Goal: Task Accomplishment & Management: Complete application form

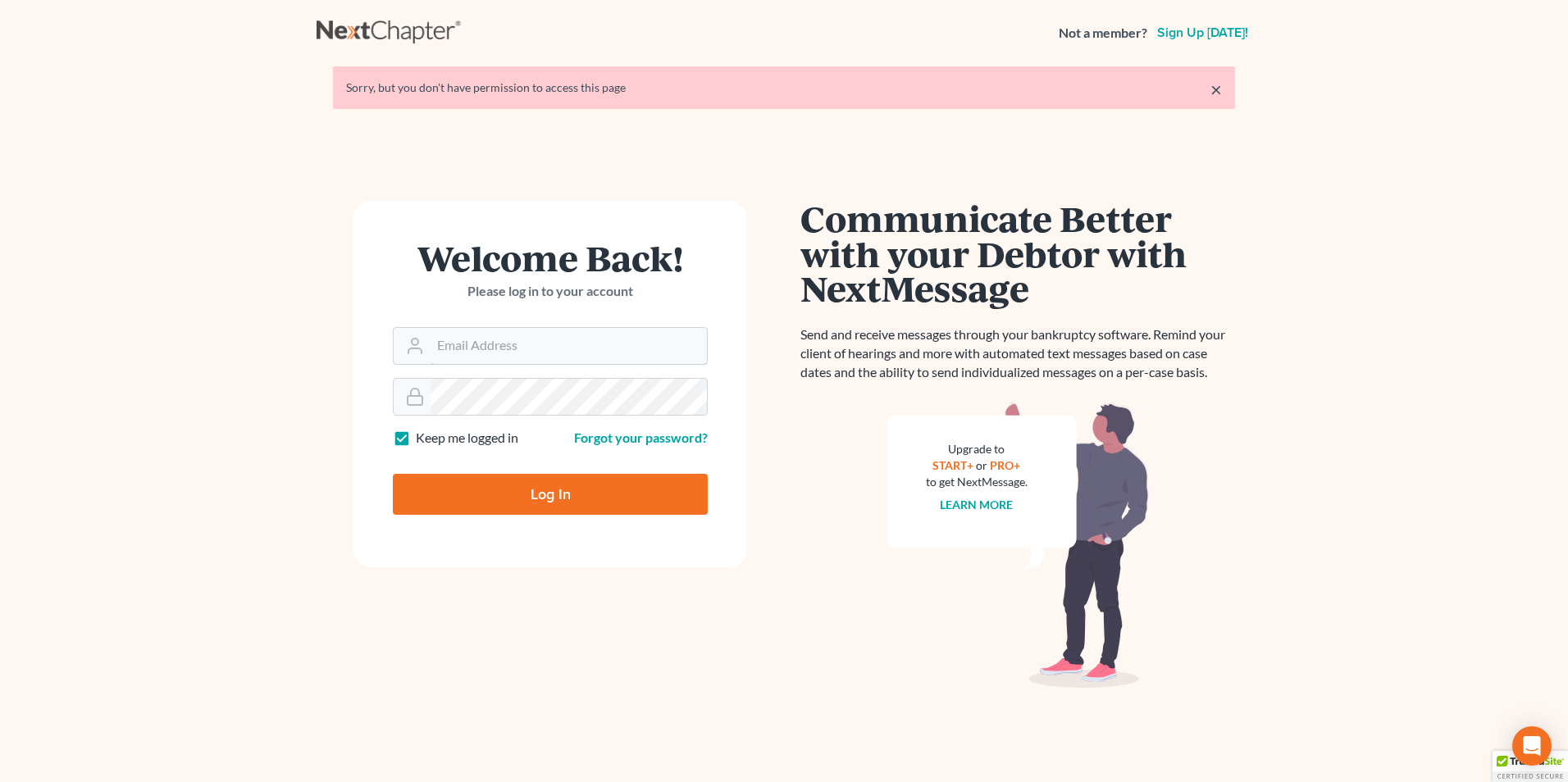
type input "lmh@dimentfirm.com"
click at [580, 502] on input "Log In" at bounding box center [550, 494] width 315 height 41
type input "Thinking..."
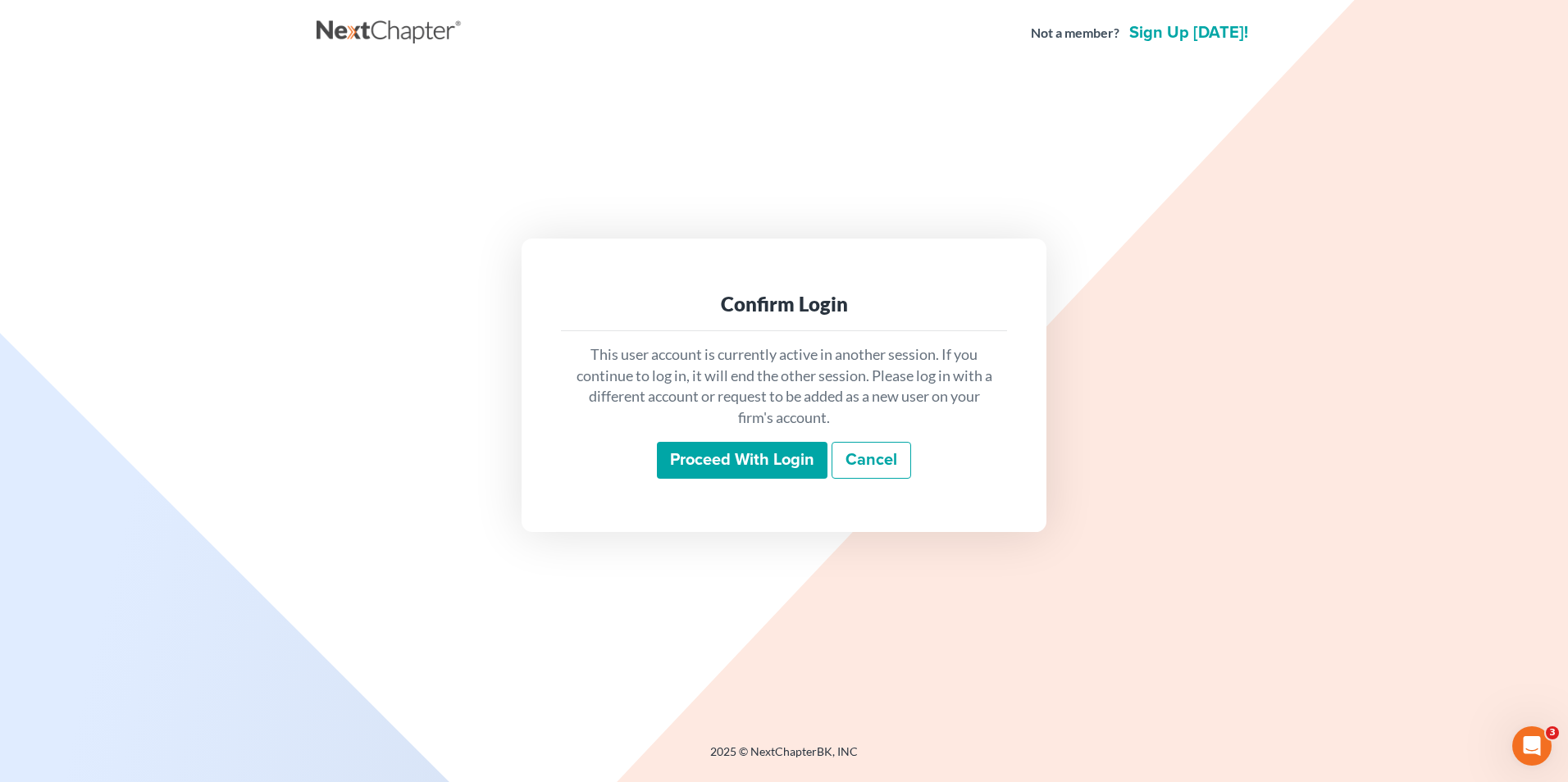
click at [723, 462] on input "Proceed with login" at bounding box center [742, 461] width 170 height 38
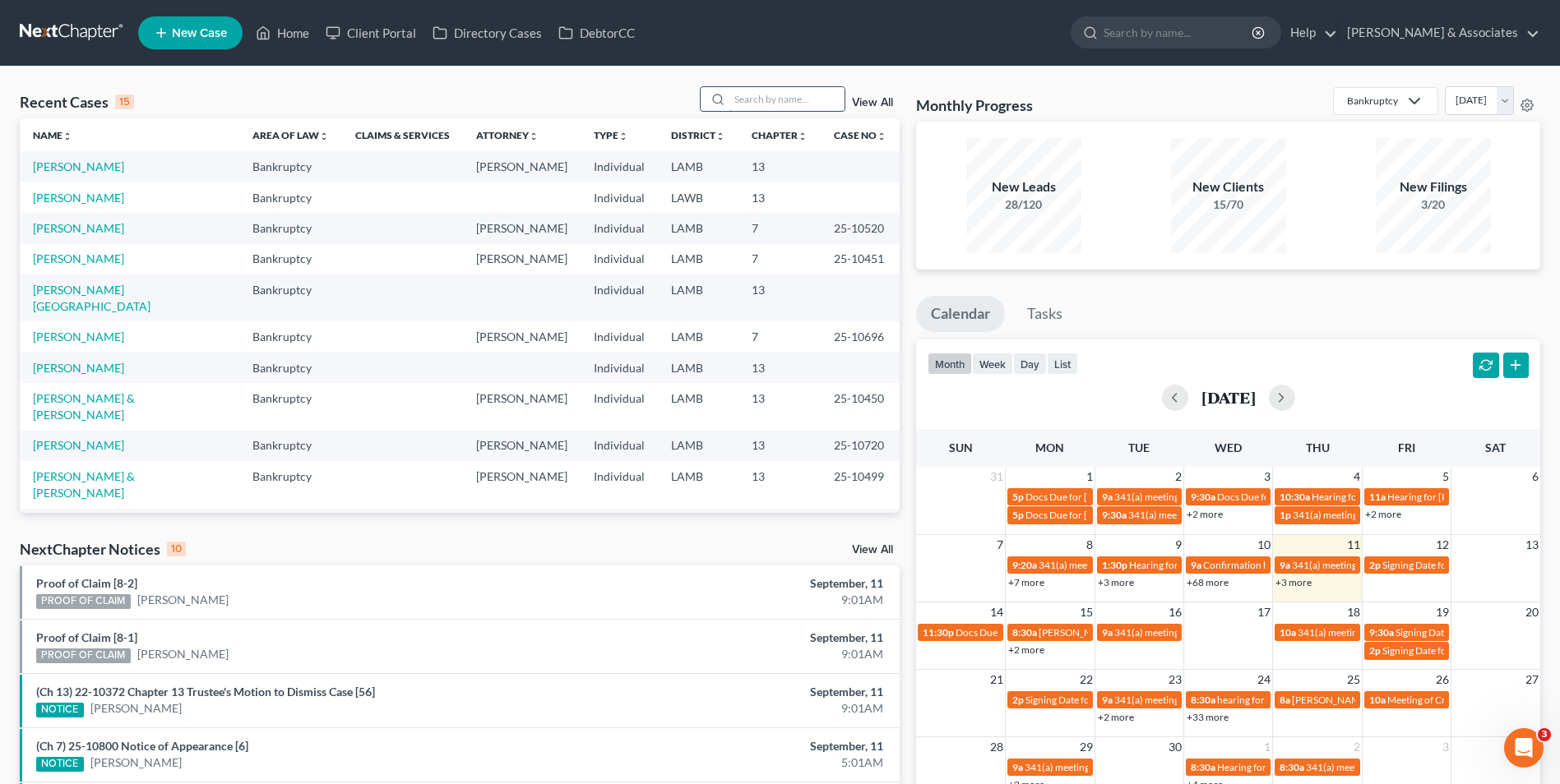
click at [765, 95] on input "search" at bounding box center [786, 99] width 115 height 24
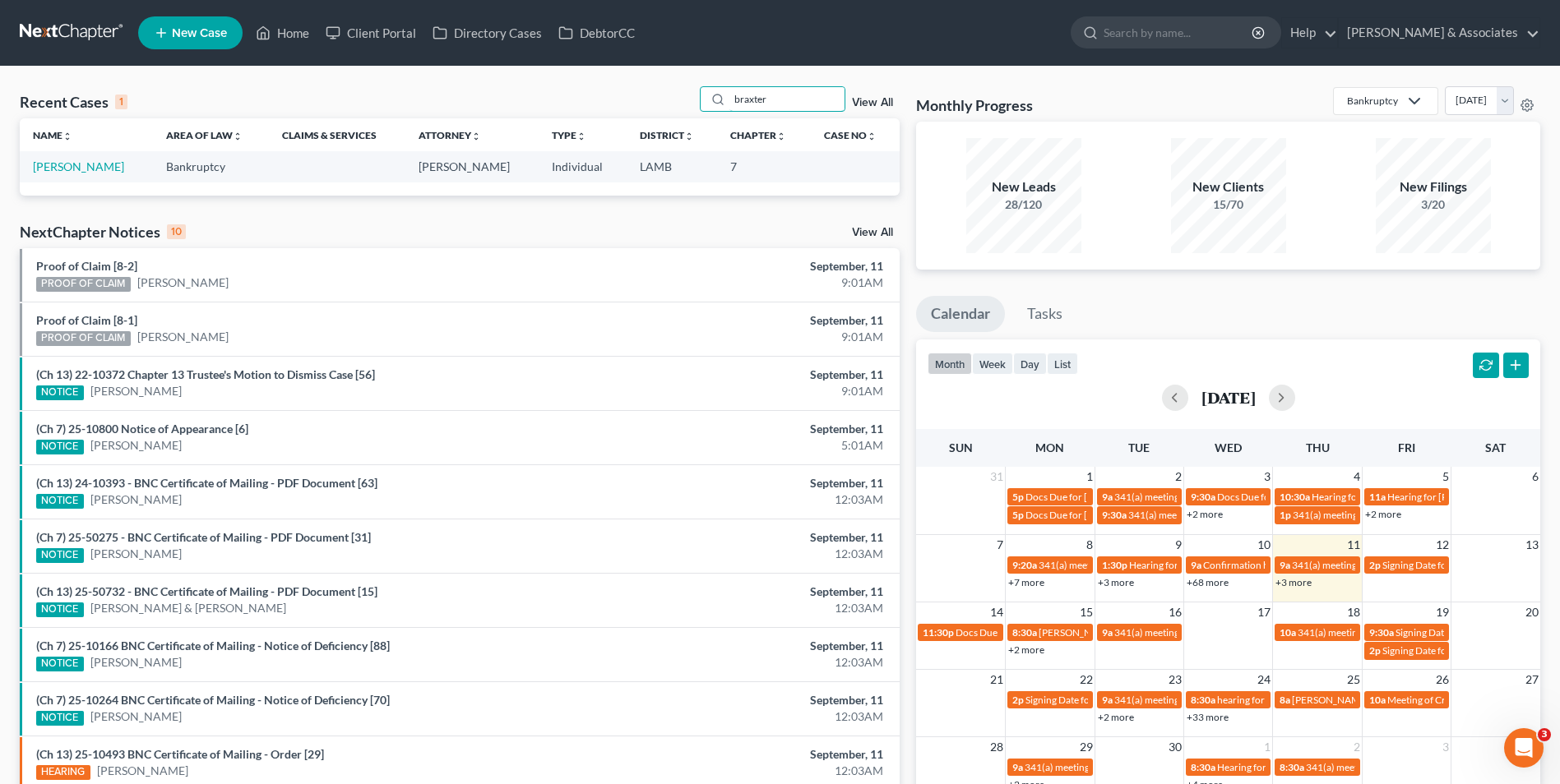
type input "braxter"
click at [79, 178] on td "[PERSON_NAME]" at bounding box center [86, 166] width 134 height 30
click at [78, 171] on link "[PERSON_NAME]" at bounding box center [79, 167] width 91 height 14
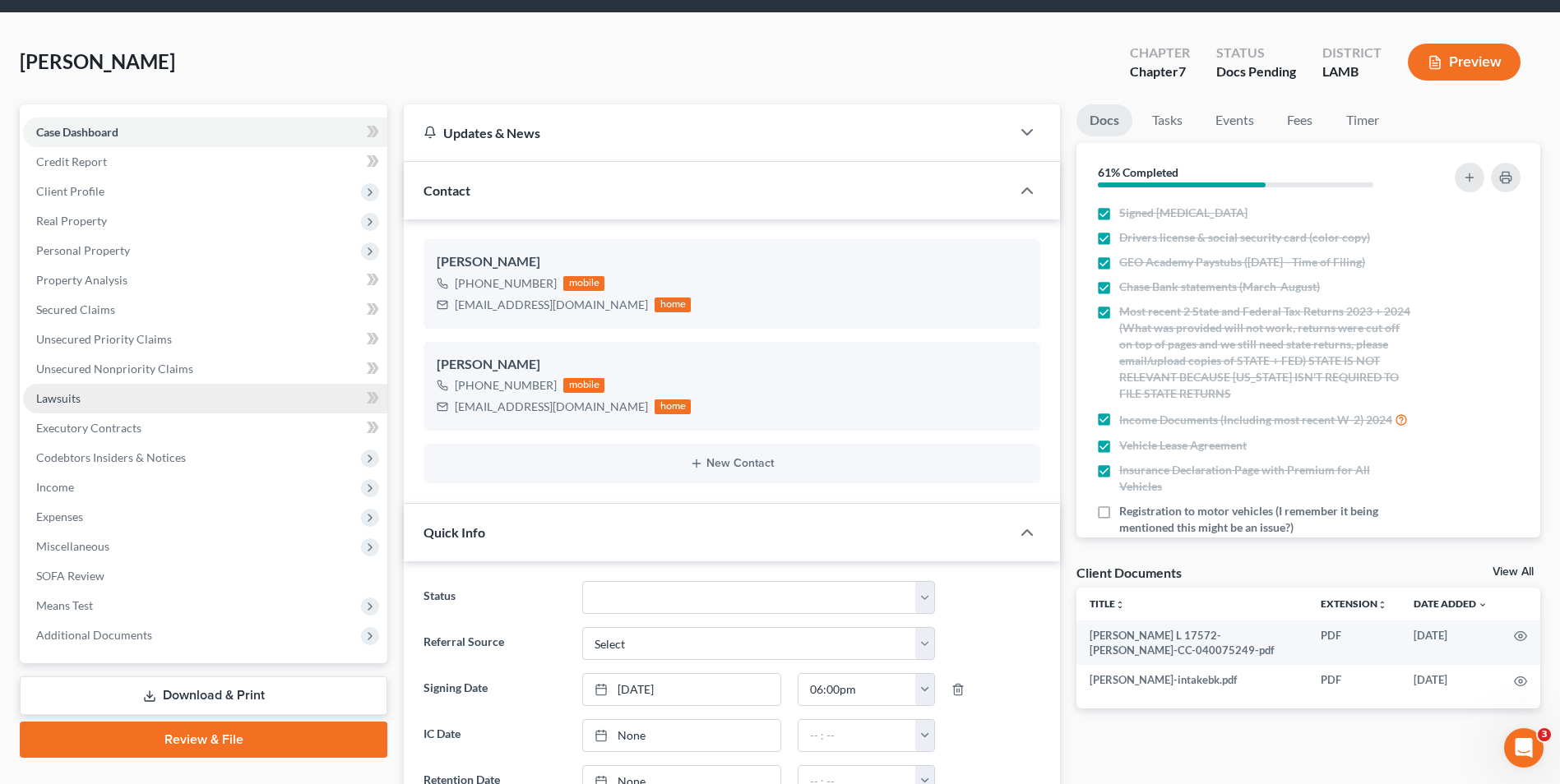
scroll to position [82, 0]
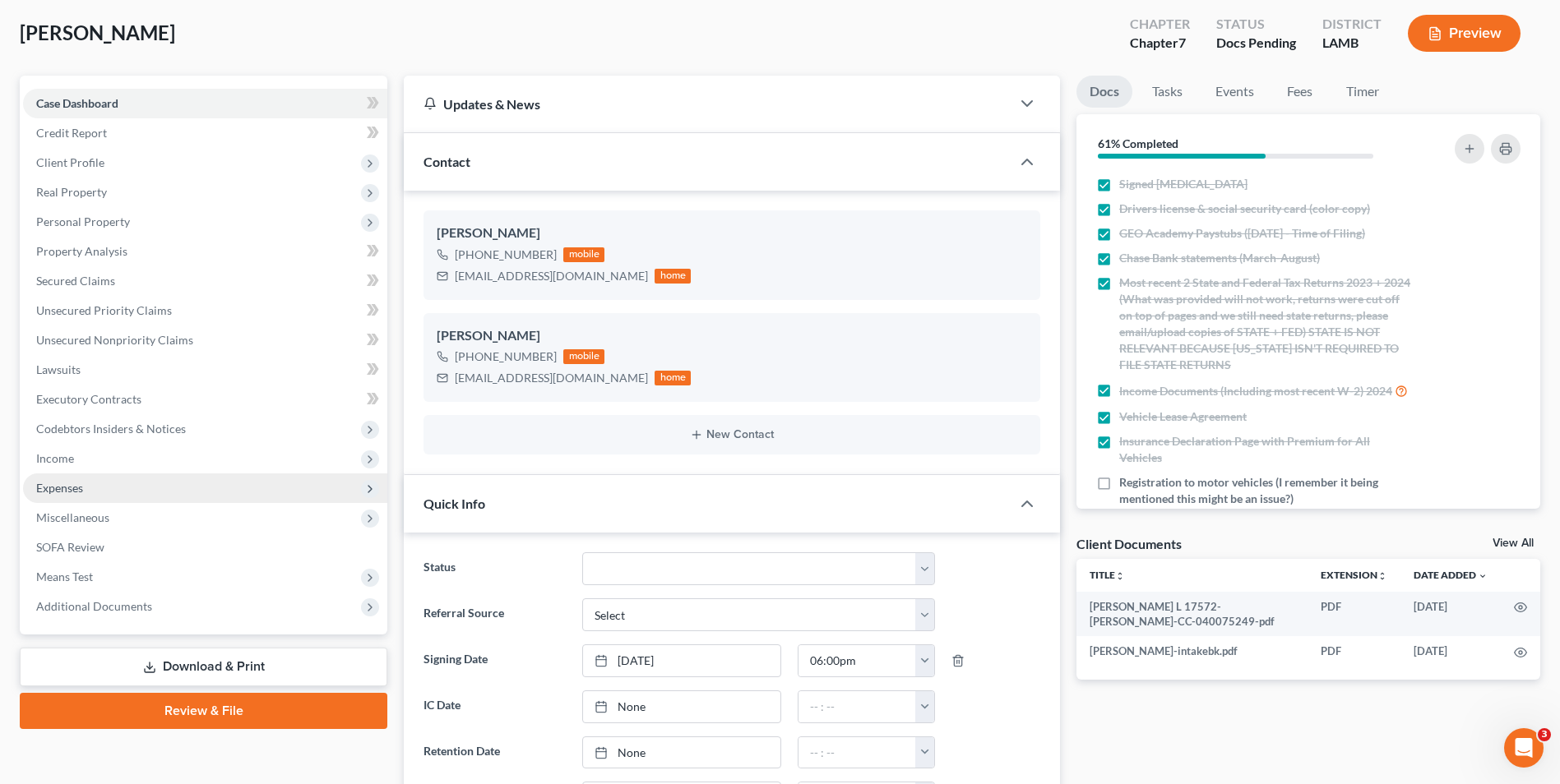
click at [173, 481] on span "Expenses" at bounding box center [204, 489] width 364 height 29
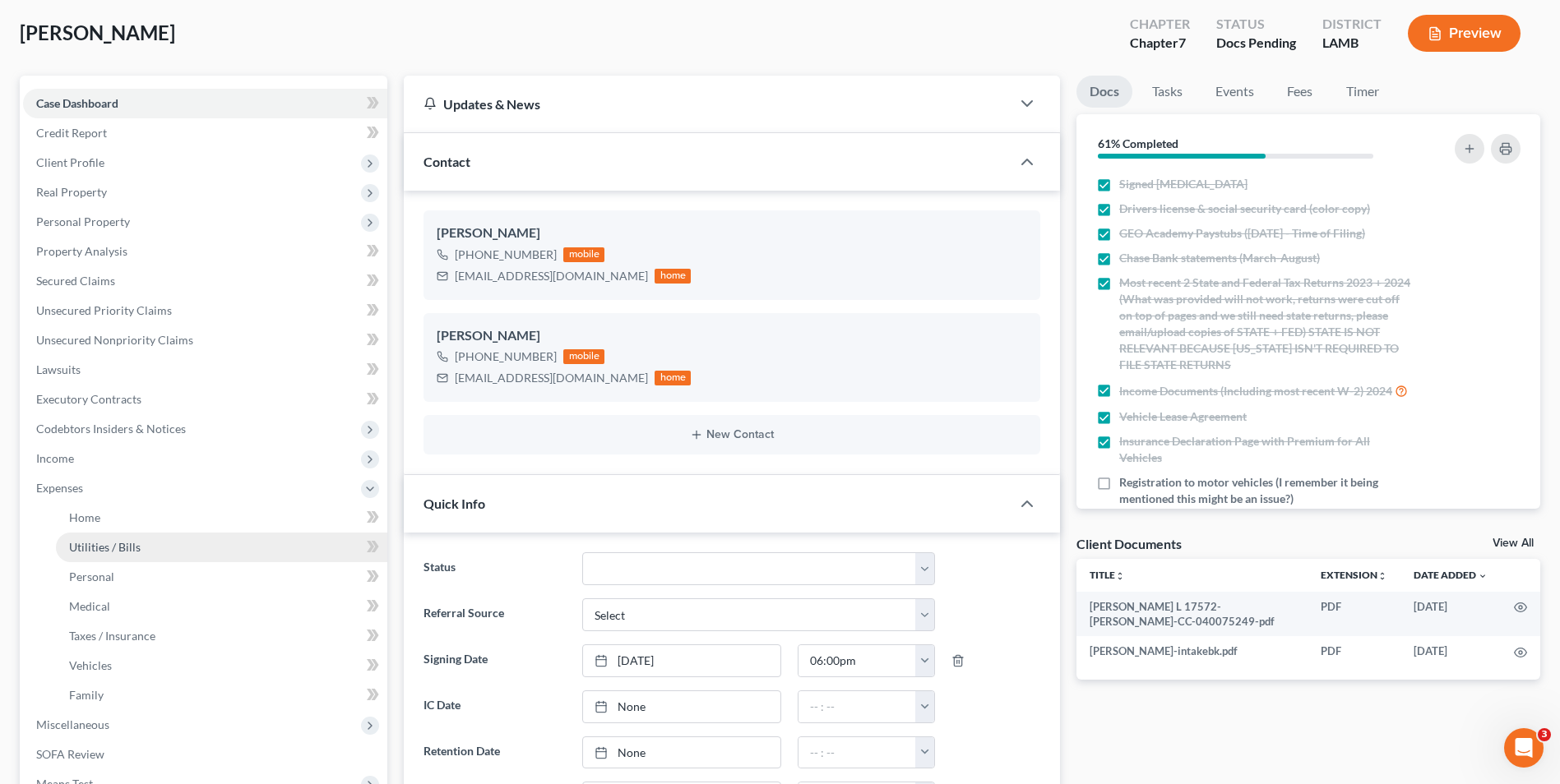
click at [184, 539] on link "Utilities / Bills" at bounding box center [222, 548] width 332 height 29
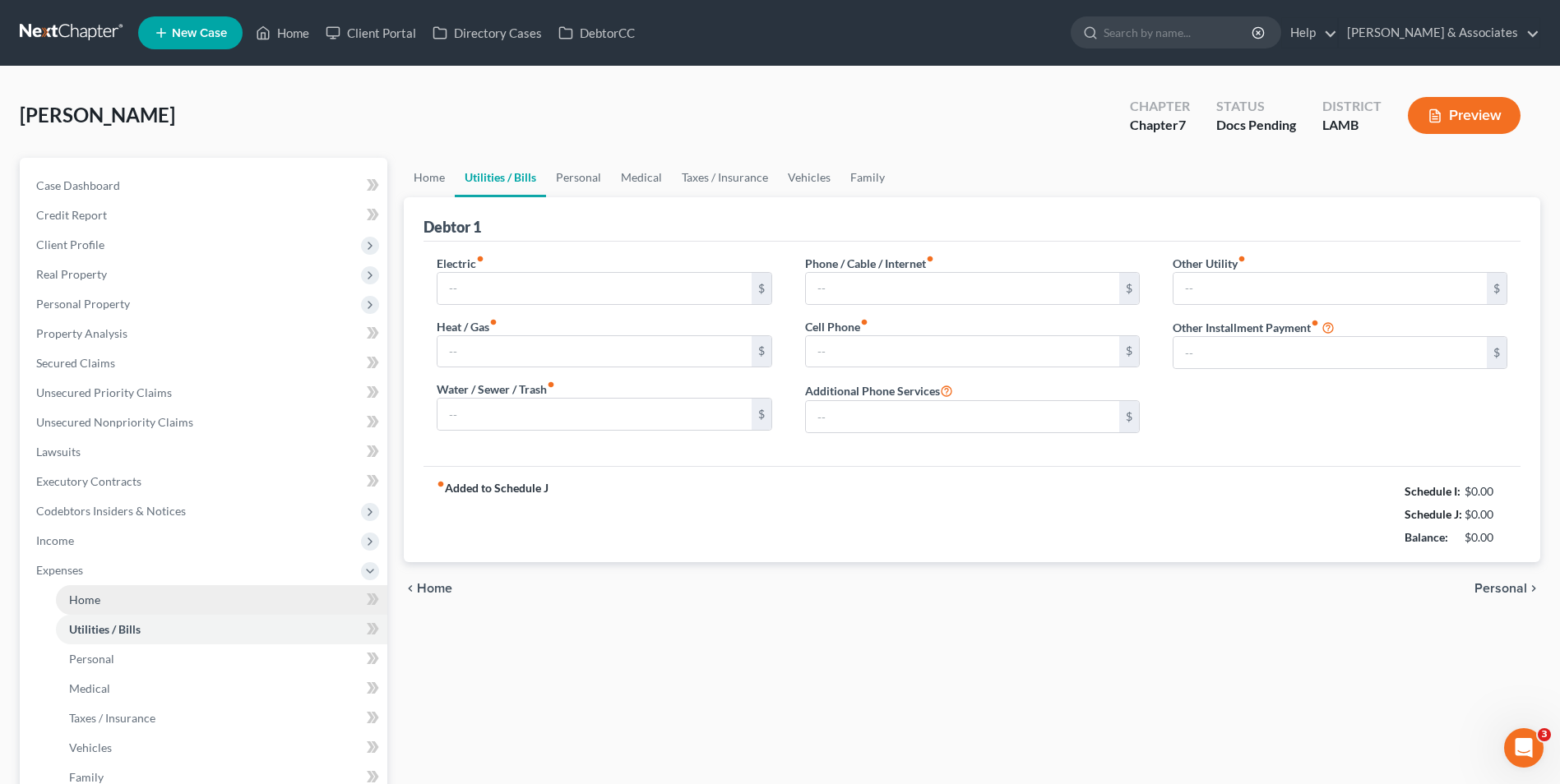
type input "85.00"
type input "0.00"
type input "117.00"
type input "165.00"
type input "0.00"
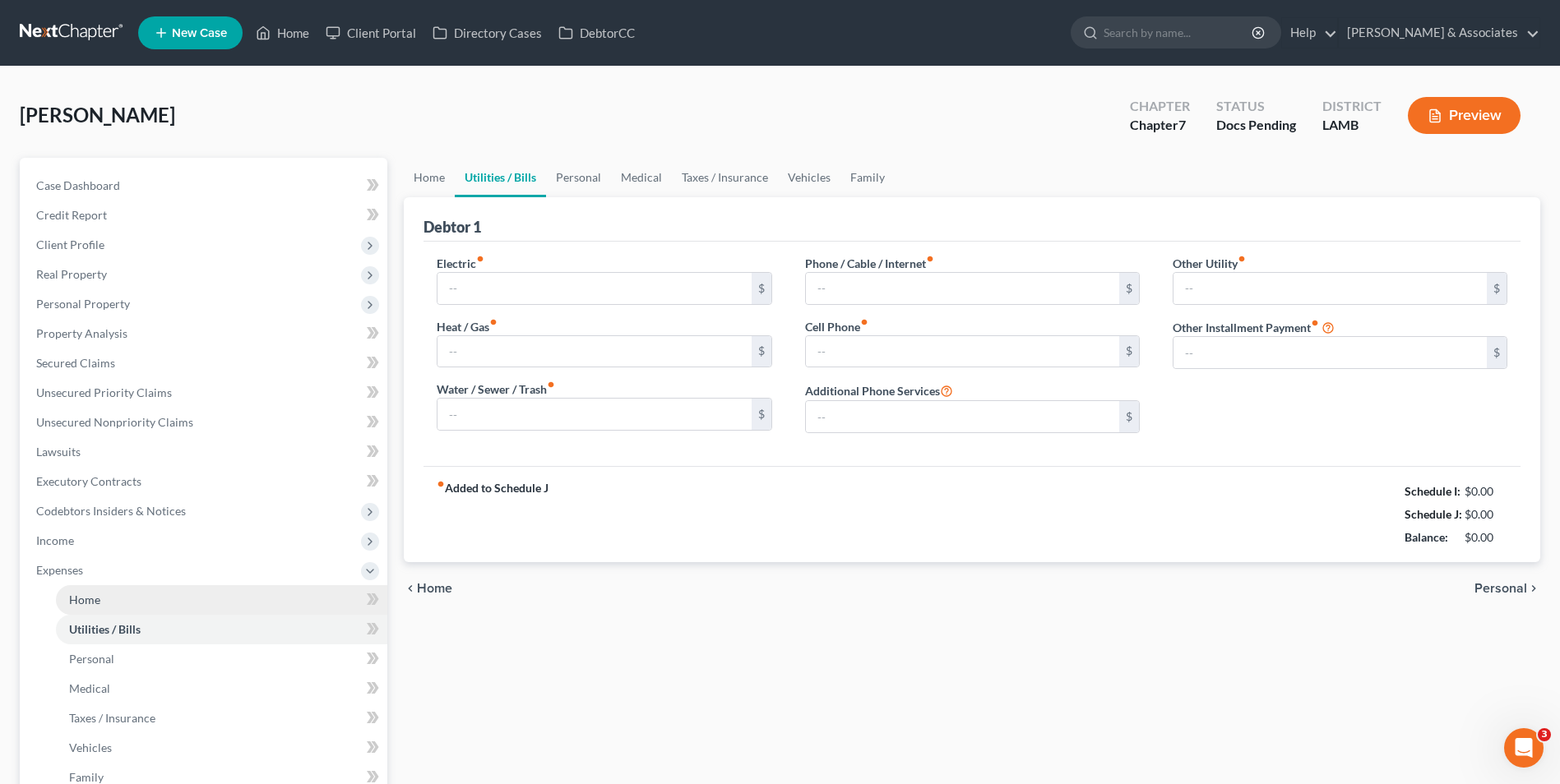
type input "0.00"
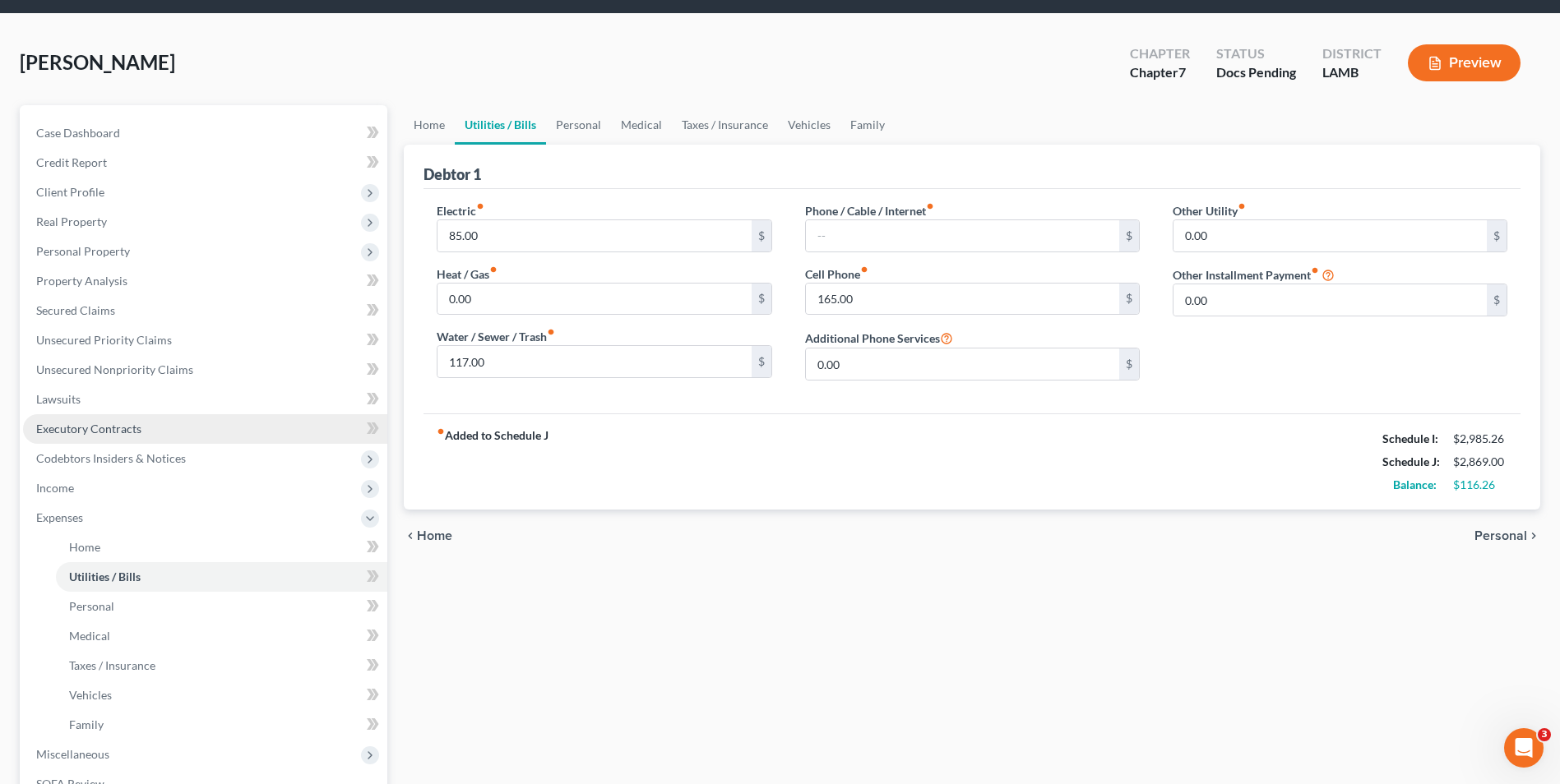
scroll to position [82, 0]
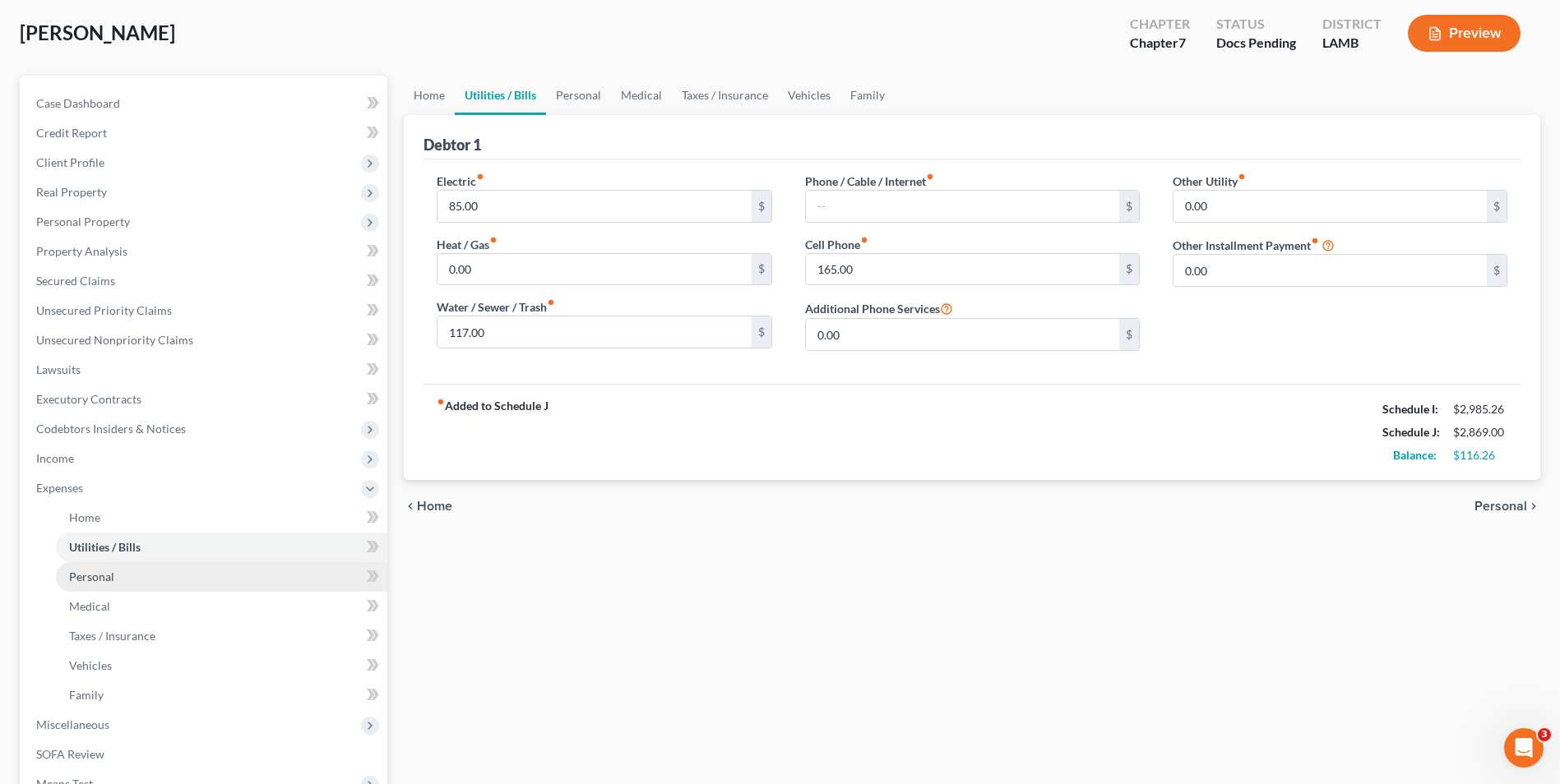
click at [184, 582] on link "Personal" at bounding box center [222, 577] width 332 height 29
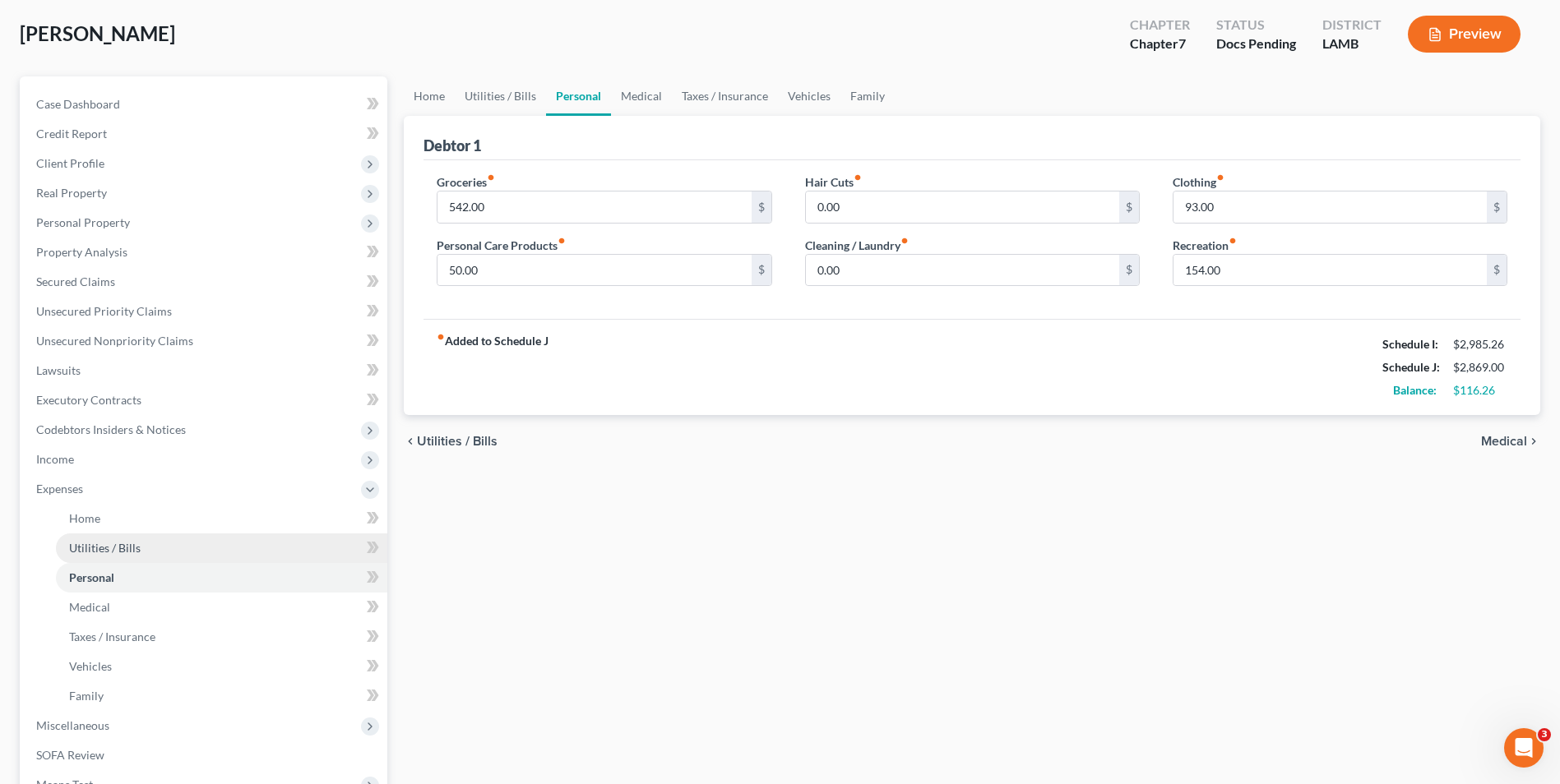
scroll to position [82, 0]
click at [149, 610] on link "Medical" at bounding box center [222, 606] width 332 height 29
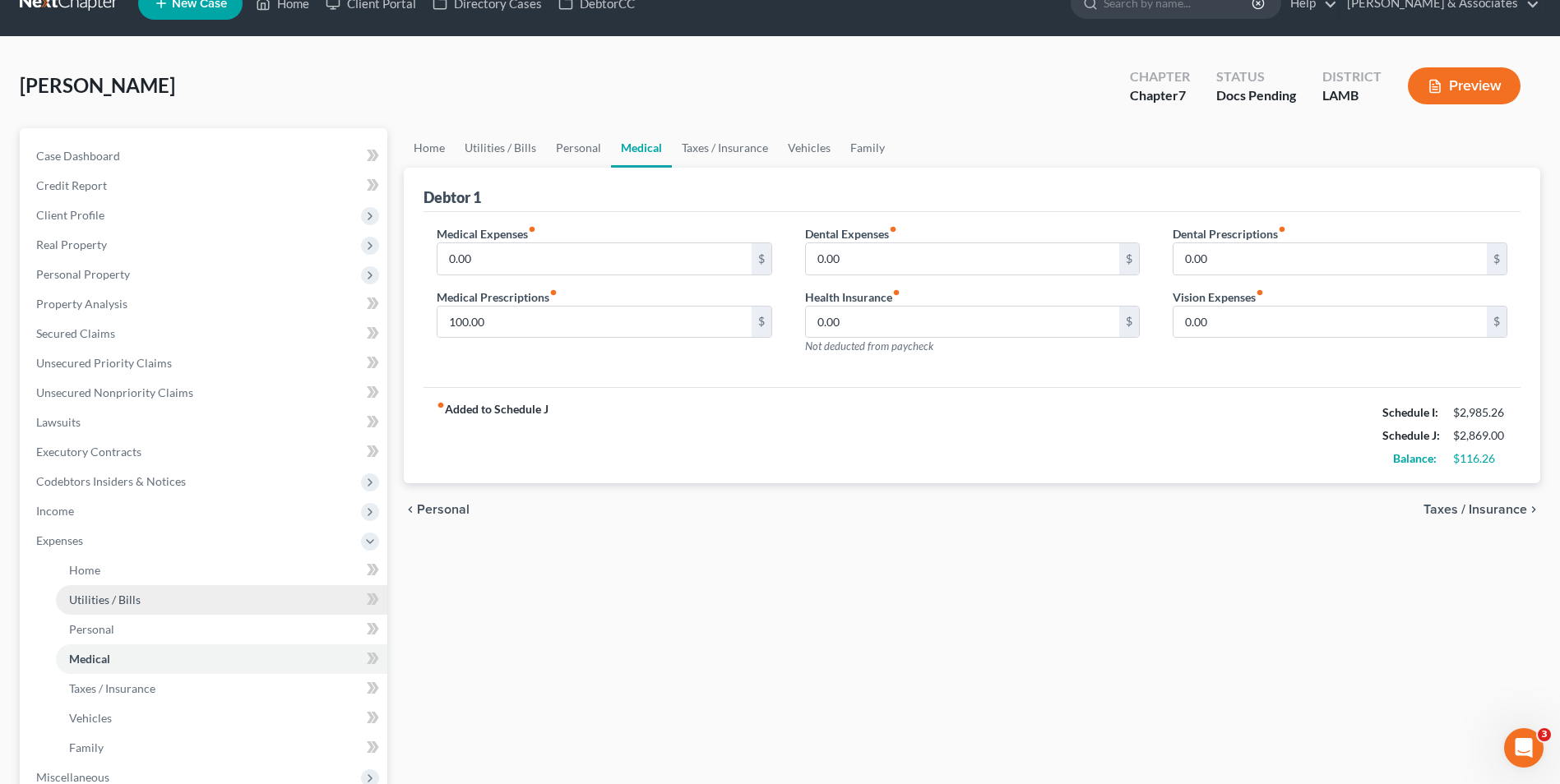
scroll to position [82, 0]
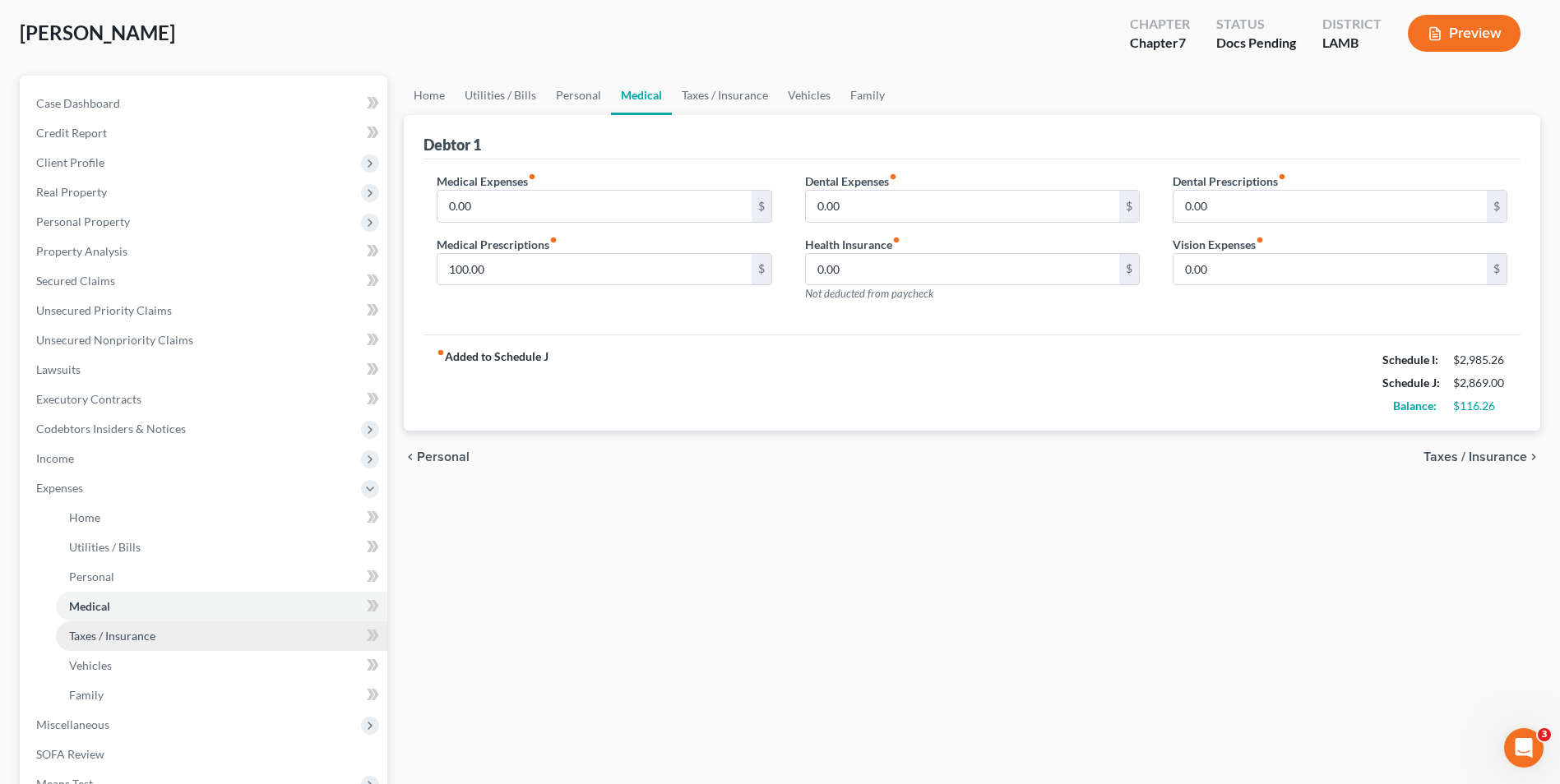
click at [134, 644] on link "Taxes / Insurance" at bounding box center [222, 636] width 332 height 29
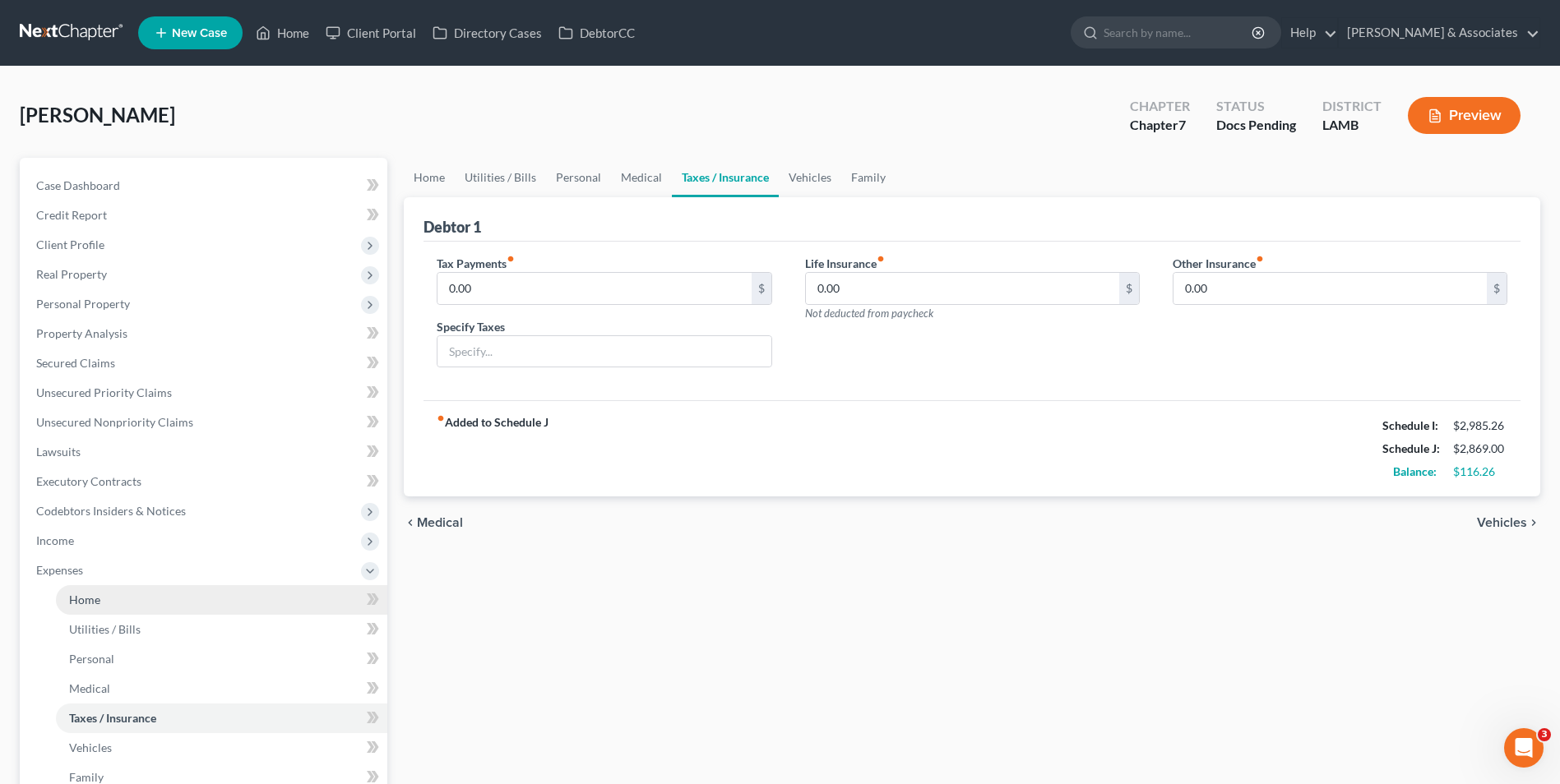
click at [139, 598] on link "Home" at bounding box center [222, 600] width 332 height 29
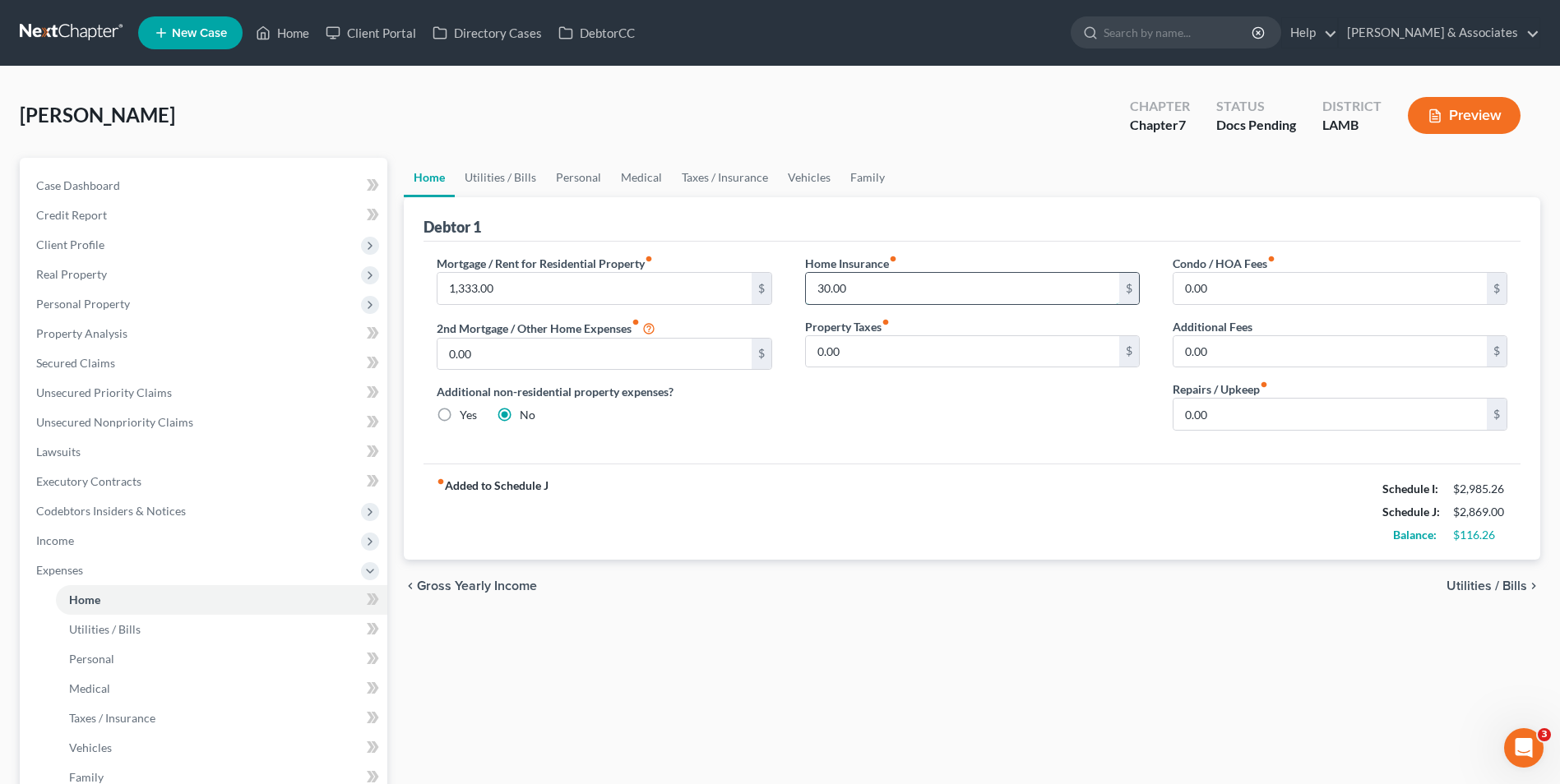
click at [876, 291] on input "30.00" at bounding box center [962, 288] width 313 height 31
type input "29.17"
click at [1474, 595] on div "chevron_left Gross Yearly Income Utilities / Bills chevron_right" at bounding box center [972, 586] width 1137 height 53
click at [1475, 589] on span "Utilities / Bills" at bounding box center [1486, 586] width 81 height 13
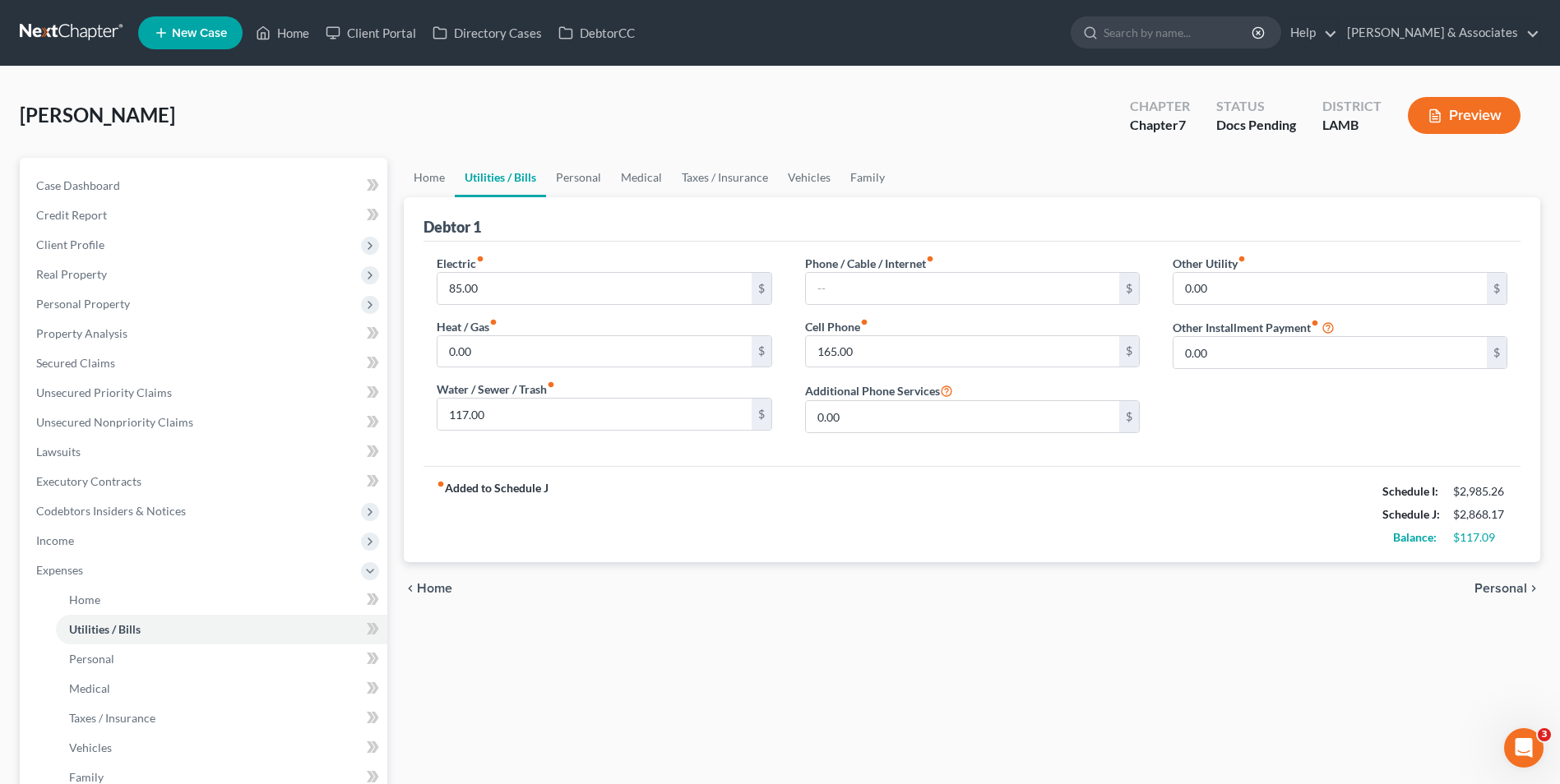
click at [1526, 586] on span "Personal" at bounding box center [1501, 588] width 53 height 13
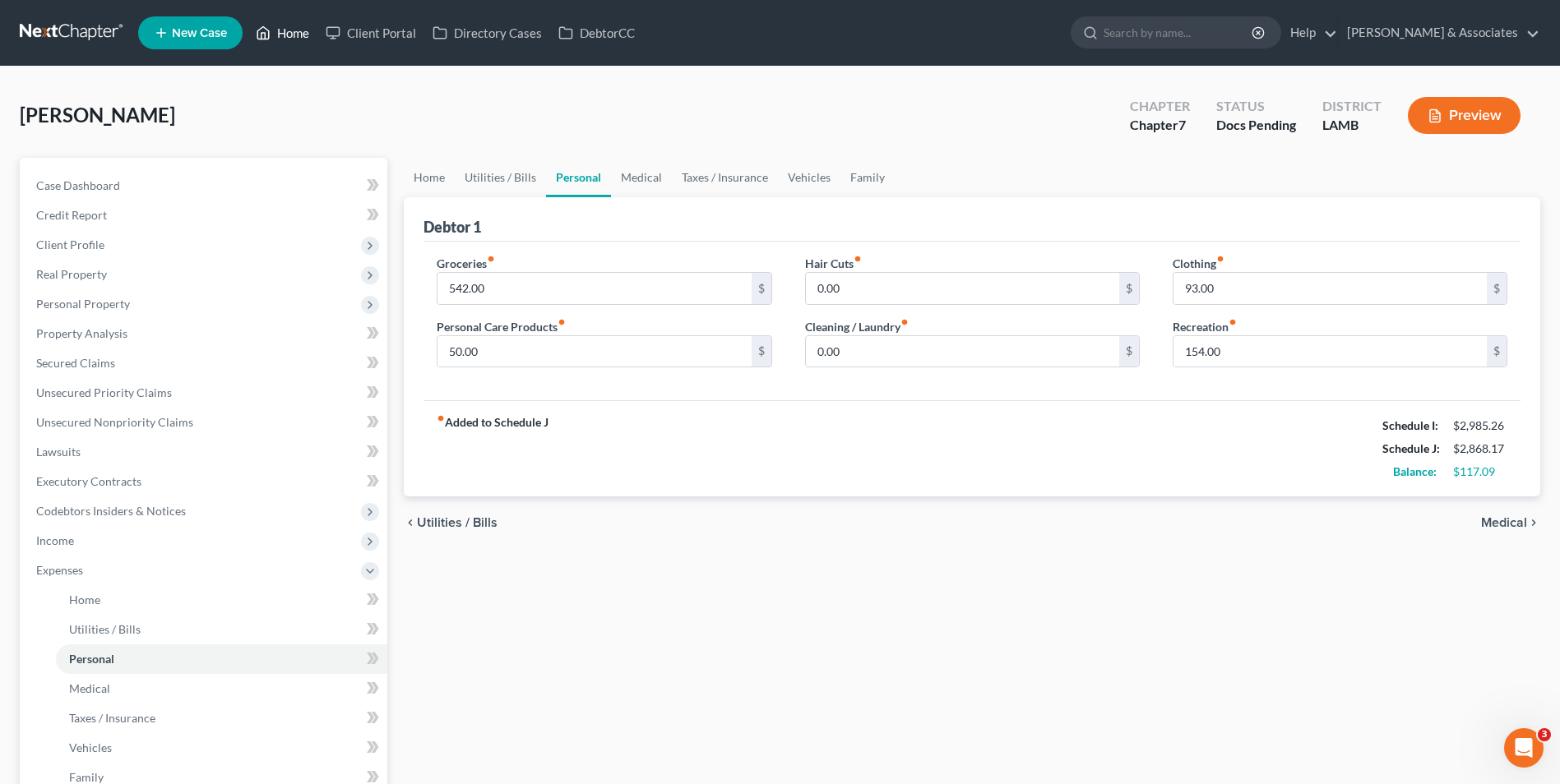
click at [297, 43] on link "Home" at bounding box center [282, 32] width 70 height 29
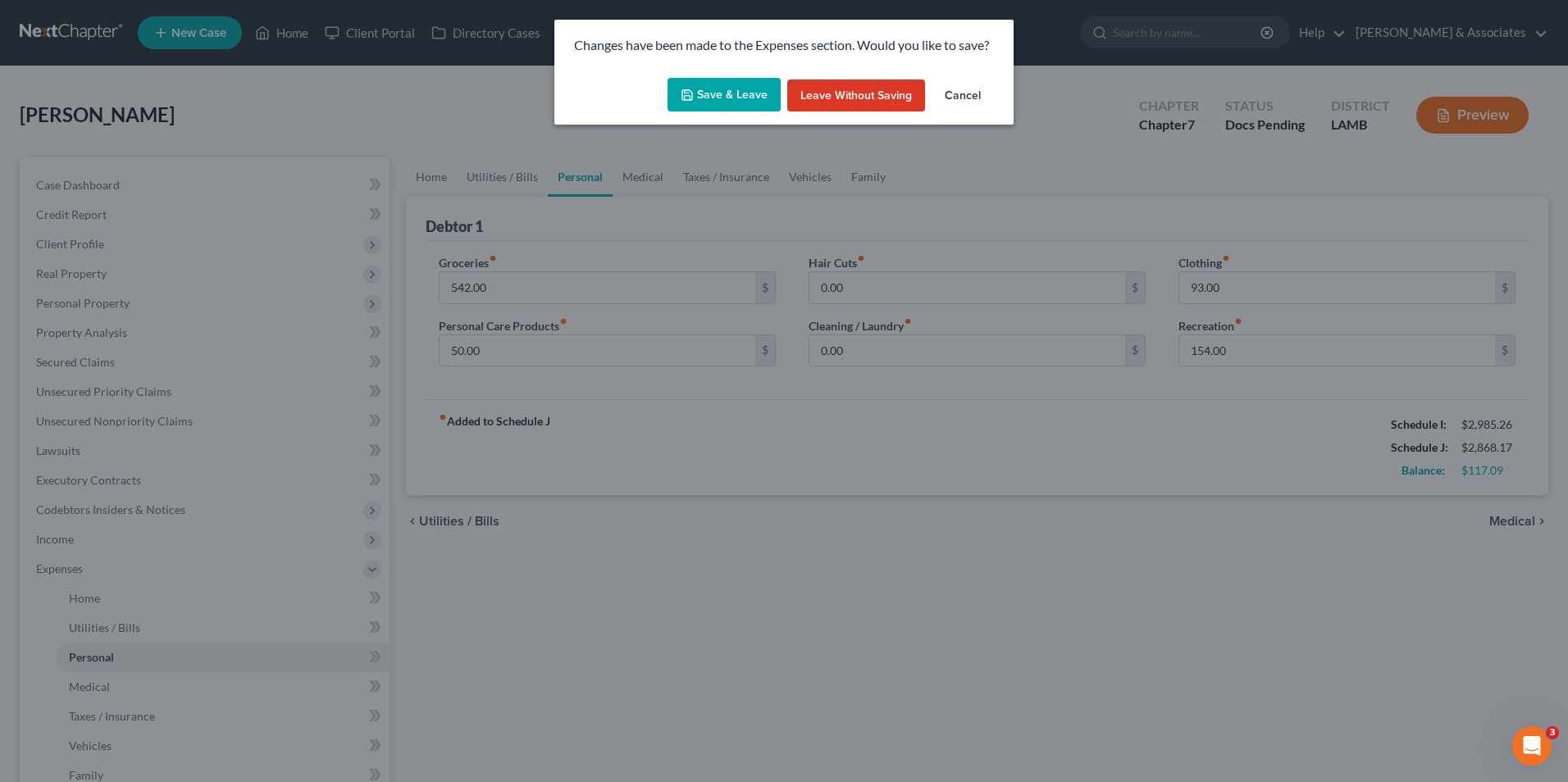
click at [698, 92] on button "Save & Leave" at bounding box center [724, 95] width 114 height 34
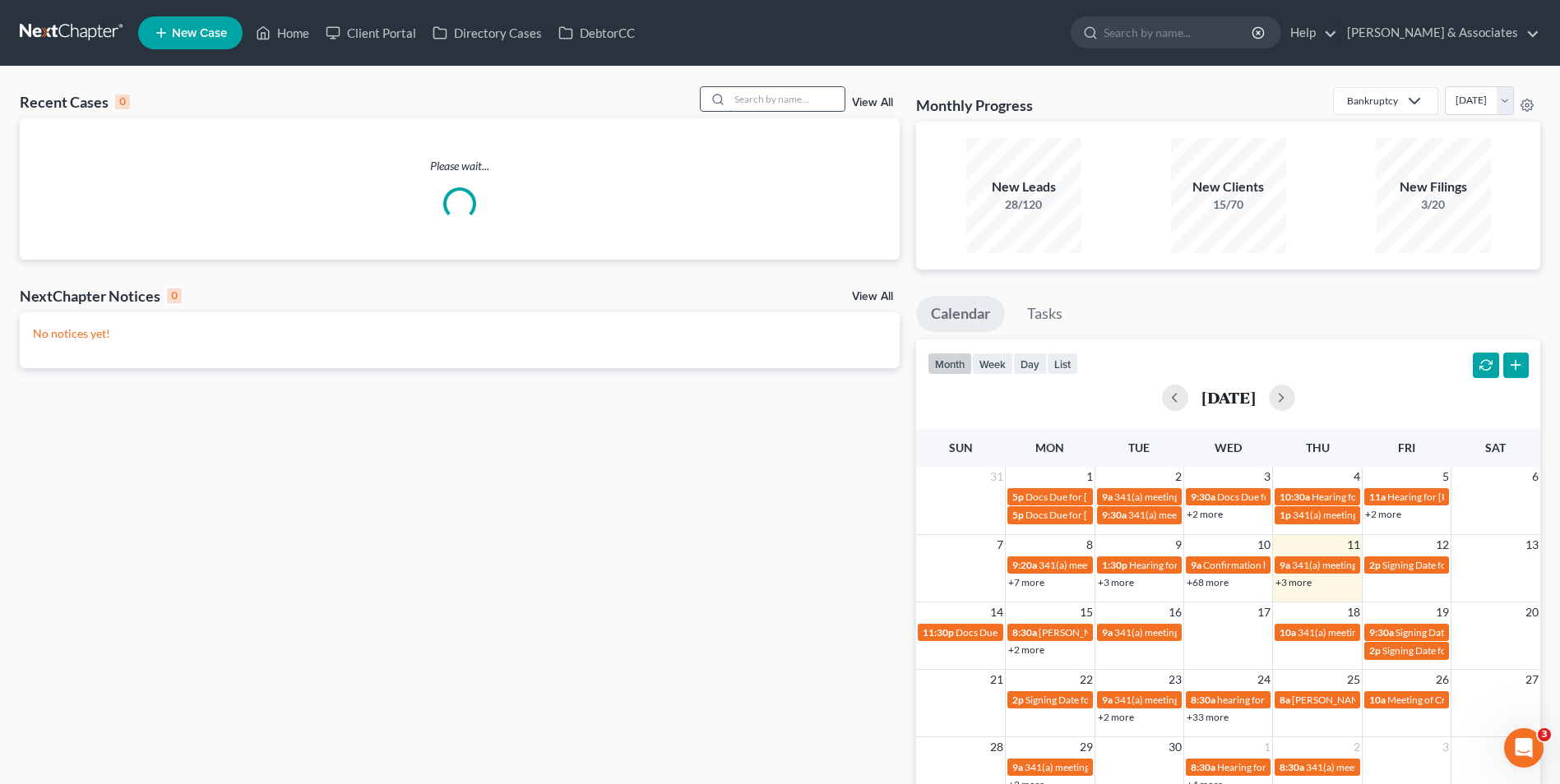
click at [742, 95] on input "search" at bounding box center [786, 99] width 115 height 24
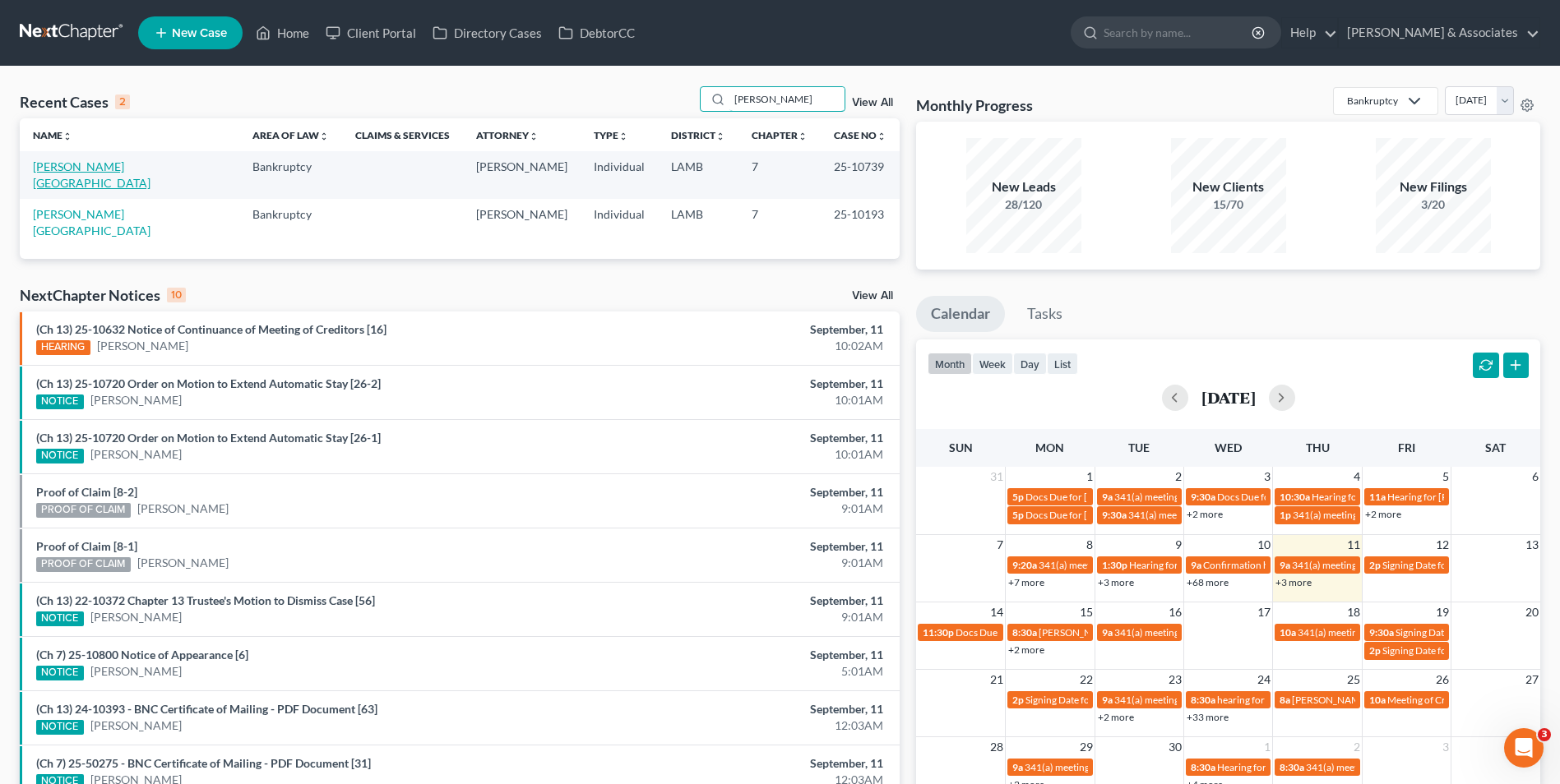
type input "[PERSON_NAME]"
click at [70, 165] on link "[PERSON_NAME][GEOGRAPHIC_DATA]" at bounding box center [92, 175] width 118 height 30
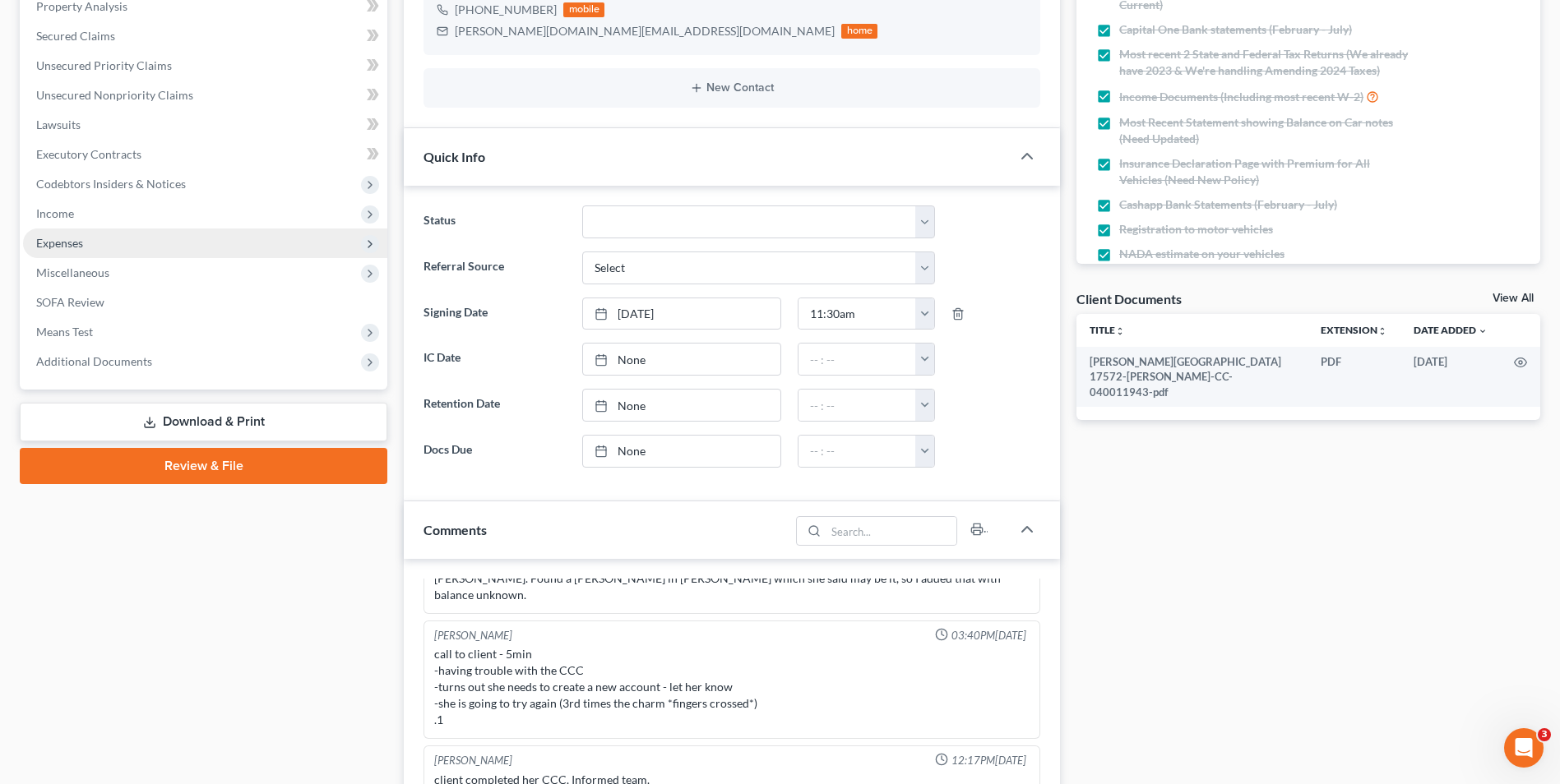
scroll to position [329, 0]
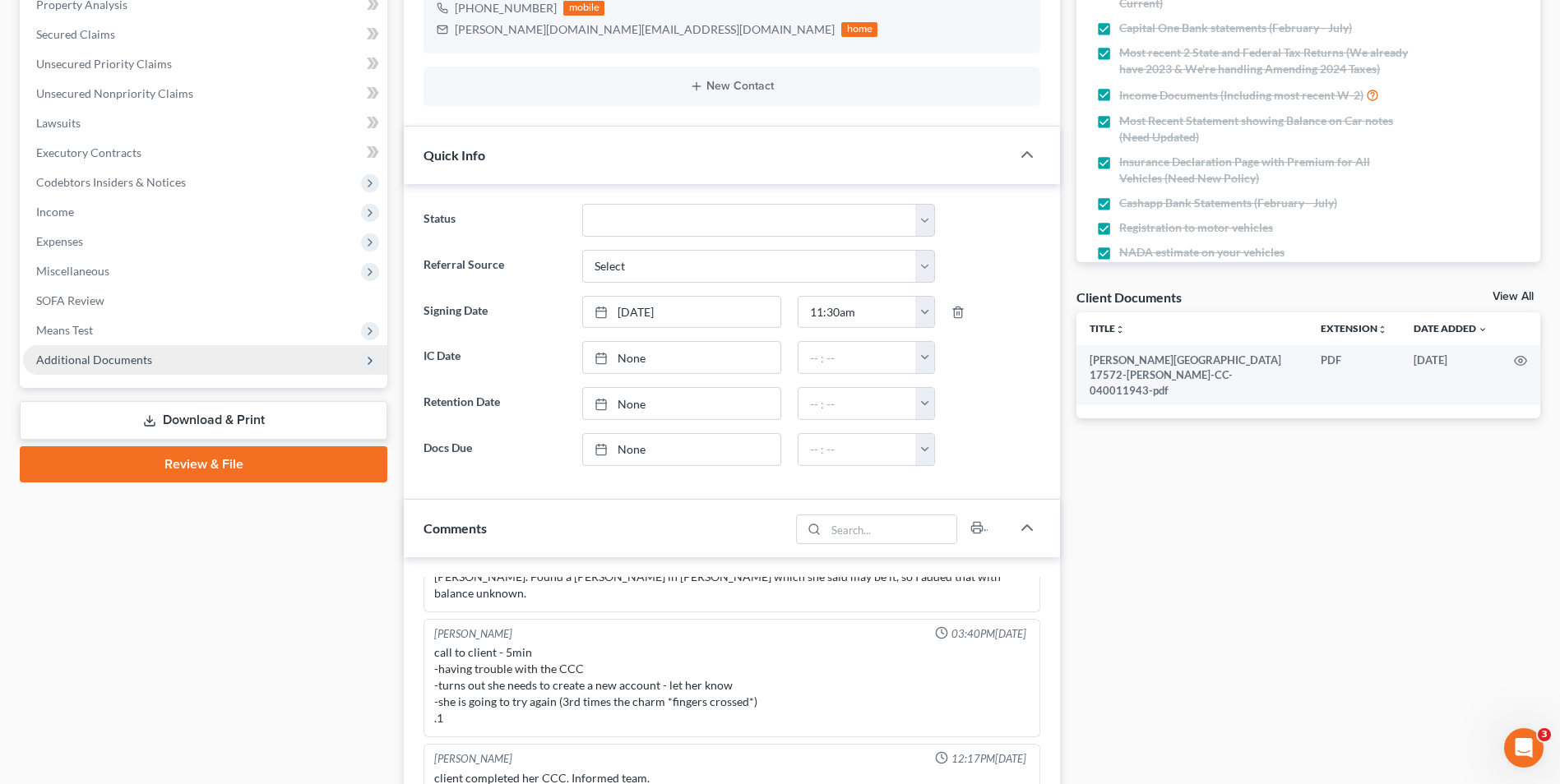
click at [156, 356] on span "Additional Documents" at bounding box center [204, 360] width 364 height 29
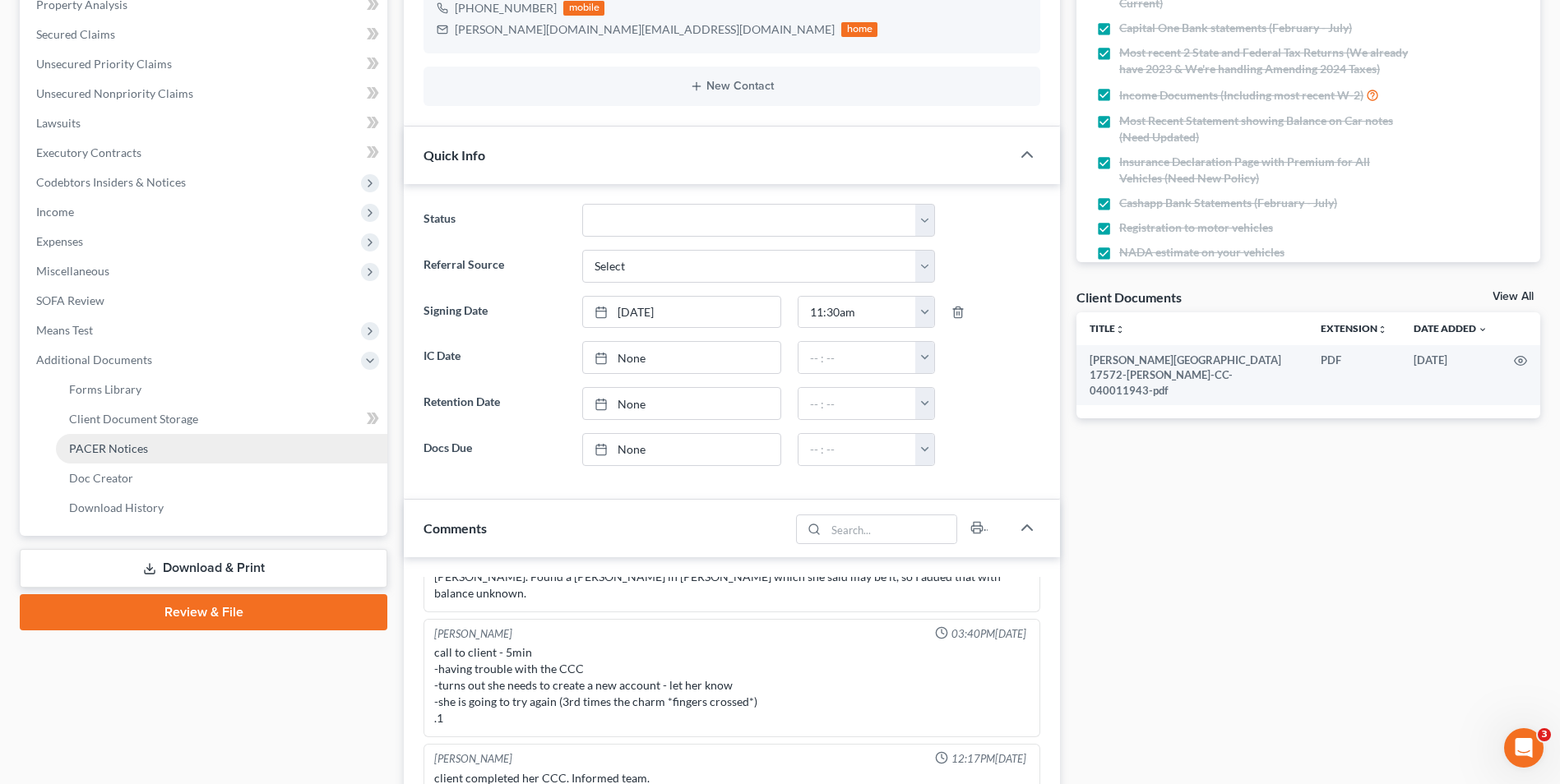
click at [163, 456] on link "PACER Notices" at bounding box center [222, 448] width 332 height 29
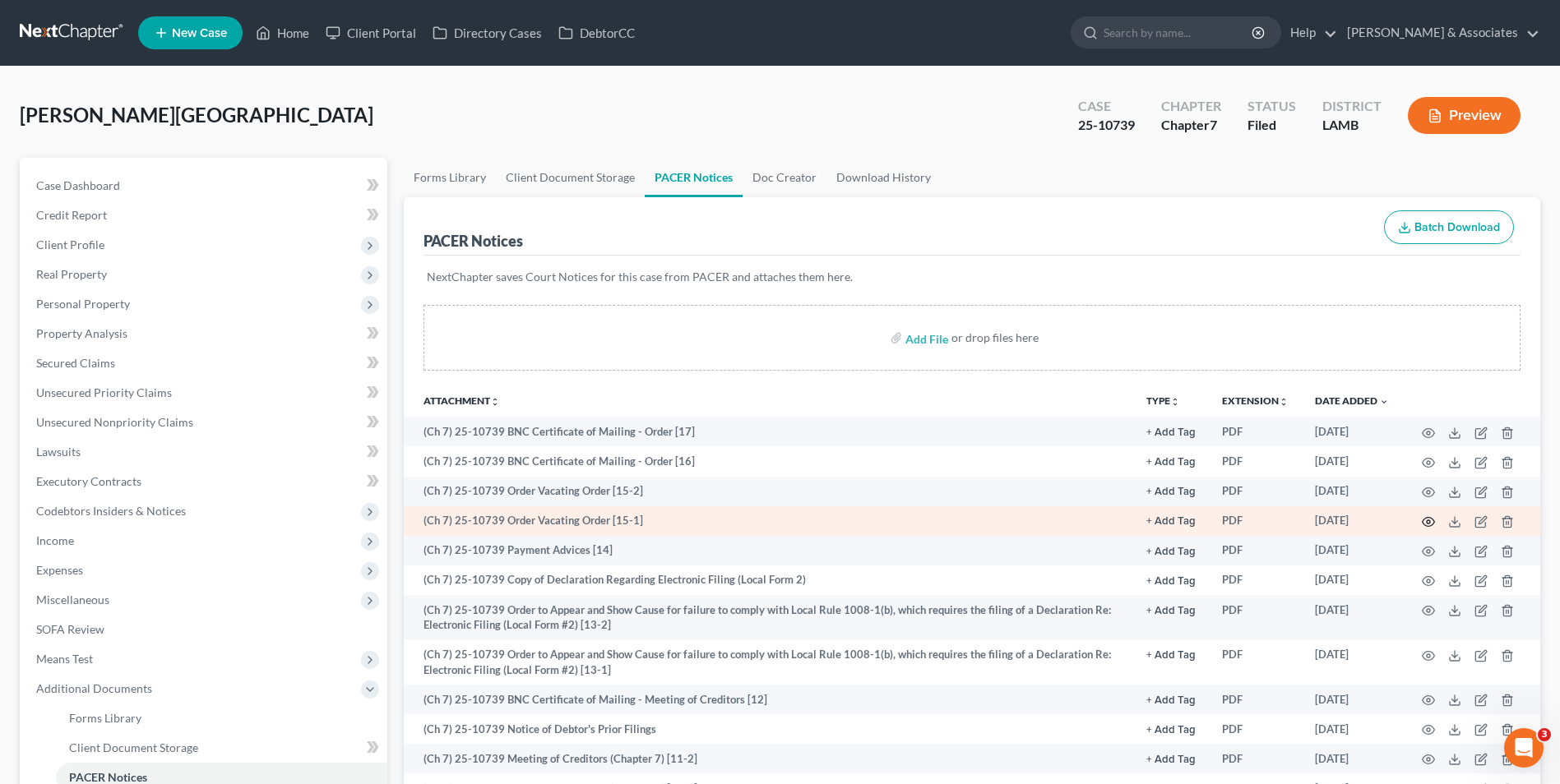
click at [1431, 521] on icon "button" at bounding box center [1427, 521] width 13 height 13
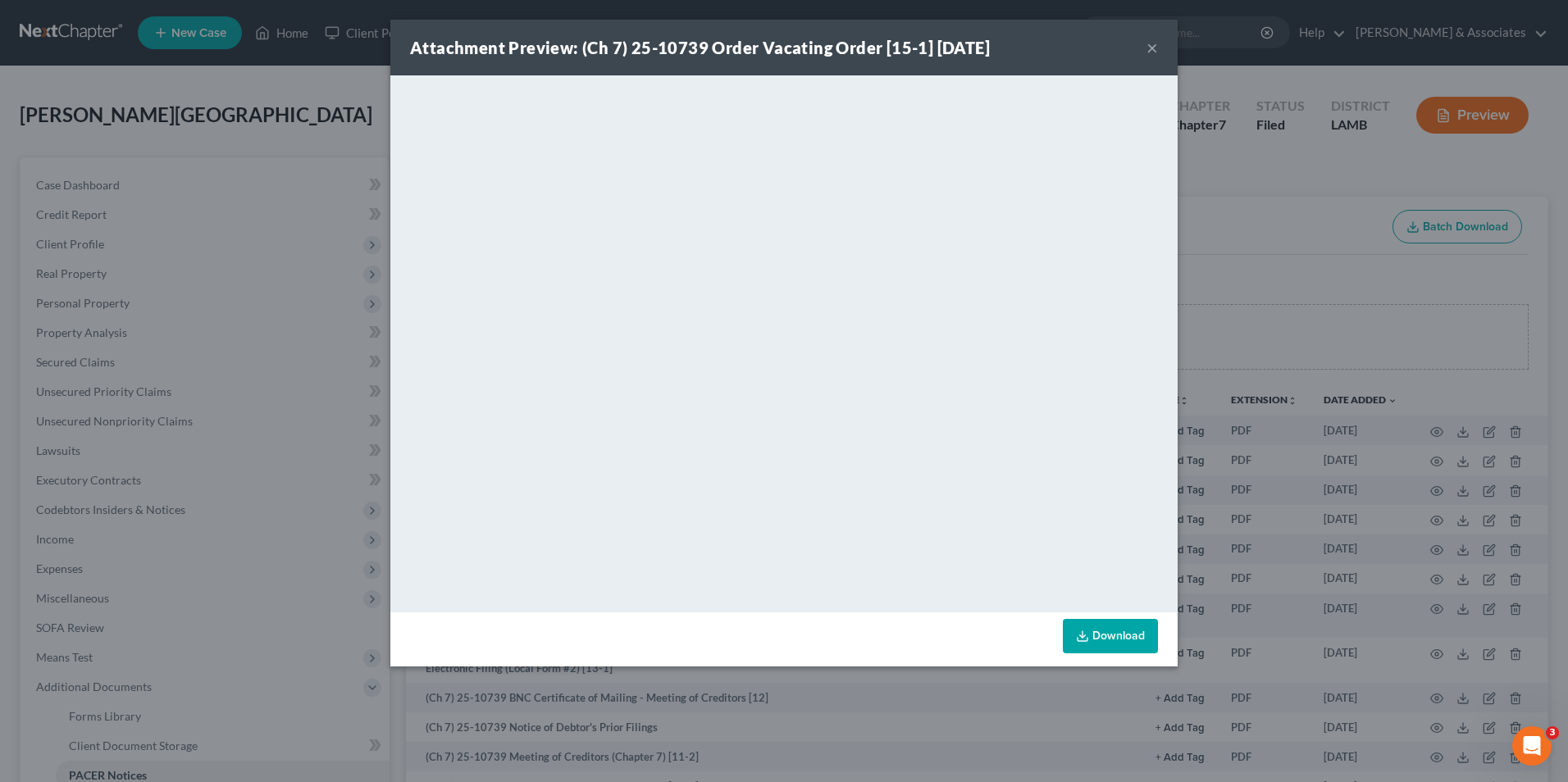
click at [1152, 53] on button "×" at bounding box center [1152, 48] width 12 height 20
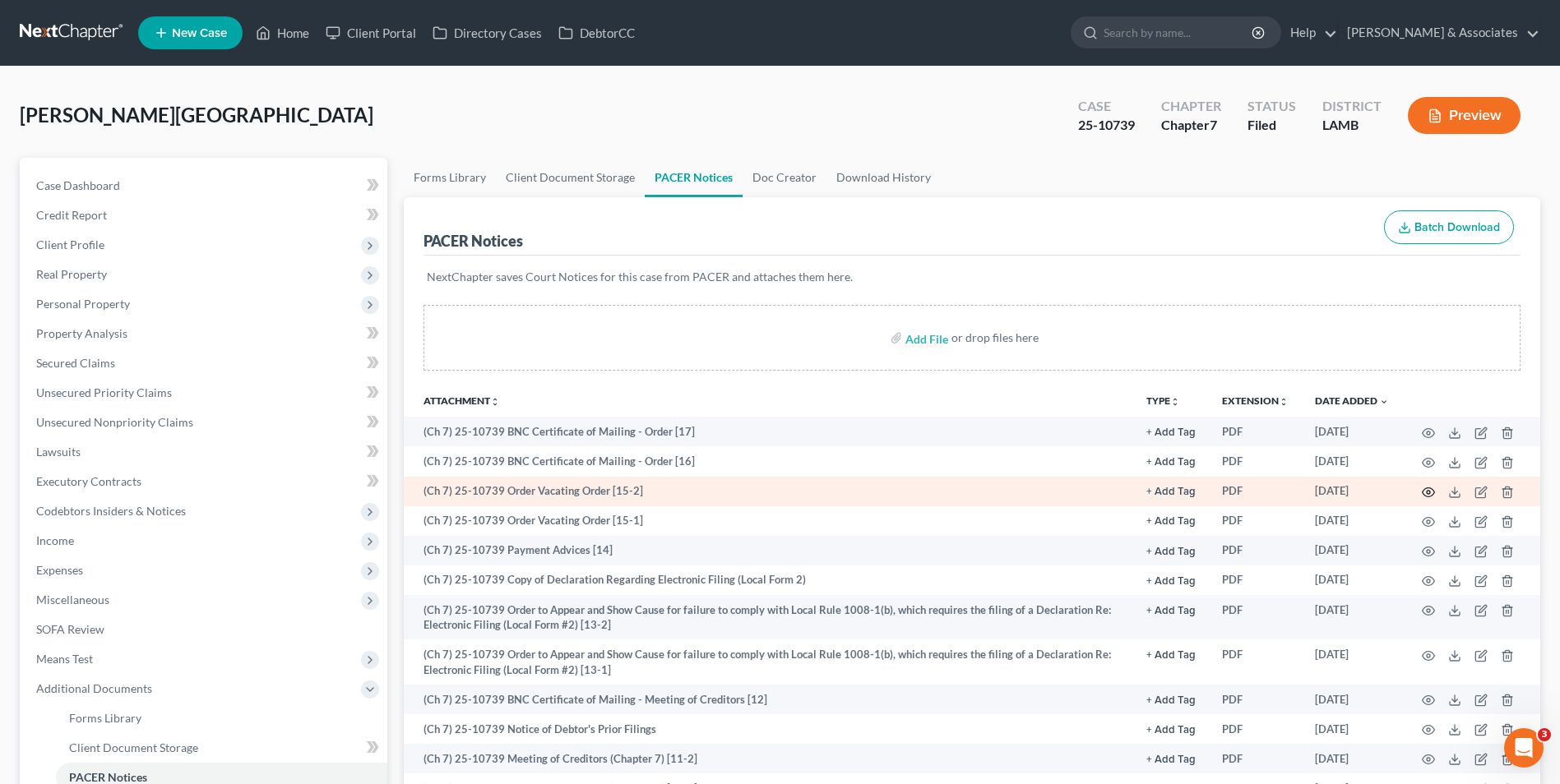
click at [1427, 487] on icon "button" at bounding box center [1427, 492] width 13 height 13
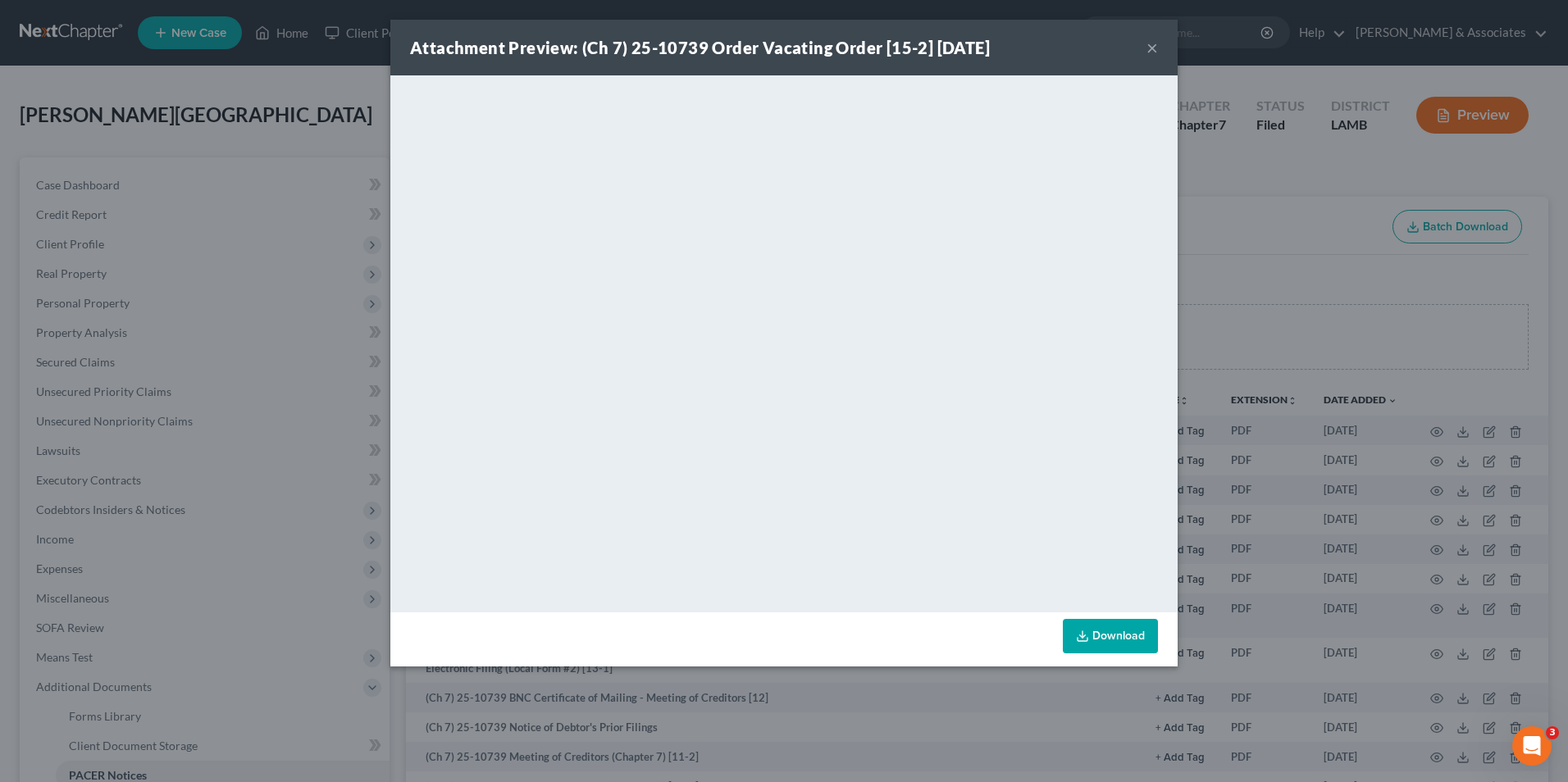
click at [1154, 53] on button "×" at bounding box center [1152, 48] width 12 height 20
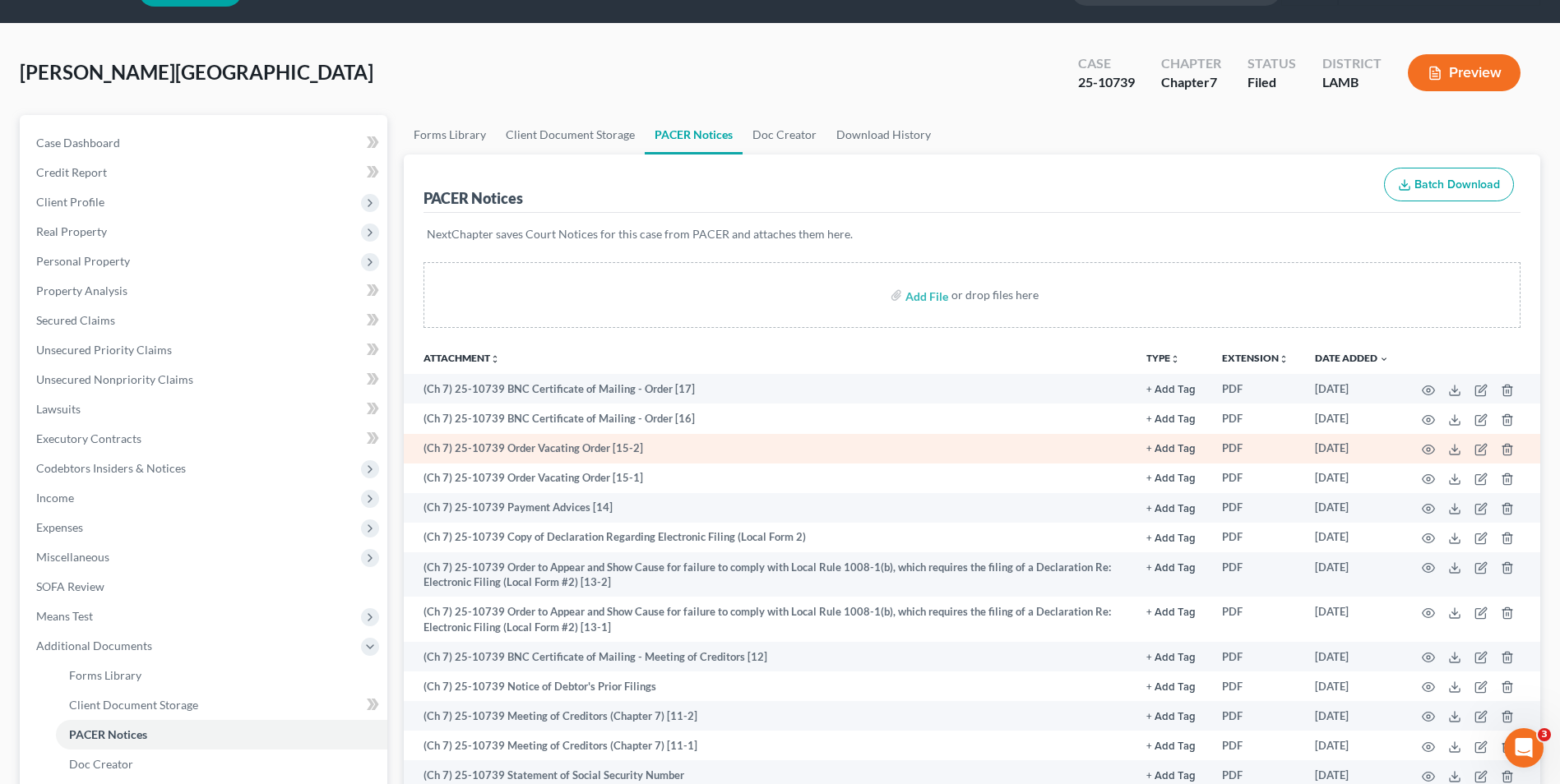
scroll to position [82, 0]
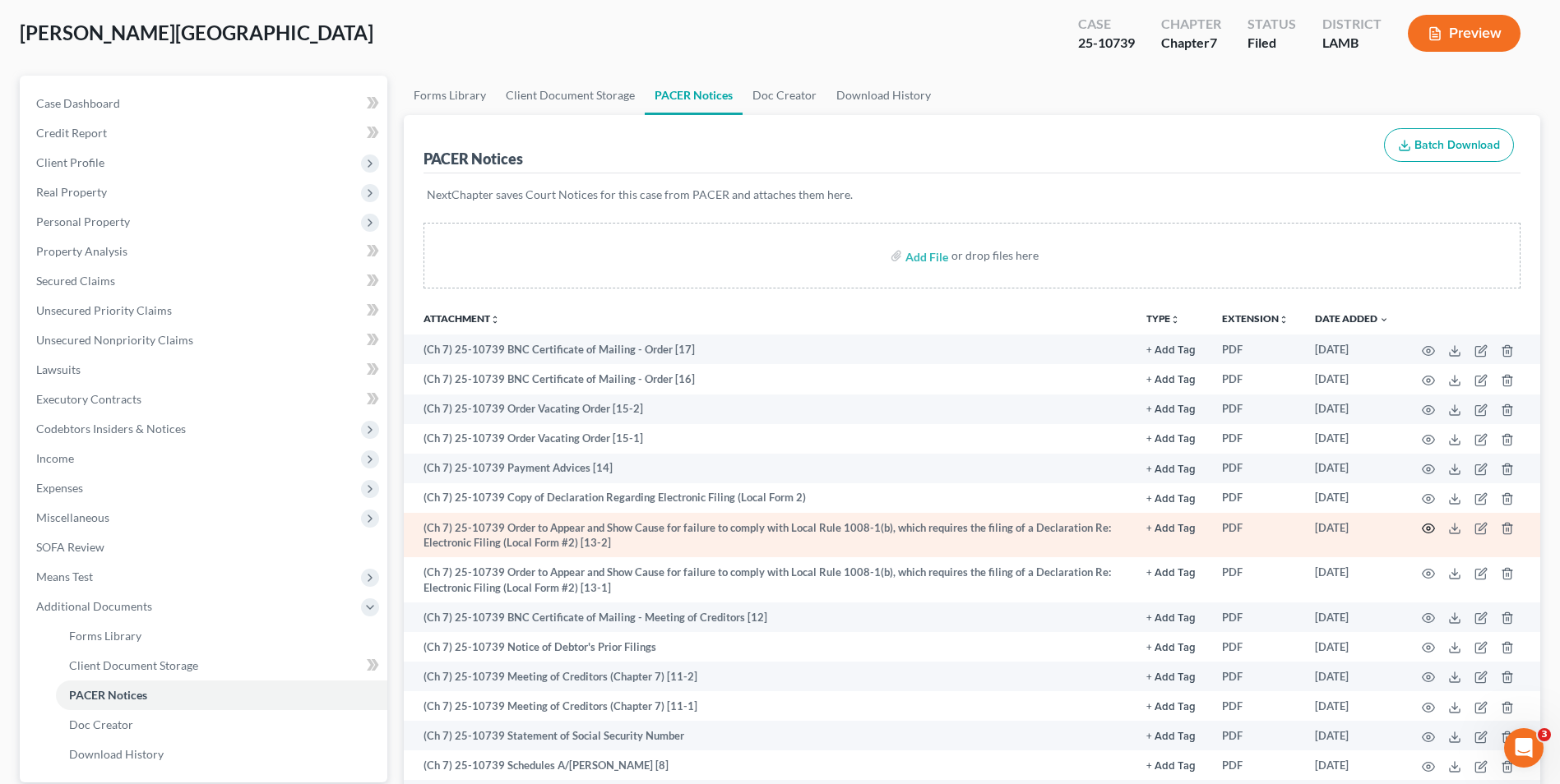
click at [1427, 527] on circle "button" at bounding box center [1427, 528] width 3 height 3
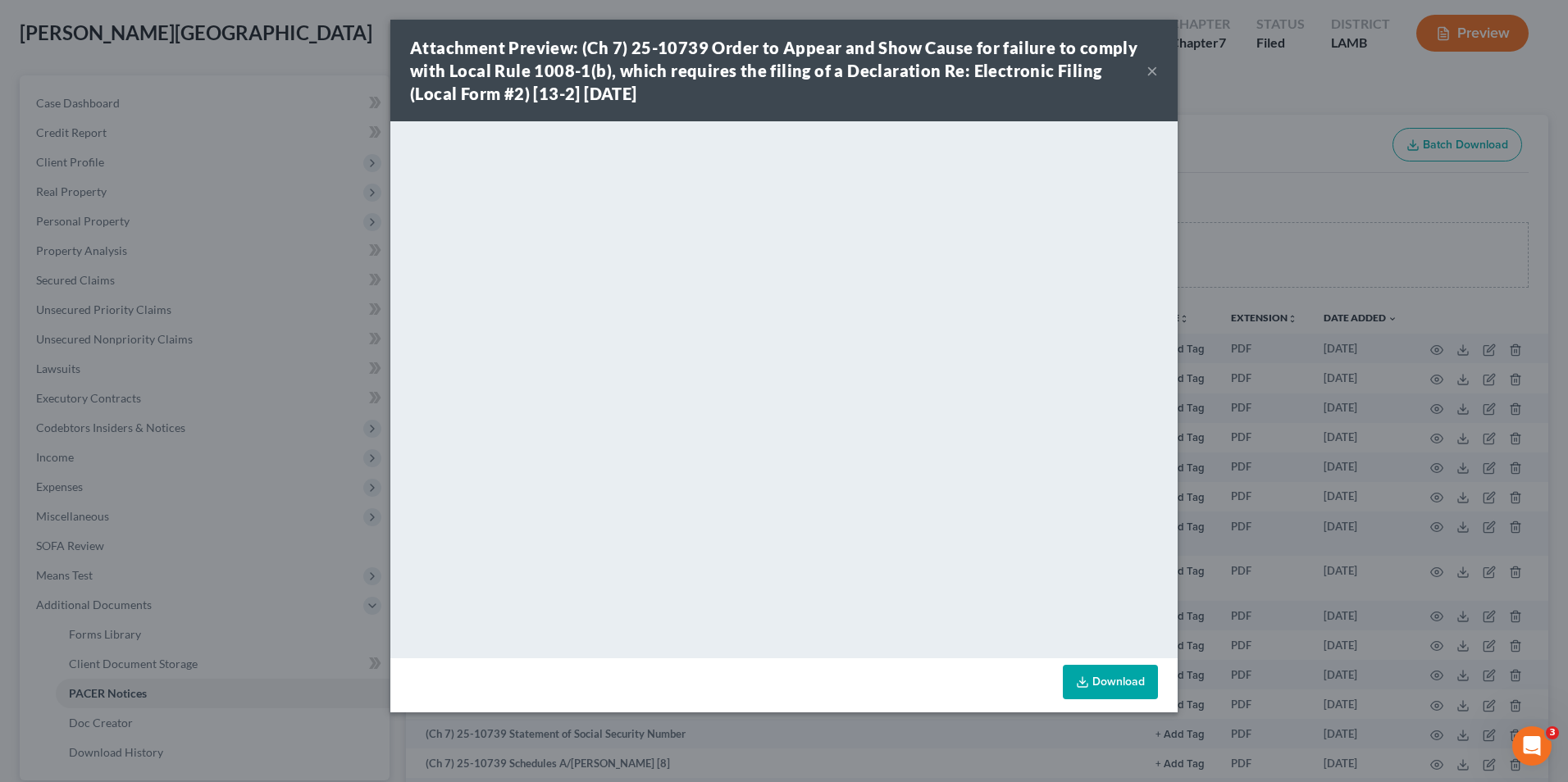
click at [1150, 69] on button "×" at bounding box center [1152, 70] width 12 height 20
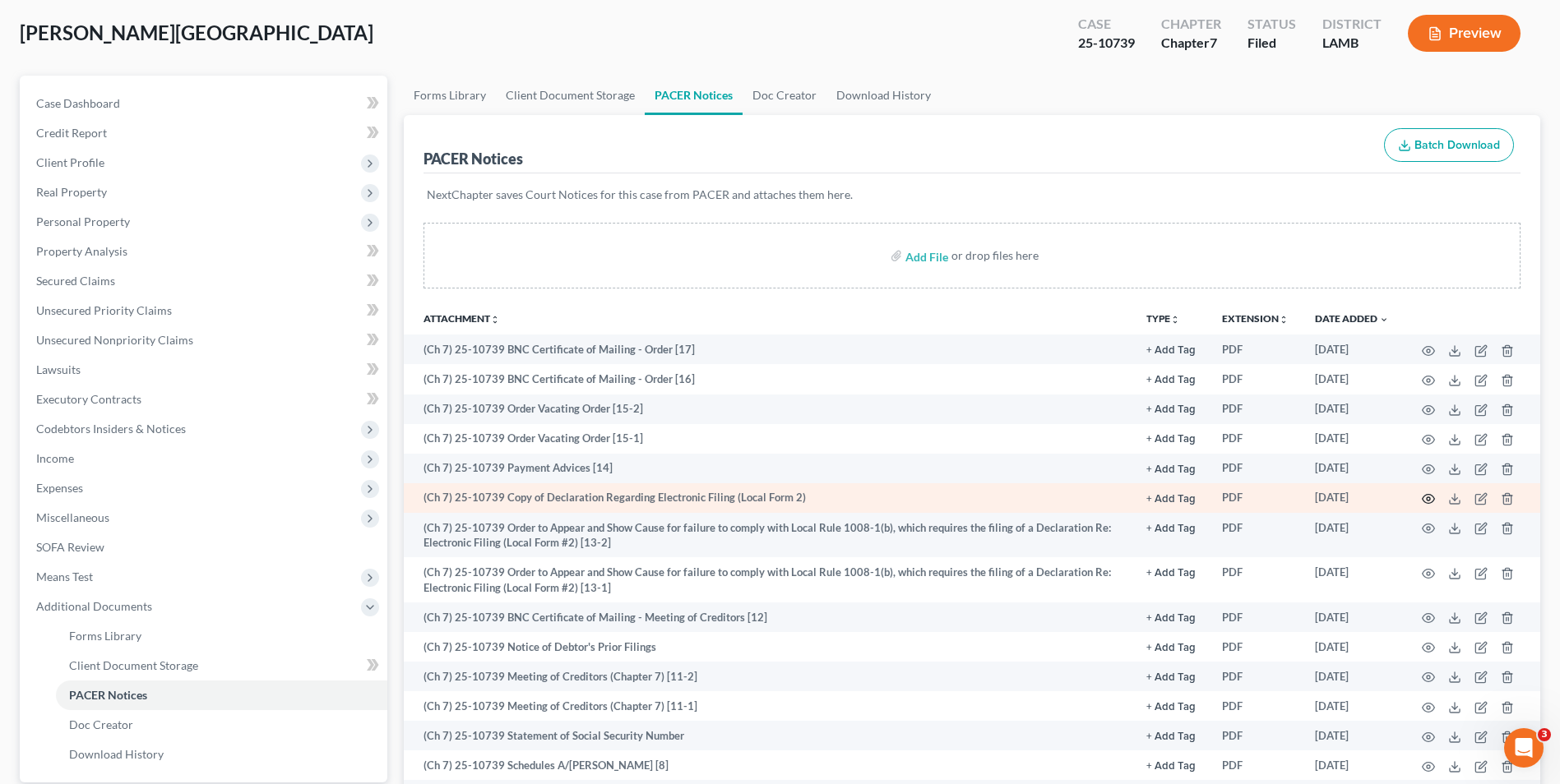
click at [1428, 498] on icon "button" at bounding box center [1427, 498] width 13 height 13
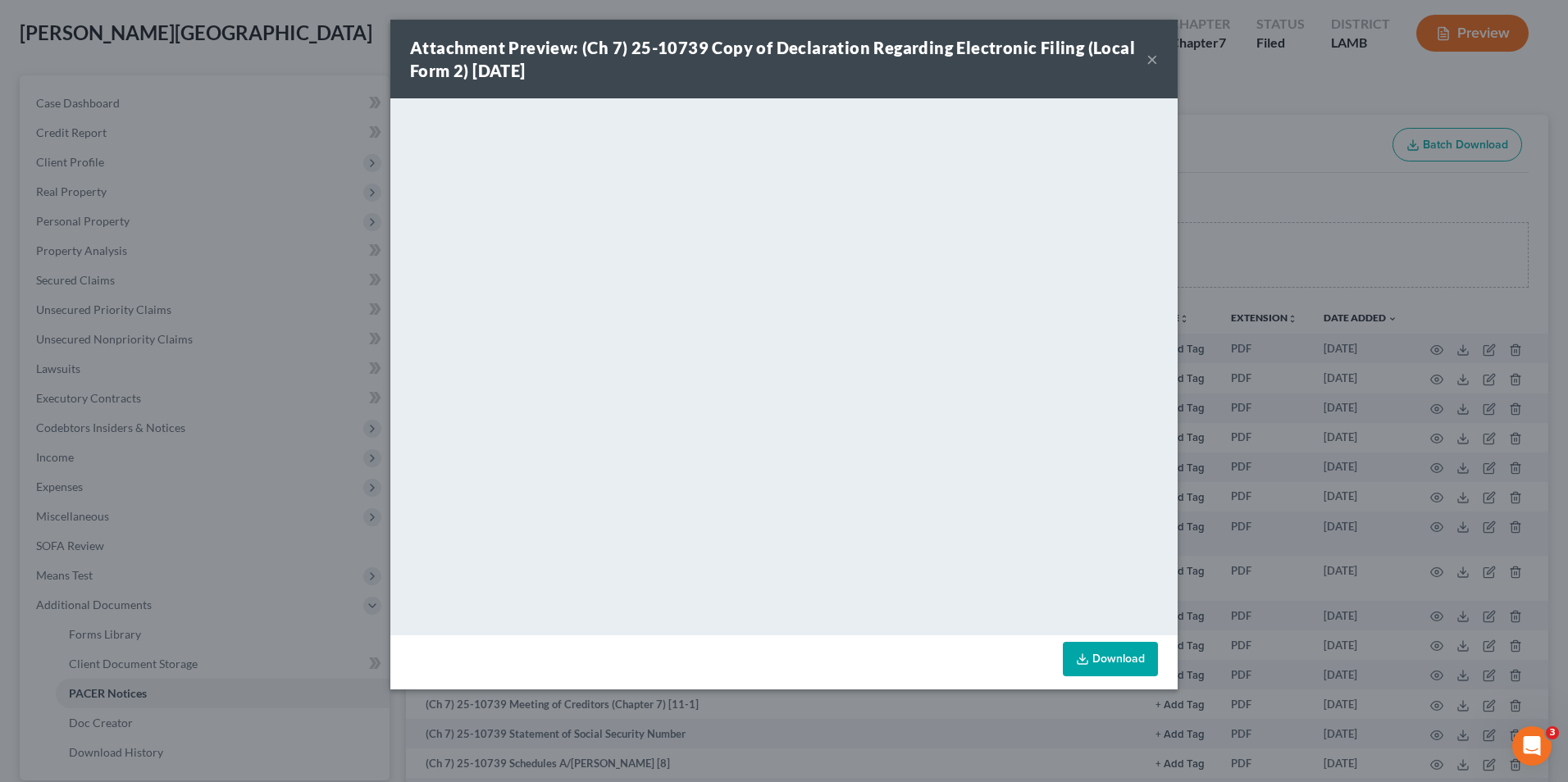
click at [1148, 58] on button "×" at bounding box center [1152, 59] width 12 height 20
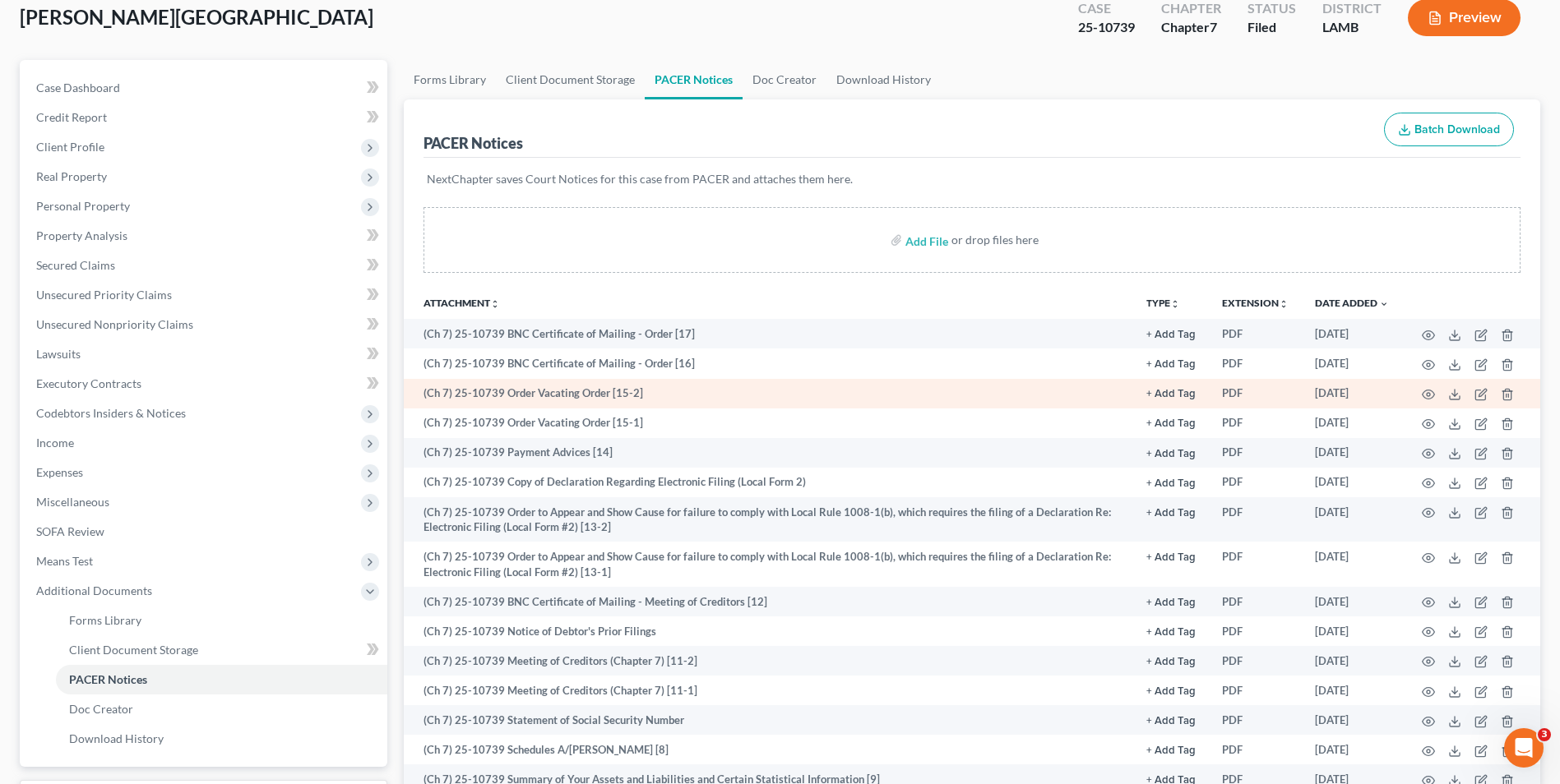
scroll to position [0, 0]
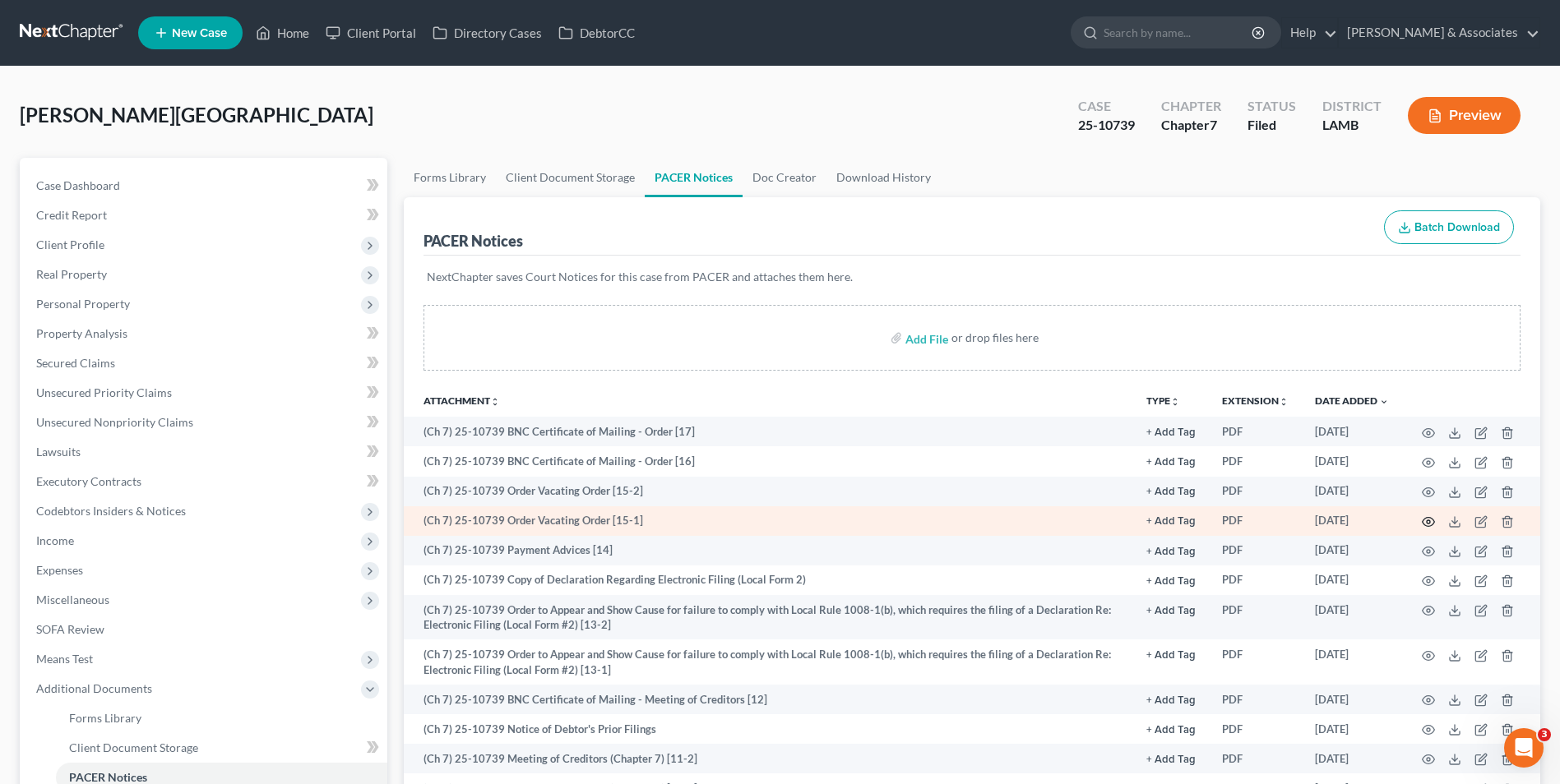
click at [1426, 522] on circle "button" at bounding box center [1427, 521] width 3 height 3
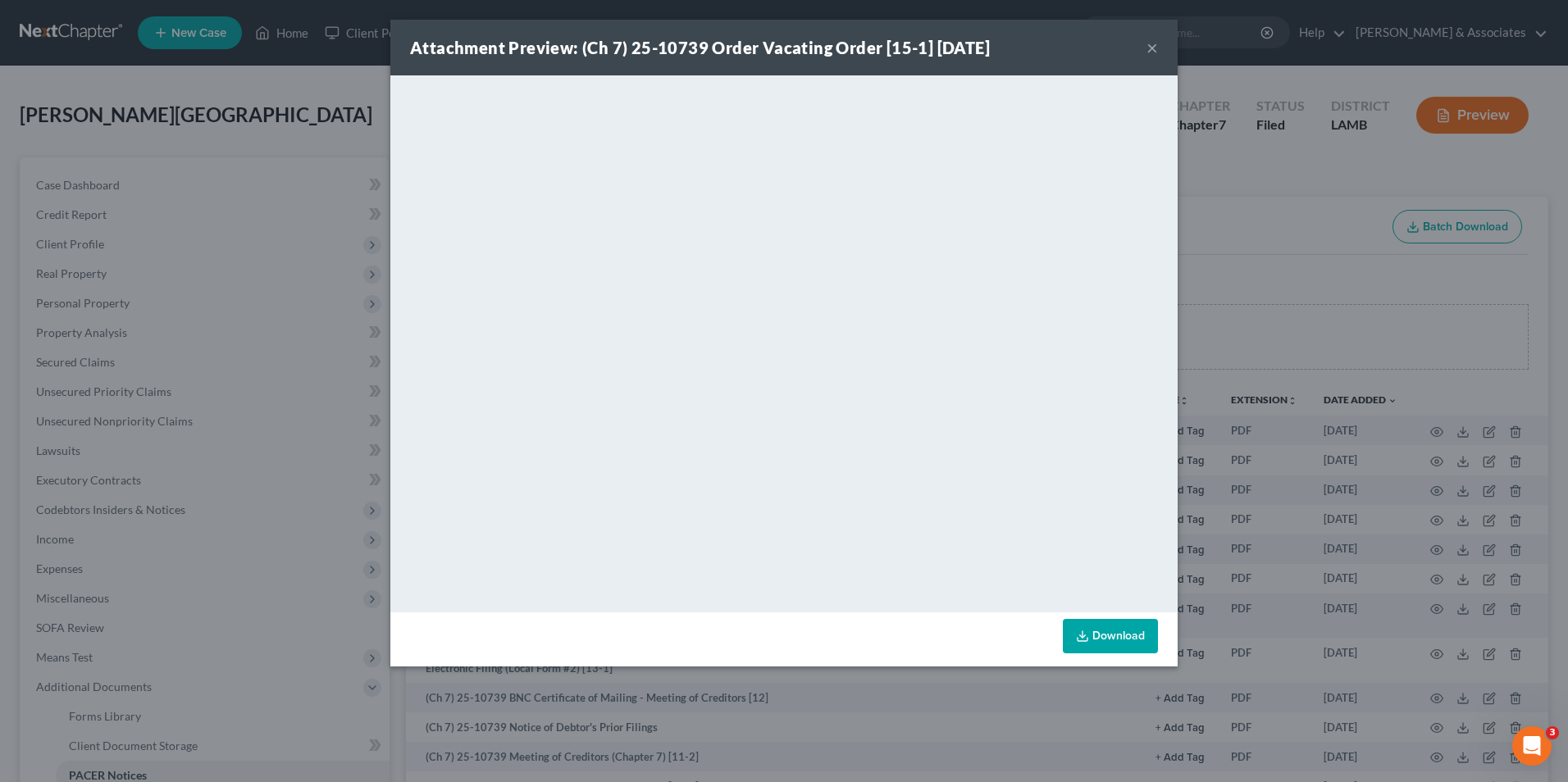
click at [1149, 45] on button "×" at bounding box center [1152, 48] width 12 height 20
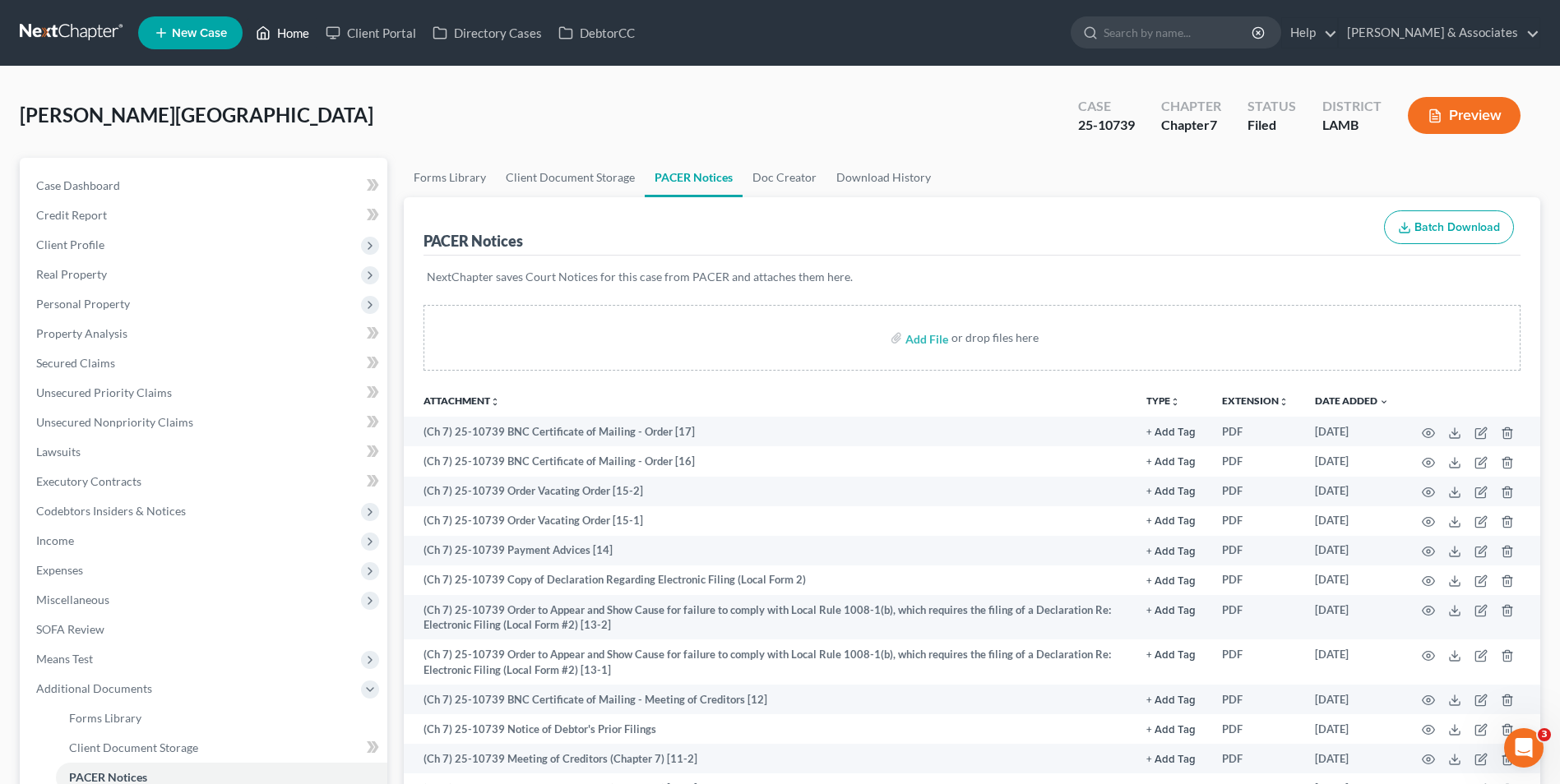
click at [284, 38] on link "Home" at bounding box center [282, 32] width 70 height 29
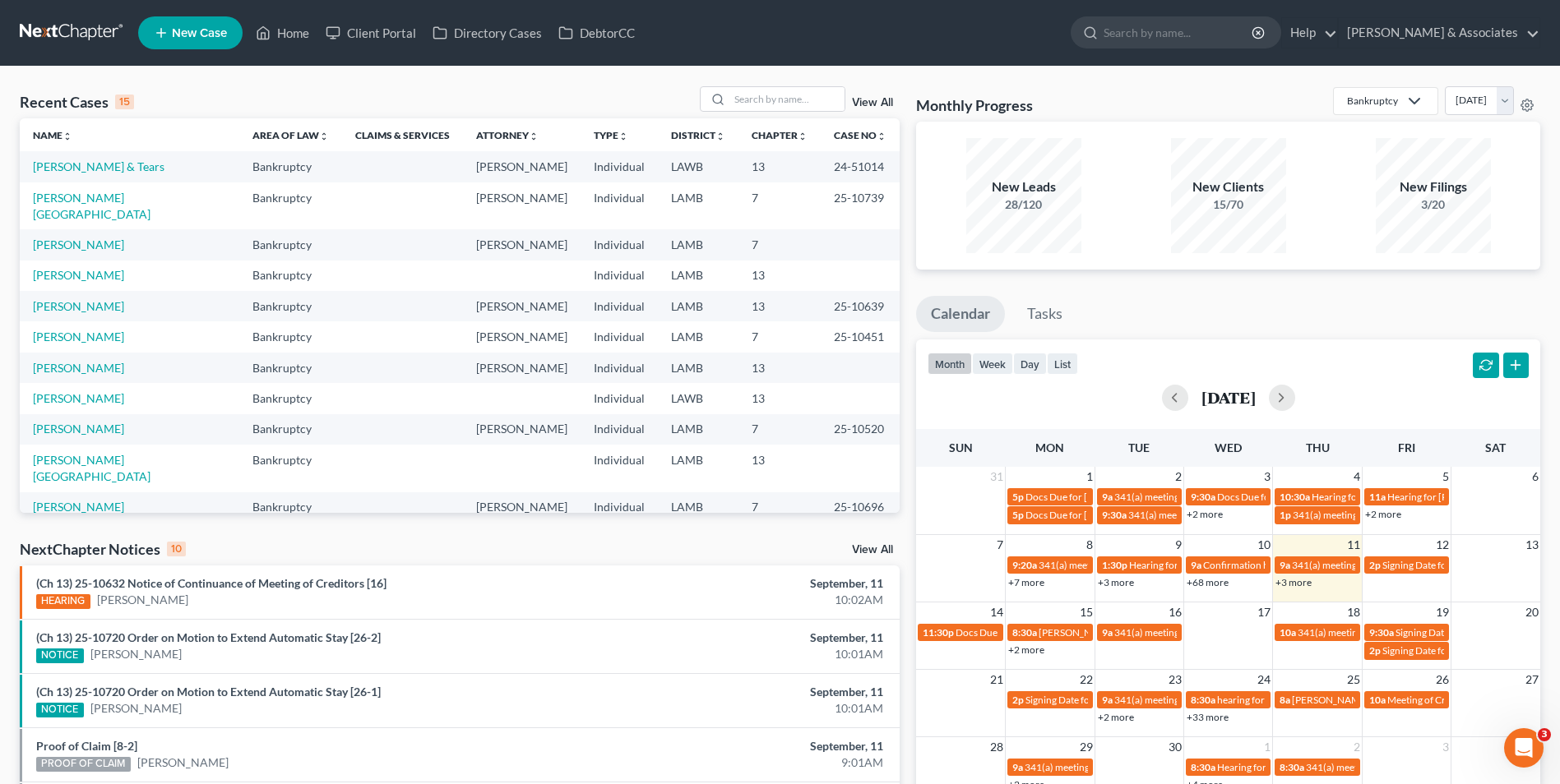
click at [1292, 588] on link "+3 more" at bounding box center [1293, 582] width 36 height 13
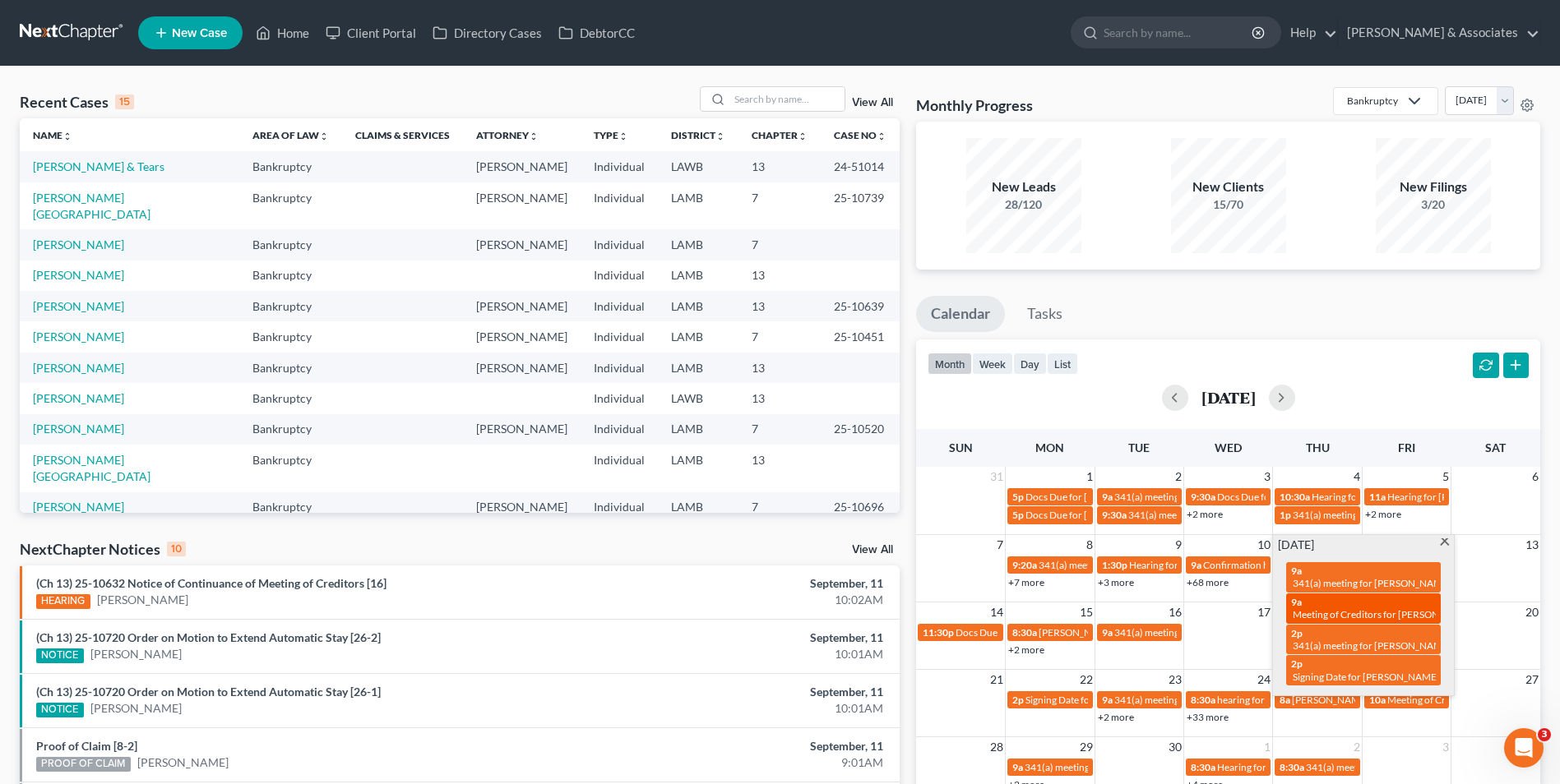
click at [1340, 609] on span "Meeting of Creditors for [PERSON_NAME] & [PERSON_NAME]" at bounding box center [1427, 614] width 270 height 13
select select "Days"
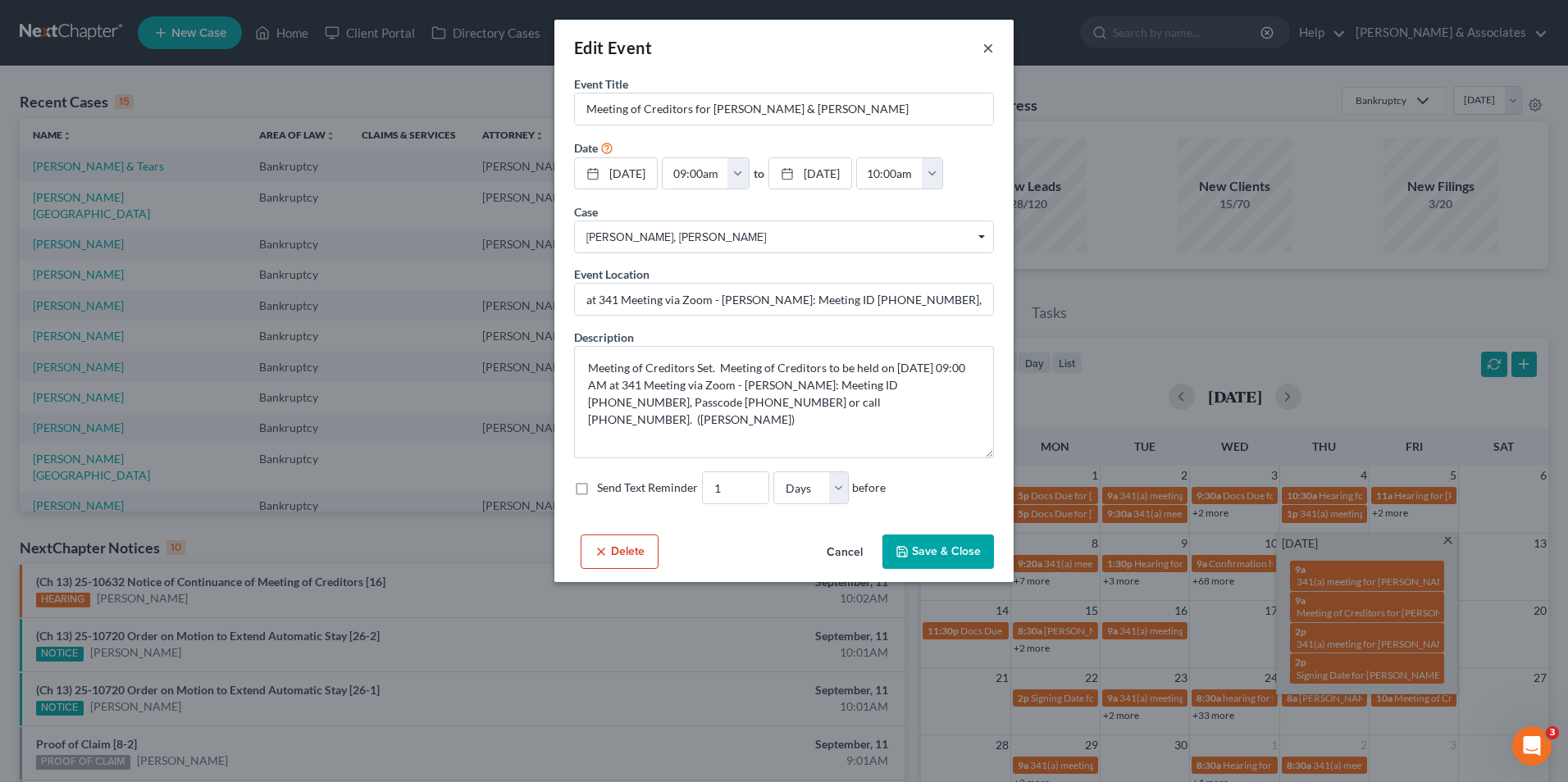
click at [988, 52] on button "×" at bounding box center [989, 48] width 12 height 20
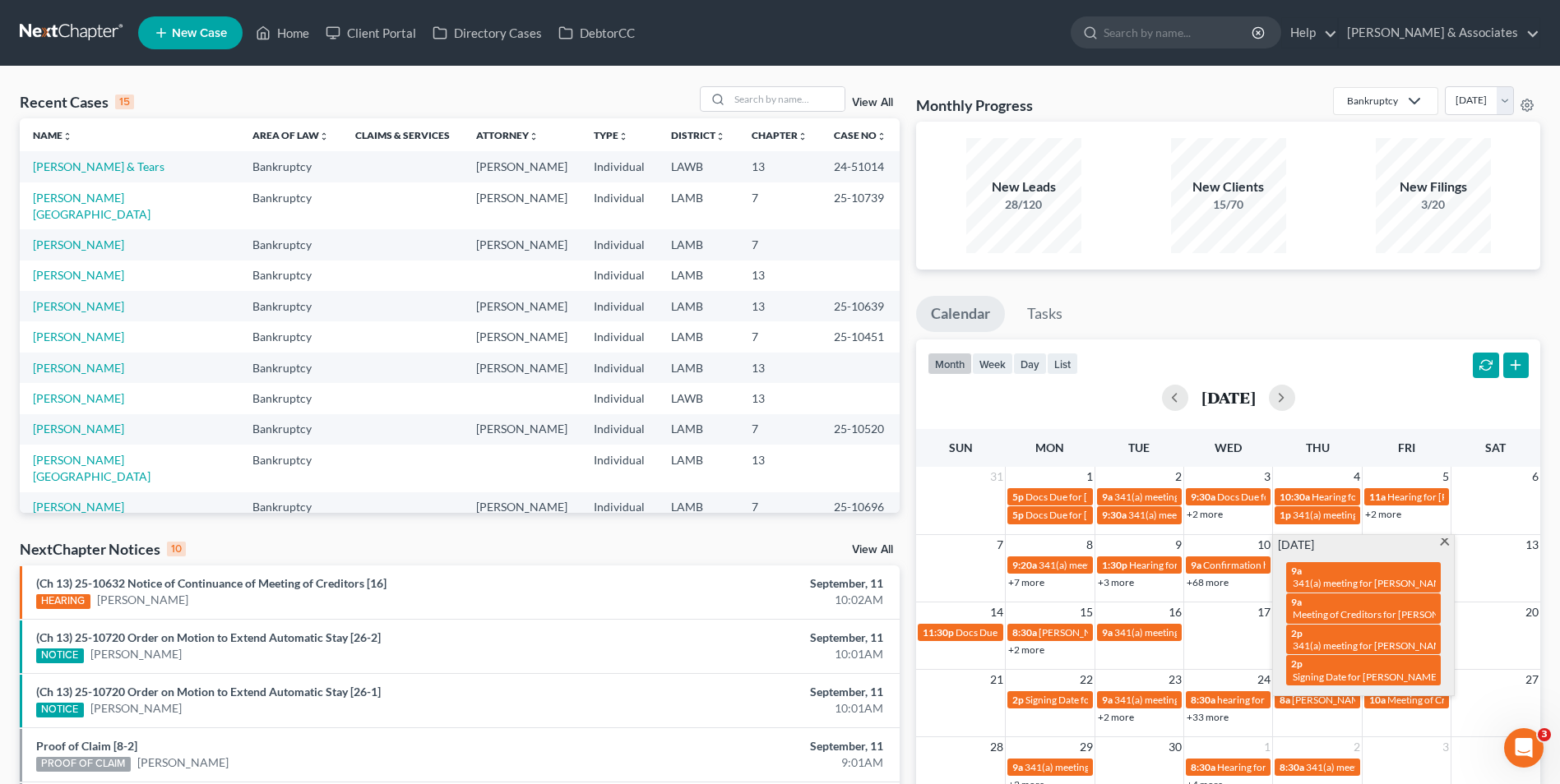
click at [1441, 540] on span at bounding box center [1444, 544] width 13 height 11
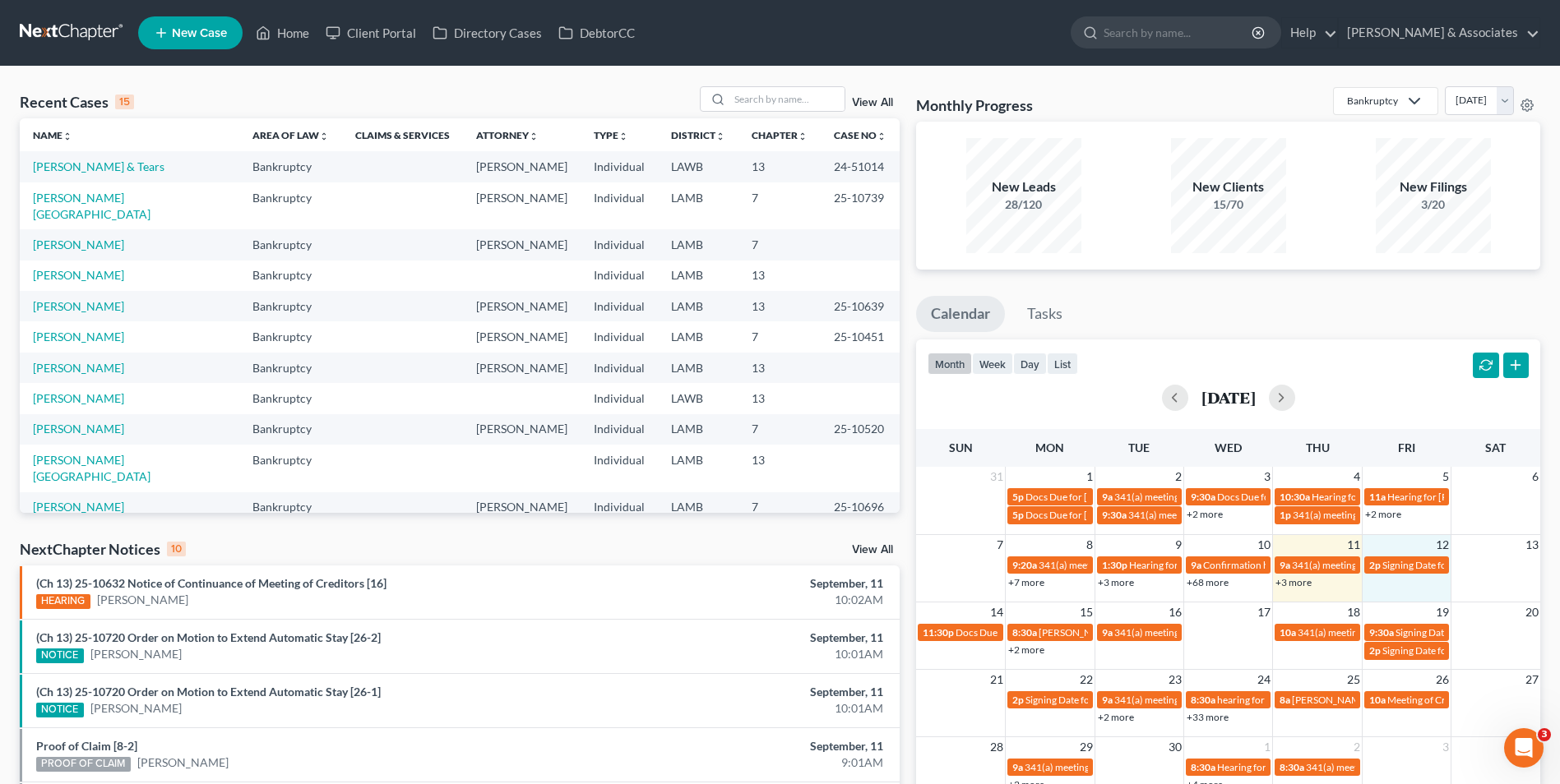
click at [1404, 591] on div "7 8 9 10 11 12 13 9:20a 341(a) meeting for [PERSON_NAME] 1:30p Hearing for [PER…" at bounding box center [1228, 562] width 624 height 58
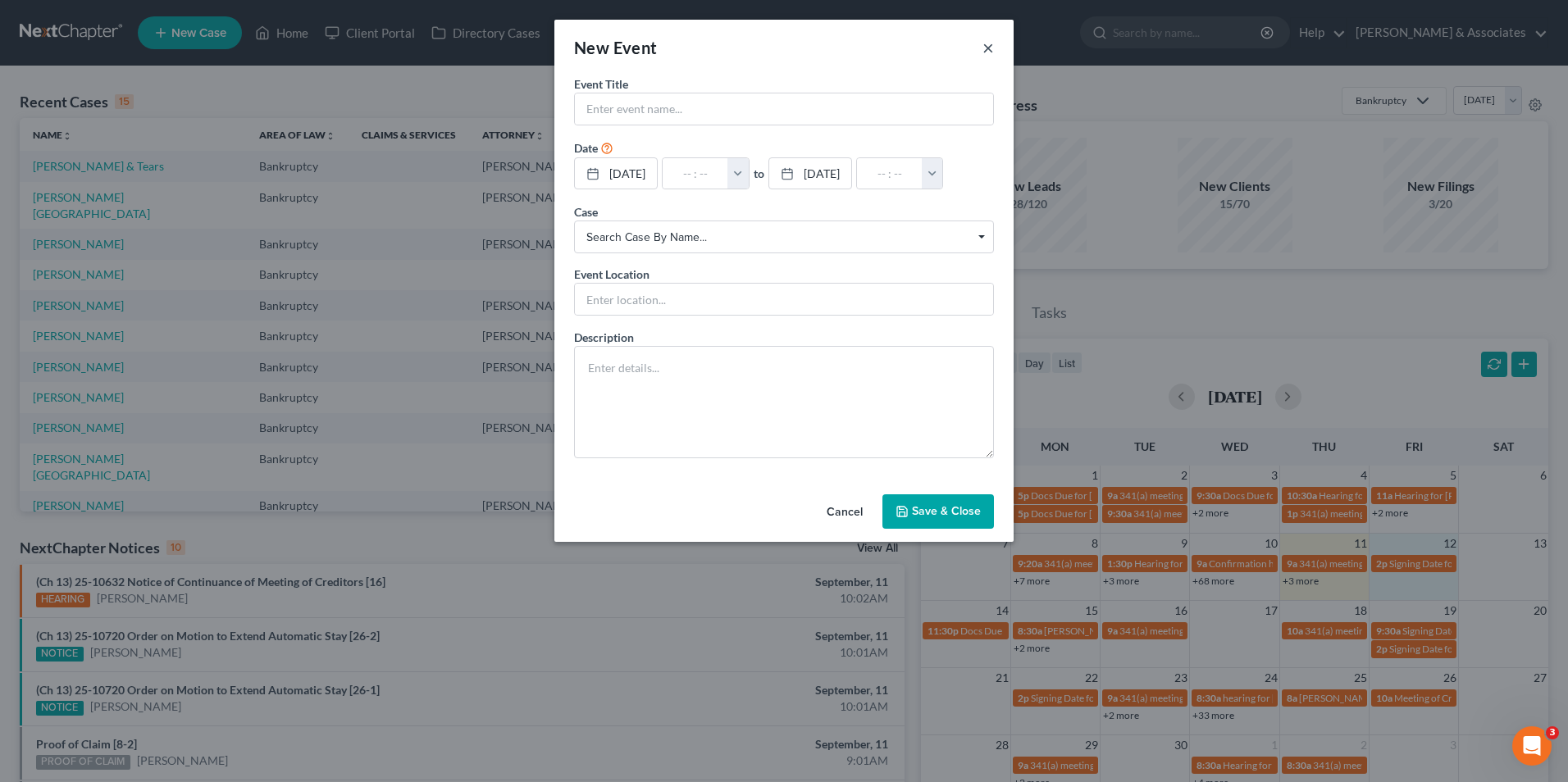
click at [987, 54] on button "×" at bounding box center [989, 48] width 12 height 20
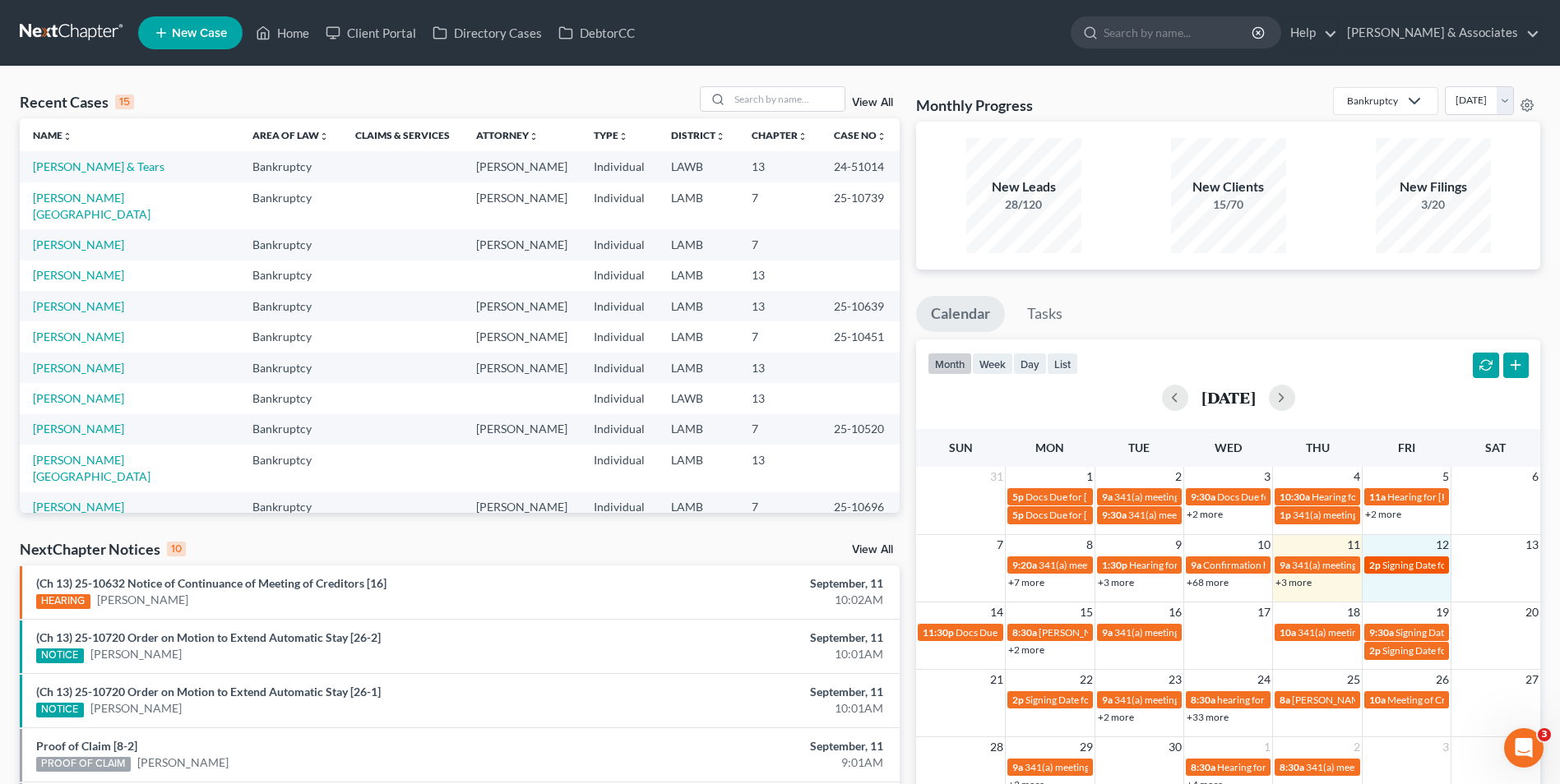
click at [1408, 563] on span "Signing Date for [PERSON_NAME] & [PERSON_NAME]" at bounding box center [1499, 565] width 235 height 13
select select "Days"
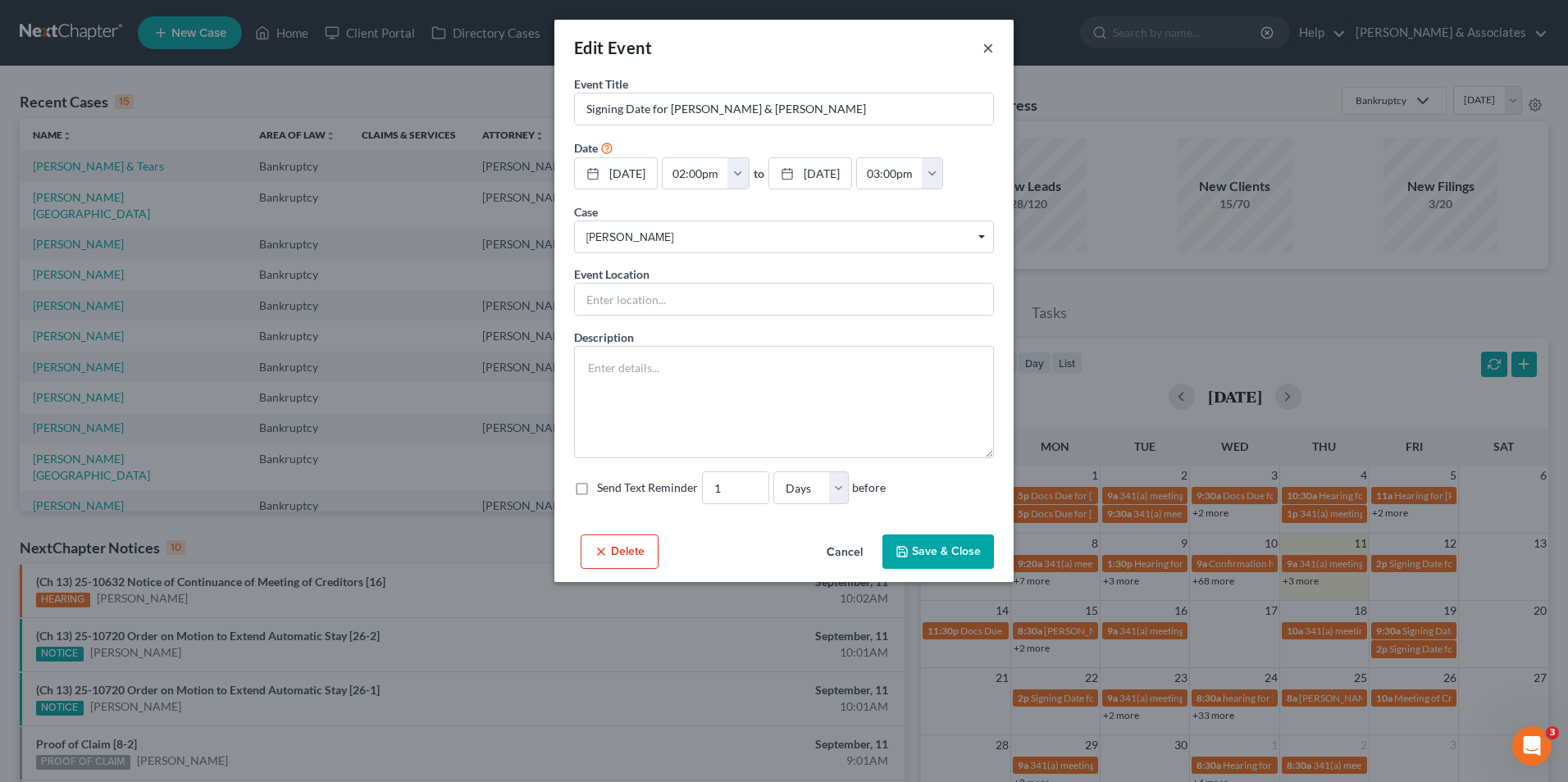
click at [989, 48] on button "×" at bounding box center [989, 48] width 12 height 20
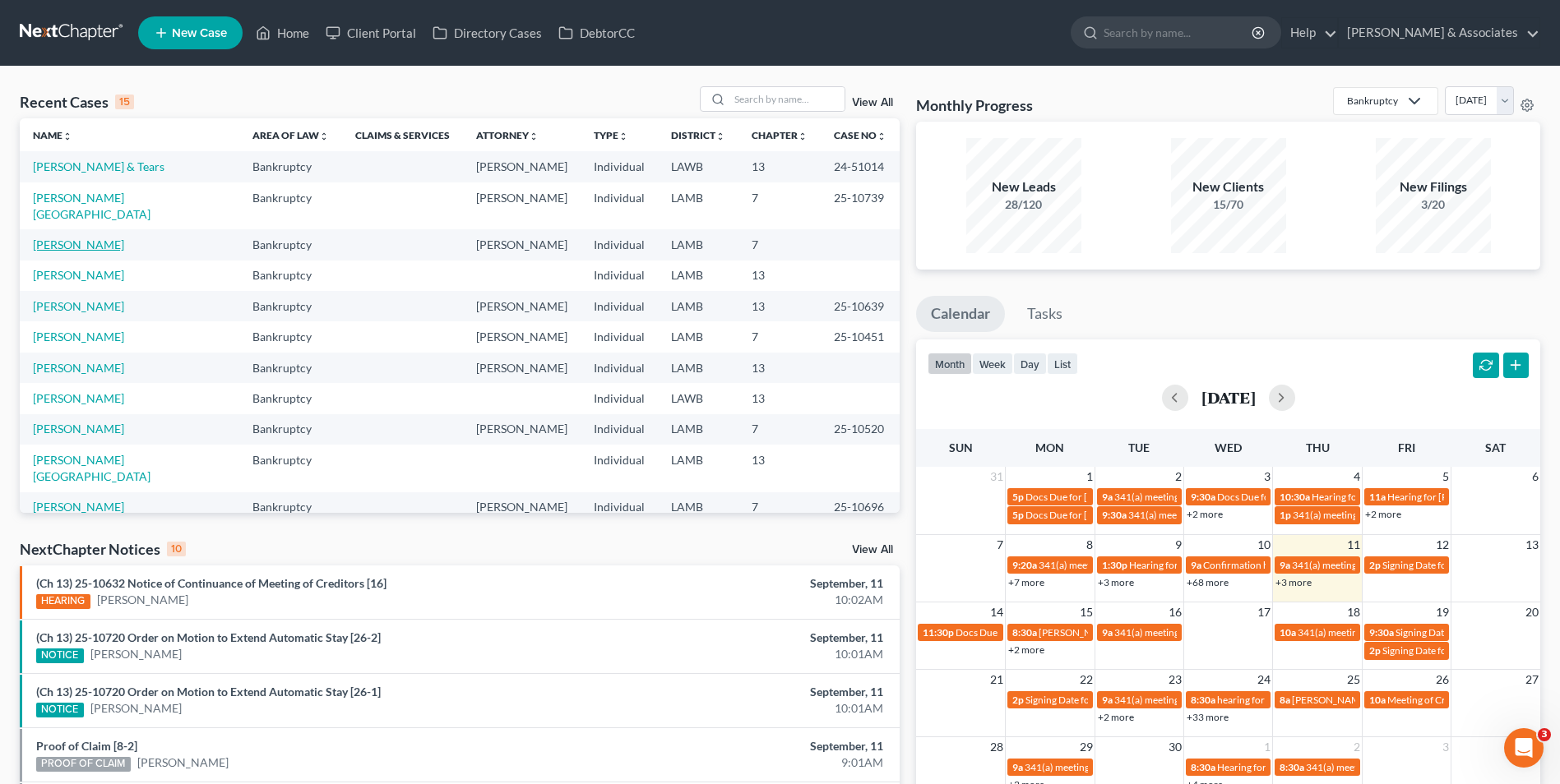
click at [110, 237] on link "[PERSON_NAME]" at bounding box center [79, 244] width 91 height 14
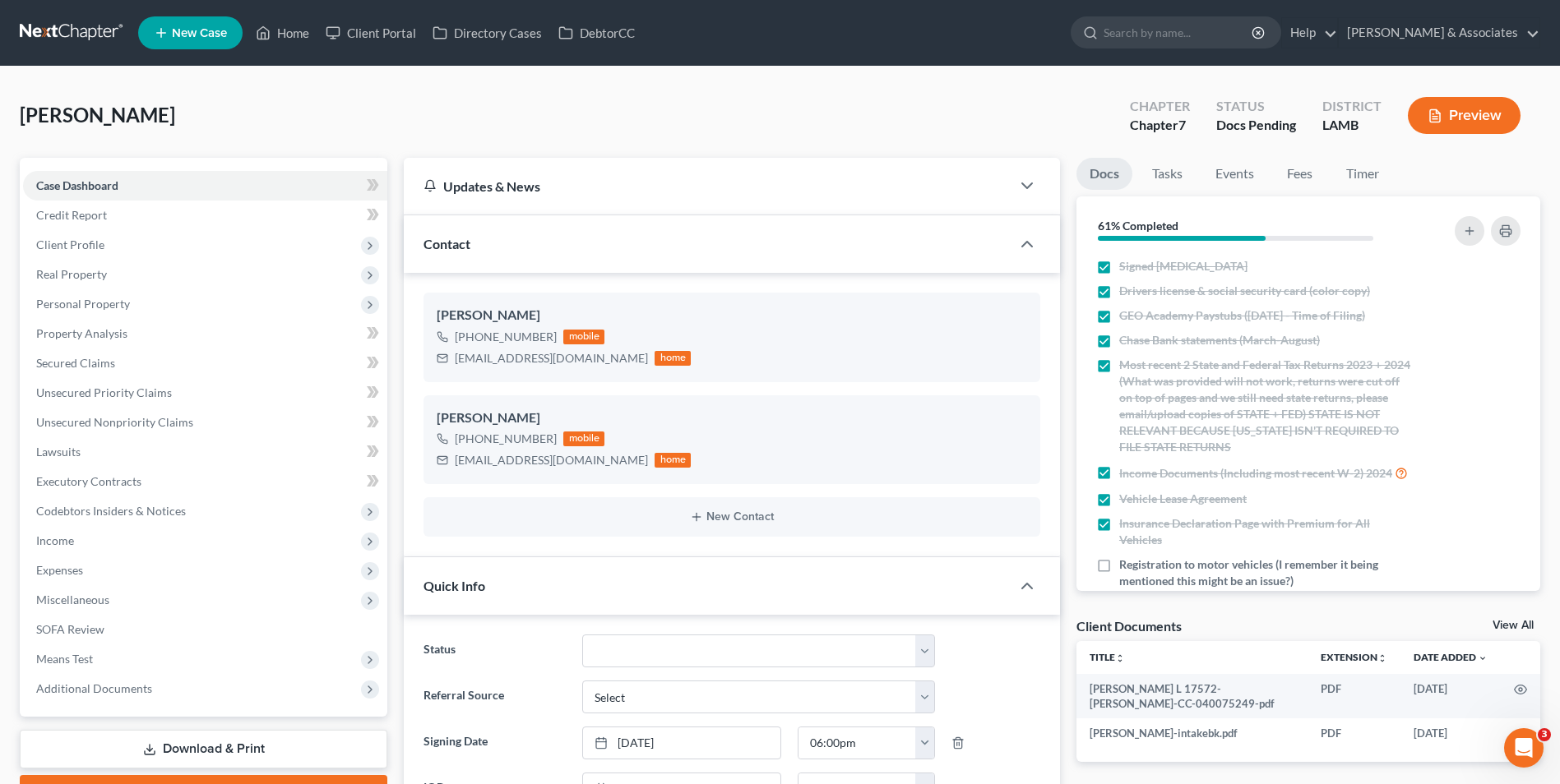
scroll to position [1235, 0]
click at [101, 219] on span "Credit Report" at bounding box center [72, 215] width 71 height 14
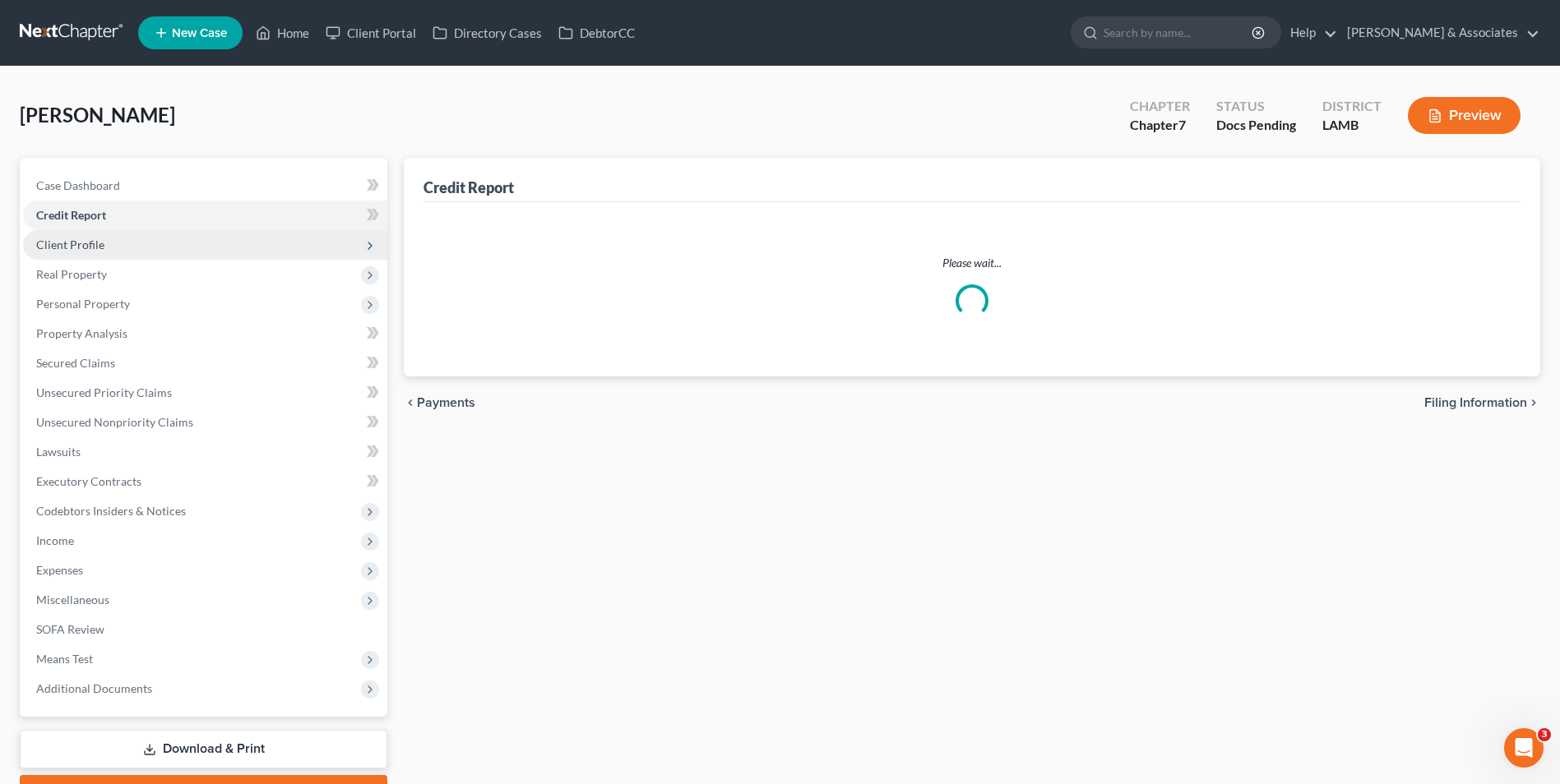
click at [99, 244] on span "Client Profile" at bounding box center [71, 244] width 69 height 14
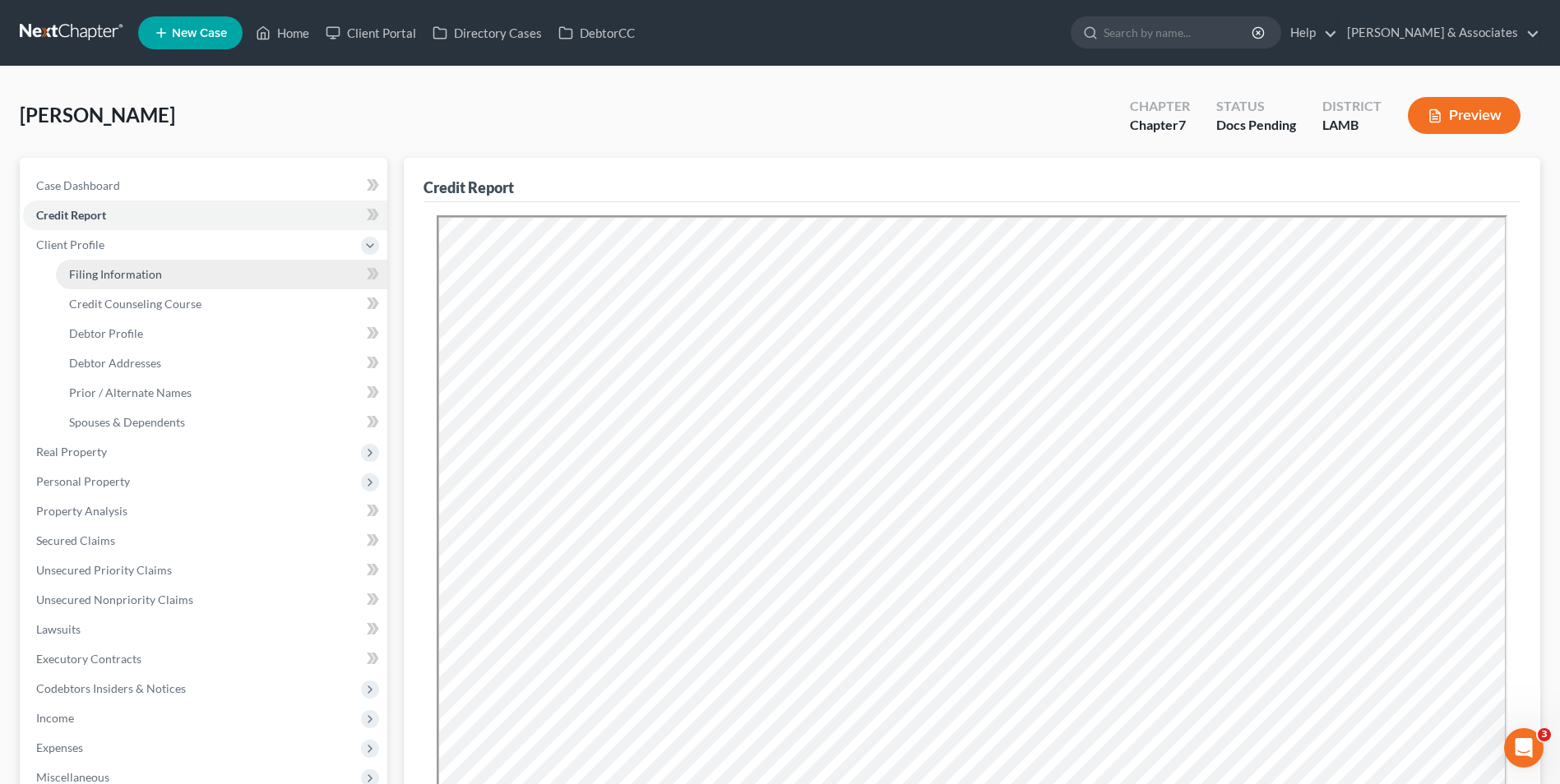
click at [110, 273] on span "Filing Information" at bounding box center [115, 274] width 93 height 14
select select "1"
select select "0"
select select "19"
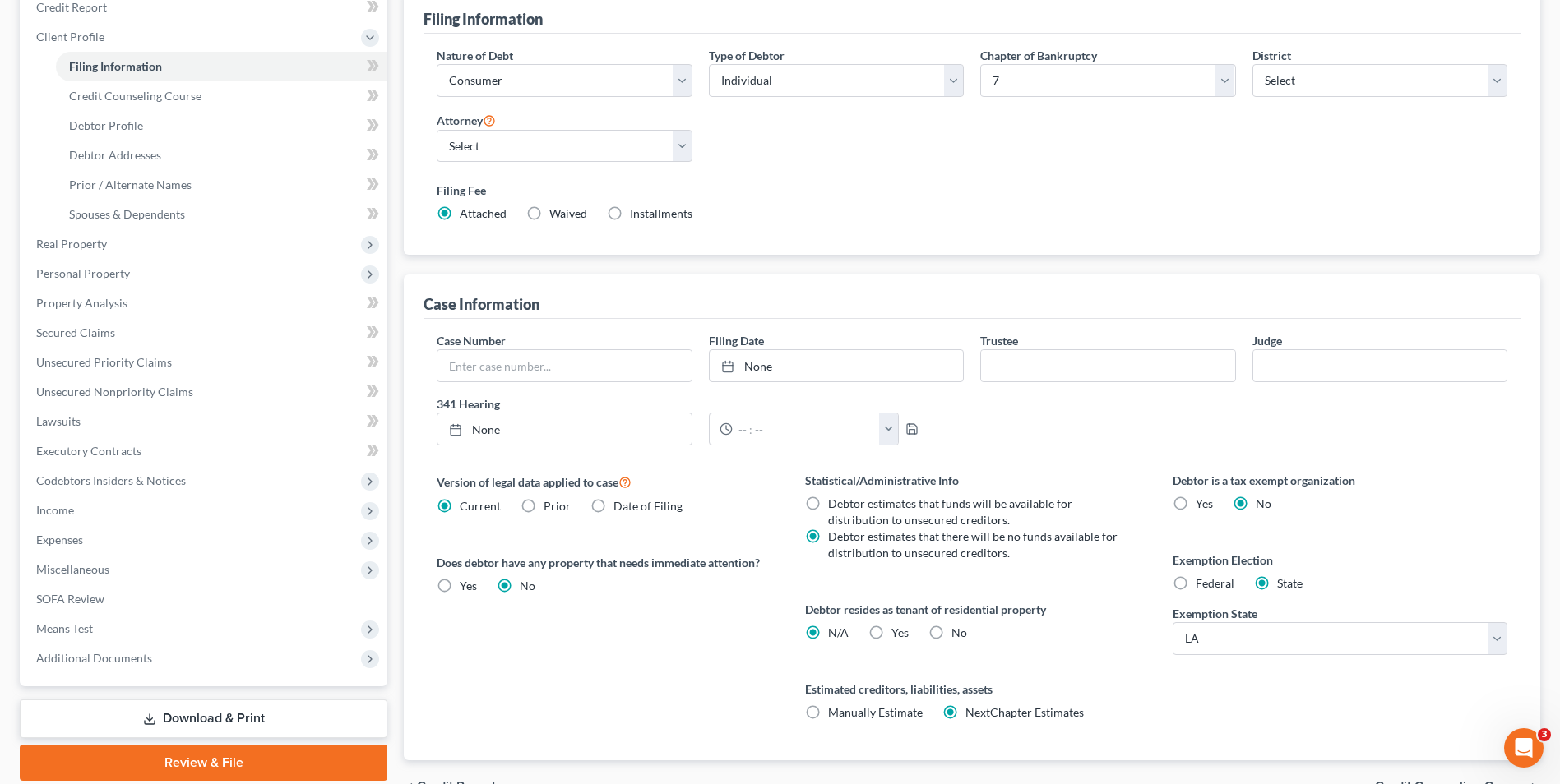
scroll to position [299, 0]
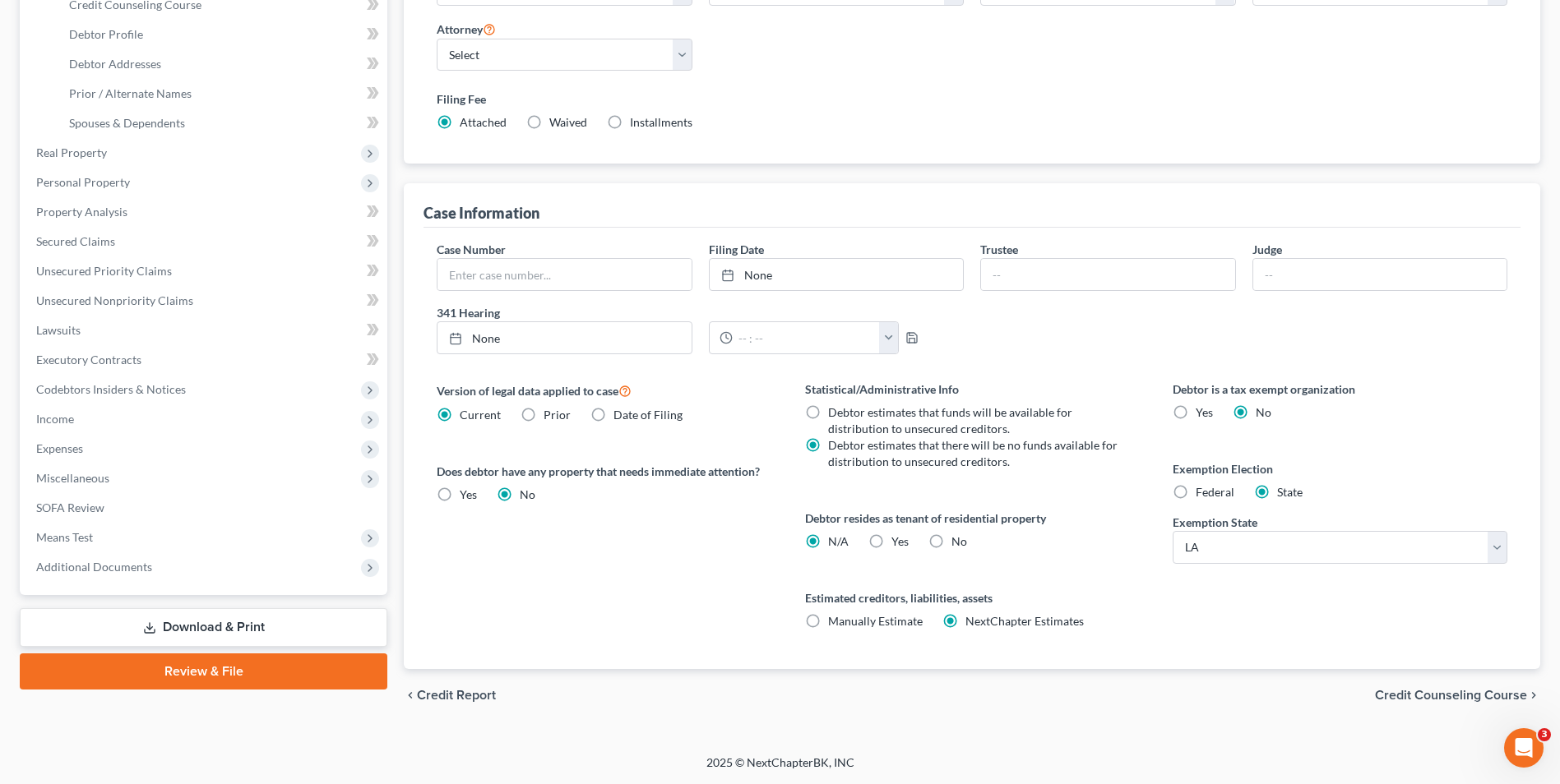
click at [891, 547] on label "Yes Yes" at bounding box center [900, 542] width 18 height 17
click at [898, 545] on input "Yes Yes" at bounding box center [903, 539] width 11 height 11
radio input "true"
radio input "false"
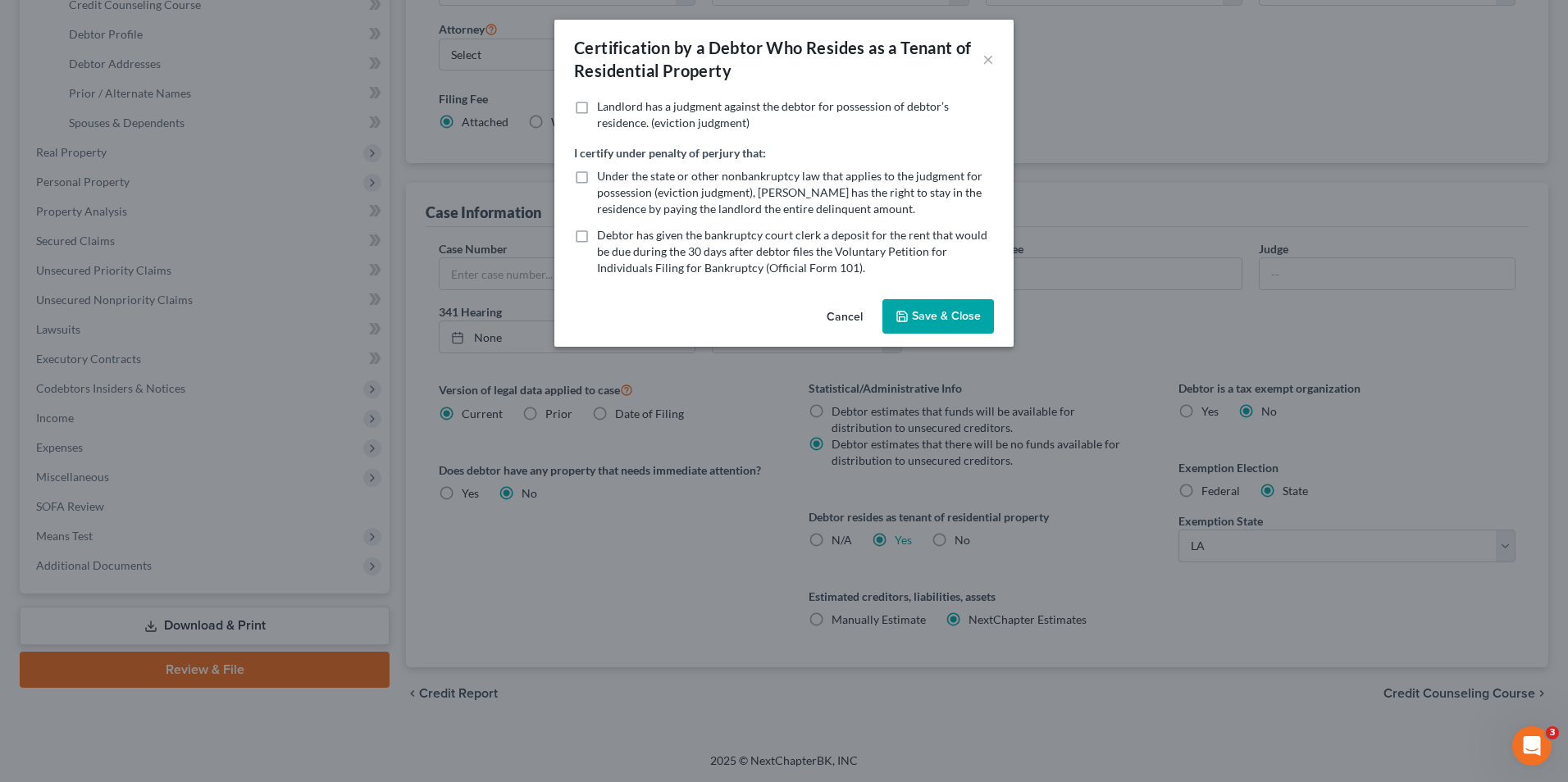
click at [922, 319] on button "Save & Close" at bounding box center [938, 316] width 112 height 34
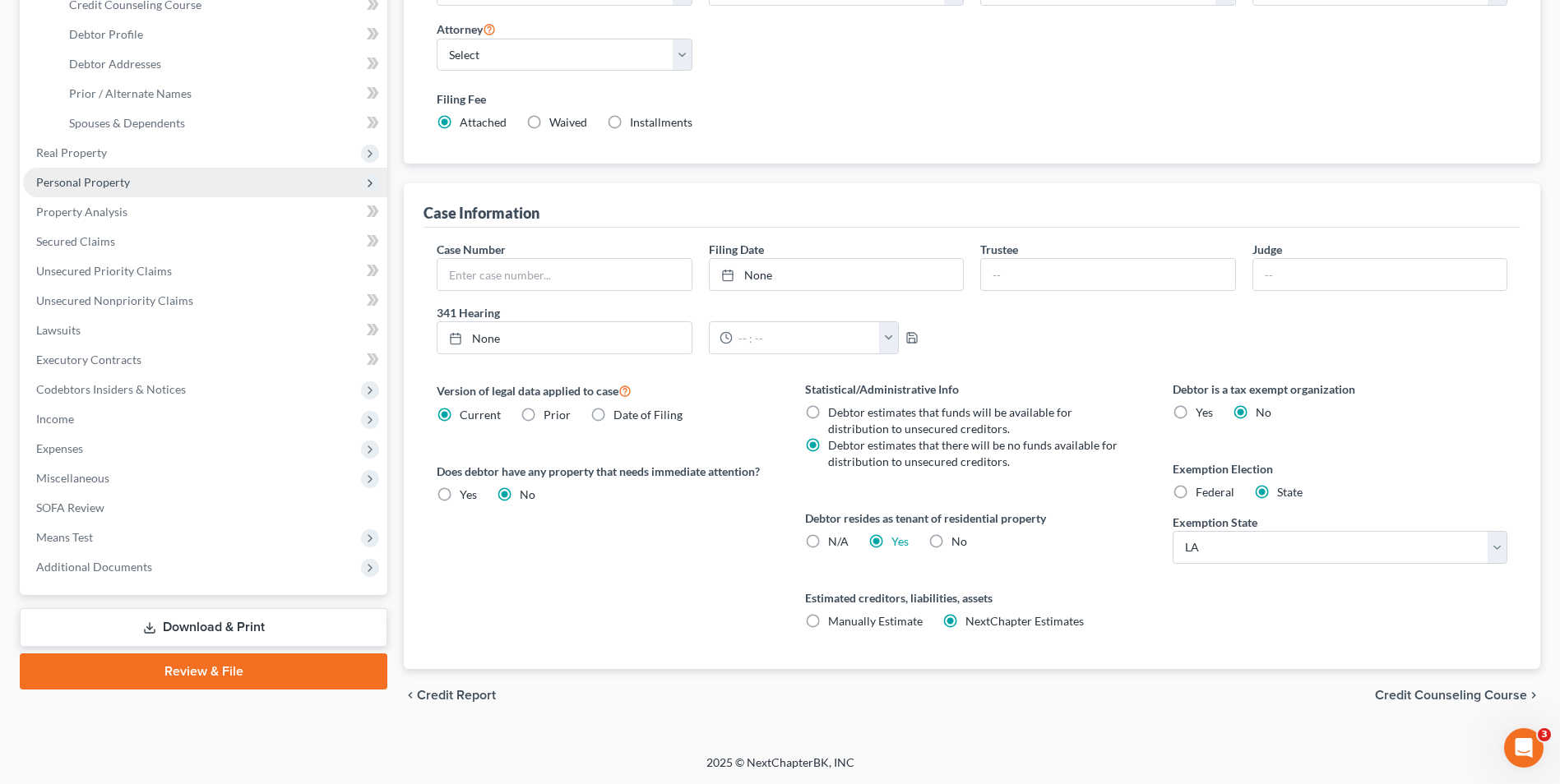
click at [94, 189] on span "Personal Property" at bounding box center [204, 183] width 364 height 29
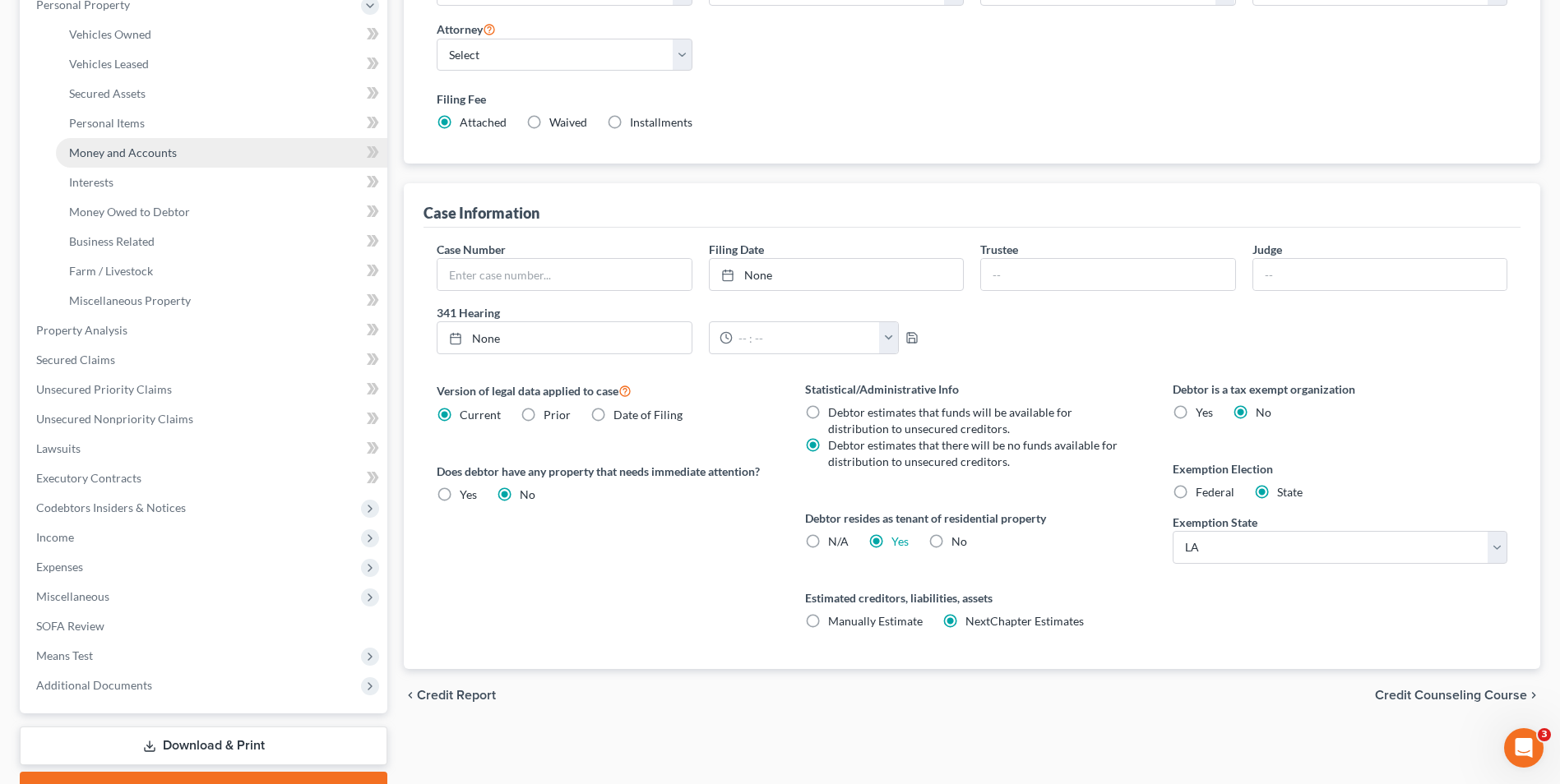
click at [172, 144] on link "Money and Accounts" at bounding box center [222, 153] width 332 height 29
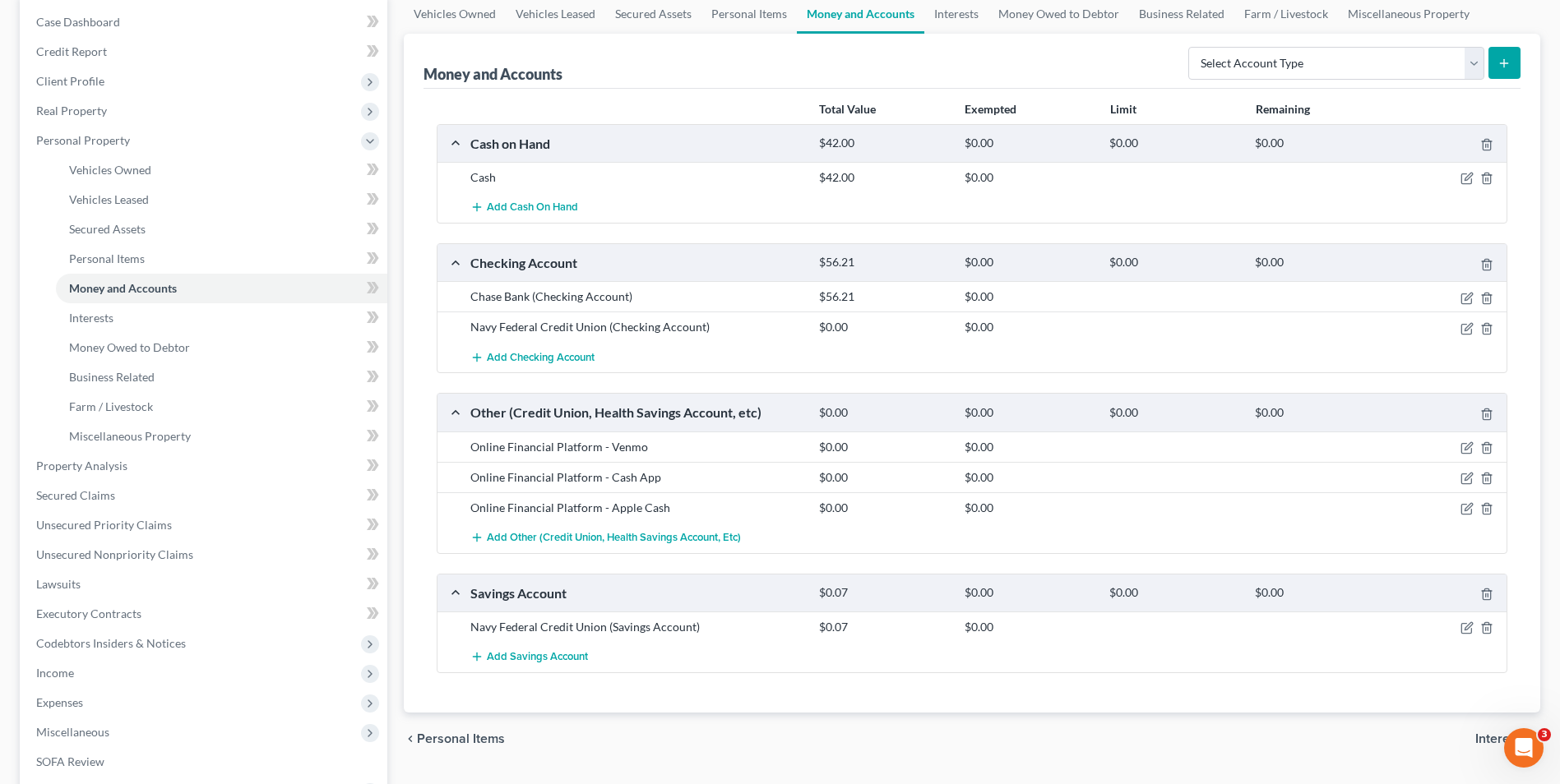
scroll to position [165, 0]
click at [1470, 512] on icon "button" at bounding box center [1467, 507] width 13 height 13
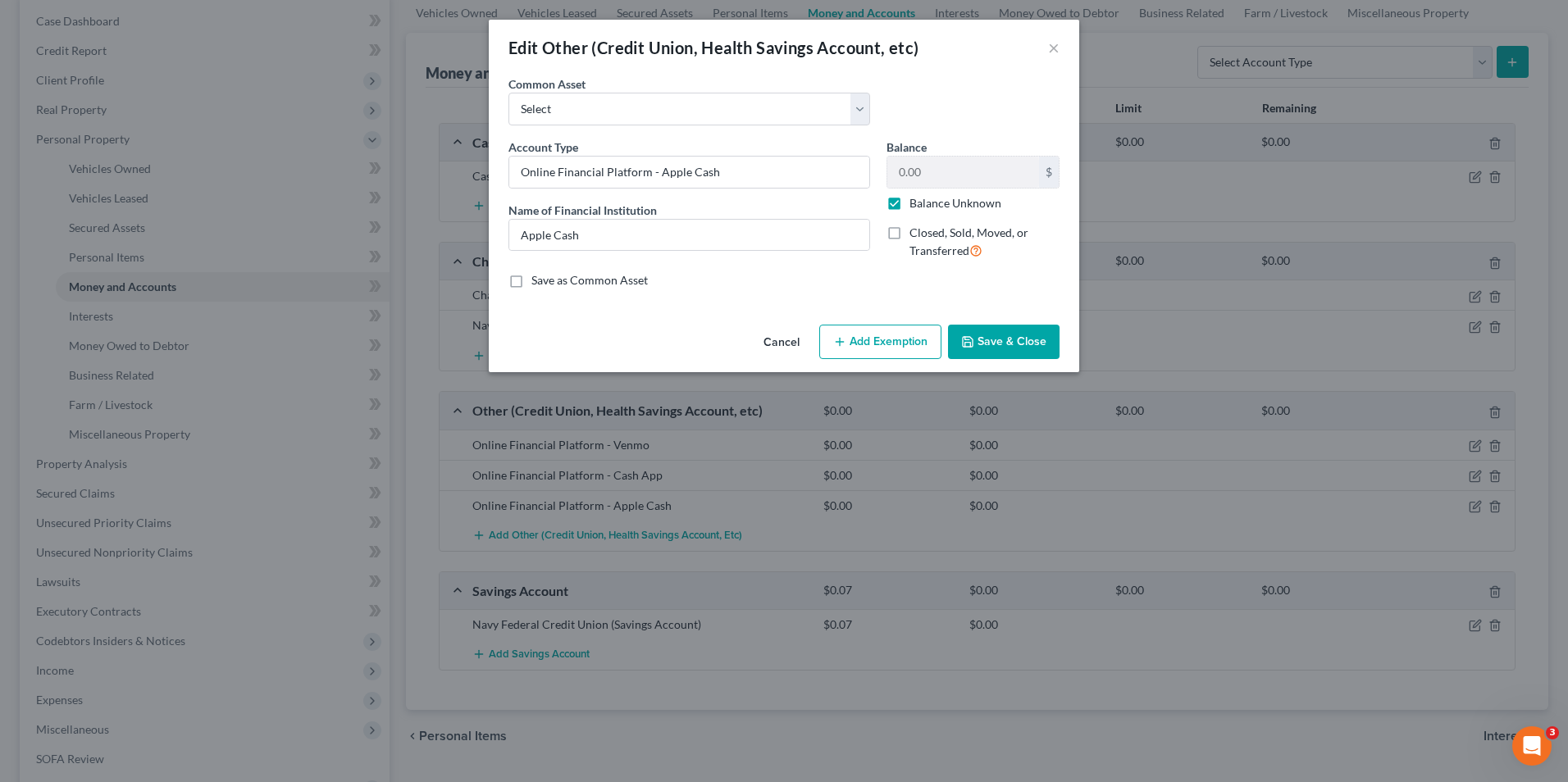
click at [909, 208] on label "Balance Unknown" at bounding box center [955, 203] width 92 height 17
click at [916, 206] on input "Balance Unknown" at bounding box center [921, 200] width 11 height 11
checkbox input "false"
click at [903, 180] on input "0.00" at bounding box center [962, 172] width 152 height 31
type input "3.40"
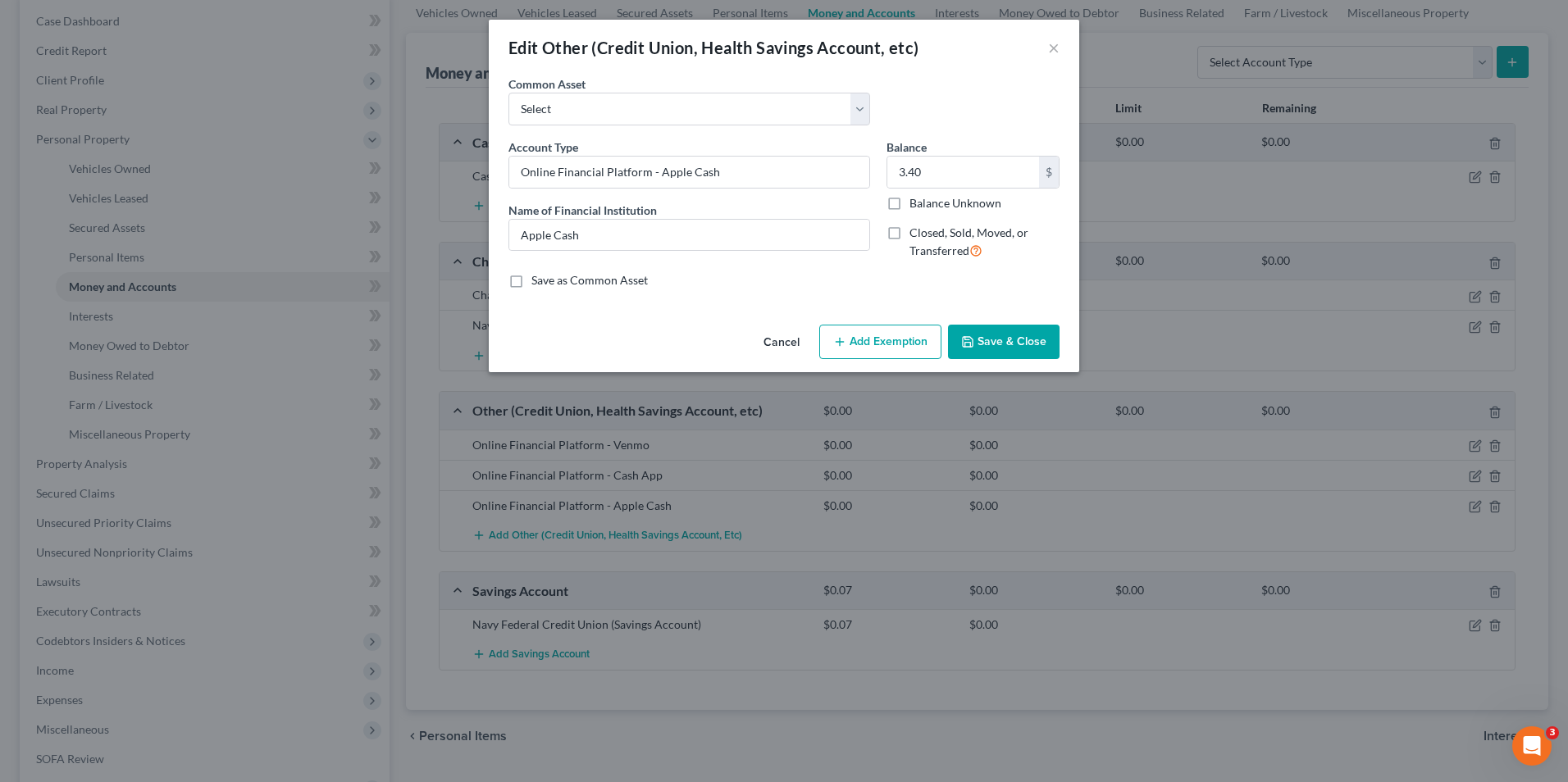
click at [966, 338] on polyline "button" at bounding box center [967, 338] width 4 height 3
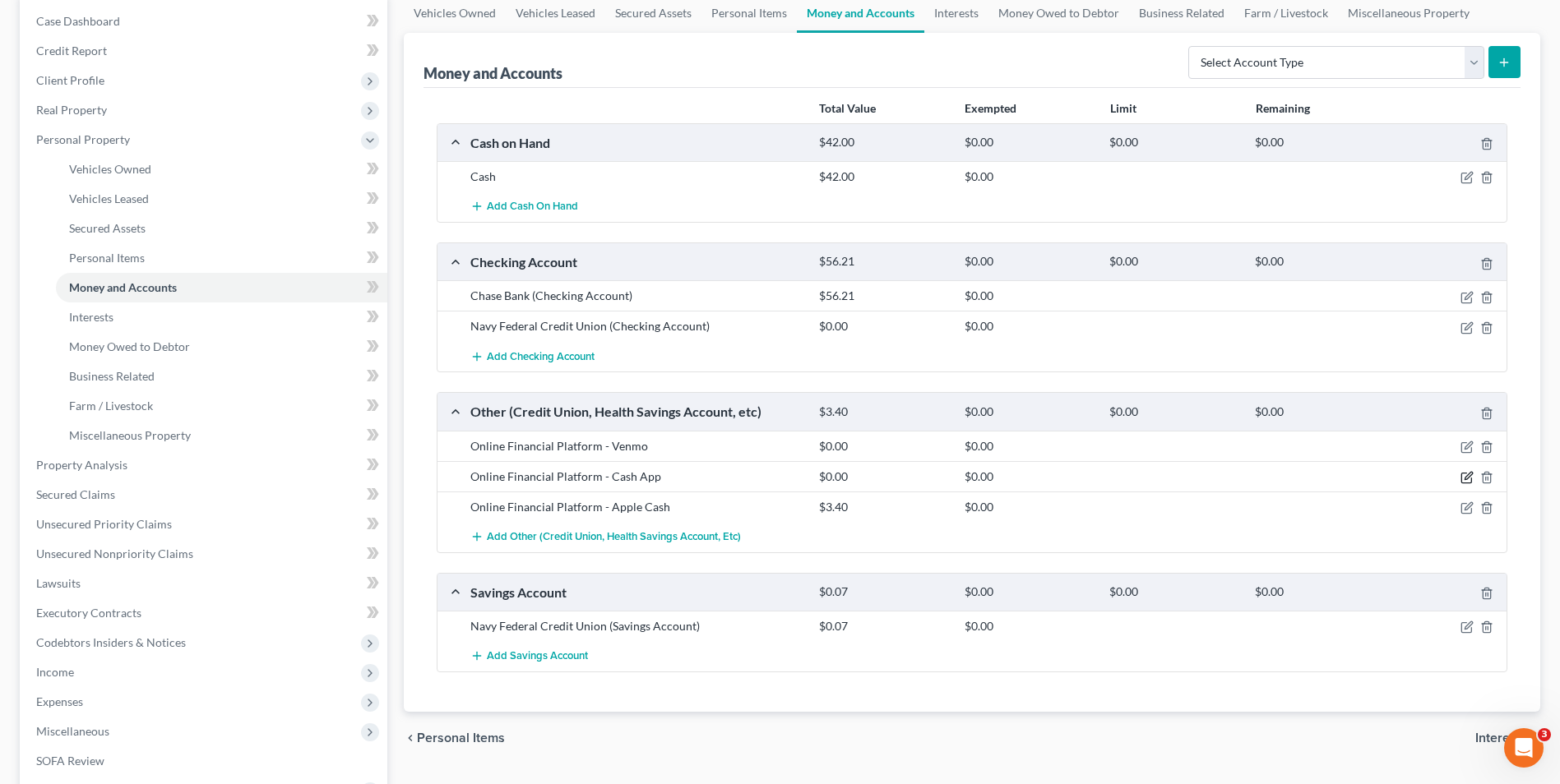
click at [1467, 472] on icon "button" at bounding box center [1467, 477] width 13 height 13
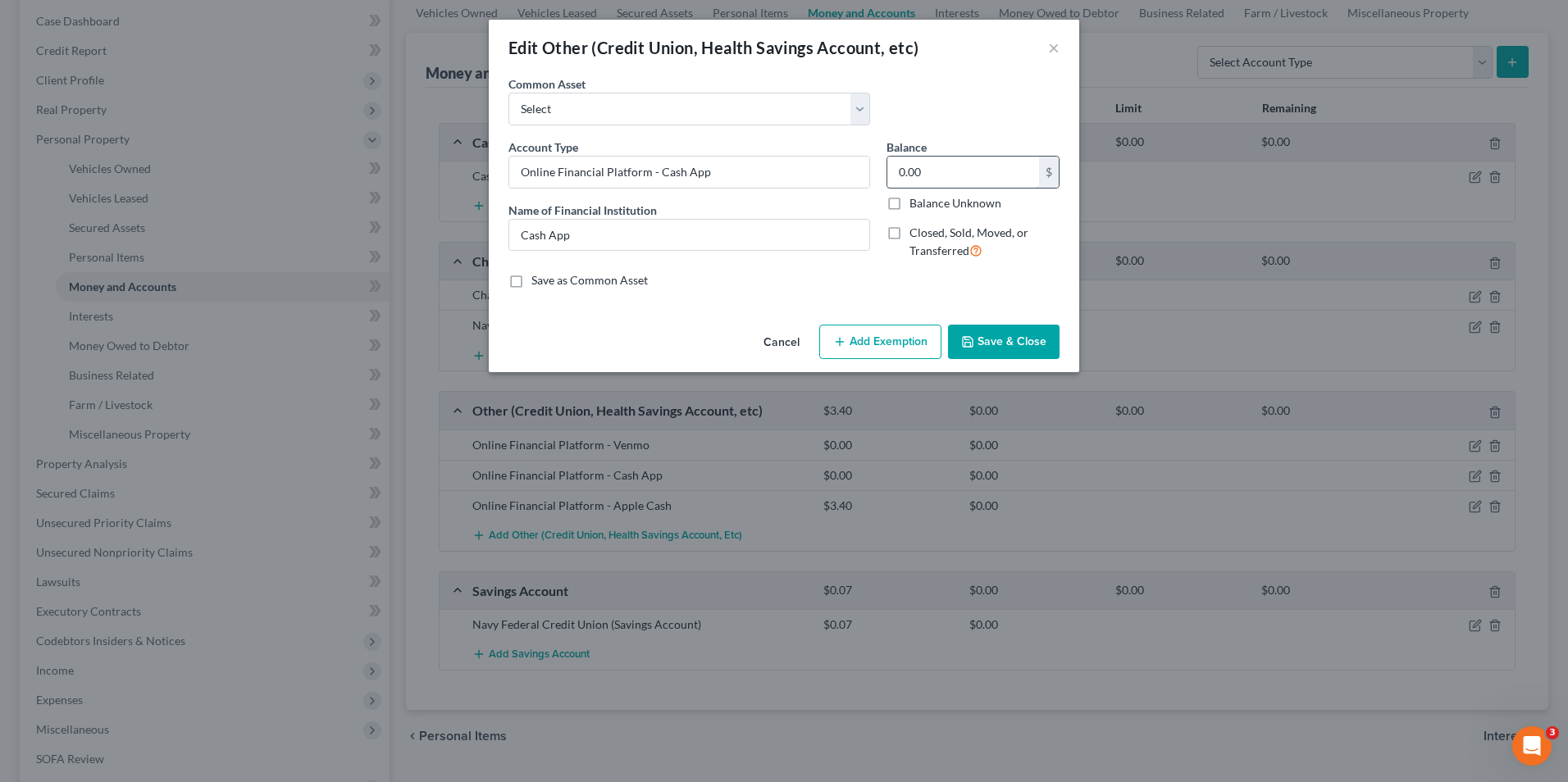
click at [927, 171] on input "0.00" at bounding box center [962, 172] width 152 height 31
type input "0.71"
click at [1002, 346] on button "Save & Close" at bounding box center [1003, 342] width 112 height 34
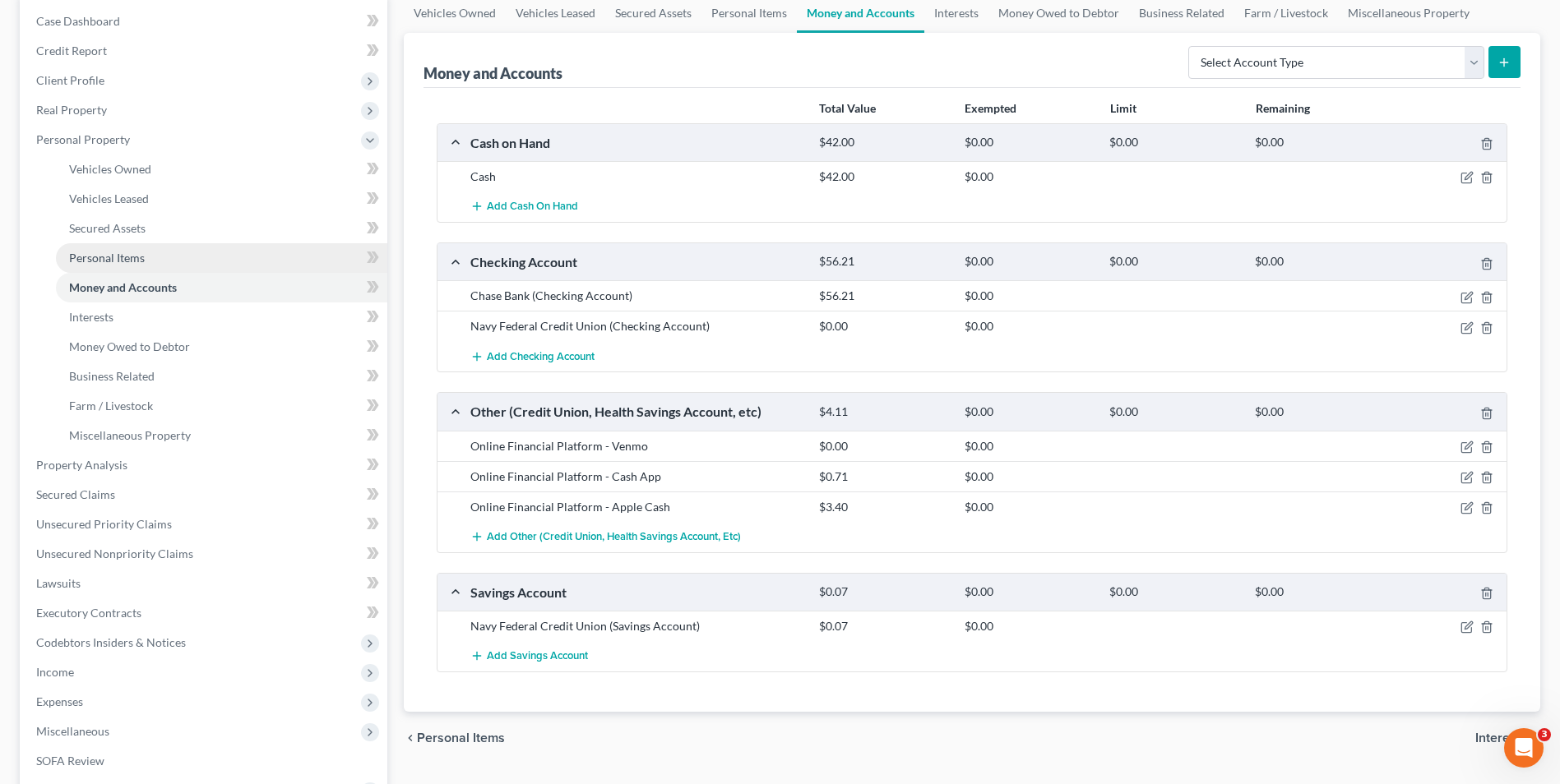
click at [140, 251] on span "Personal Items" at bounding box center [106, 257] width 76 height 14
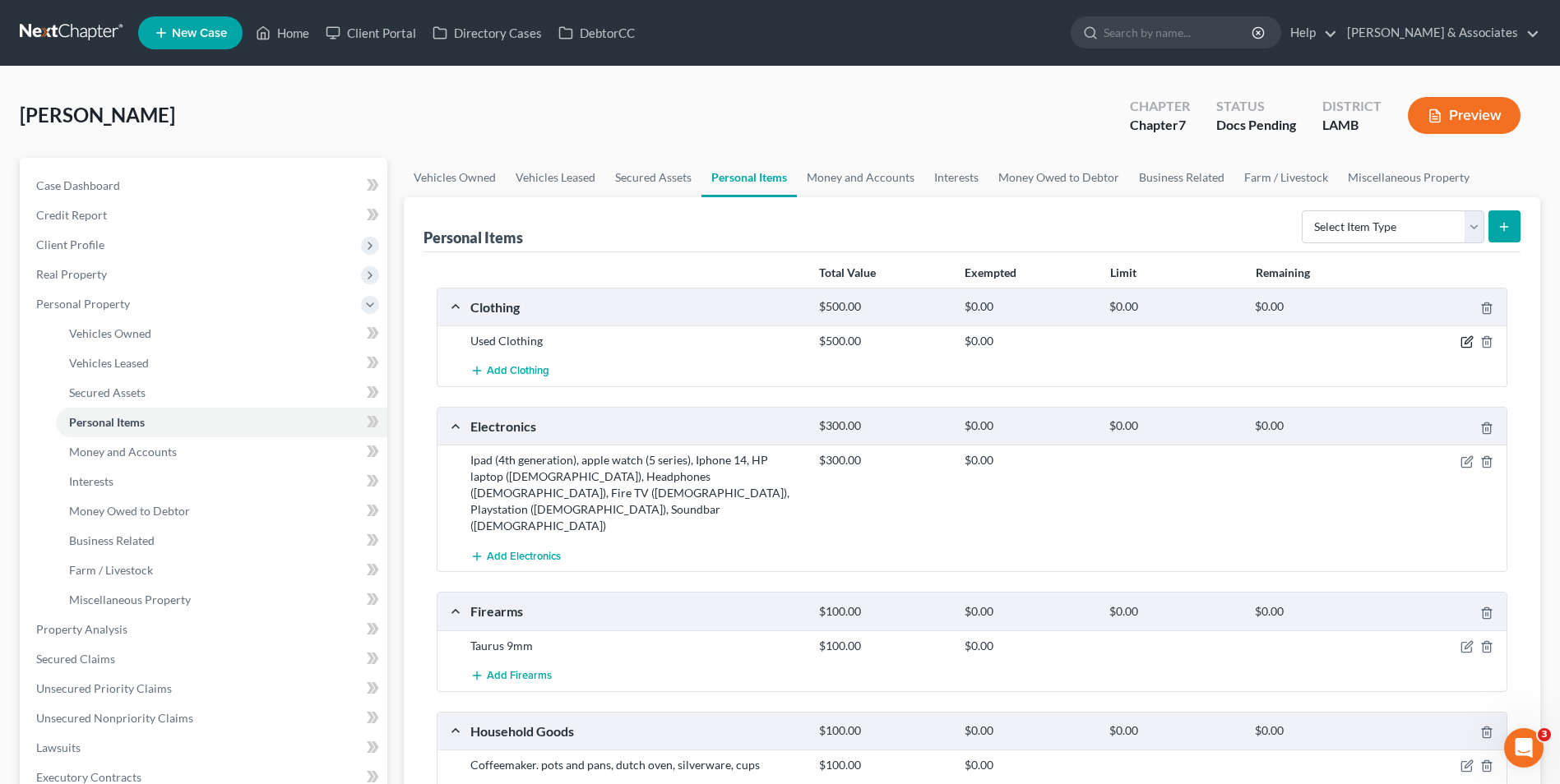
click at [1463, 338] on icon "button" at bounding box center [1467, 342] width 10 height 10
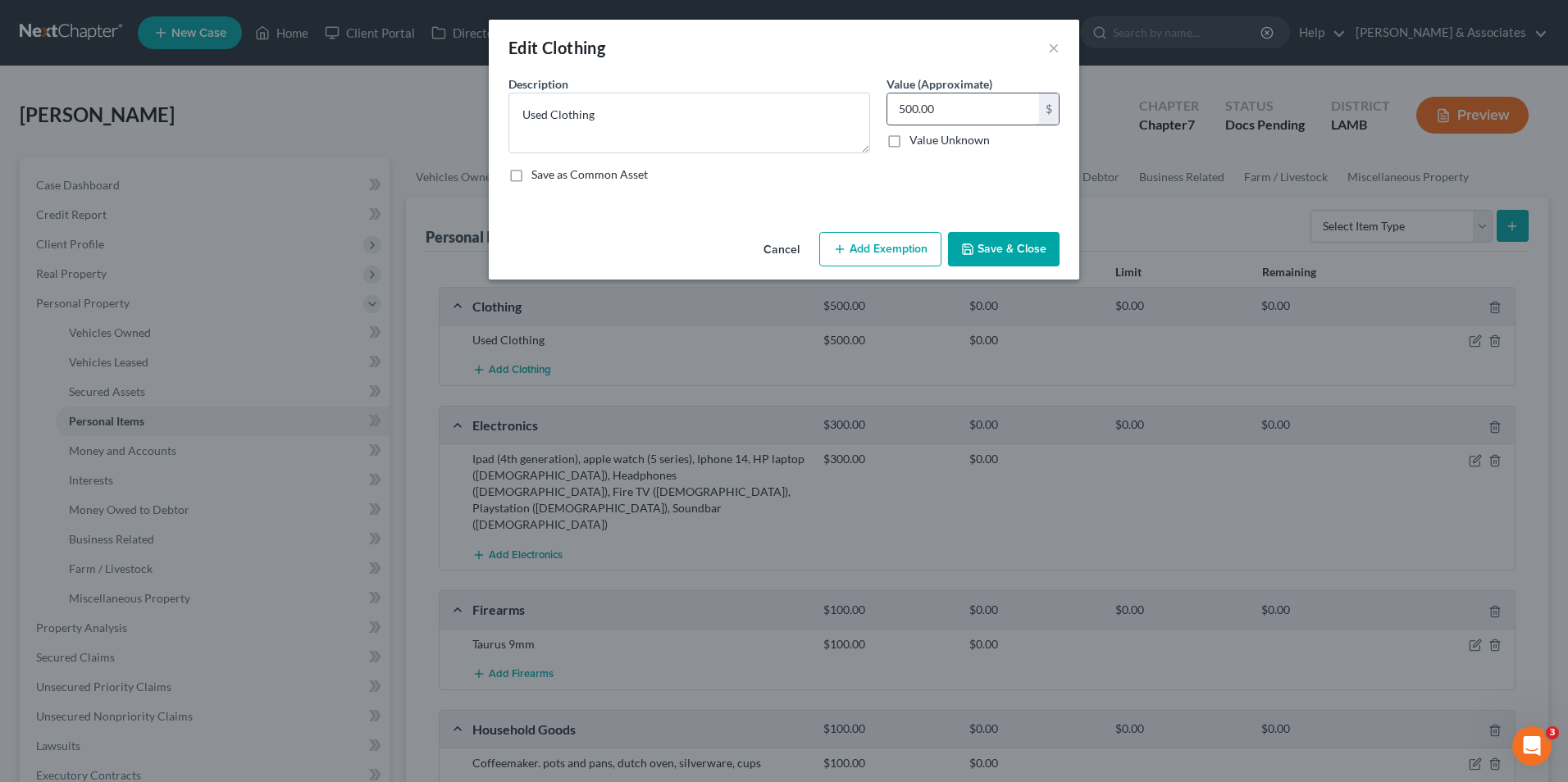
click at [957, 95] on input "500.00" at bounding box center [962, 109] width 152 height 31
type input "100.00"
click at [900, 248] on button "Add Exemption" at bounding box center [880, 249] width 122 height 34
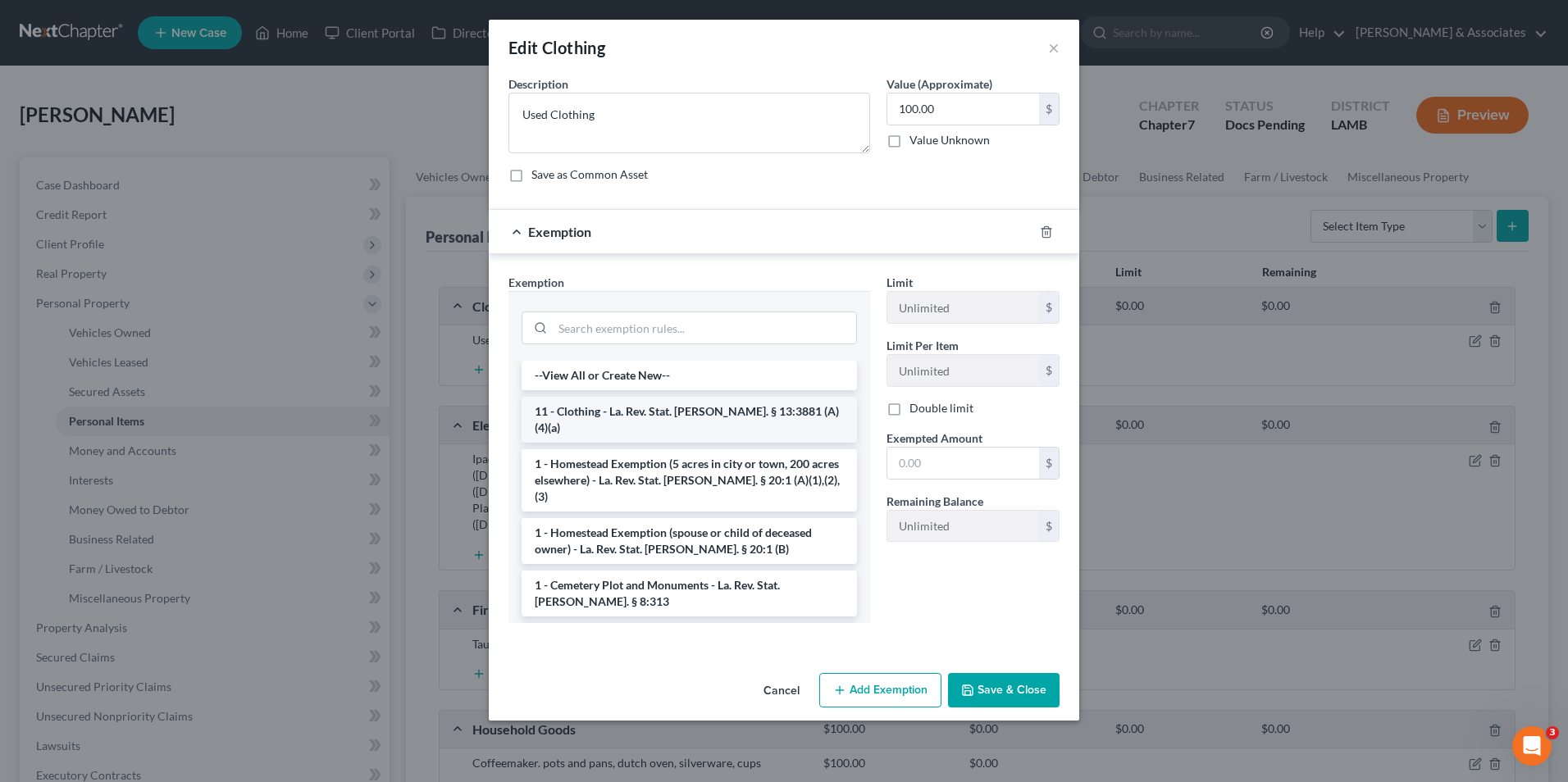
click at [702, 406] on li "11 - Clothing - La. Rev. Stat. [PERSON_NAME]. § 13:3881 (A)(4)(a)" at bounding box center [689, 419] width 336 height 46
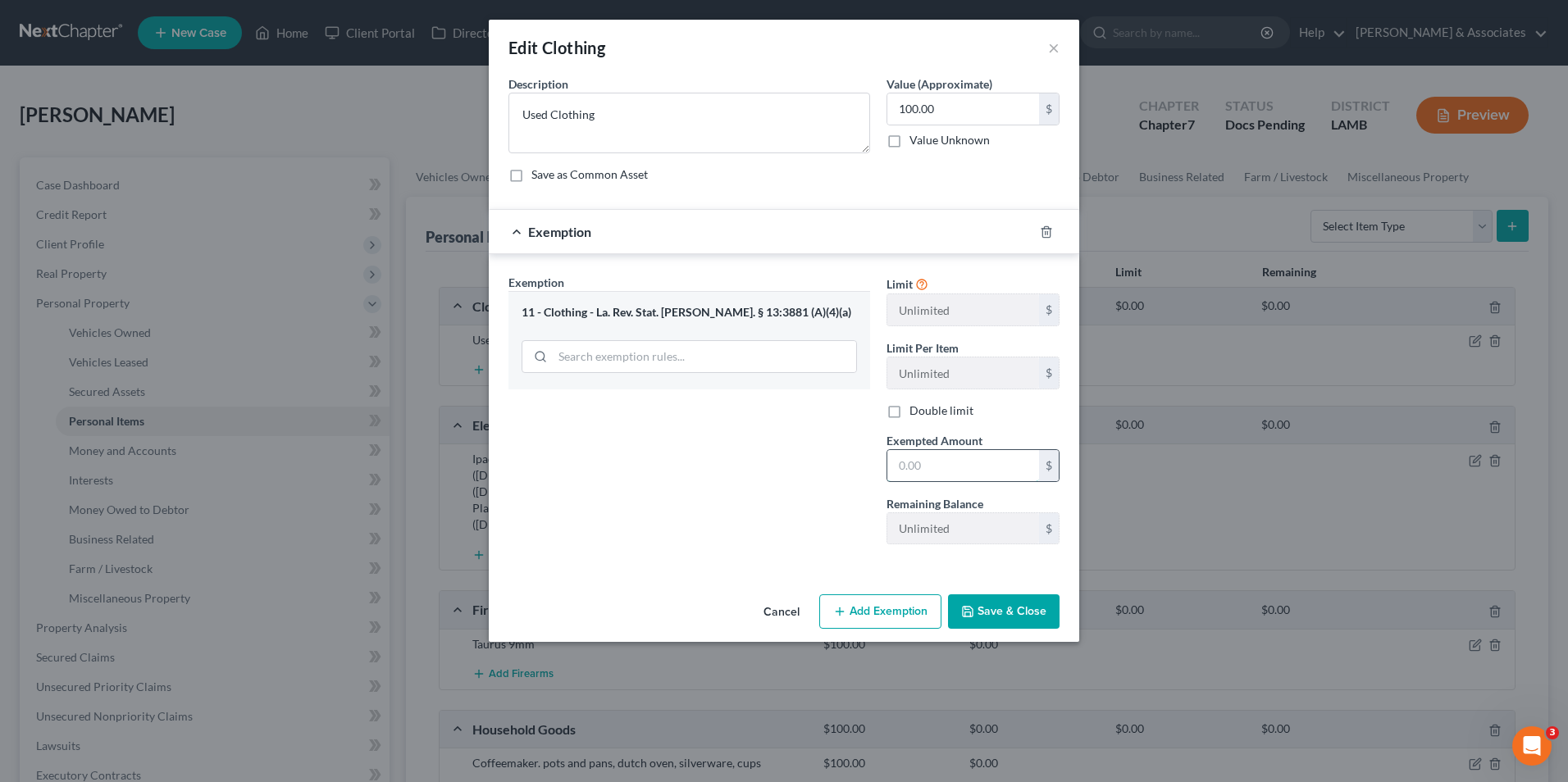
click at [943, 470] on input "text" at bounding box center [962, 466] width 152 height 31
type input "100.00"
click at [1000, 615] on button "Save & Close" at bounding box center [1003, 611] width 112 height 34
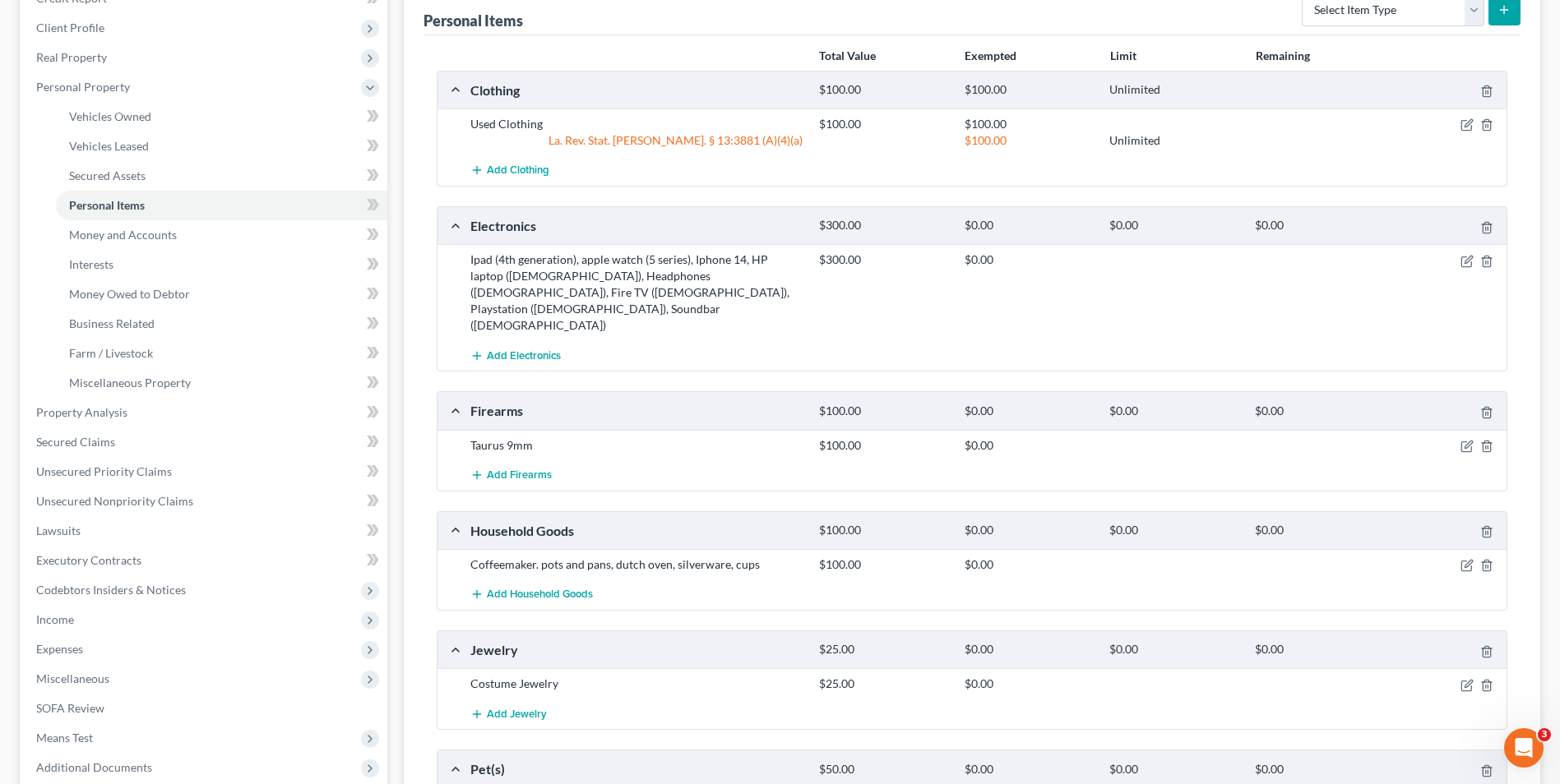
scroll to position [246, 0]
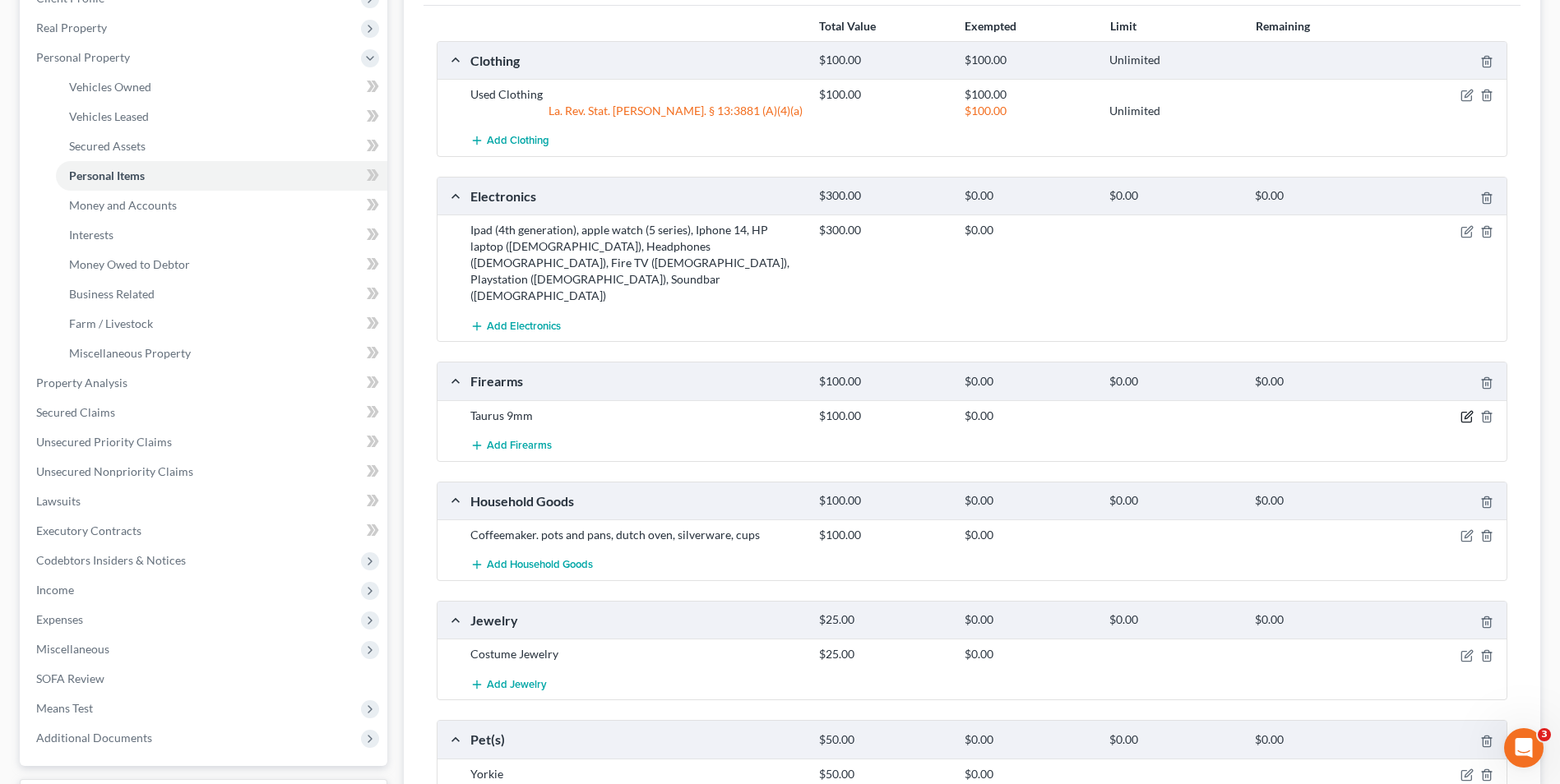
click at [1462, 410] on icon "button" at bounding box center [1467, 416] width 13 height 13
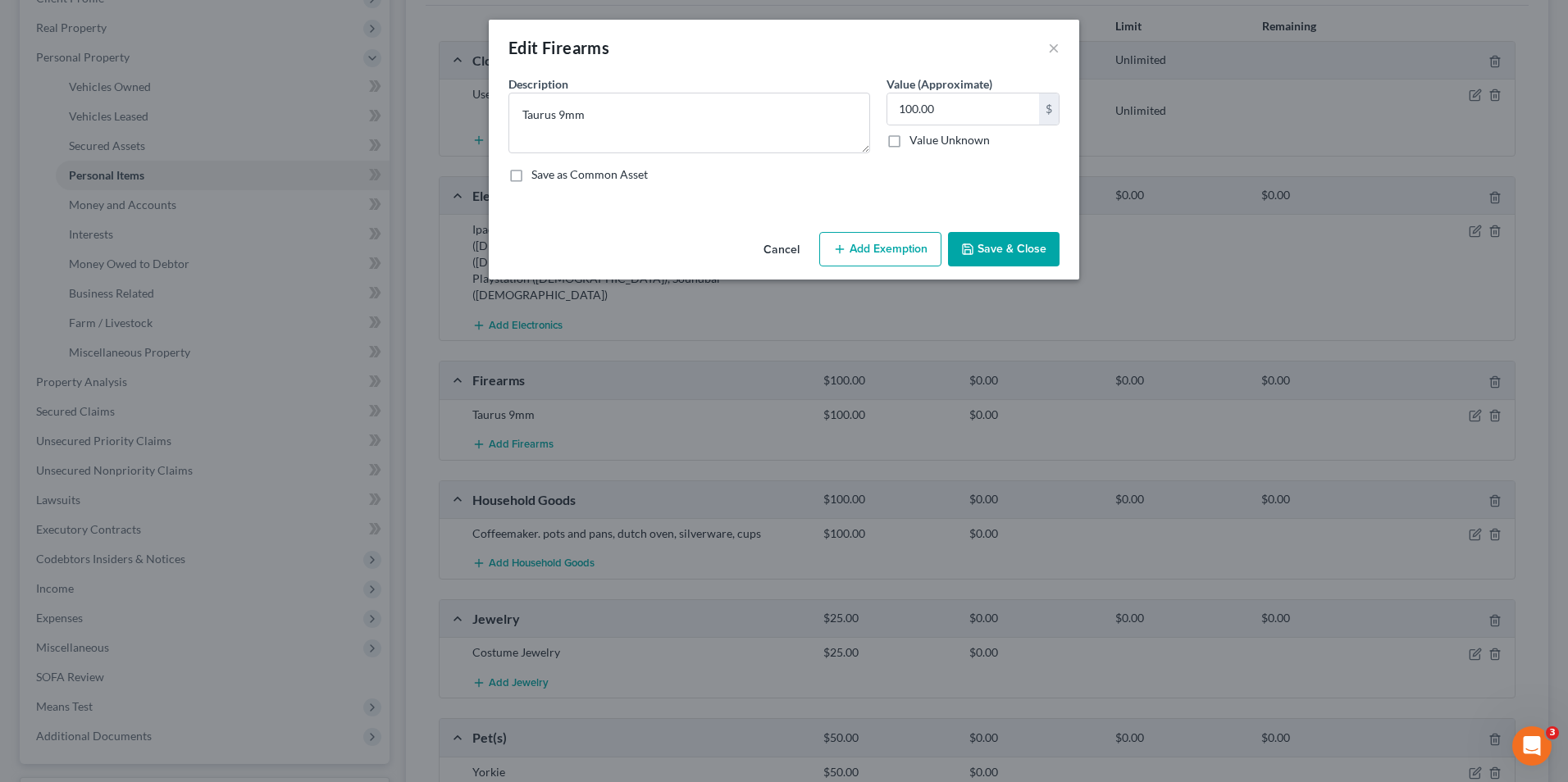
click at [898, 251] on button "Add Exemption" at bounding box center [880, 249] width 122 height 34
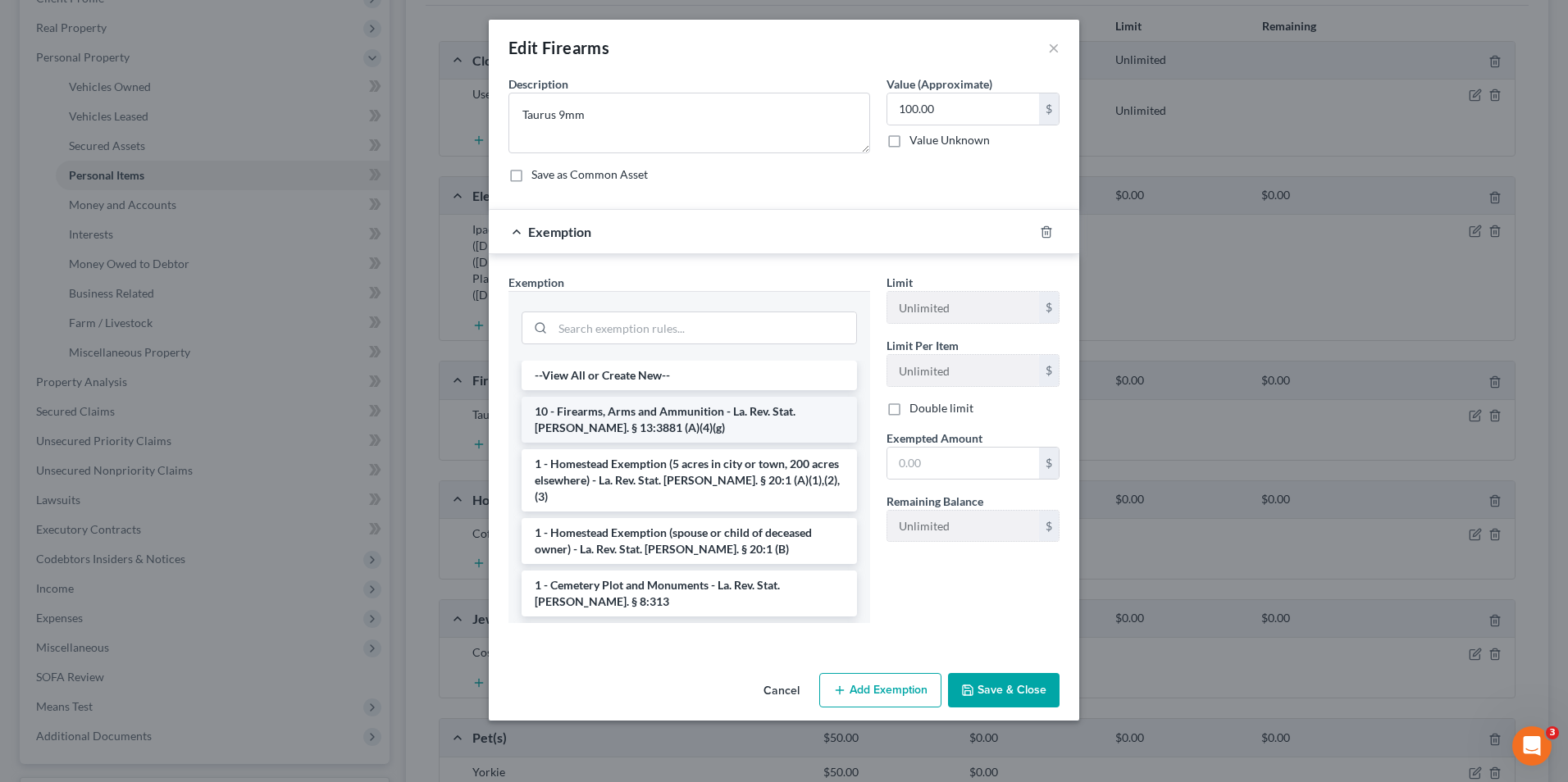
click at [731, 423] on li "10 - Firearms, Arms and Ammunition - La. Rev. Stat. [PERSON_NAME]. § 13:3881 (A…" at bounding box center [689, 419] width 336 height 46
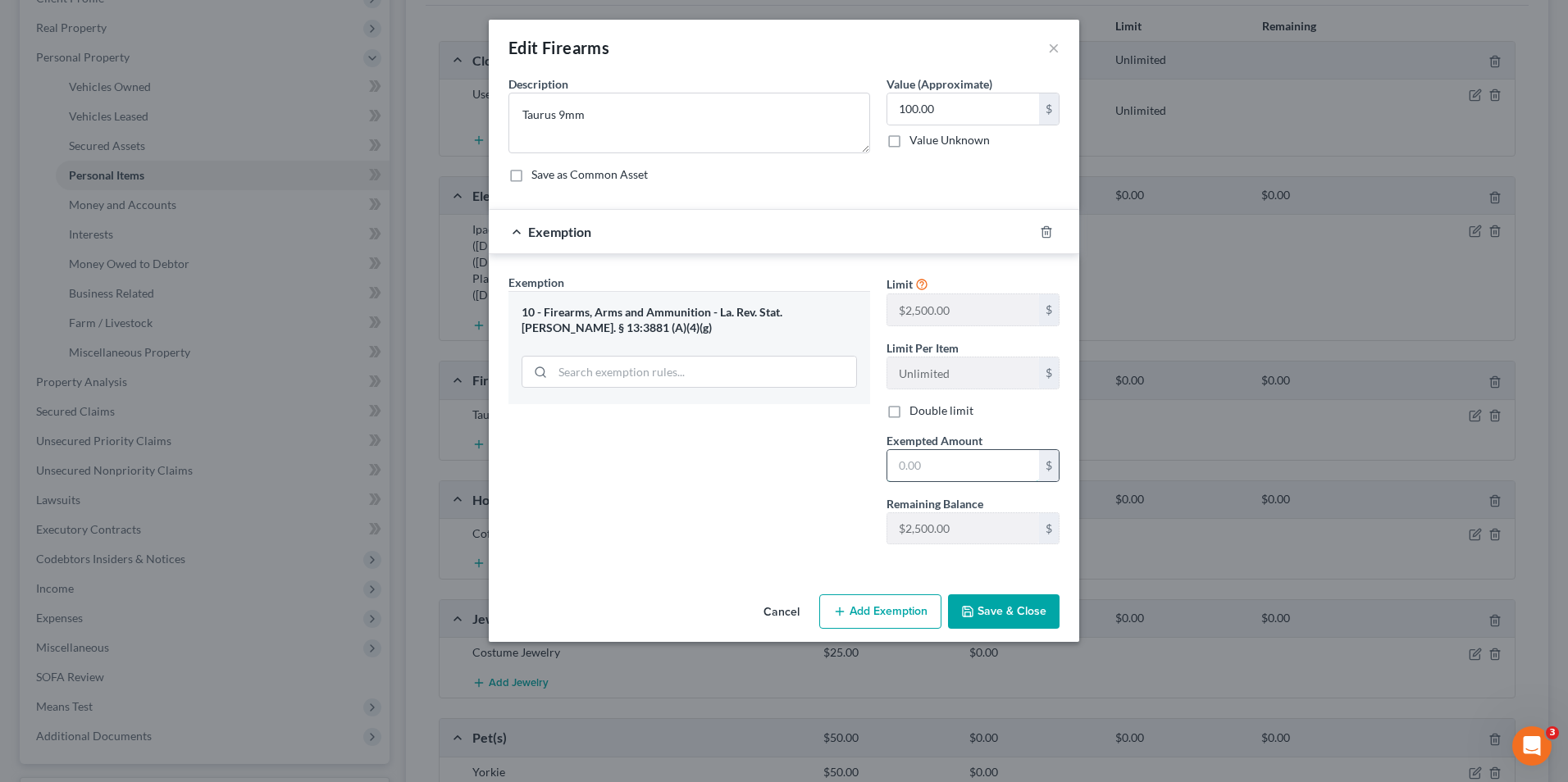
click at [969, 457] on input "text" at bounding box center [962, 466] width 152 height 31
type input "100.00"
click at [1034, 614] on button "Save & Close" at bounding box center [1003, 611] width 112 height 34
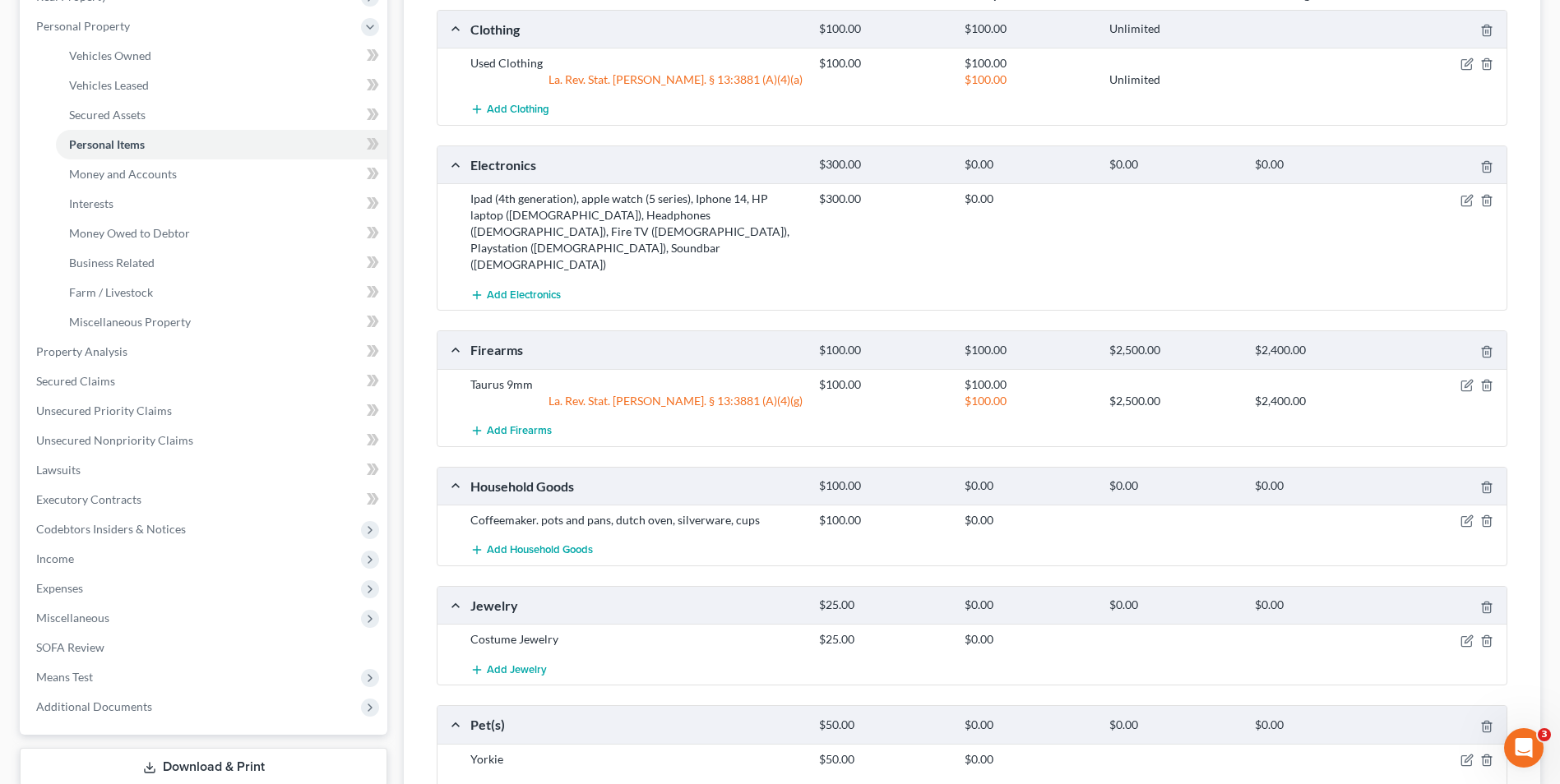
scroll to position [329, 0]
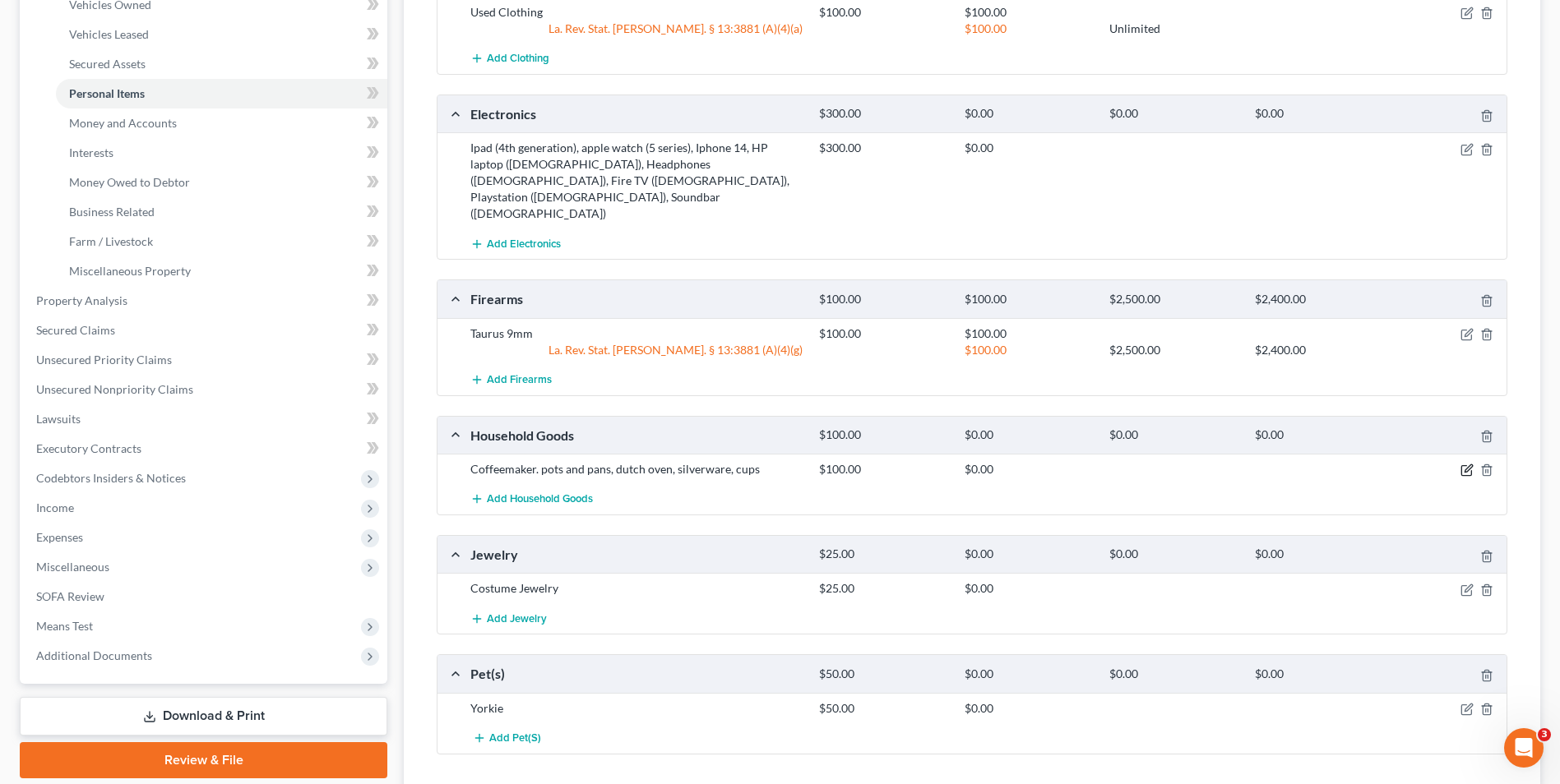
click at [1470, 463] on icon "button" at bounding box center [1467, 469] width 13 height 13
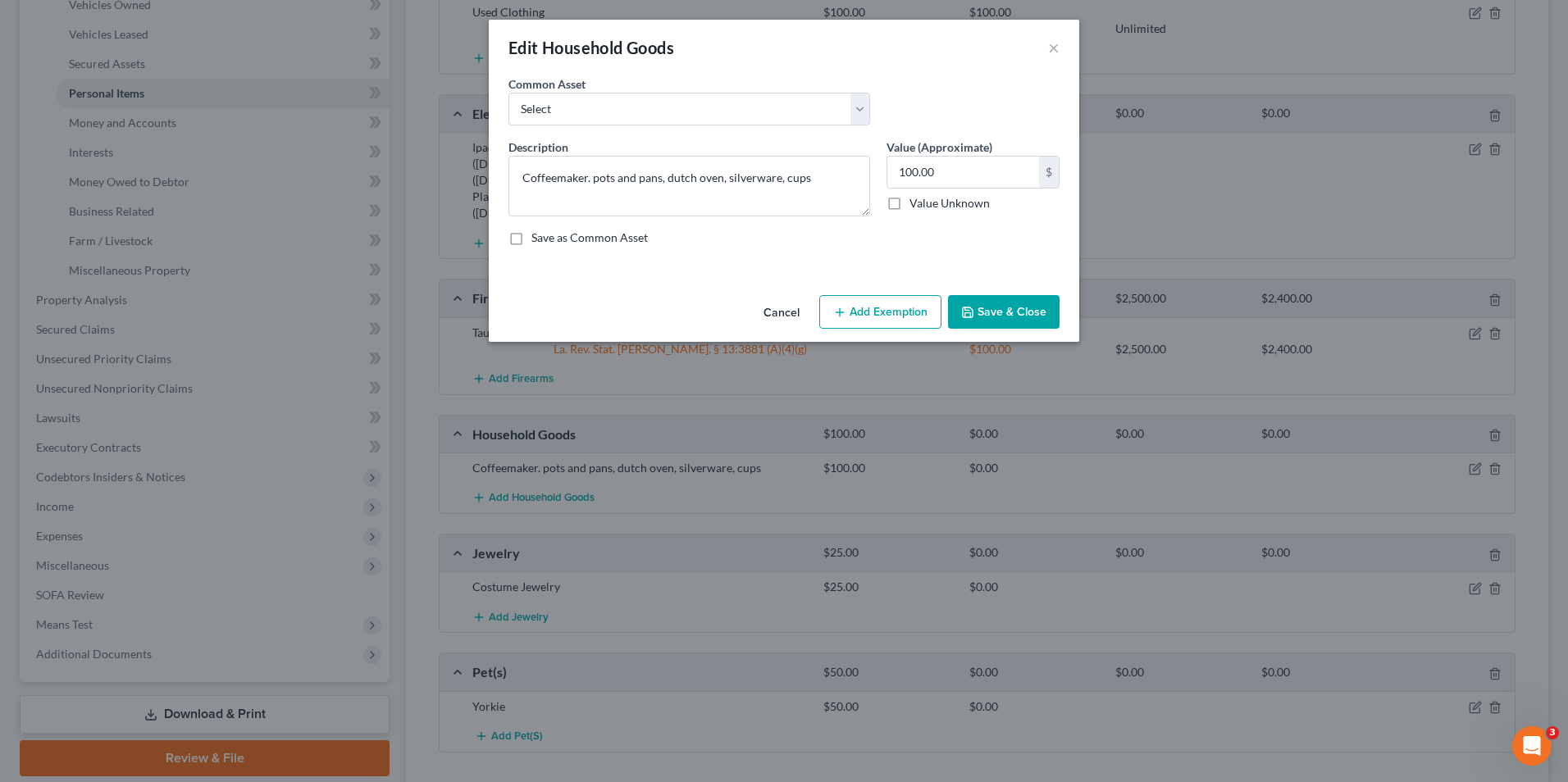
click at [887, 308] on button "Add Exemption" at bounding box center [880, 312] width 122 height 34
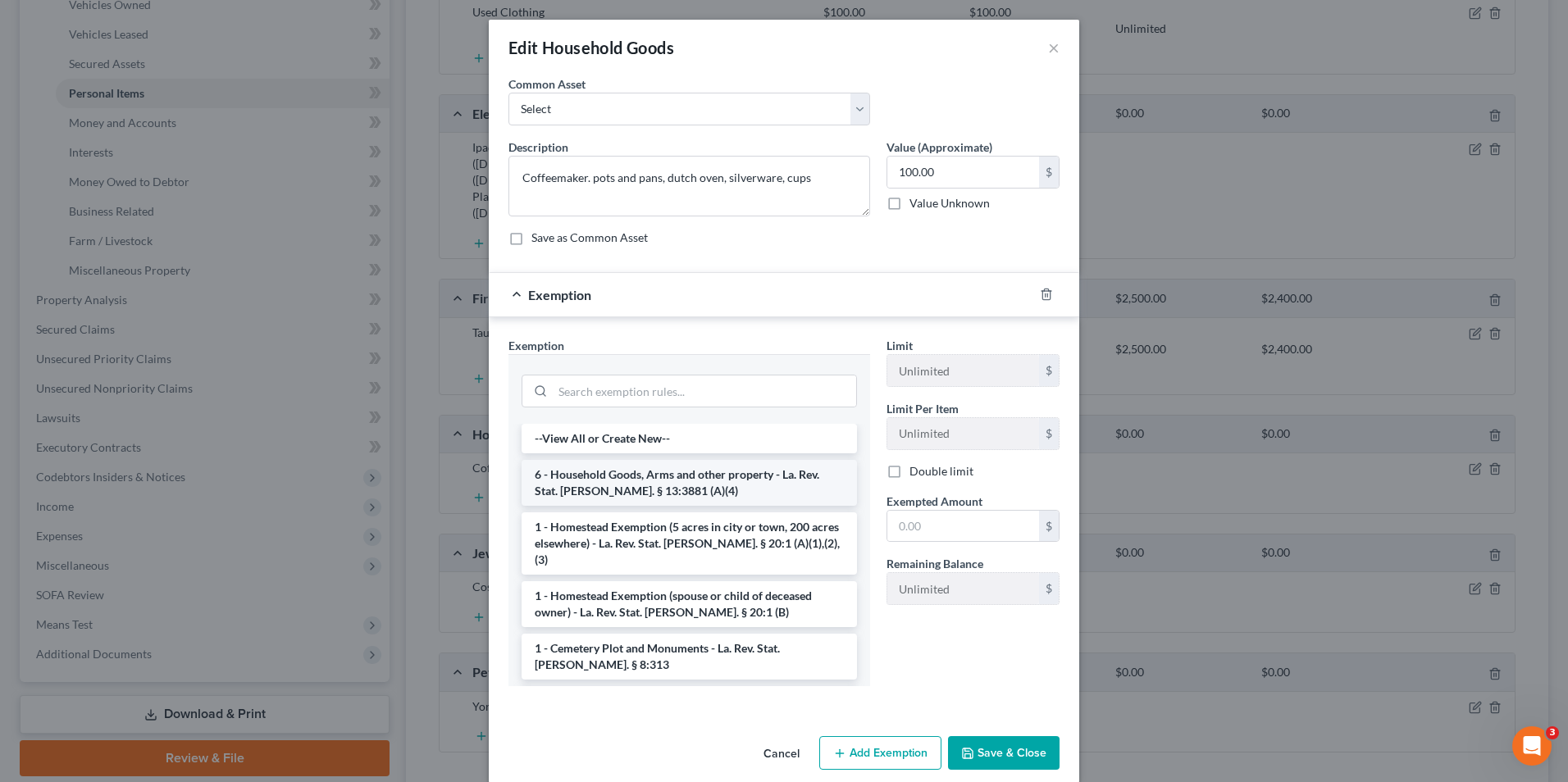
click at [723, 495] on li "6 - Household Goods, Arms and other property - La. Rev. Stat. [PERSON_NAME]. § …" at bounding box center [689, 483] width 336 height 46
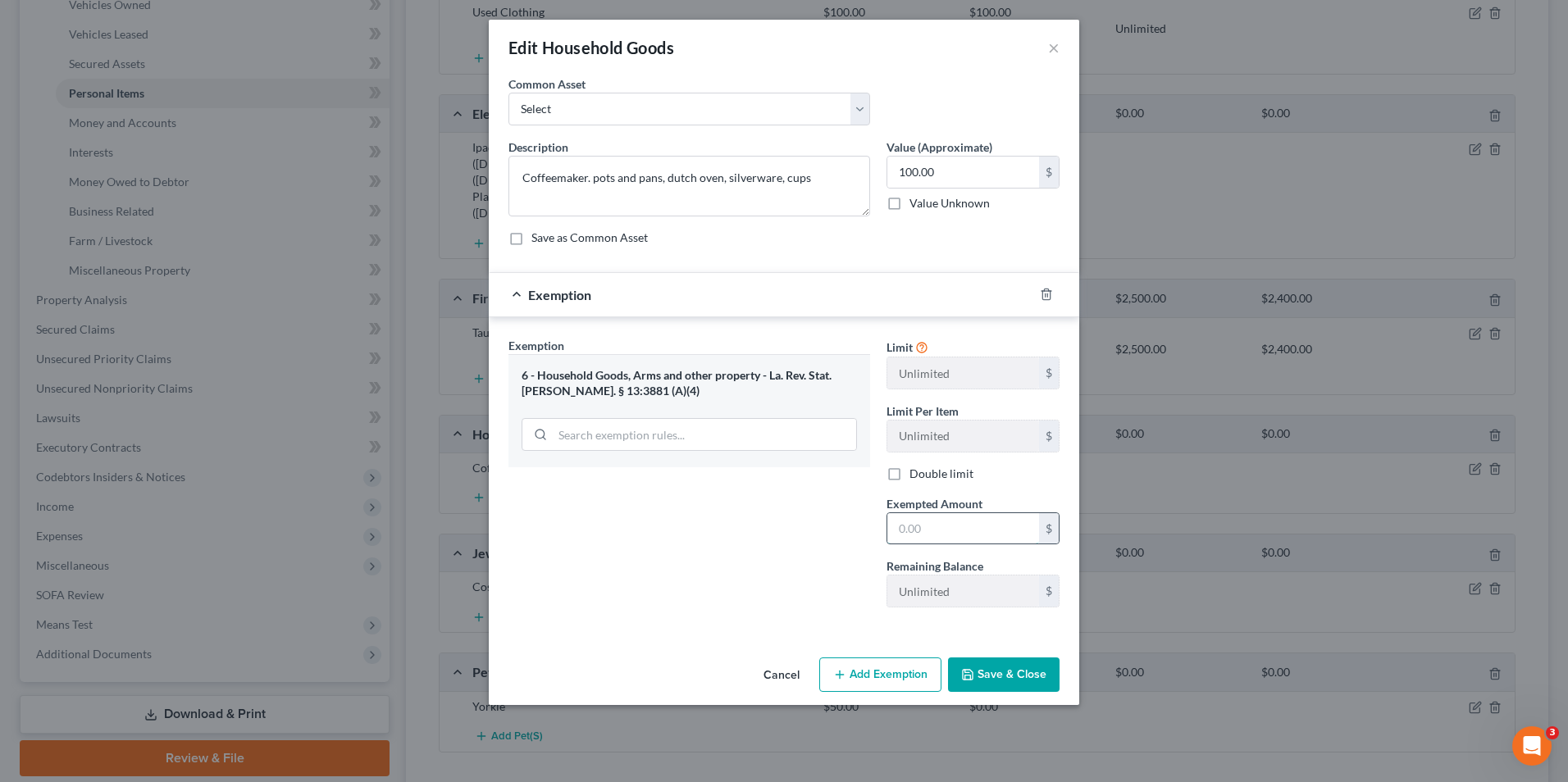
click at [906, 533] on input "text" at bounding box center [962, 529] width 152 height 31
type input "100.00"
click at [989, 677] on button "Save & Close" at bounding box center [1003, 674] width 112 height 34
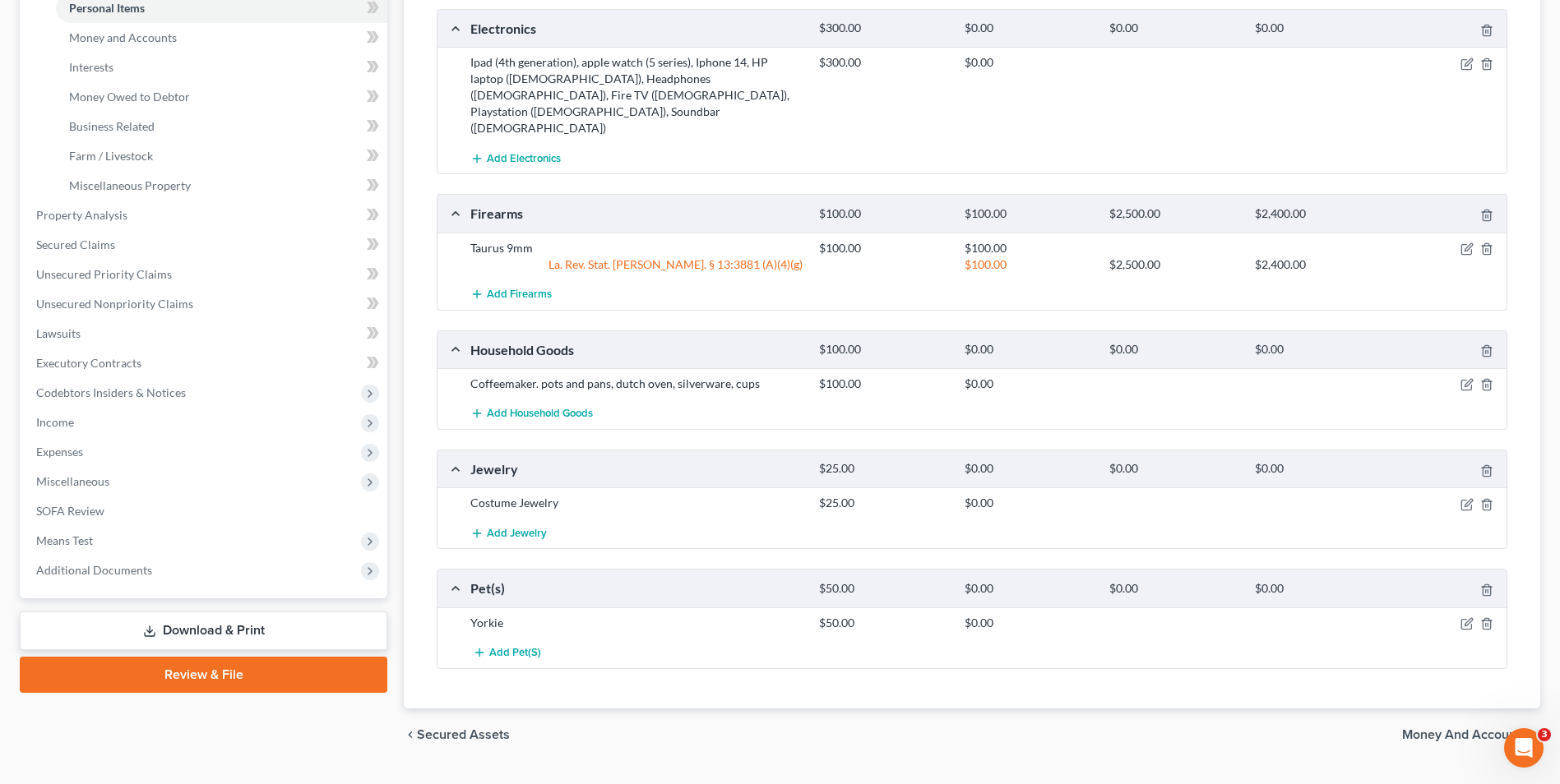
scroll to position [421, 0]
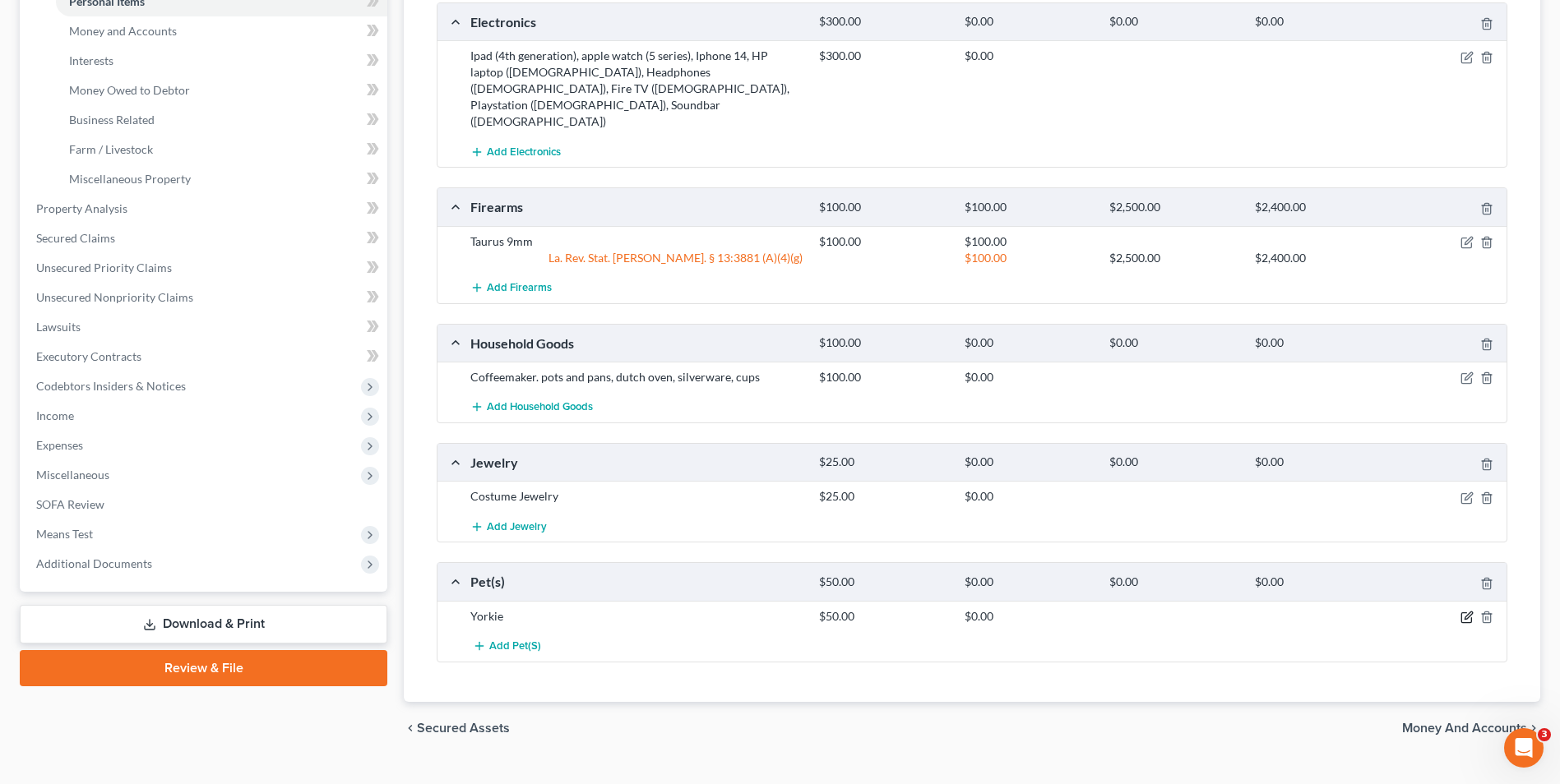
click at [1462, 613] on icon "button" at bounding box center [1467, 618] width 10 height 10
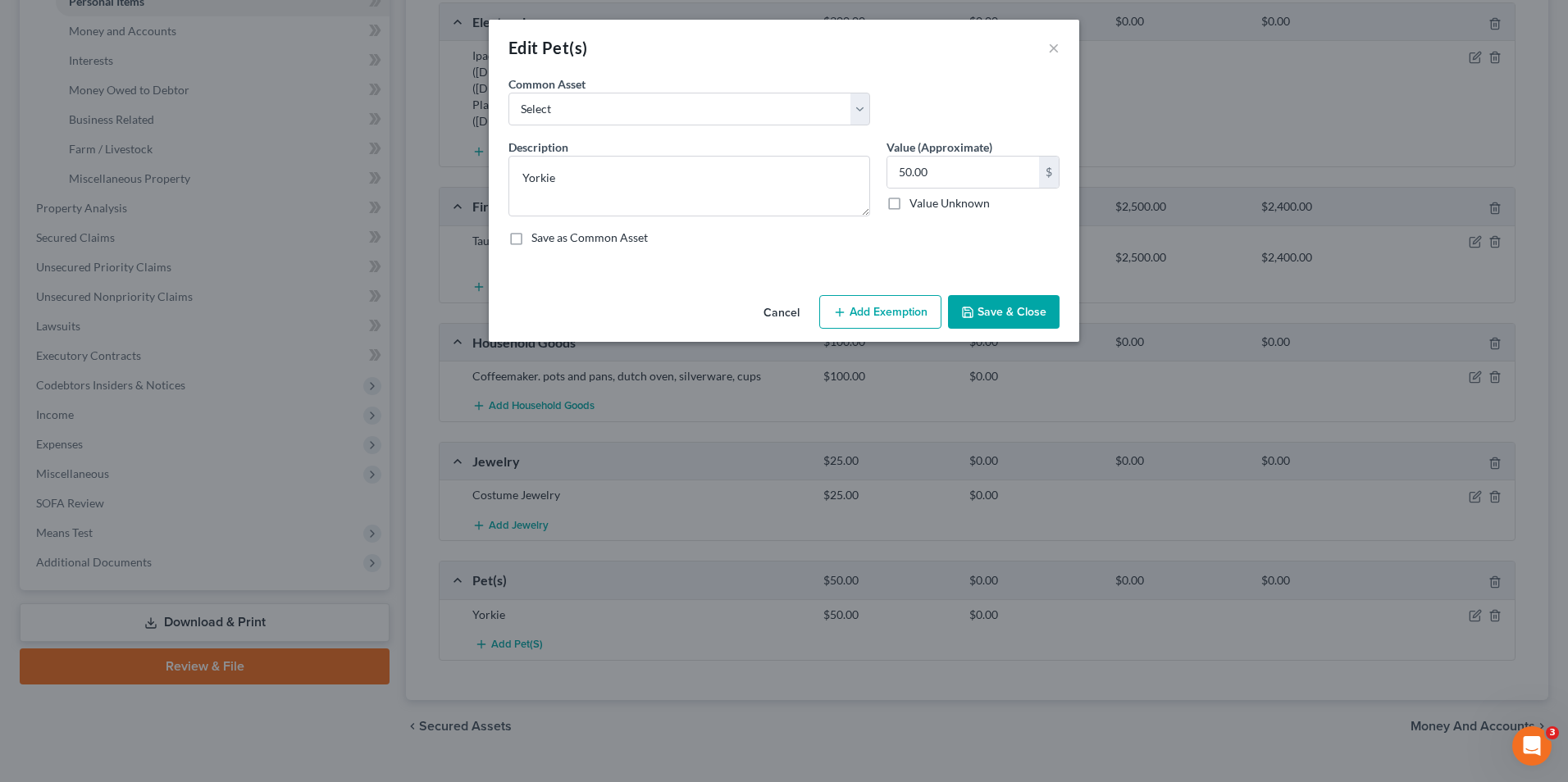
click at [853, 333] on div "Cancel Add Exemption Save & Close" at bounding box center [783, 315] width 590 height 54
click at [856, 322] on button "Add Exemption" at bounding box center [880, 312] width 122 height 34
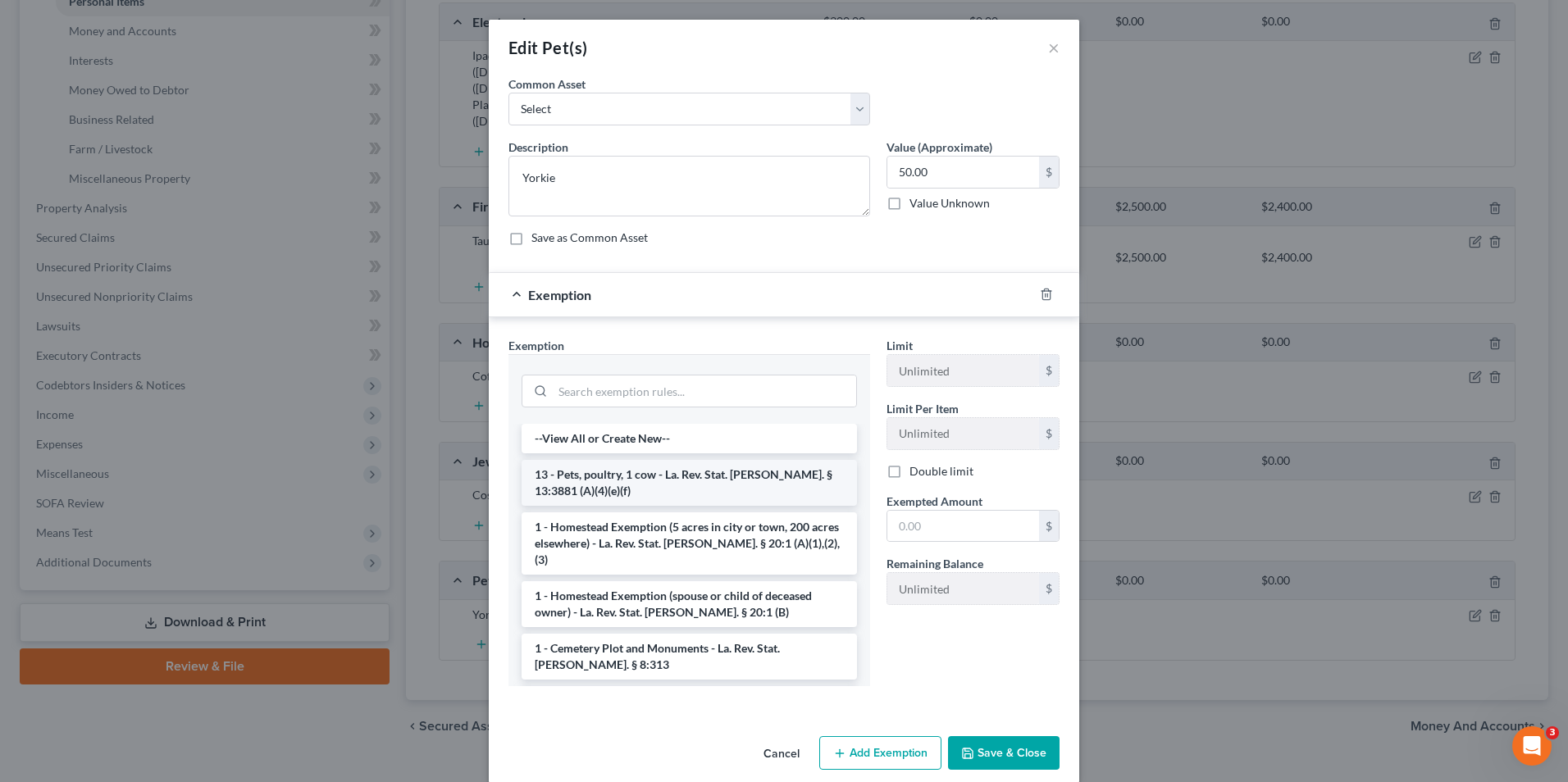
click at [705, 487] on li "13 - Pets, poultry, 1 cow - La. Rev. Stat. [PERSON_NAME]. § 13:3881 (A)(4)(e)(f)" at bounding box center [689, 483] width 336 height 46
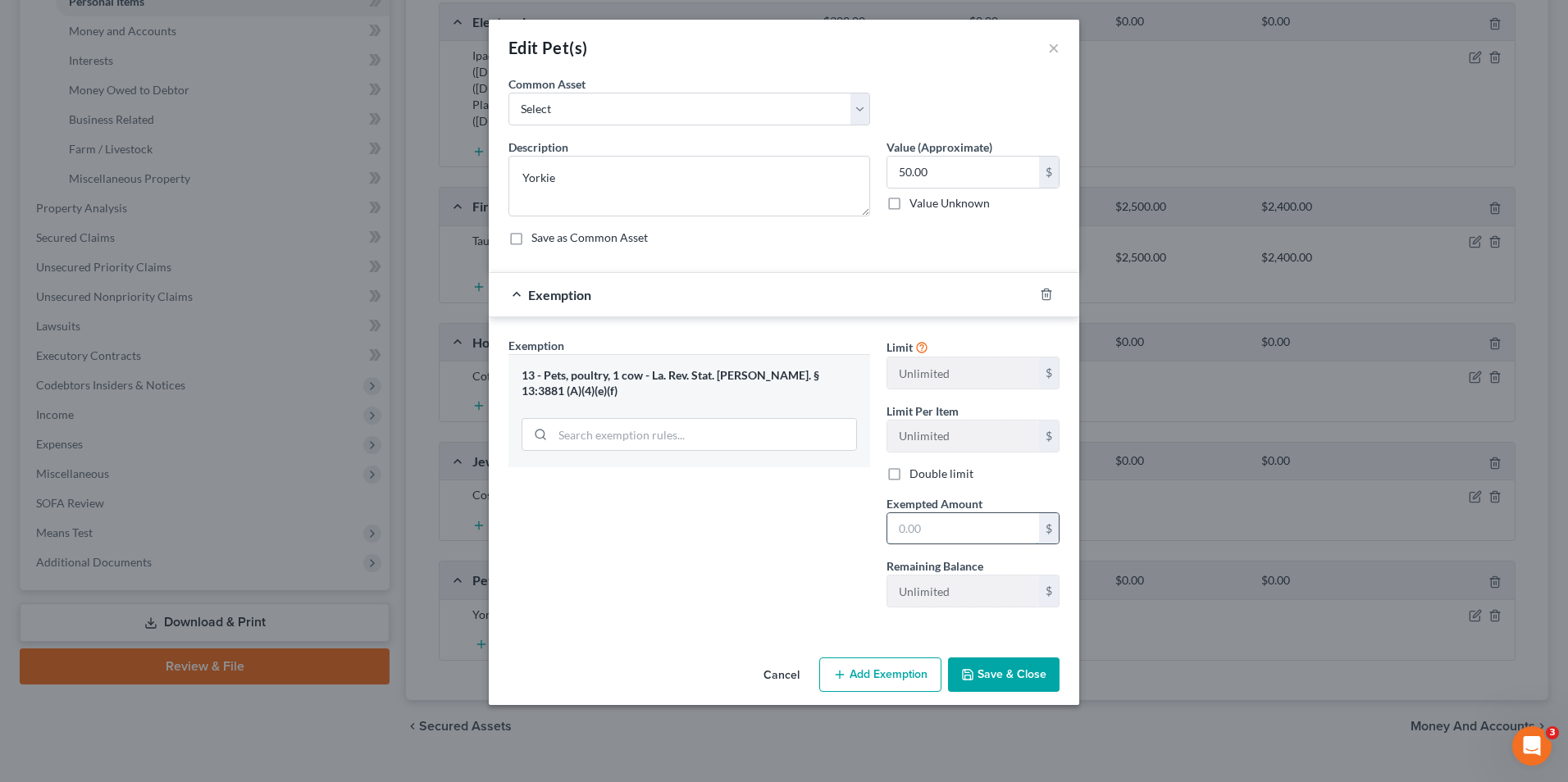
click at [906, 530] on input "text" at bounding box center [962, 529] width 152 height 31
type input "50.00"
click at [1009, 669] on button "Save & Close" at bounding box center [1003, 674] width 112 height 34
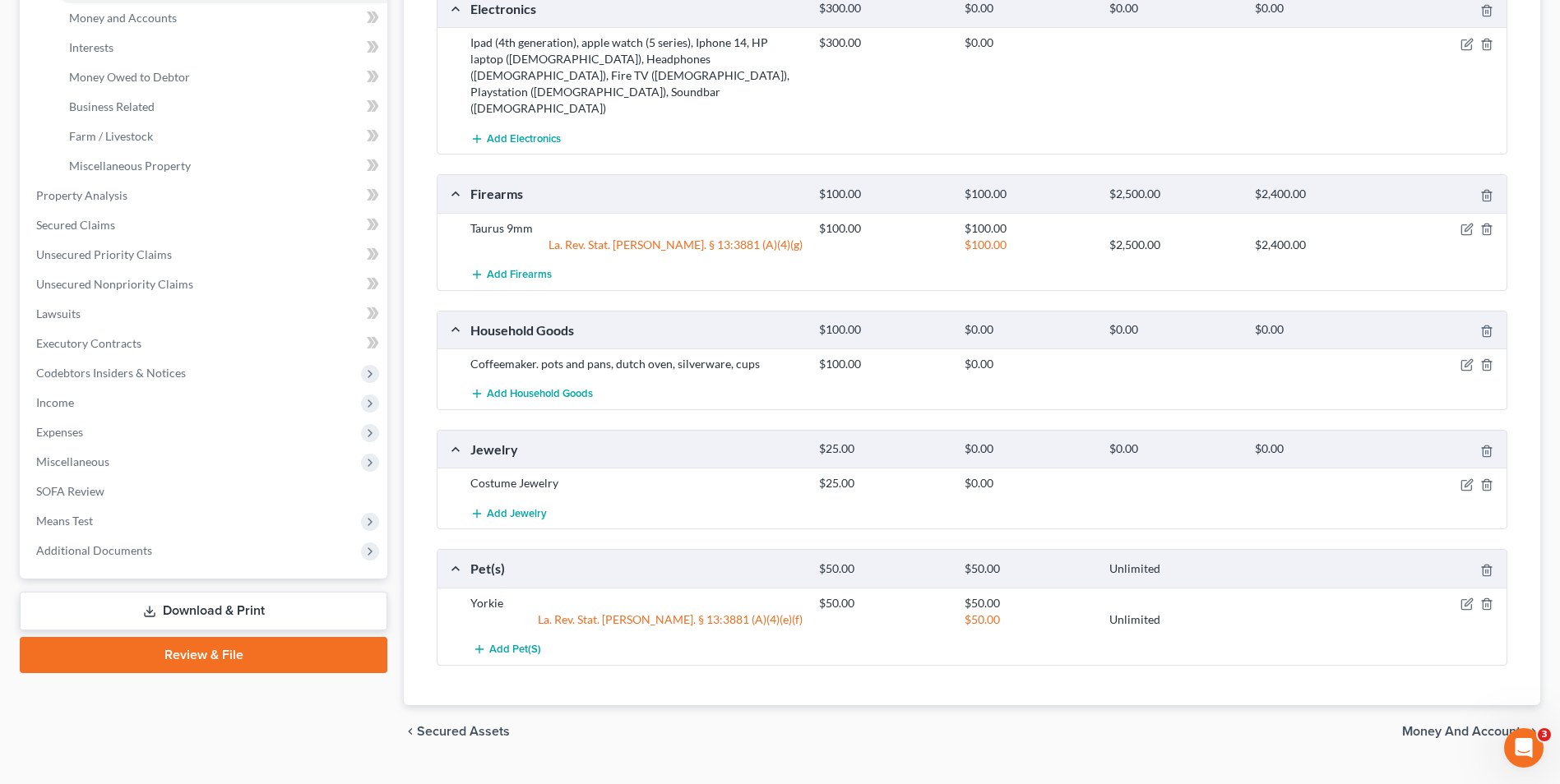
scroll to position [438, 0]
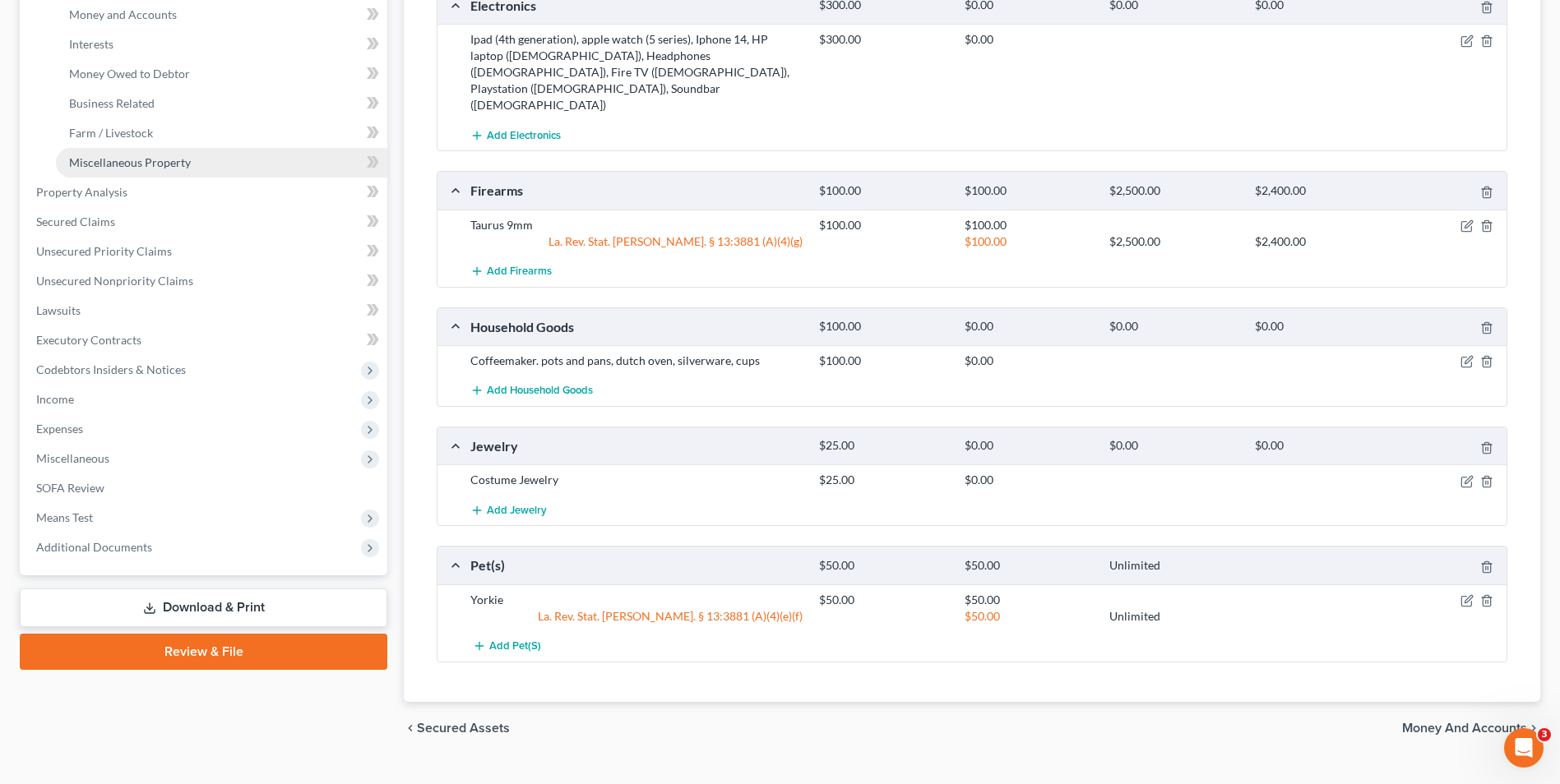
click at [99, 167] on span "Miscellaneous Property" at bounding box center [130, 162] width 122 height 14
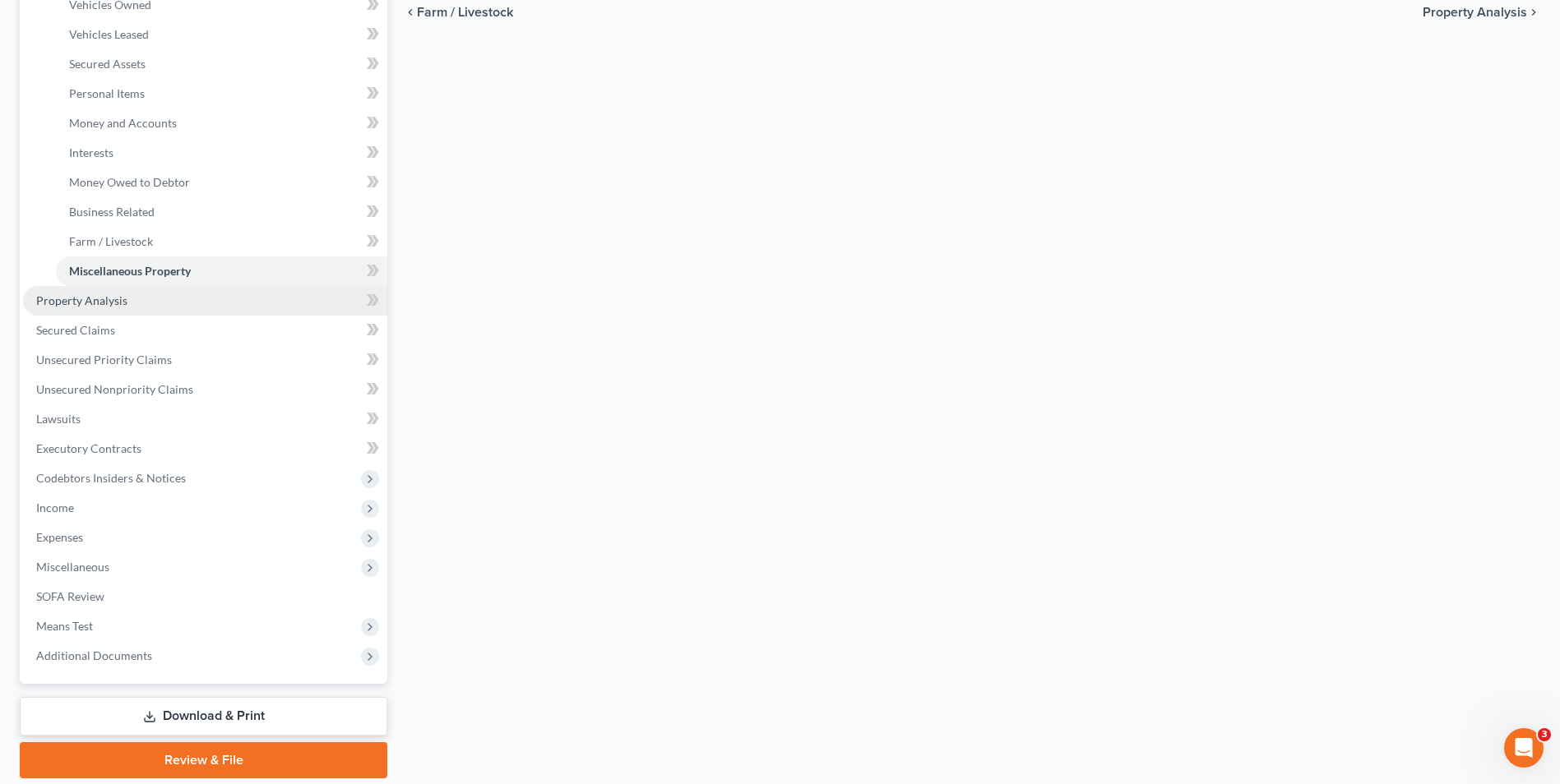
scroll to position [386, 0]
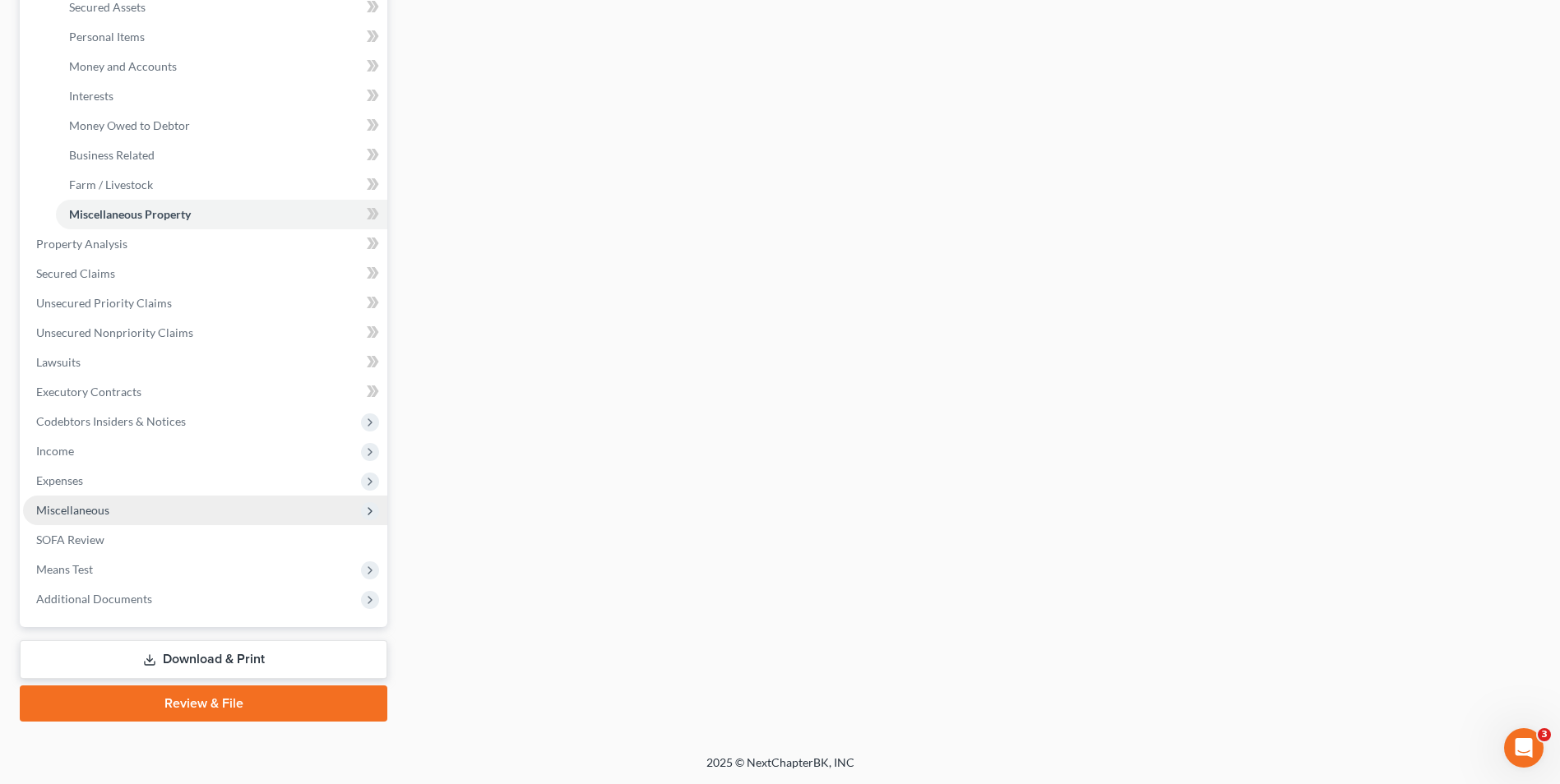
click at [210, 503] on span "Miscellaneous" at bounding box center [204, 510] width 364 height 29
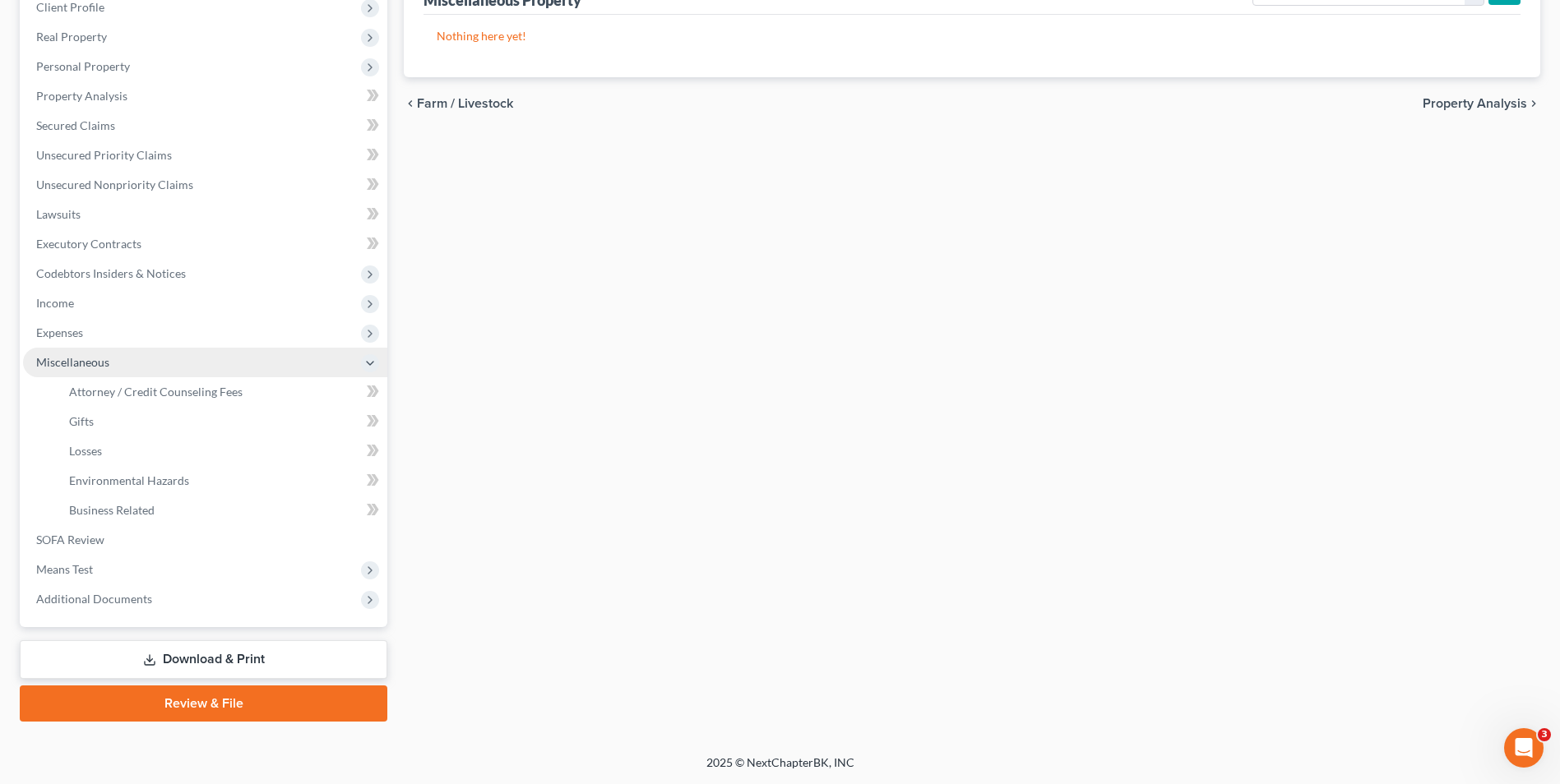
scroll to position [237, 0]
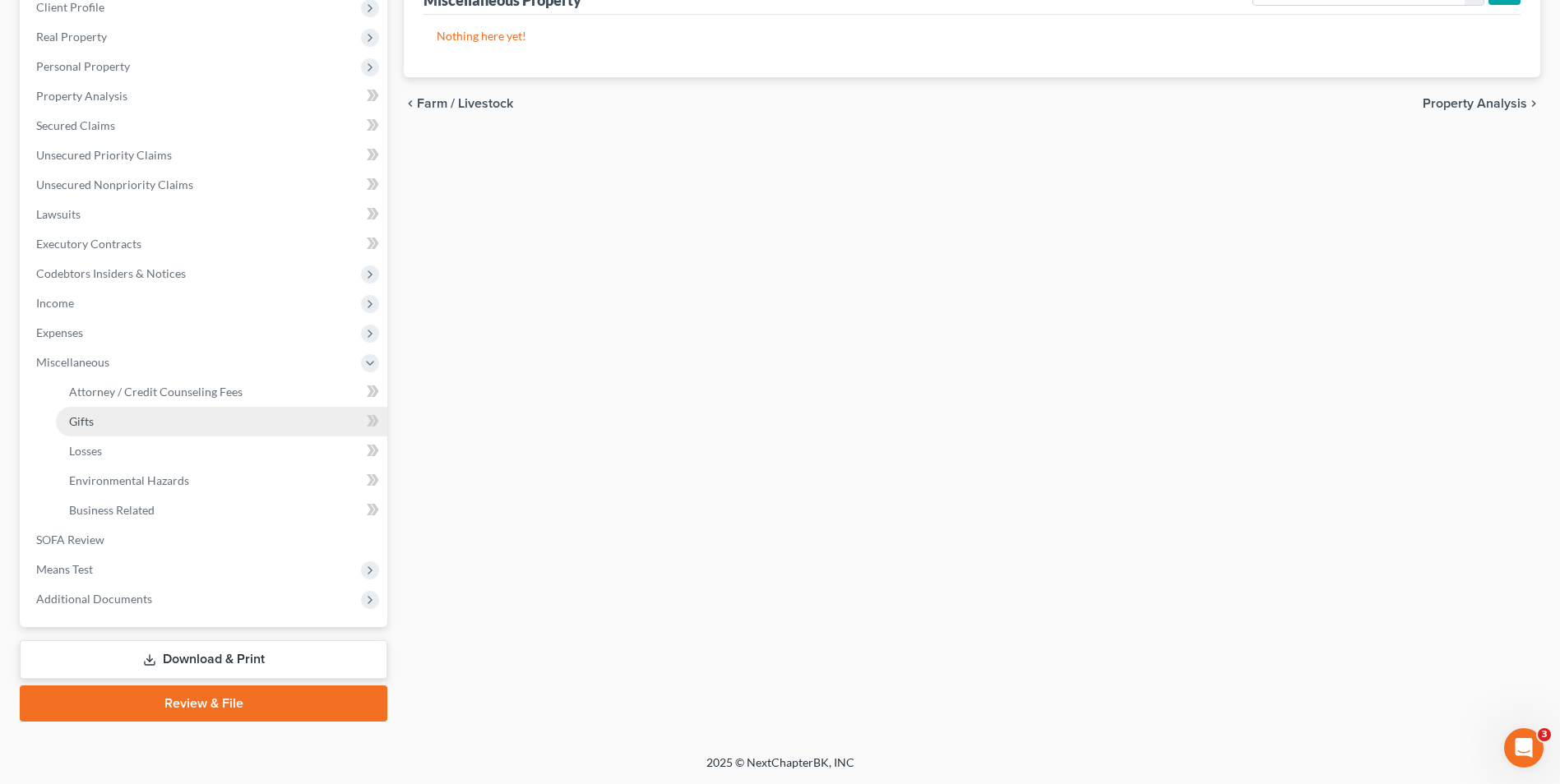
click at [175, 431] on link "Gifts" at bounding box center [222, 422] width 332 height 29
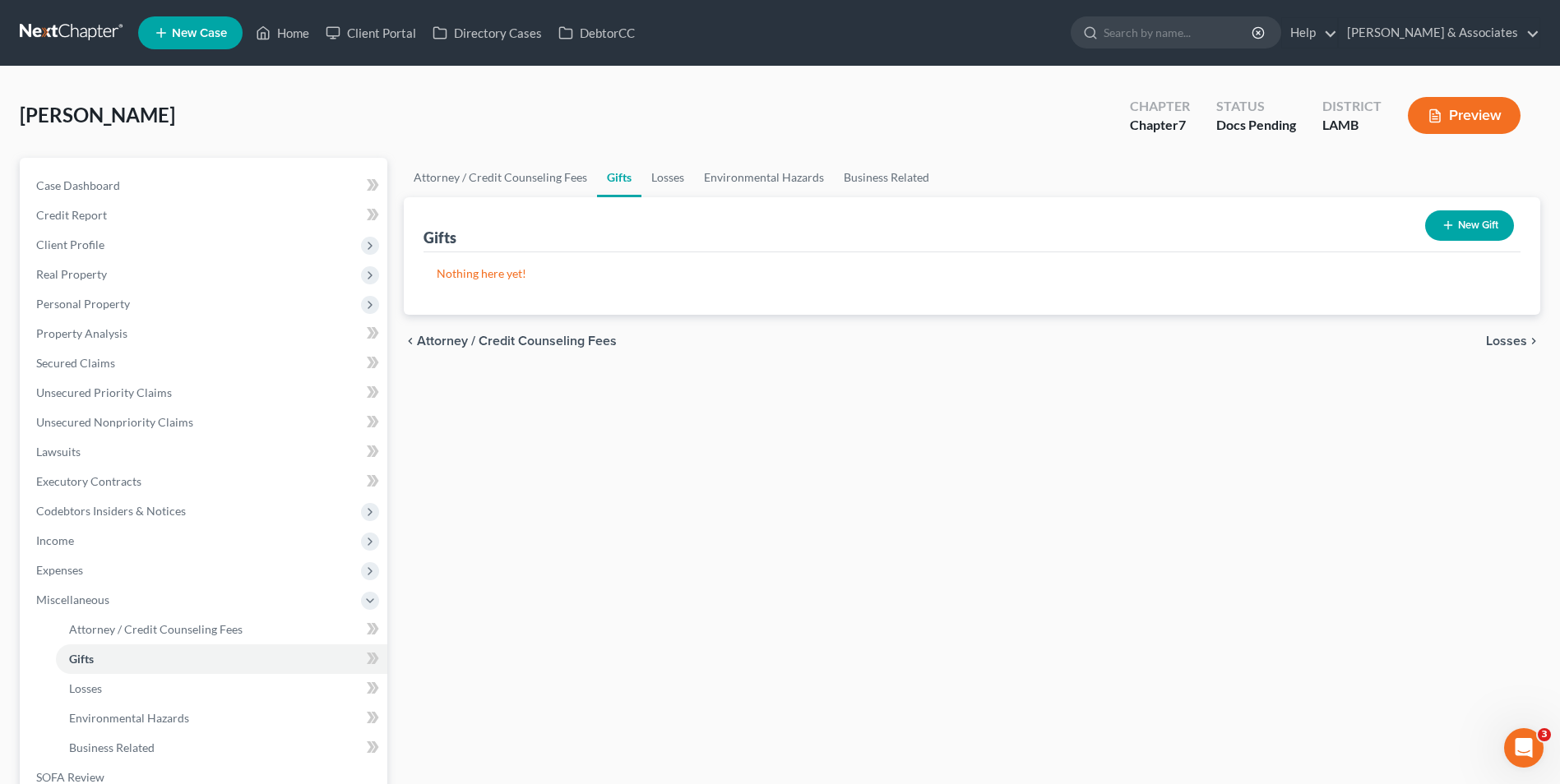
click at [1460, 232] on button "New Gift" at bounding box center [1470, 225] width 88 height 30
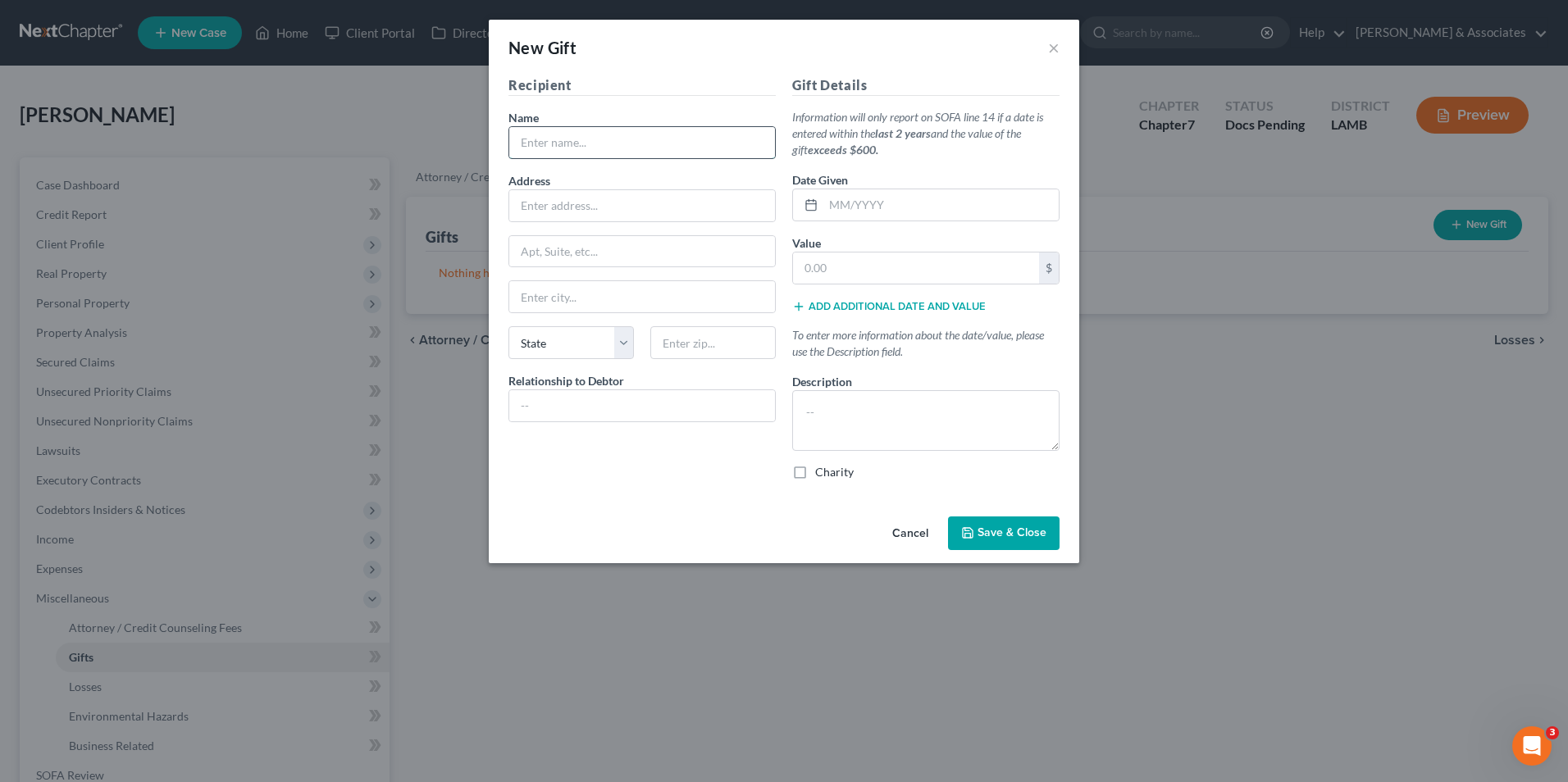
click at [597, 156] on input "text" at bounding box center [641, 143] width 265 height 31
click at [583, 138] on input "text" at bounding box center [641, 143] width 265 height 31
type input "e"
type input "[DEMOGRAPHIC_DATA]"
click at [532, 204] on input "text" at bounding box center [641, 206] width 265 height 31
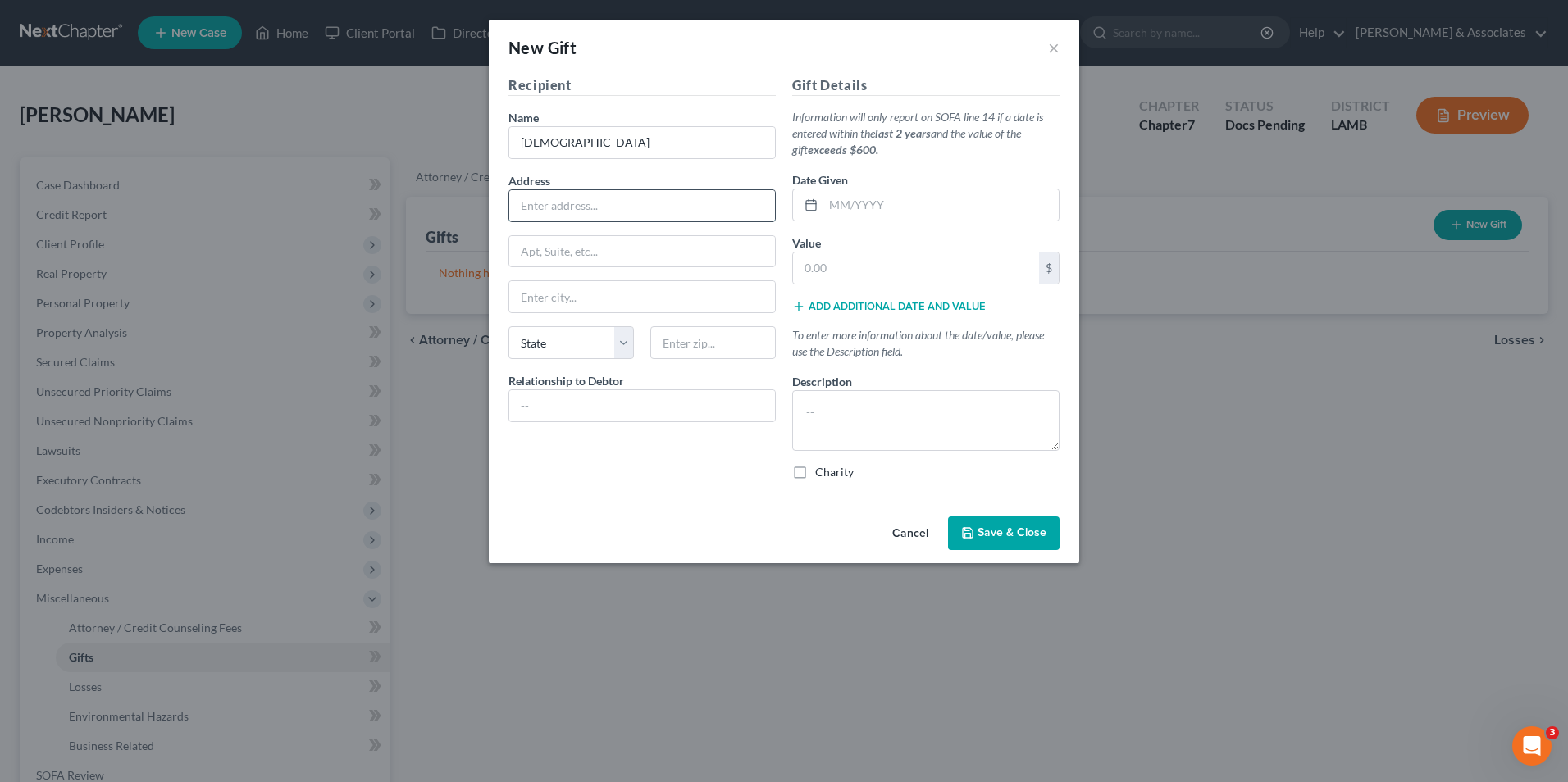
click at [725, 210] on input "text" at bounding box center [641, 206] width 265 height 31
type input "[STREET_ADDRESS][PERSON_NAME]"
type input "70601"
type input "Lake [PERSON_NAME]"
select select "19"
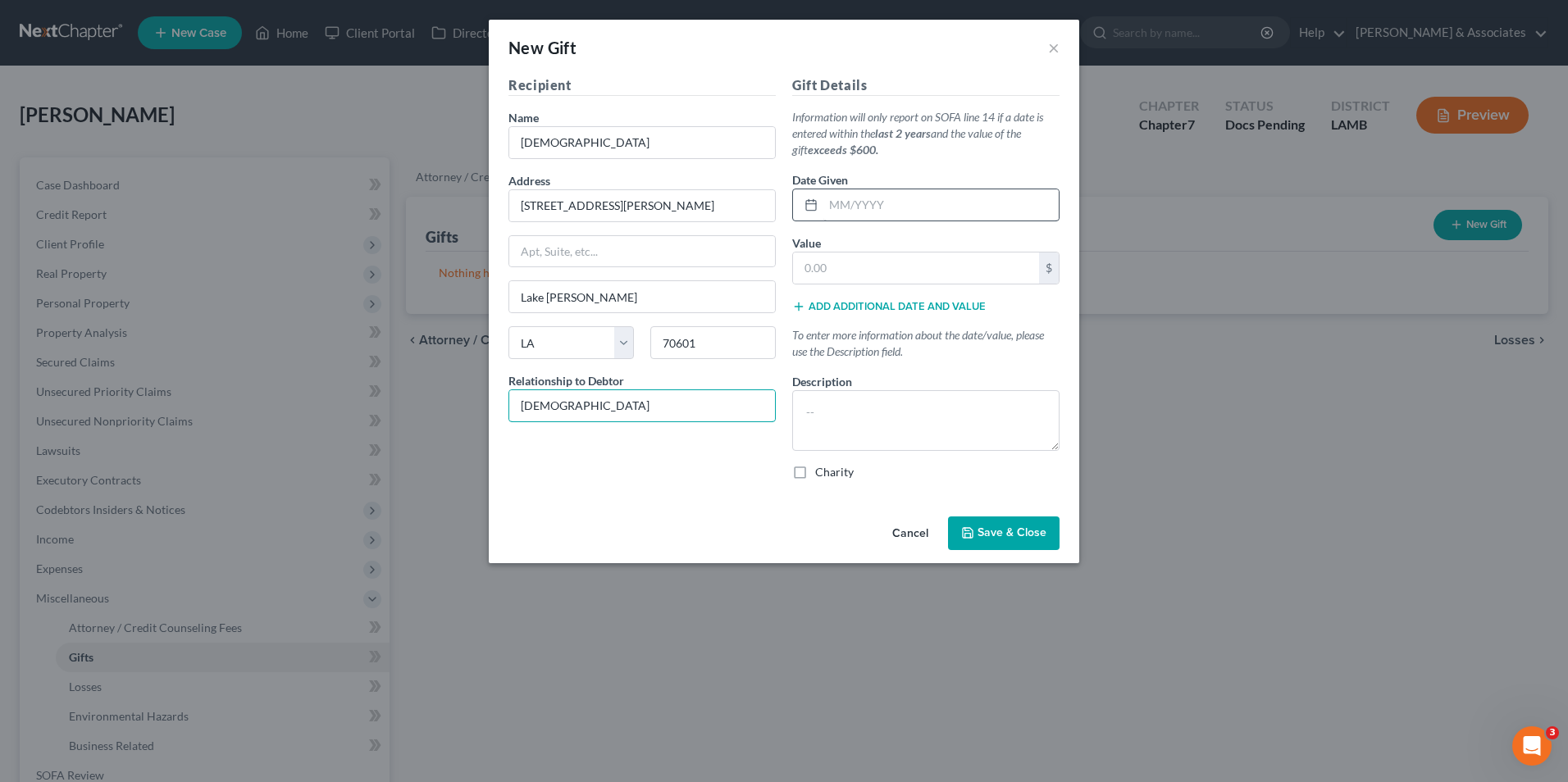
type input "[DEMOGRAPHIC_DATA]"
click at [877, 211] on input "text" at bounding box center [941, 206] width 235 height 31
type input "01/2024"
click at [910, 268] on input "text" at bounding box center [915, 268] width 246 height 31
click at [841, 277] on input "text" at bounding box center [915, 268] width 246 height 31
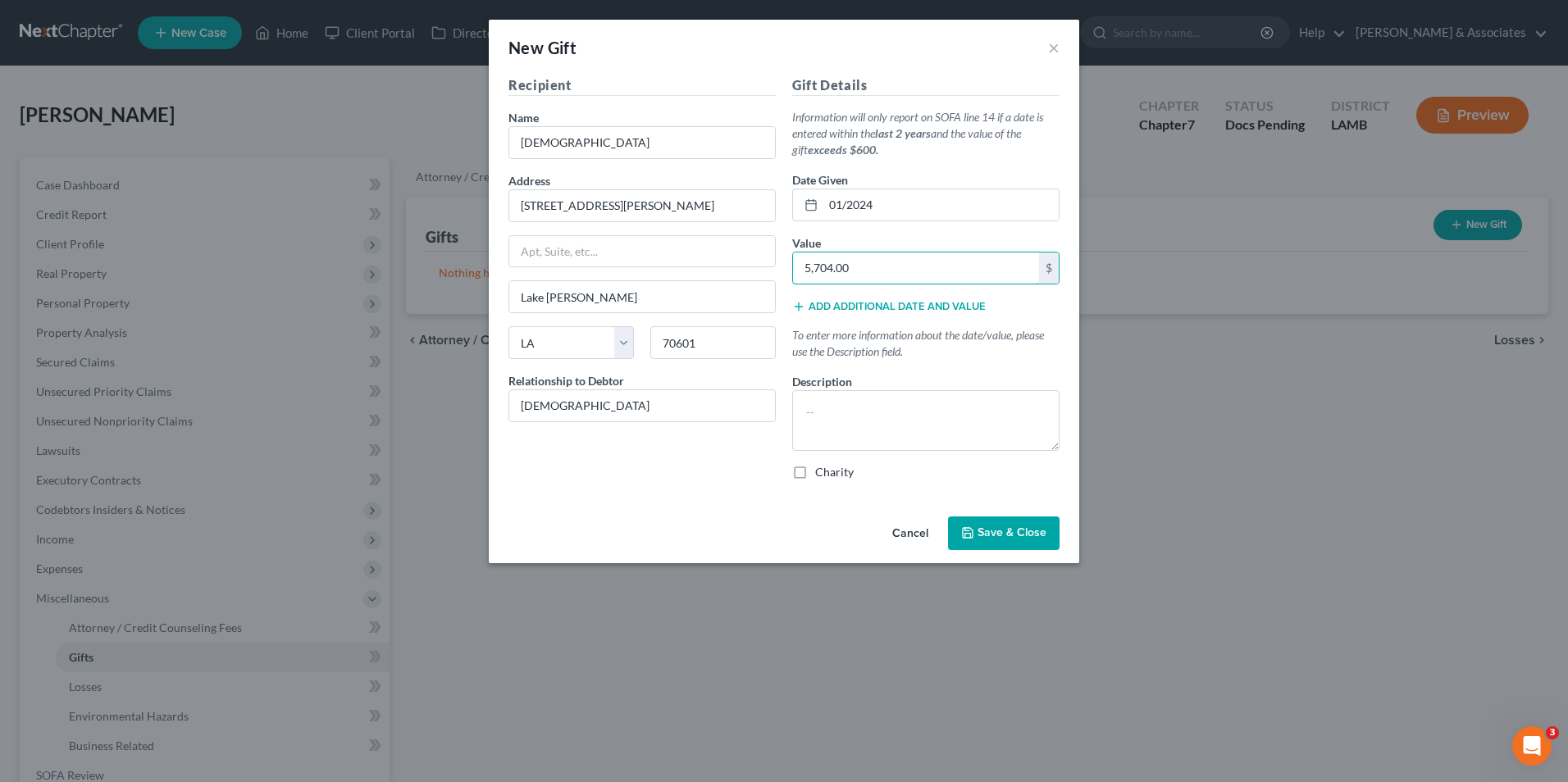
type input "5,704.00"
drag, startPoint x: 990, startPoint y: 530, endPoint x: 861, endPoint y: 508, distance: 130.9
click at [861, 508] on div "New Gift × Recipient Name * [DEMOGRAPHIC_DATA] Address [STREET_ADDRESS][PERSON_…" at bounding box center [783, 291] width 590 height 543
click at [815, 479] on label "Charity" at bounding box center [834, 472] width 38 height 17
click at [821, 475] on input "Charity" at bounding box center [826, 469] width 11 height 11
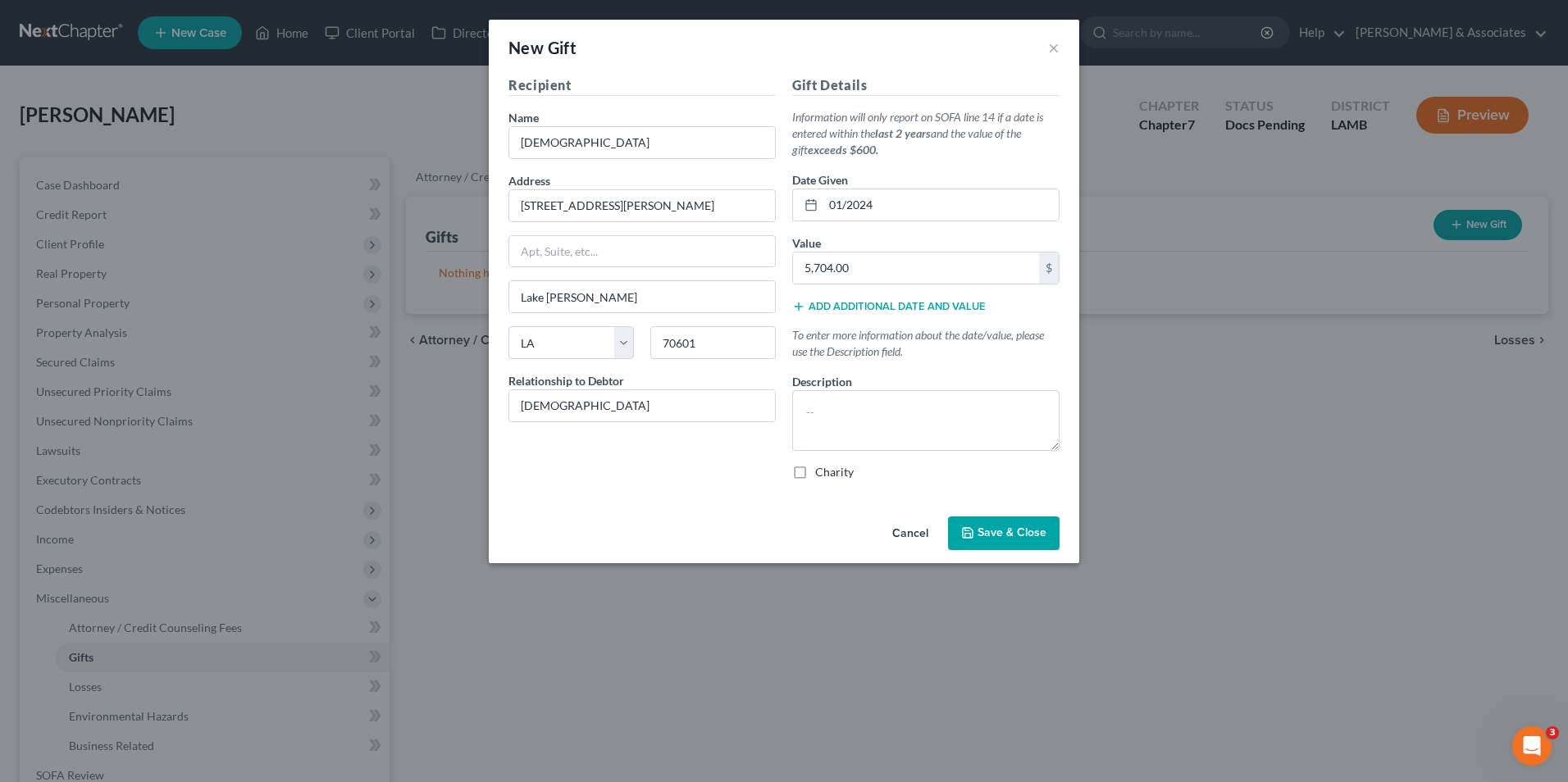
checkbox input "true"
click at [991, 529] on span "Save & Close" at bounding box center [1012, 533] width 69 height 14
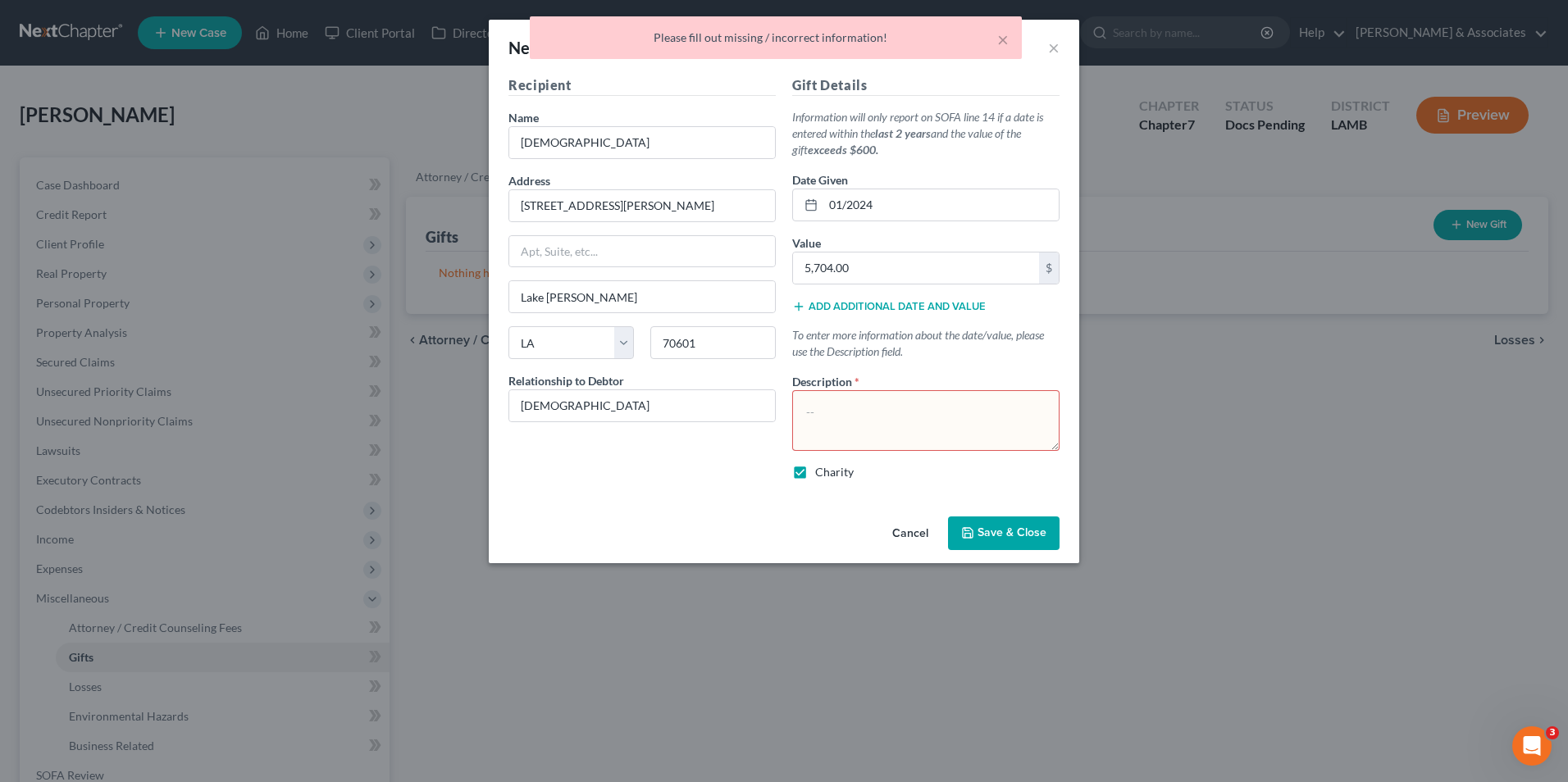
click at [827, 422] on textarea at bounding box center [925, 421] width 267 height 61
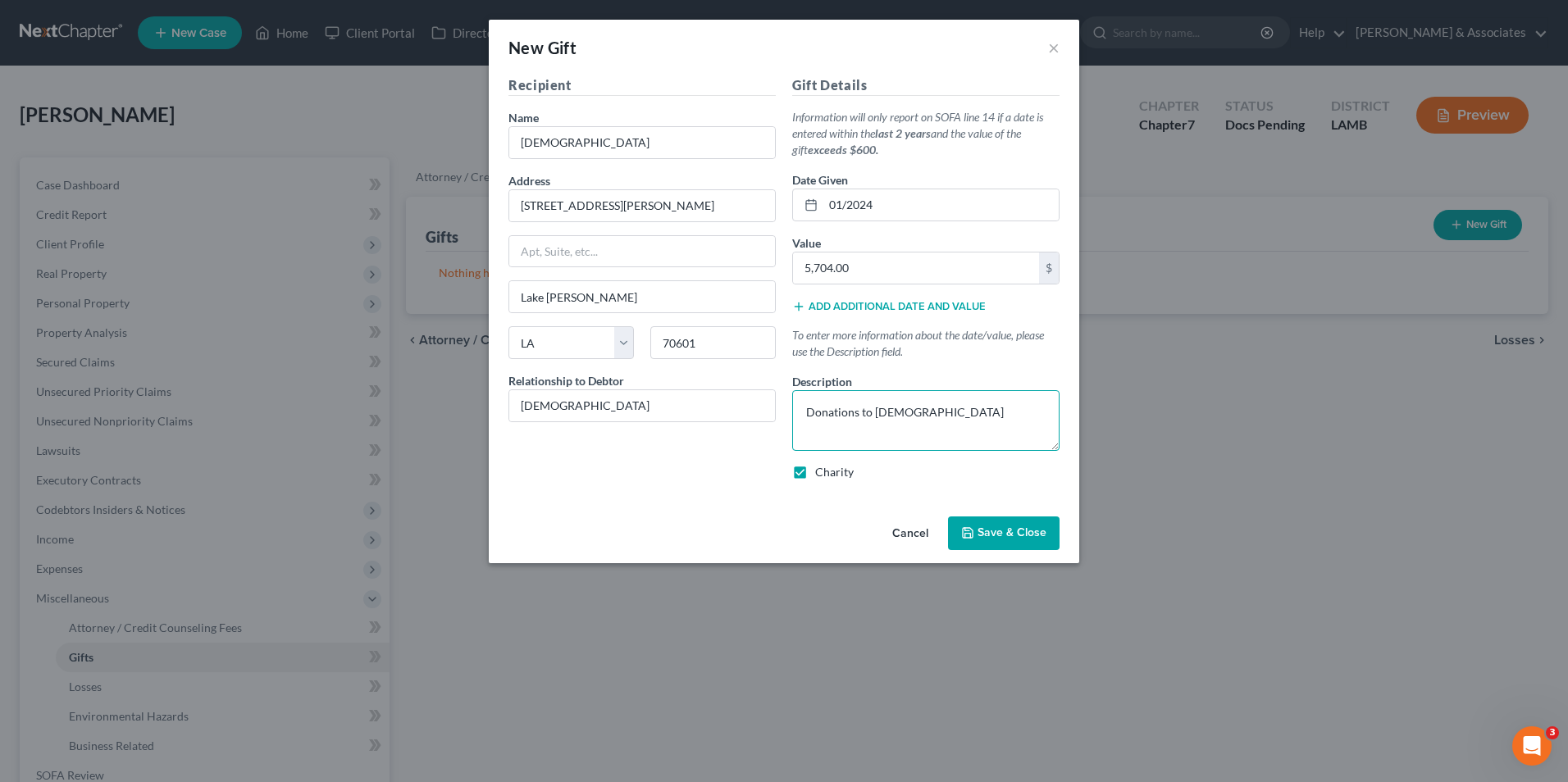
type textarea "Donations to [DEMOGRAPHIC_DATA]"
click at [982, 533] on span "Save & Close" at bounding box center [1012, 533] width 69 height 14
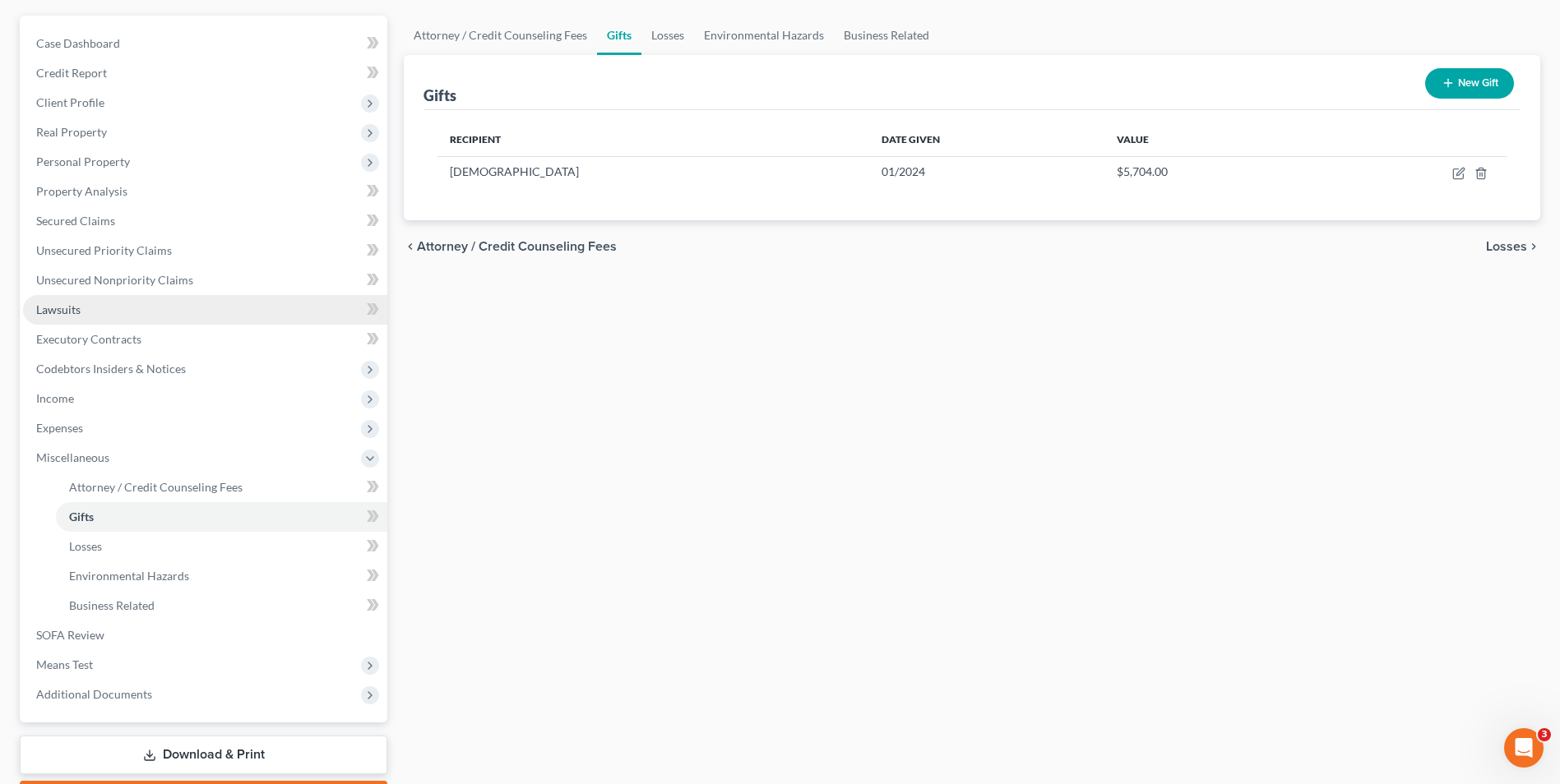
scroll to position [165, 0]
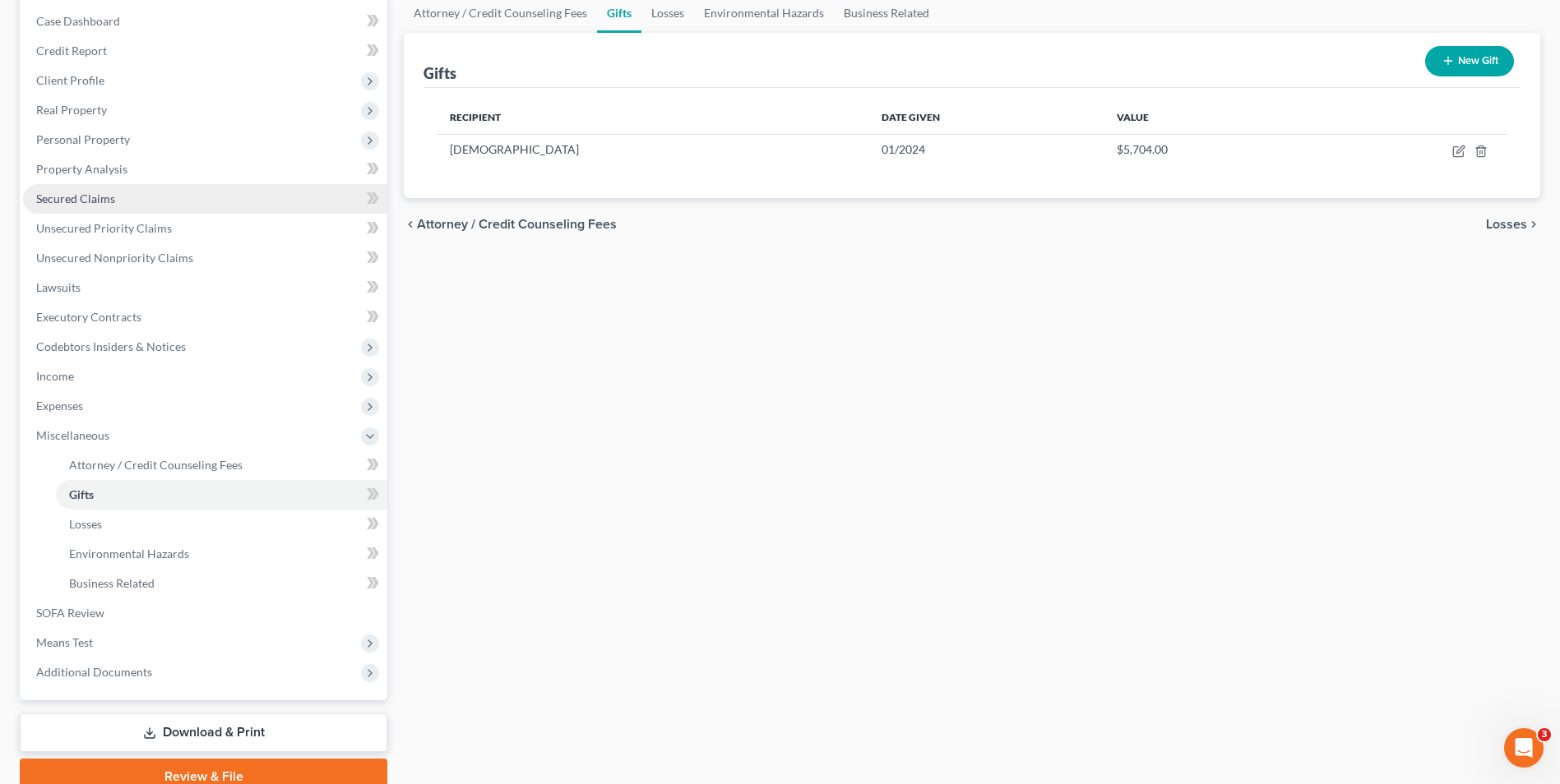
click at [196, 209] on link "Secured Claims" at bounding box center [204, 199] width 364 height 29
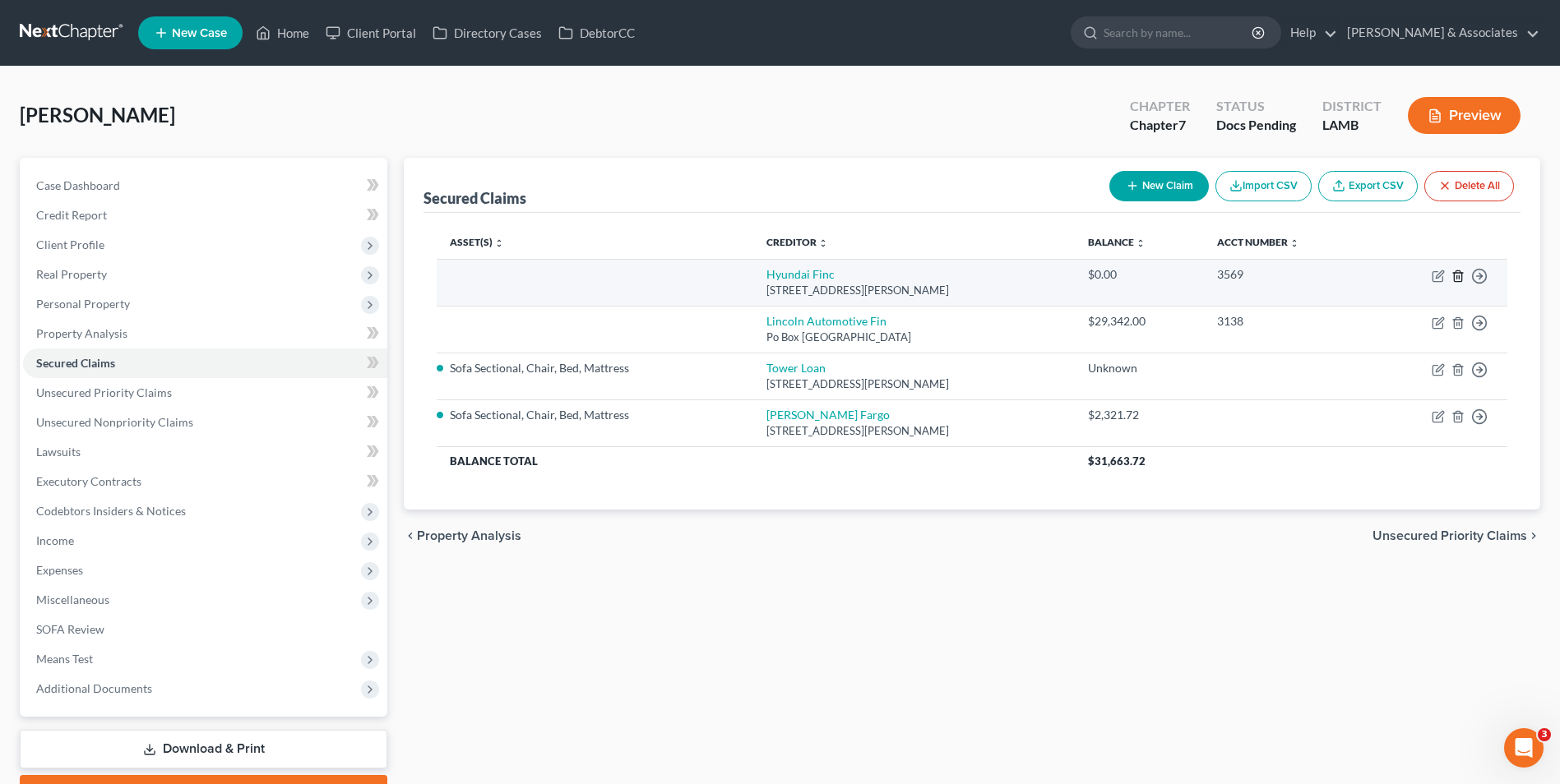
click at [1457, 278] on line "button" at bounding box center [1457, 277] width 0 height 3
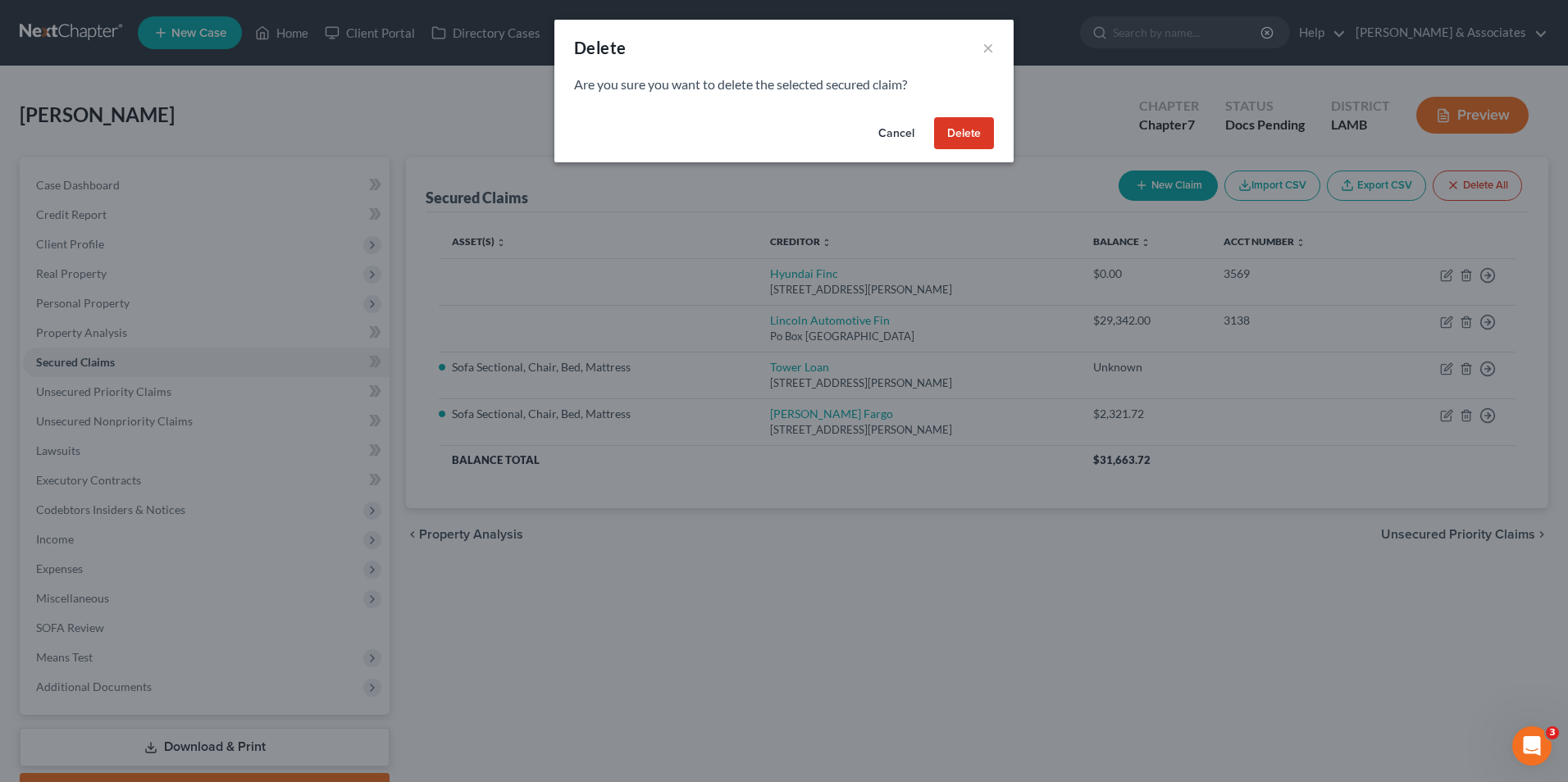
click at [952, 135] on button "Delete" at bounding box center [963, 134] width 60 height 33
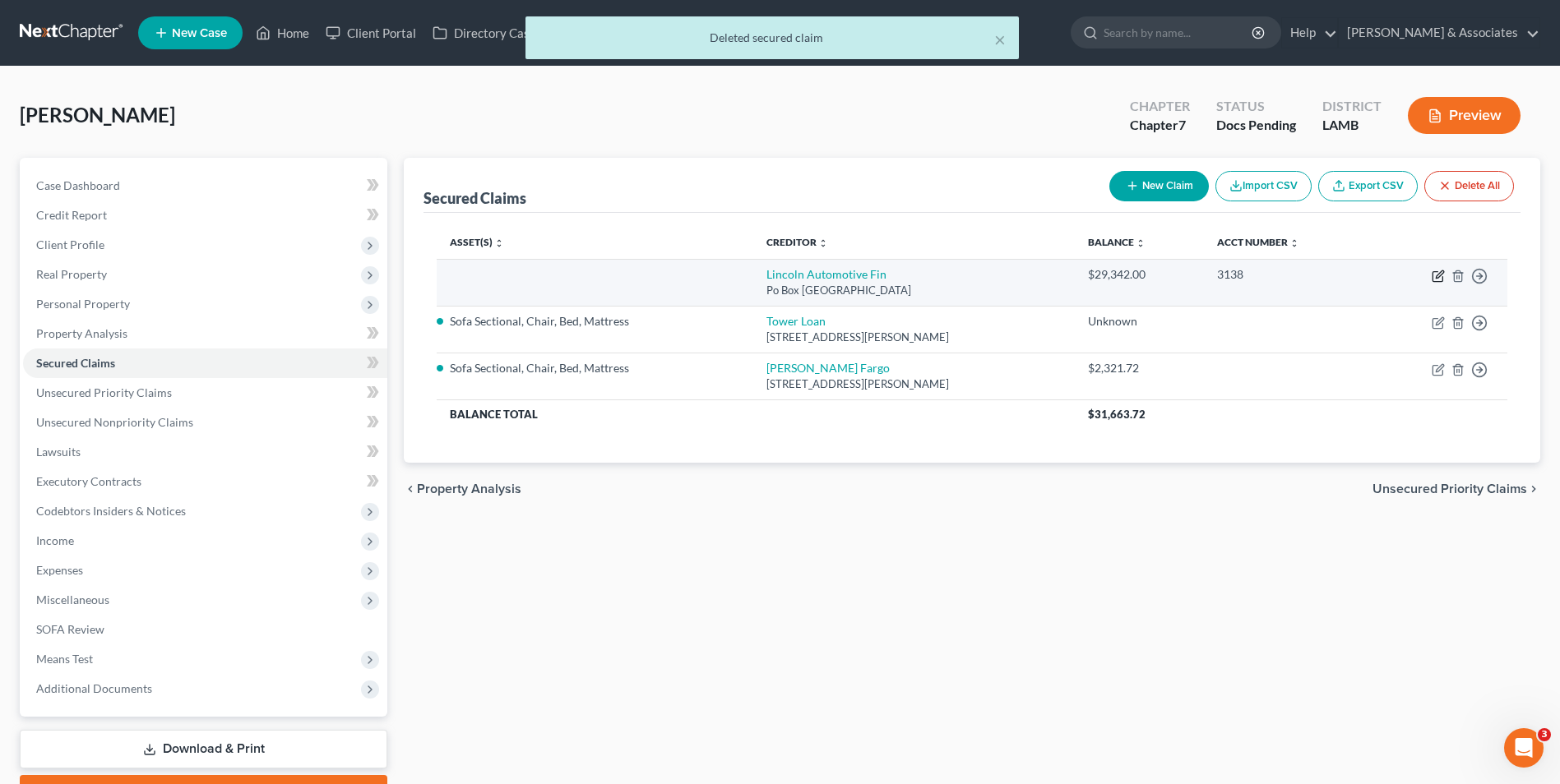
click at [1433, 279] on icon "button" at bounding box center [1437, 277] width 10 height 10
select select "30"
select select "0"
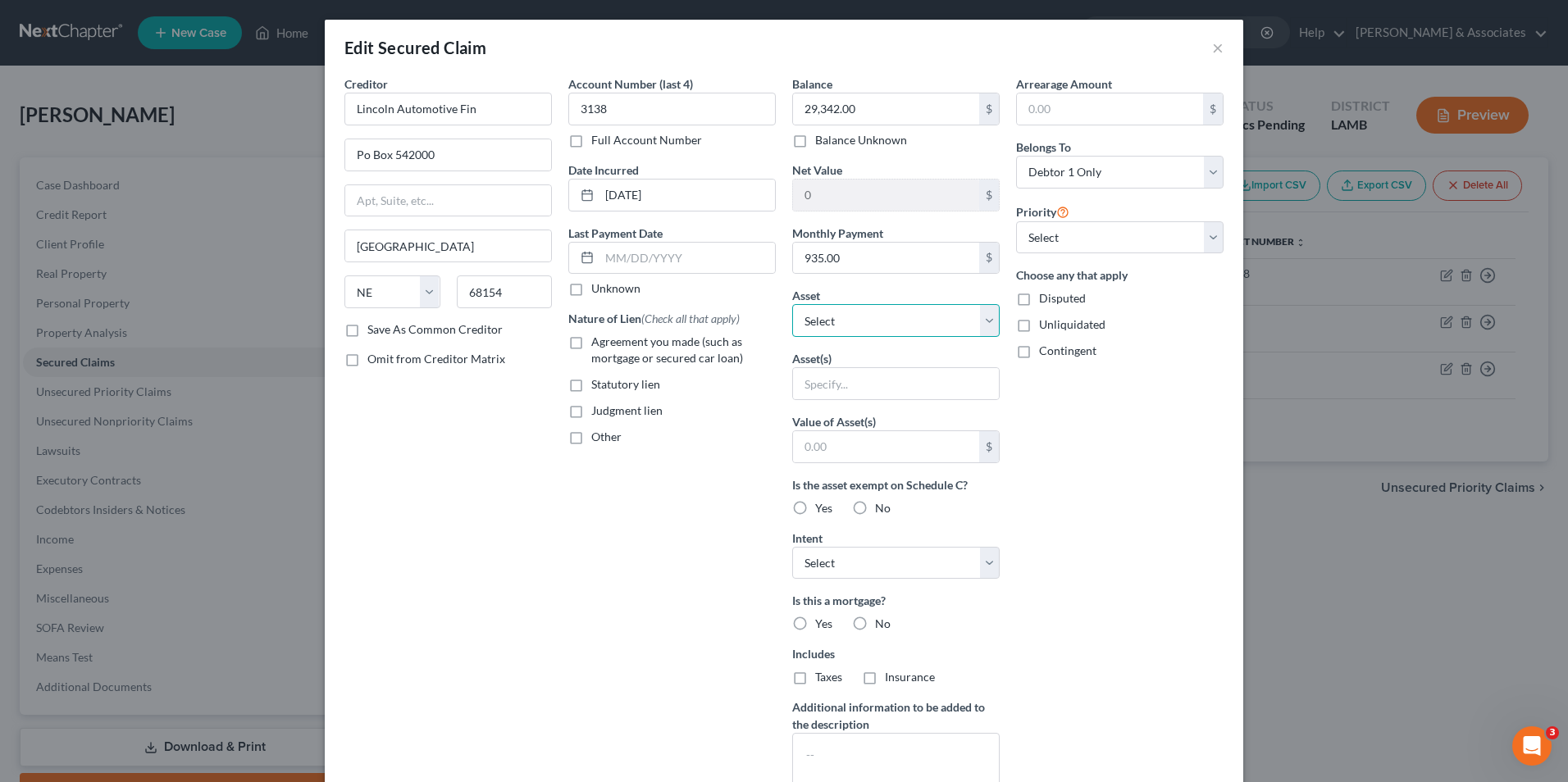
click at [854, 327] on select "Select Other Multiple Assets 2024 Lincoln Nautlilus - $0.0 Clothing - Used Clot…" at bounding box center [896, 321] width 208 height 33
select select "2"
click at [792, 304] on select "Select Other Multiple Assets 2024 Lincoln Nautlilus - $0.0 Clothing - Used Clot…" at bounding box center [896, 321] width 208 height 33
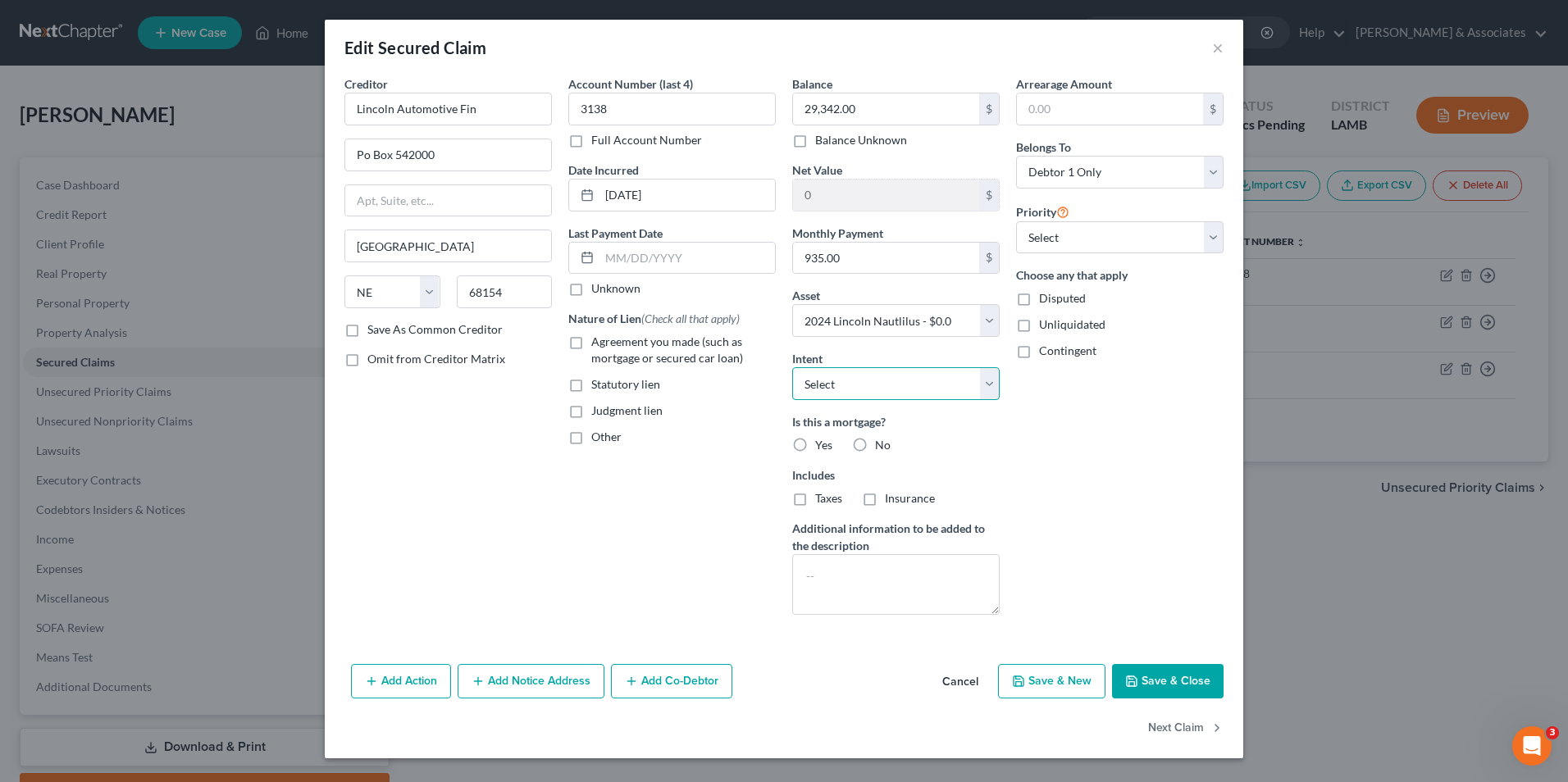
click at [815, 387] on select "Select Surrender Redeem Reaffirm Avoid Other" at bounding box center [896, 384] width 208 height 33
select select "0"
click at [792, 367] on select "Select Surrender Redeem Reaffirm Avoid Other" at bounding box center [896, 384] width 208 height 33
click at [591, 345] on label "Agreement you made (such as mortgage or secured car loan)" at bounding box center [683, 350] width 184 height 33
click at [598, 345] on input "Agreement you made (such as mortgage or secured car loan)" at bounding box center [603, 339] width 11 height 11
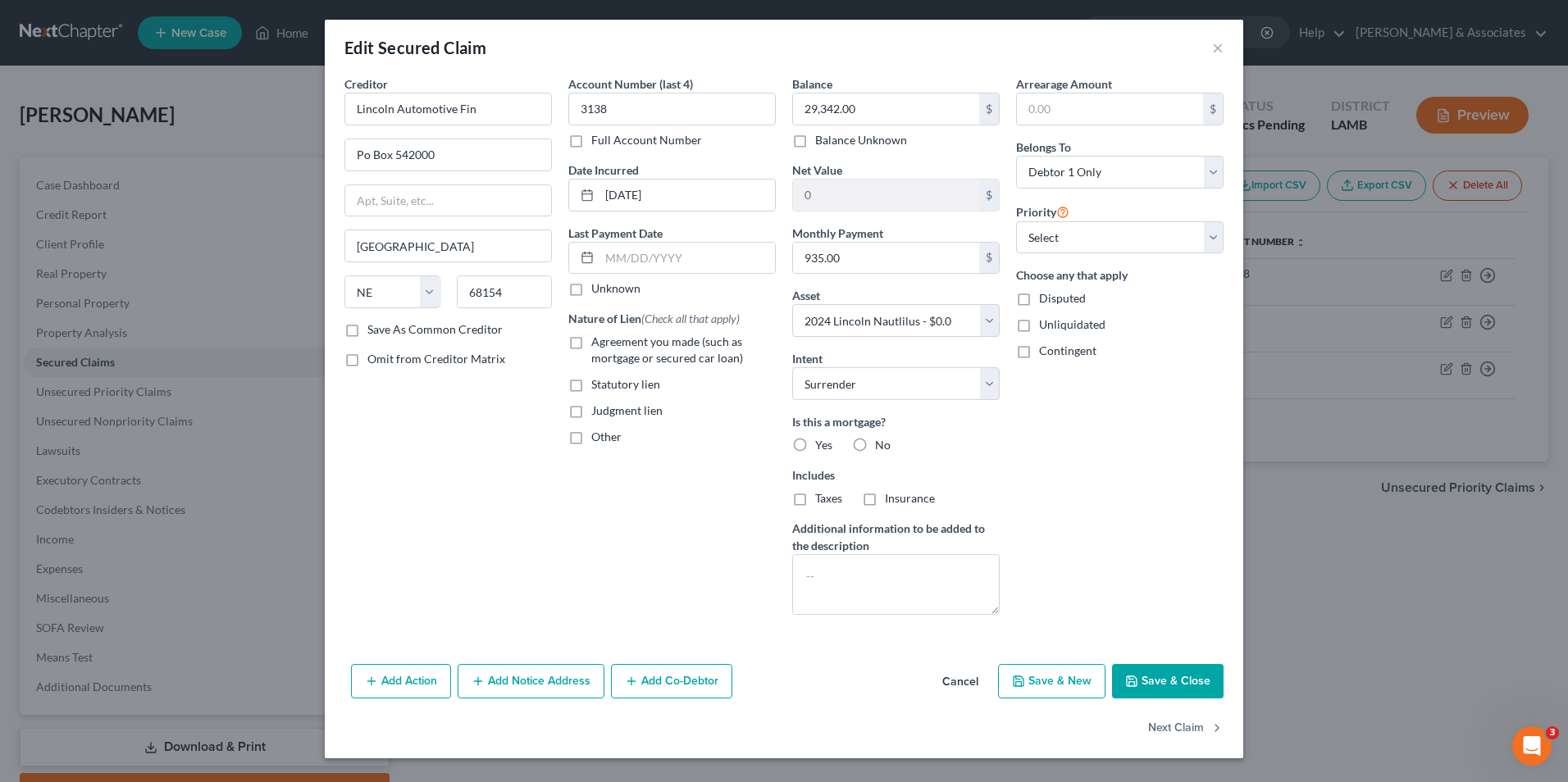
checkbox input "true"
click at [875, 443] on label "No" at bounding box center [883, 444] width 16 height 17
click at [882, 443] on input "No" at bounding box center [887, 441] width 11 height 11
radio input "true"
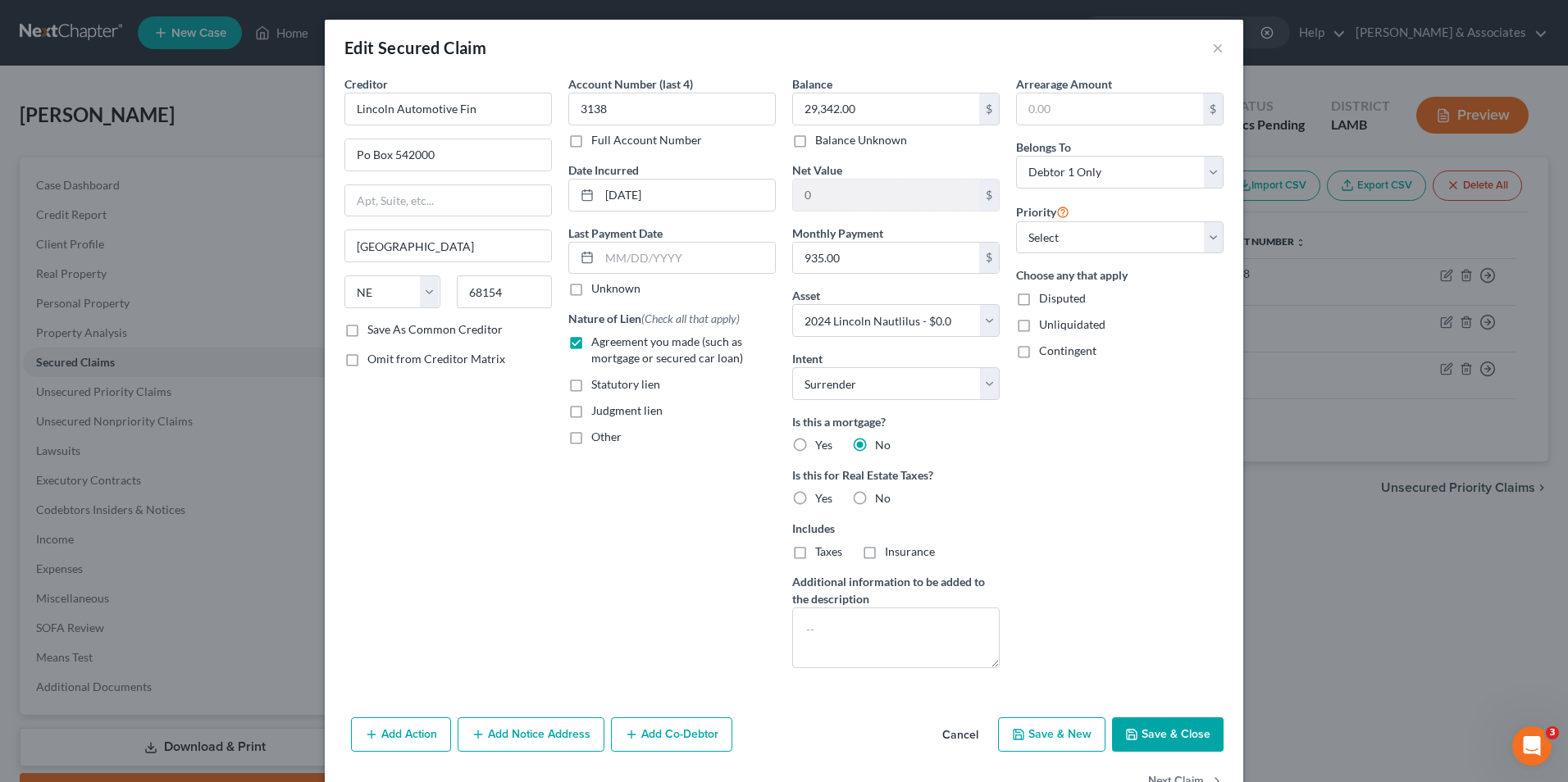
click at [875, 493] on label "No" at bounding box center [883, 498] width 16 height 17
click at [882, 493] on input "No" at bounding box center [887, 495] width 11 height 11
radio input "true"
click at [1093, 232] on select "Select 1st 2nd 3rd 4th 5th 6th 7th 8th 9th 10th 11th 12th 13th 14th 15th 16th 1…" at bounding box center [1120, 238] width 208 height 33
select select "0"
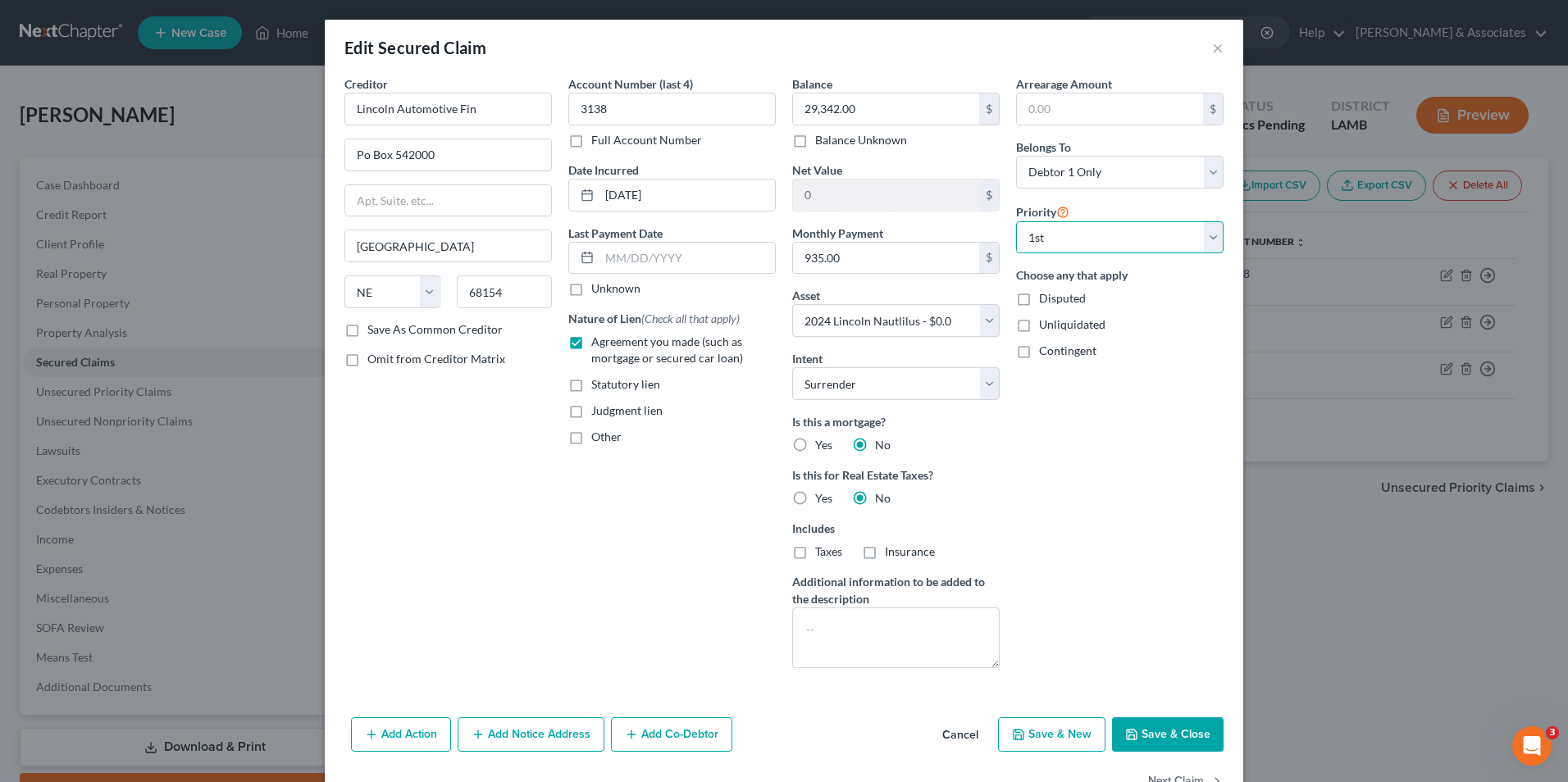
click at [1016, 221] on select "Select 1st 2nd 3rd 4th 5th 6th 7th 8th 9th 10th 11th 12th 13th 14th 15th 16th 1…" at bounding box center [1120, 238] width 208 height 33
click at [1122, 740] on button "Save & Close" at bounding box center [1168, 734] width 112 height 34
select select
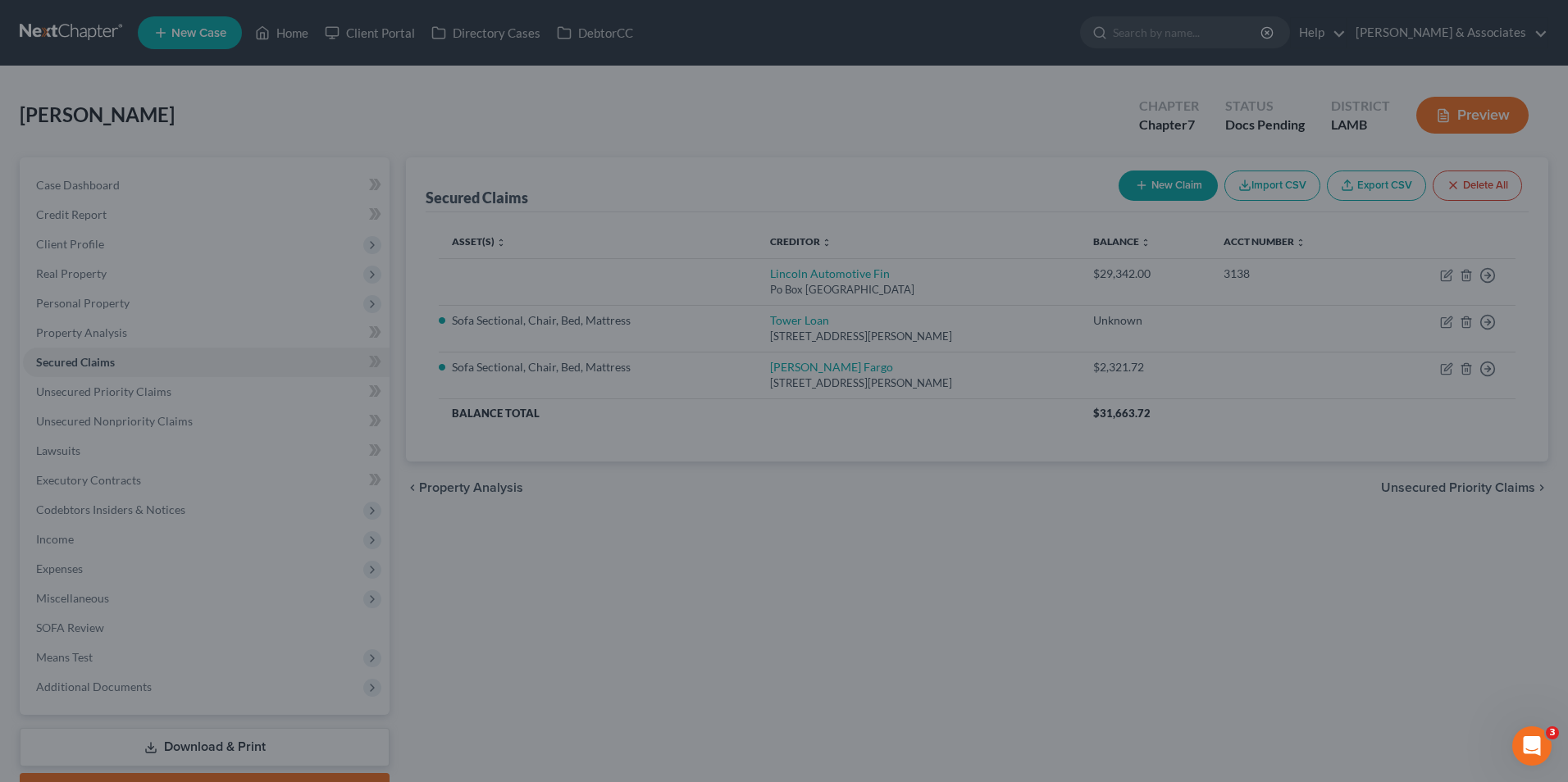
type input "-29,342.00"
select select "2"
type input "0"
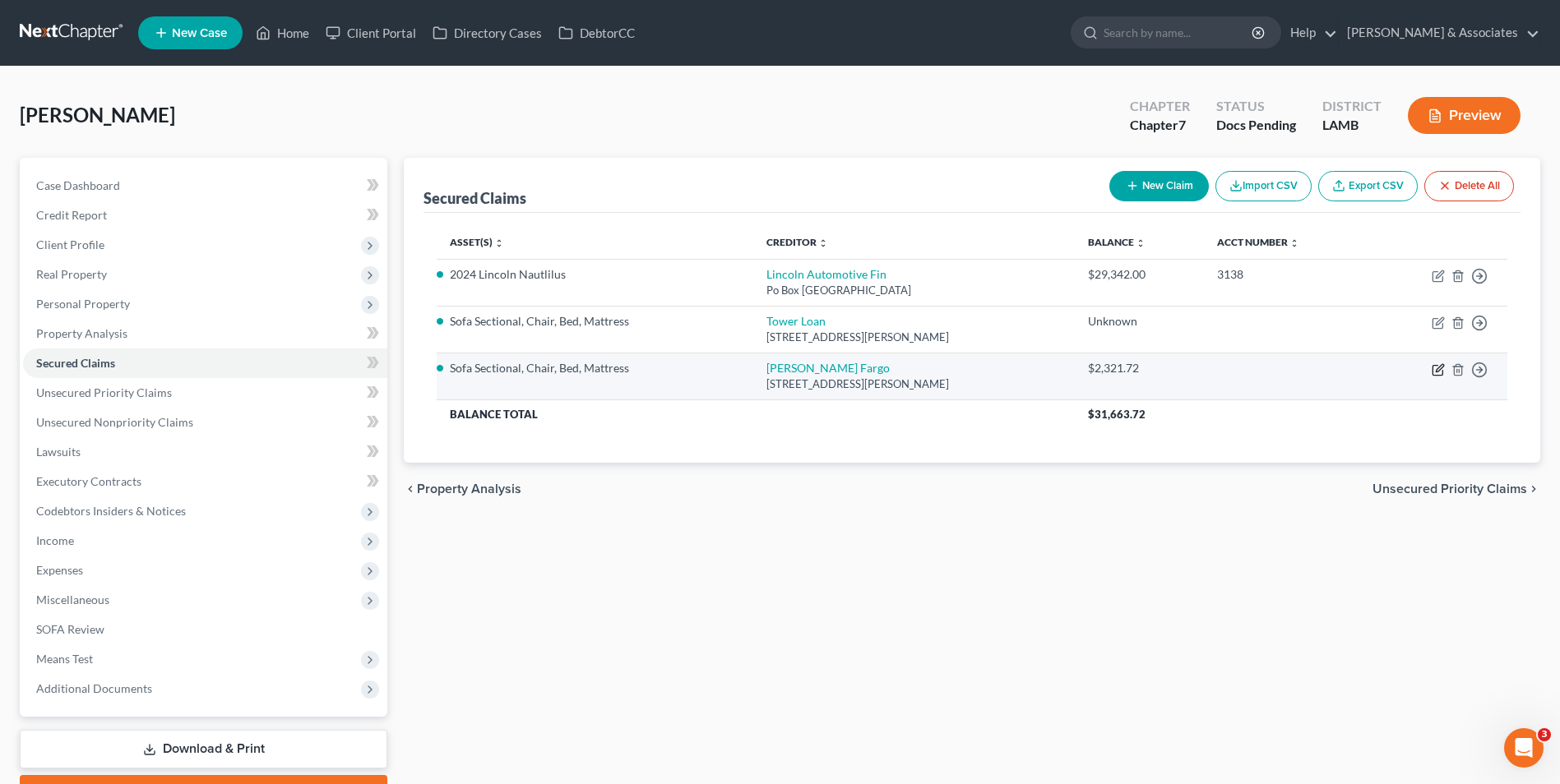
click at [1433, 371] on icon "button" at bounding box center [1437, 371] width 10 height 10
select select "4"
select select "0"
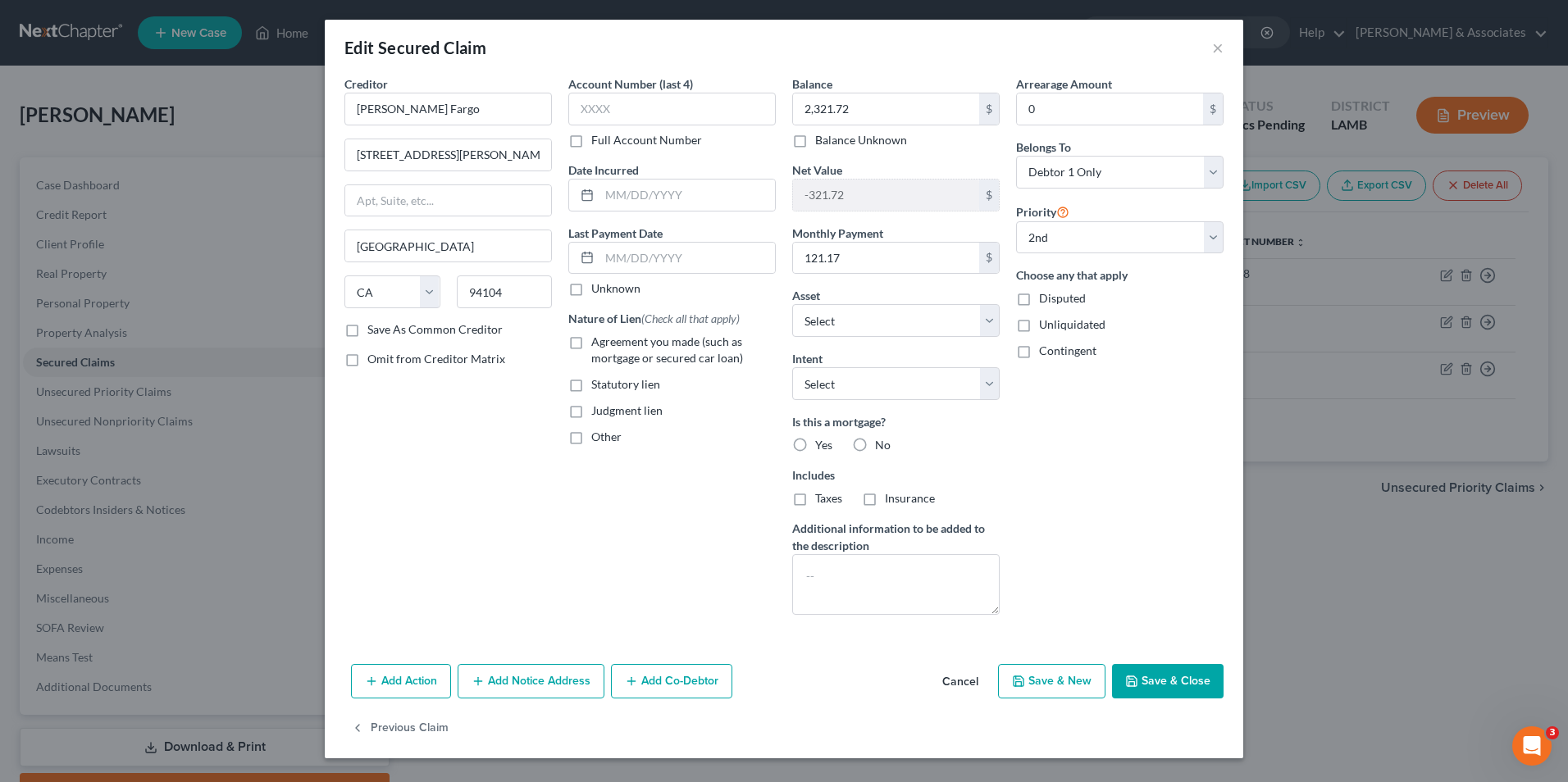
click at [591, 348] on label "Agreement you made (such as mortgage or secured car loan)" at bounding box center [683, 350] width 184 height 33
click at [598, 345] on input "Agreement you made (such as mortgage or secured car loan)" at bounding box center [603, 339] width 11 height 11
checkbox input "true"
click at [871, 376] on select "Select Surrender Redeem Reaffirm Avoid Other" at bounding box center [896, 384] width 208 height 33
select select "2"
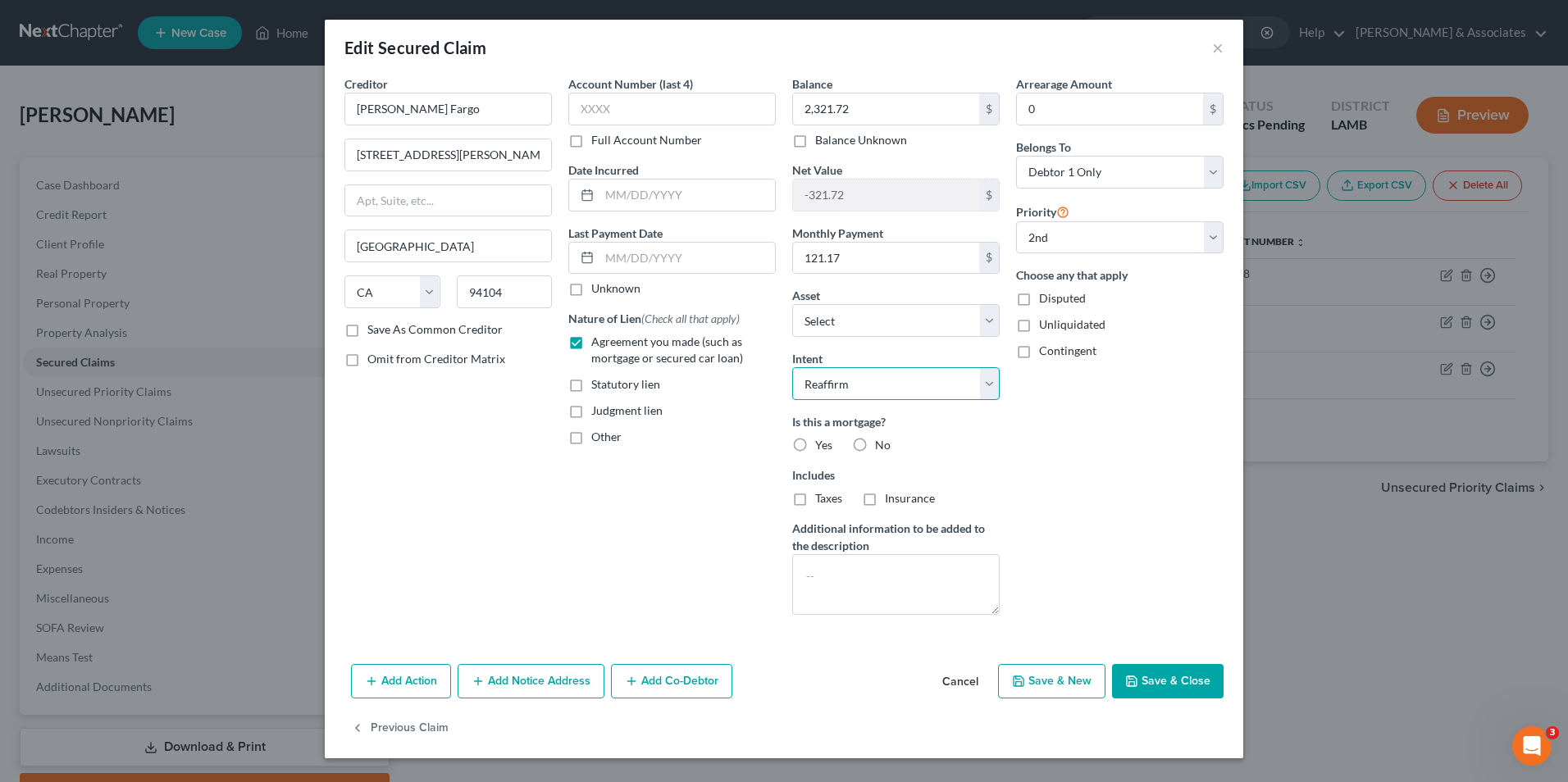
click at [792, 367] on select "Select Surrender Redeem Reaffirm Avoid Other" at bounding box center [896, 384] width 208 height 33
click at [875, 443] on label "No" at bounding box center [883, 444] width 16 height 17
click at [882, 443] on input "No" at bounding box center [887, 441] width 11 height 11
radio input "true"
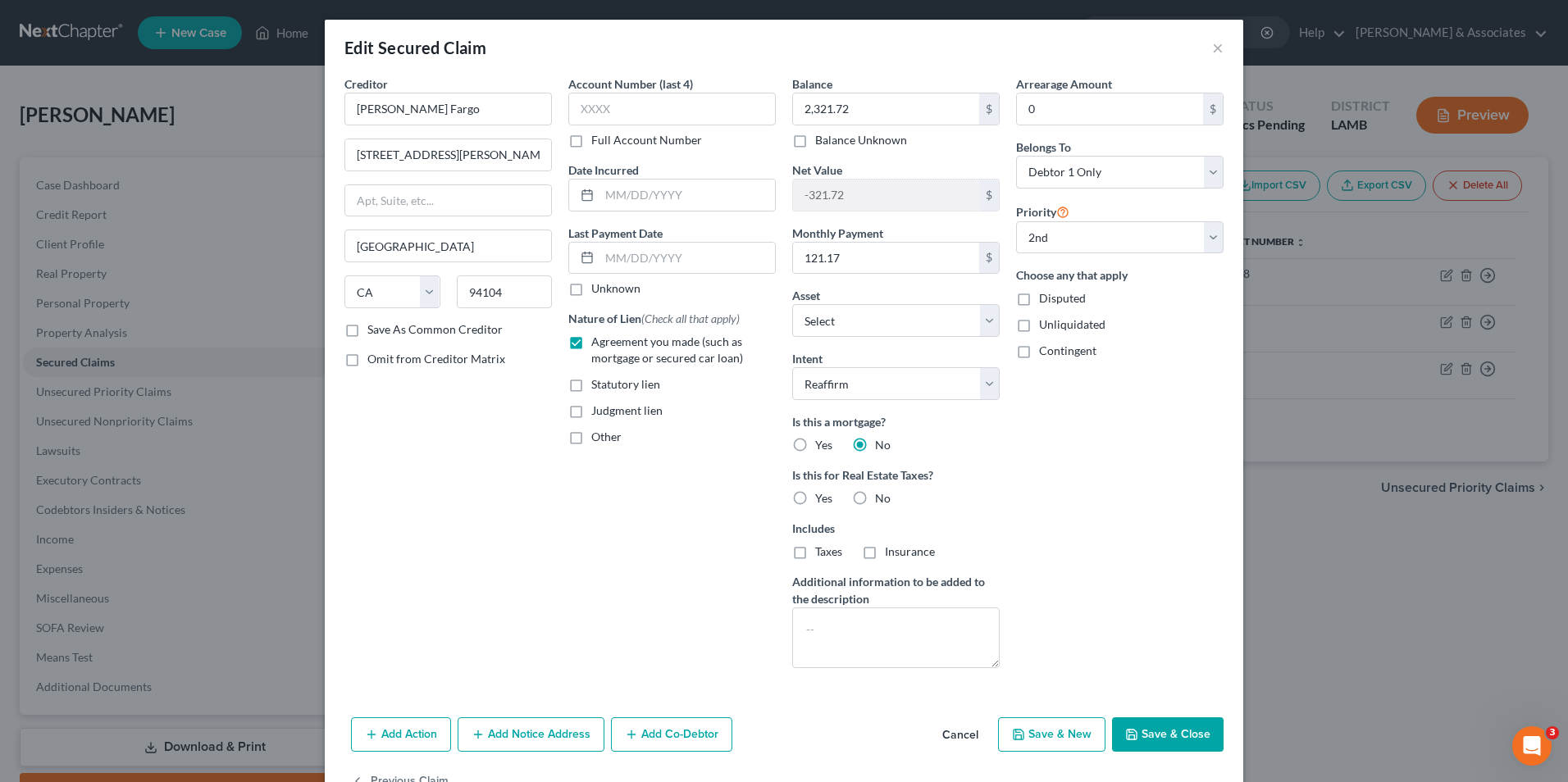
click at [875, 498] on label "No" at bounding box center [883, 498] width 16 height 17
click at [882, 498] on input "No" at bounding box center [887, 495] width 11 height 11
radio input "true"
click at [616, 202] on input "text" at bounding box center [686, 195] width 175 height 31
type input "0"
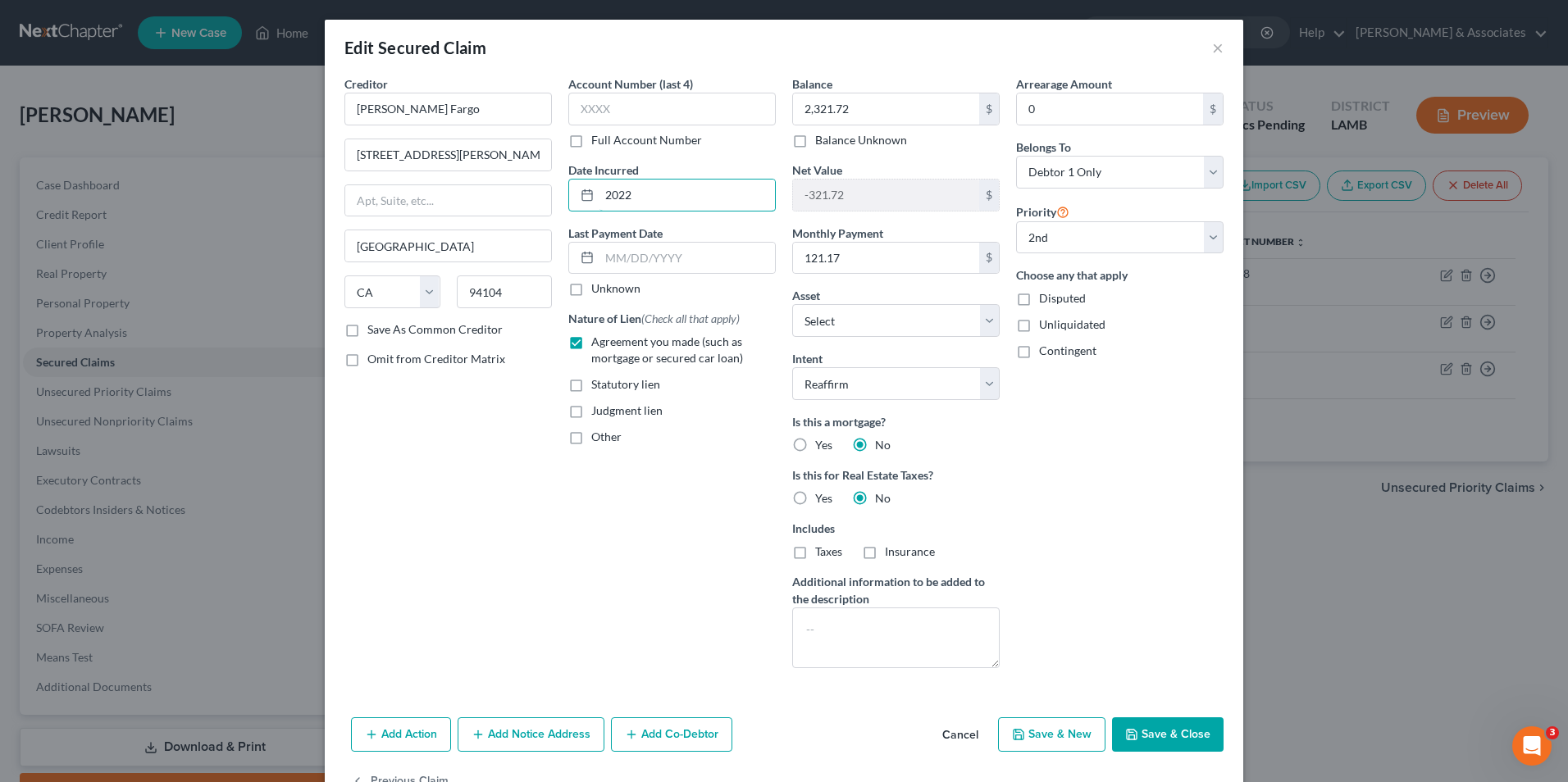
type input "2022"
click at [1149, 725] on button "Save & Close" at bounding box center [1168, 734] width 112 height 34
select select "1"
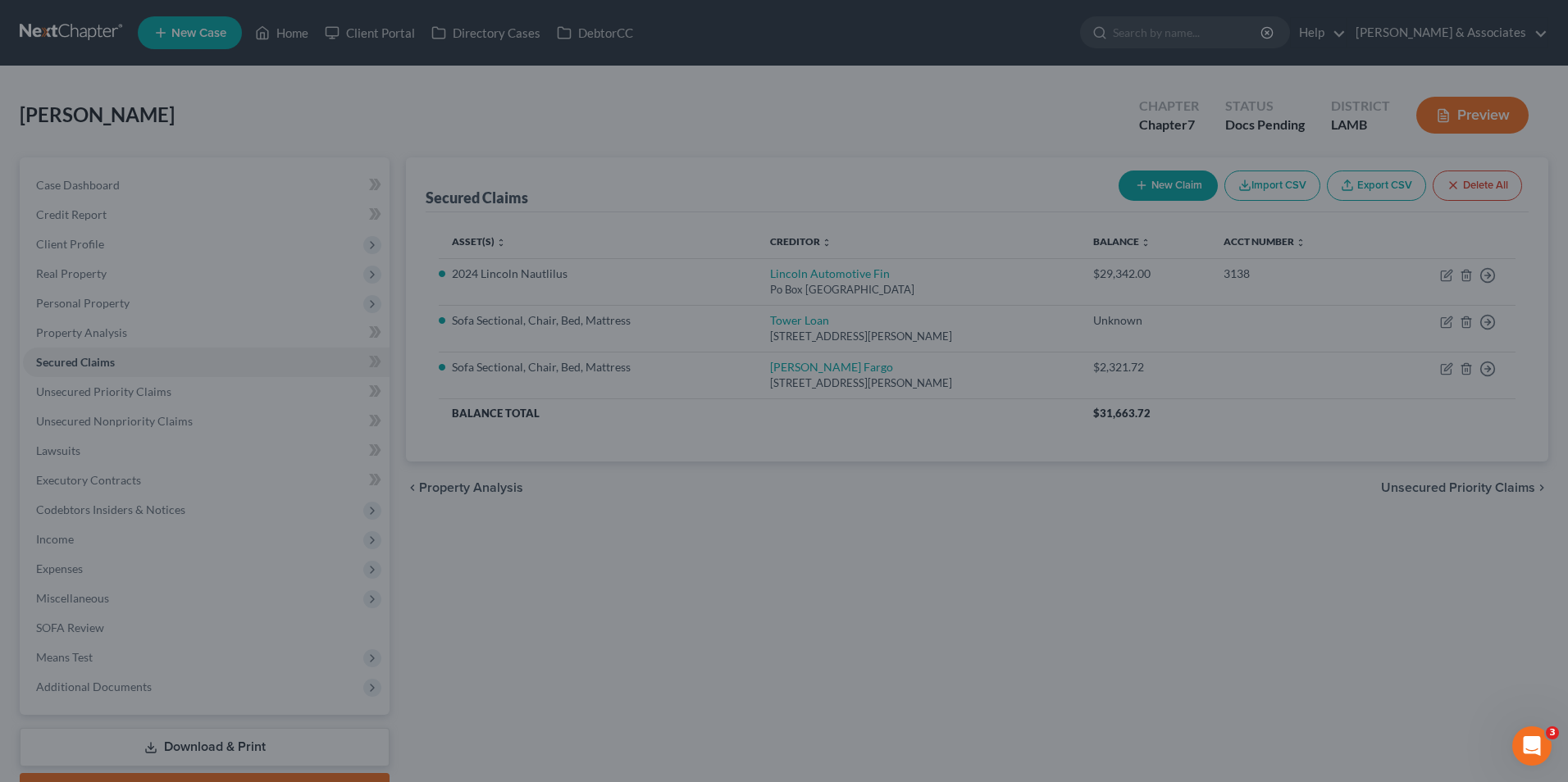
select select "4"
select select "0"
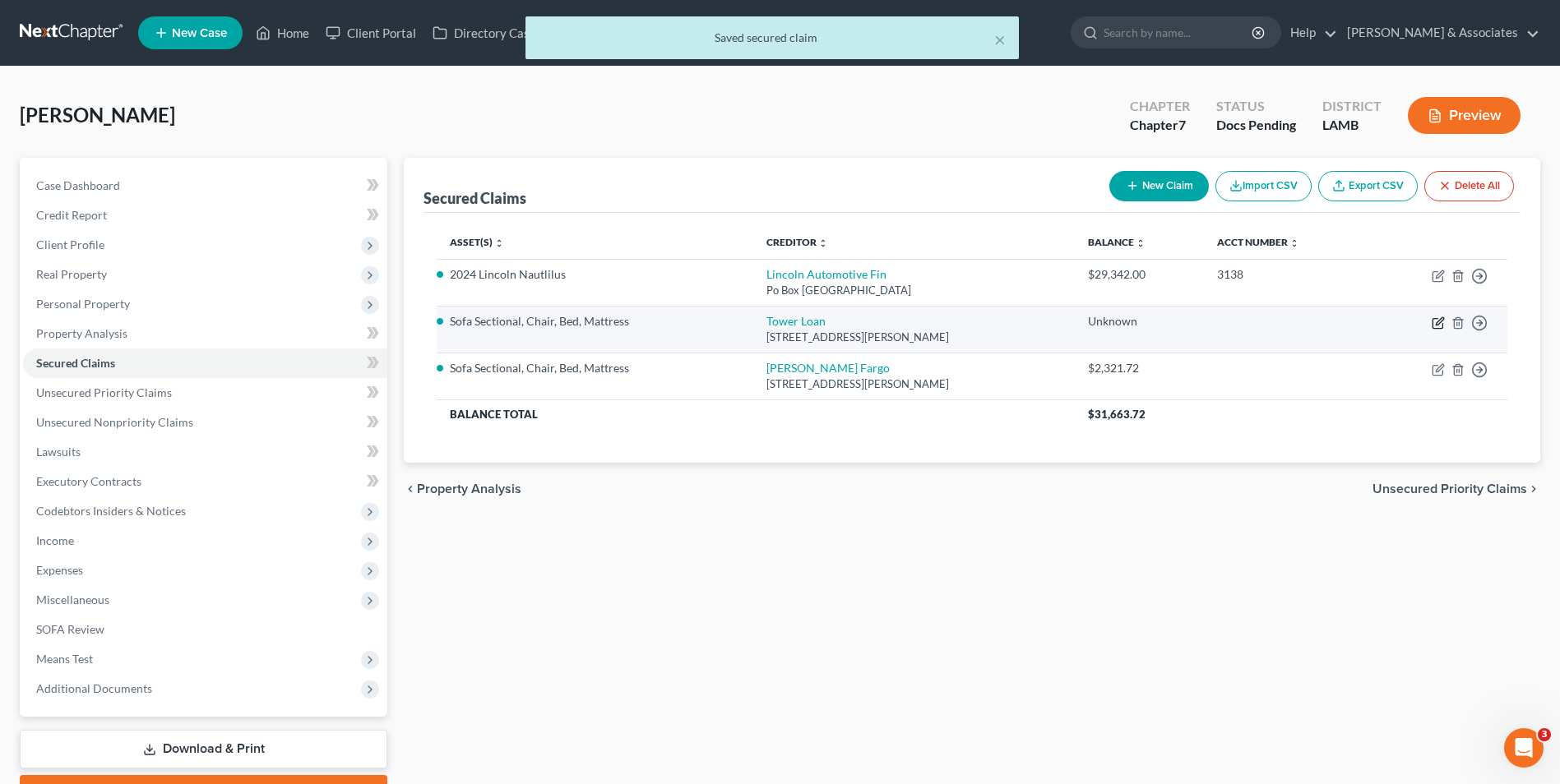
click at [1436, 322] on icon "button" at bounding box center [1440, 321] width 8 height 8
select select "19"
select select "0"
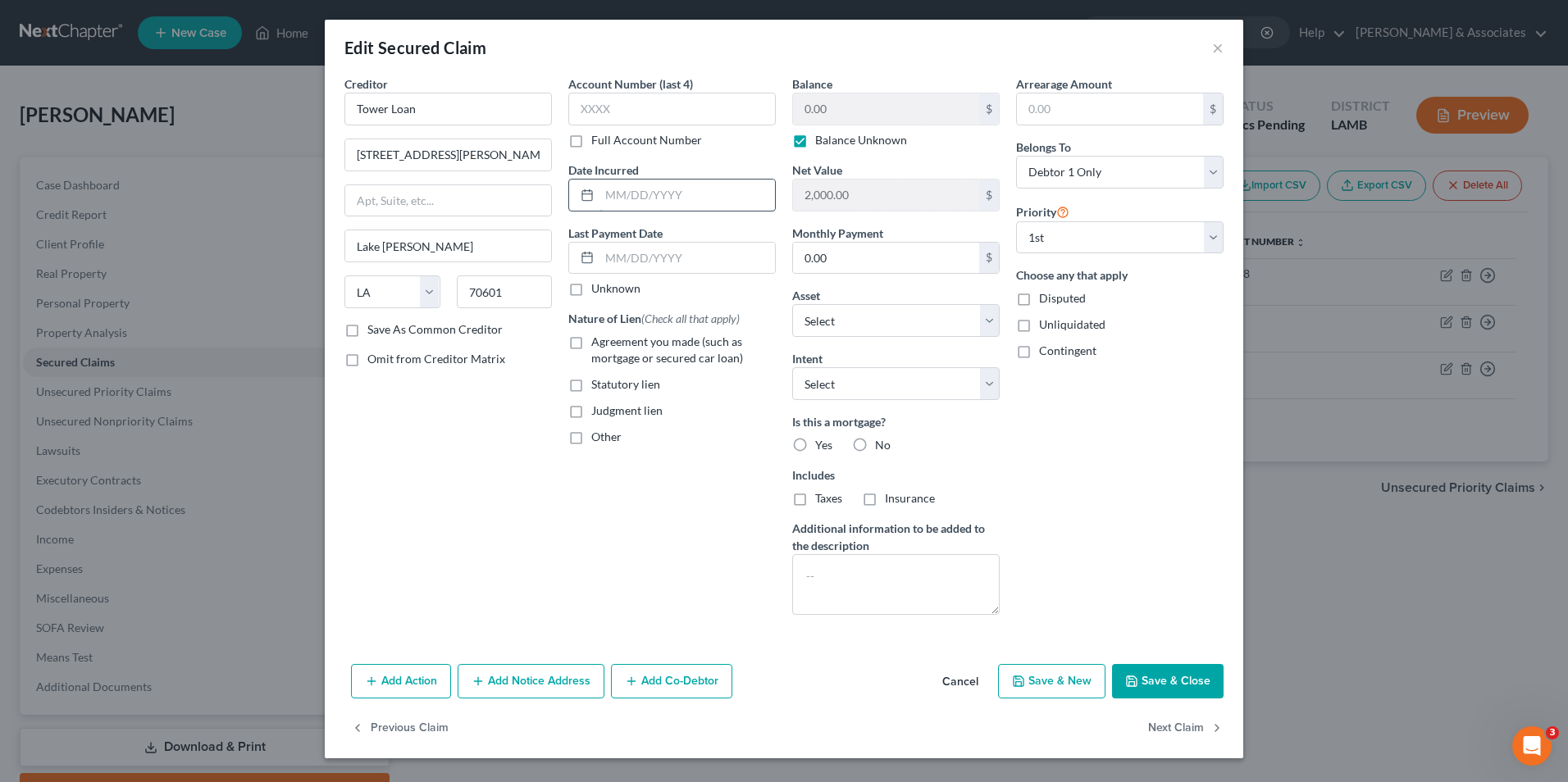
click at [623, 202] on input "text" at bounding box center [686, 195] width 175 height 31
type input "2022"
click at [973, 392] on select "Select Surrender Redeem Reaffirm Avoid Other" at bounding box center [896, 384] width 208 height 33
select select "2"
click at [792, 367] on select "Select Surrender Redeem Reaffirm Avoid Other" at bounding box center [896, 384] width 208 height 33
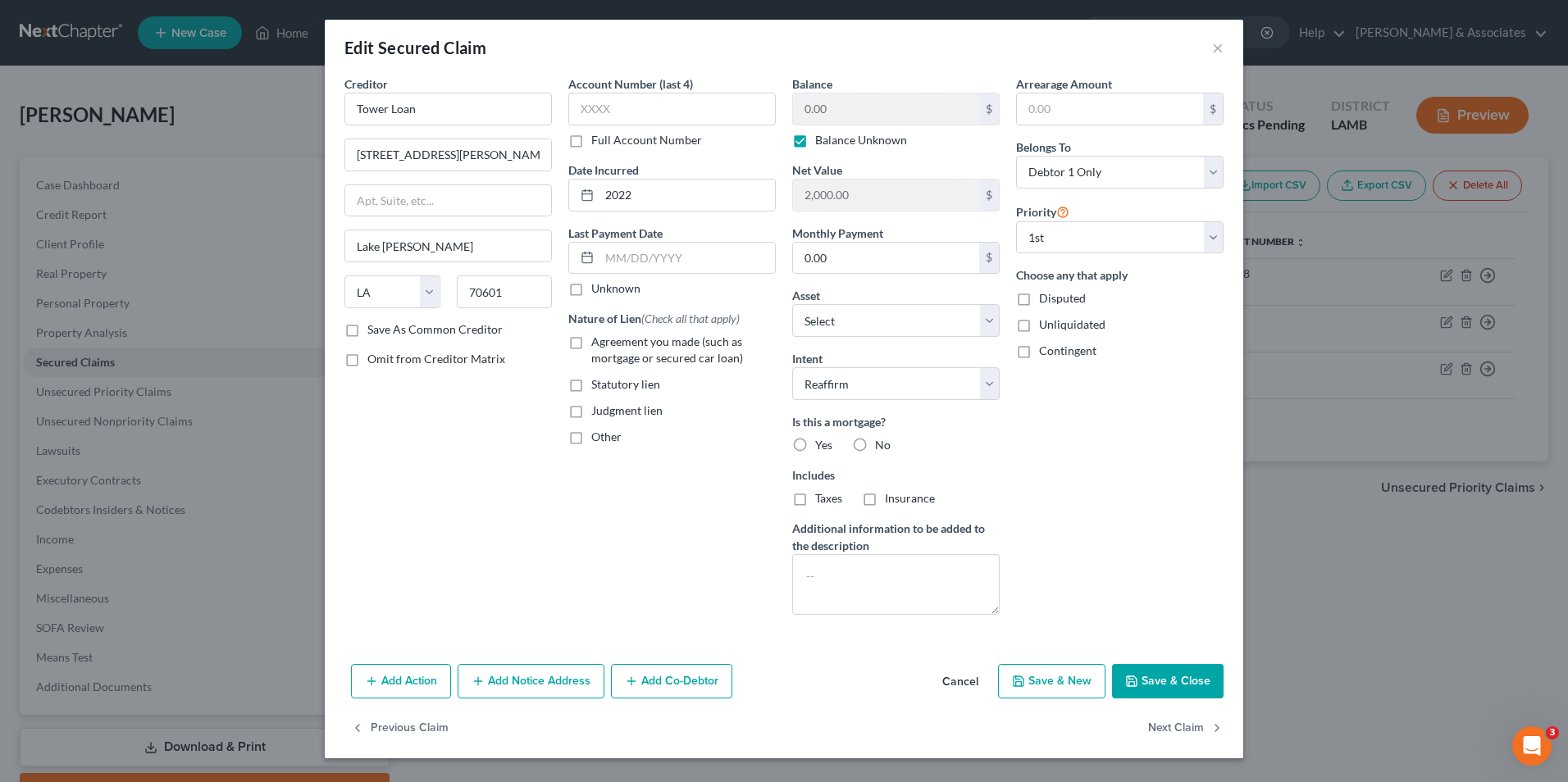
click at [875, 446] on label "No" at bounding box center [883, 444] width 16 height 17
click at [882, 446] on input "No" at bounding box center [887, 441] width 11 height 11
radio input "true"
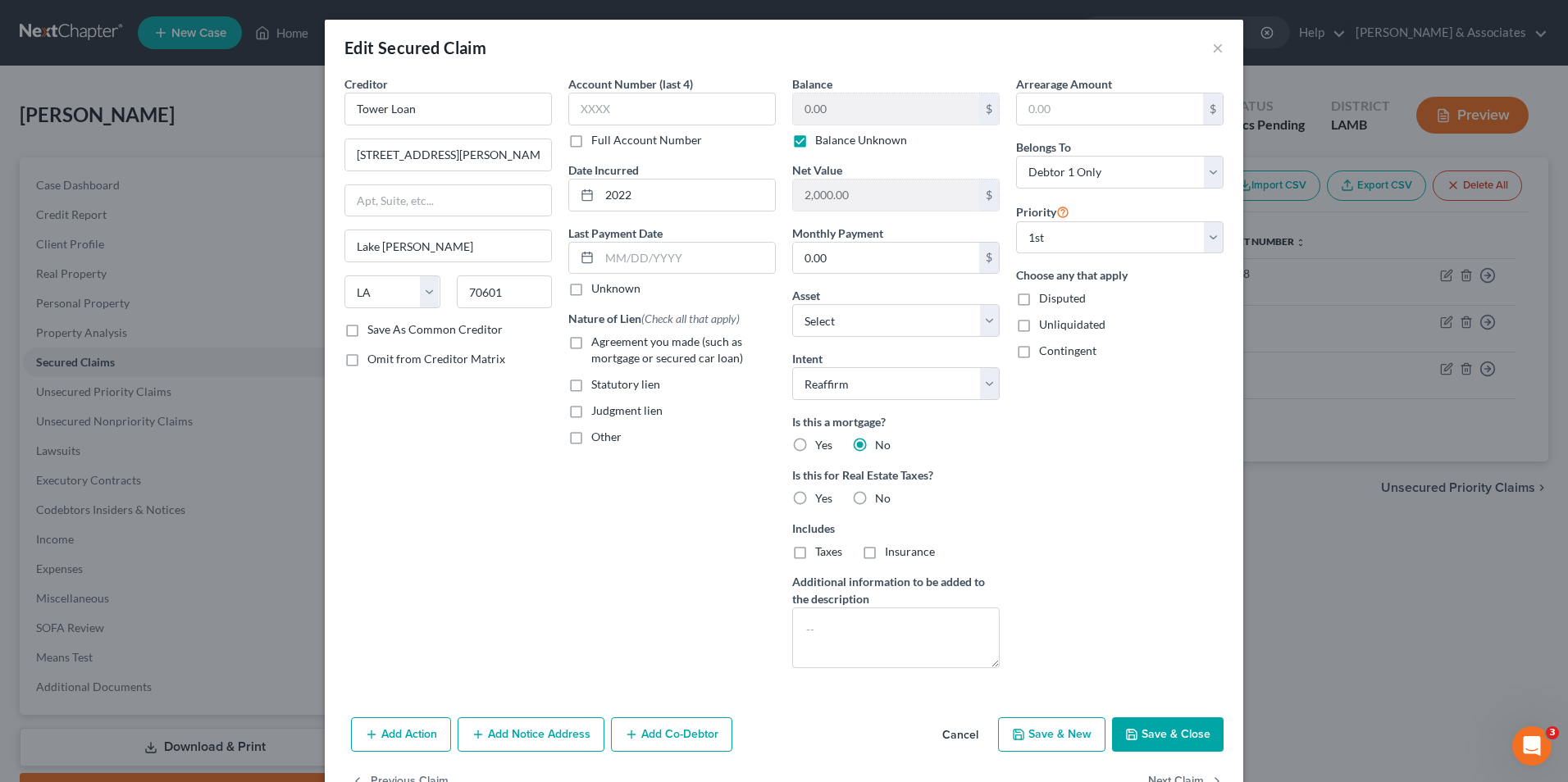
click at [875, 498] on label "No" at bounding box center [883, 498] width 16 height 17
click at [882, 498] on input "No" at bounding box center [887, 495] width 11 height 11
radio input "true"
click at [591, 346] on label "Agreement you made (such as mortgage or secured car loan)" at bounding box center [683, 350] width 184 height 33
click at [598, 345] on input "Agreement you made (such as mortgage or secured car loan)" at bounding box center [603, 339] width 11 height 11
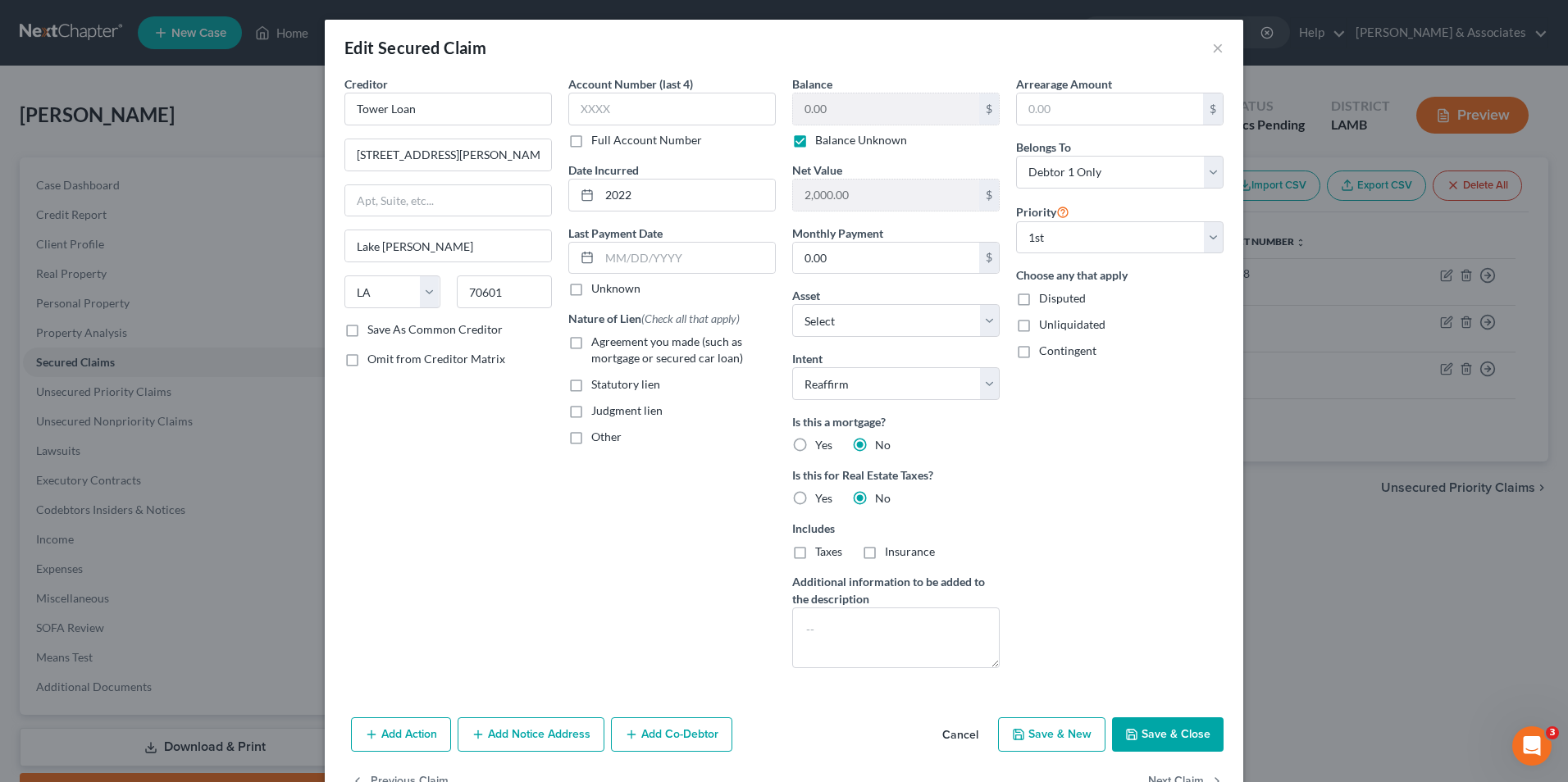
checkbox input "true"
click at [1158, 730] on button "Save & Close" at bounding box center [1168, 734] width 112 height 34
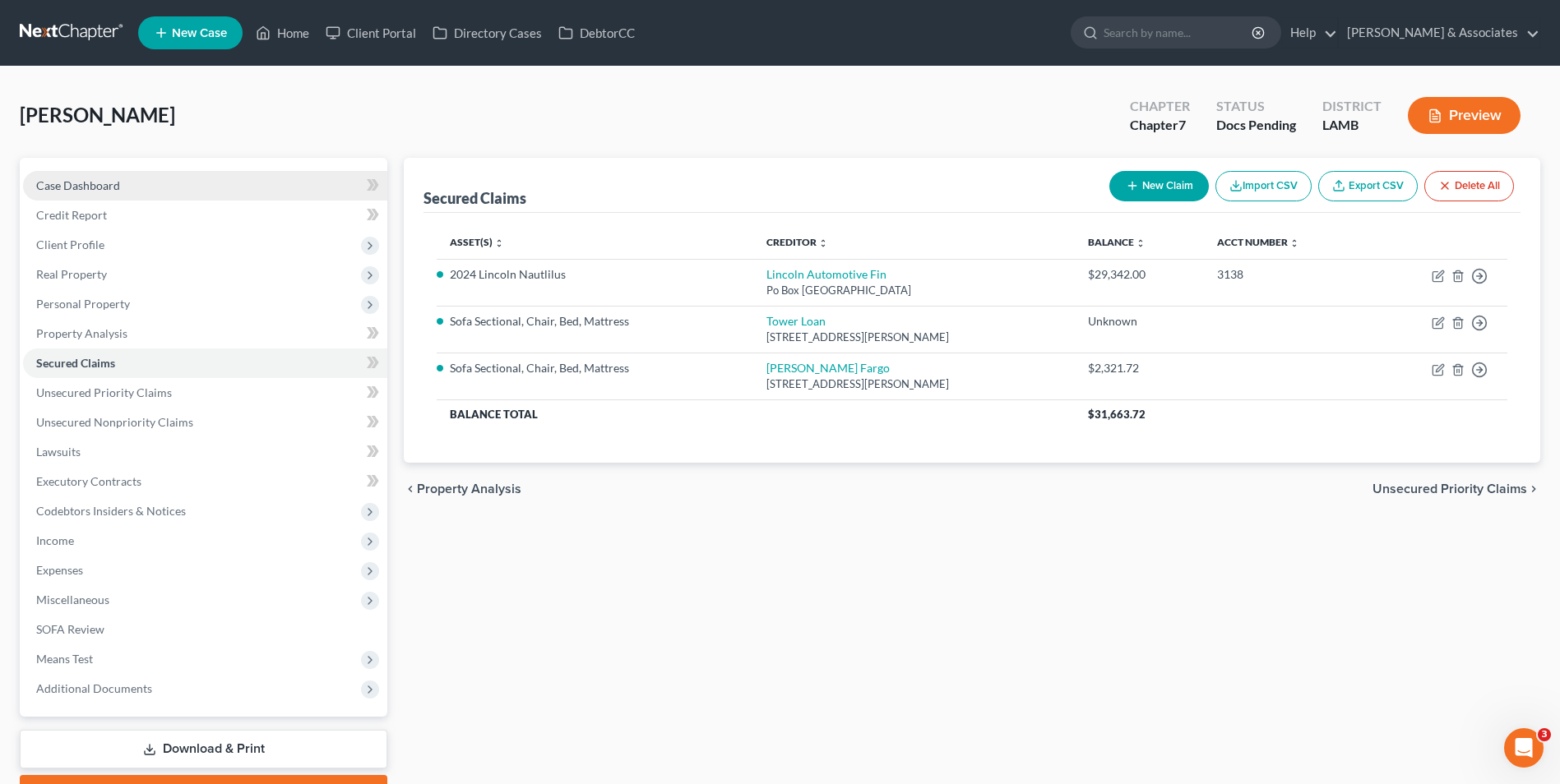
click at [170, 183] on link "Case Dashboard" at bounding box center [204, 185] width 364 height 29
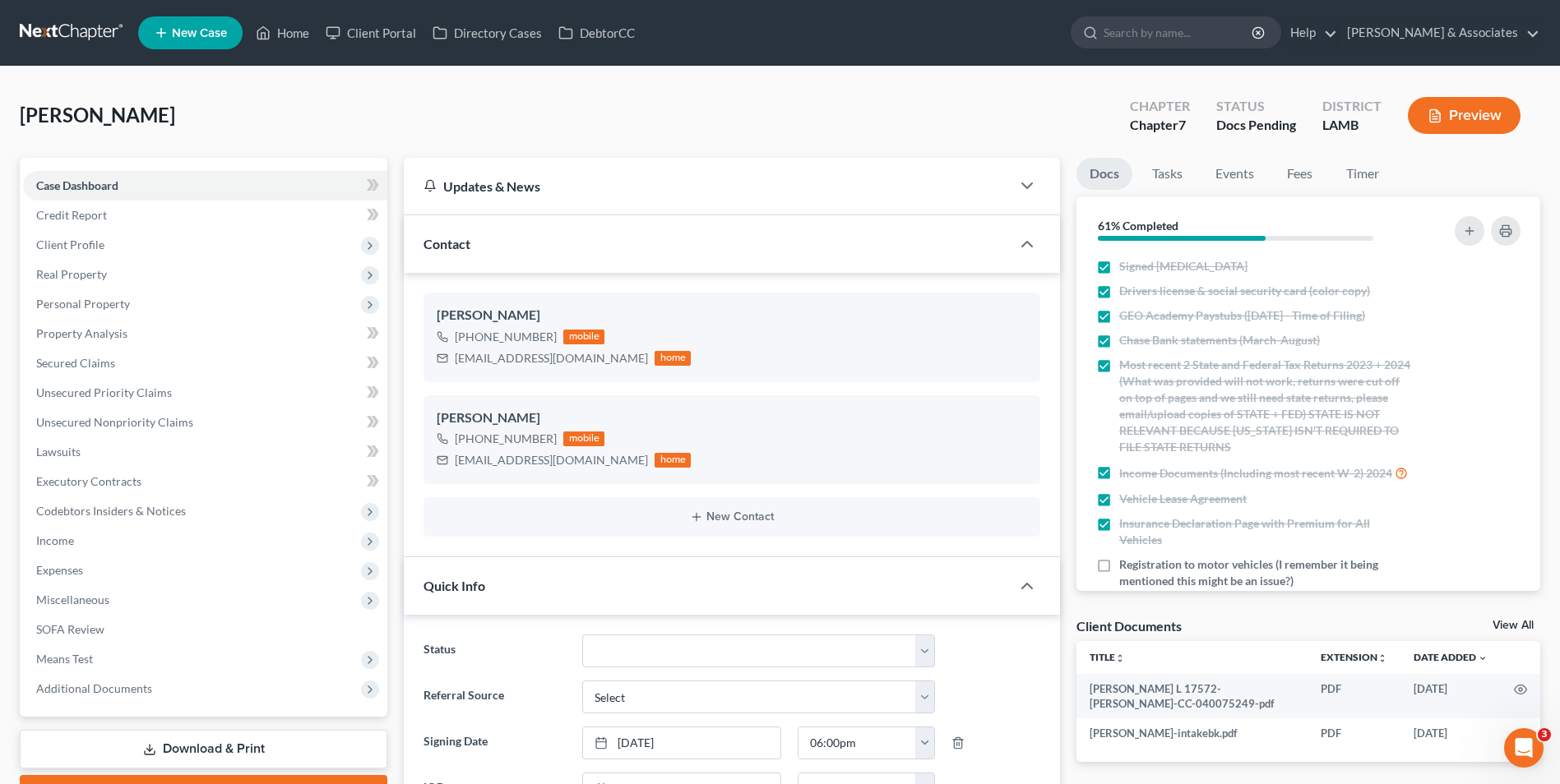
scroll to position [1235, 0]
click at [1317, 178] on link "Fees" at bounding box center [1301, 174] width 53 height 32
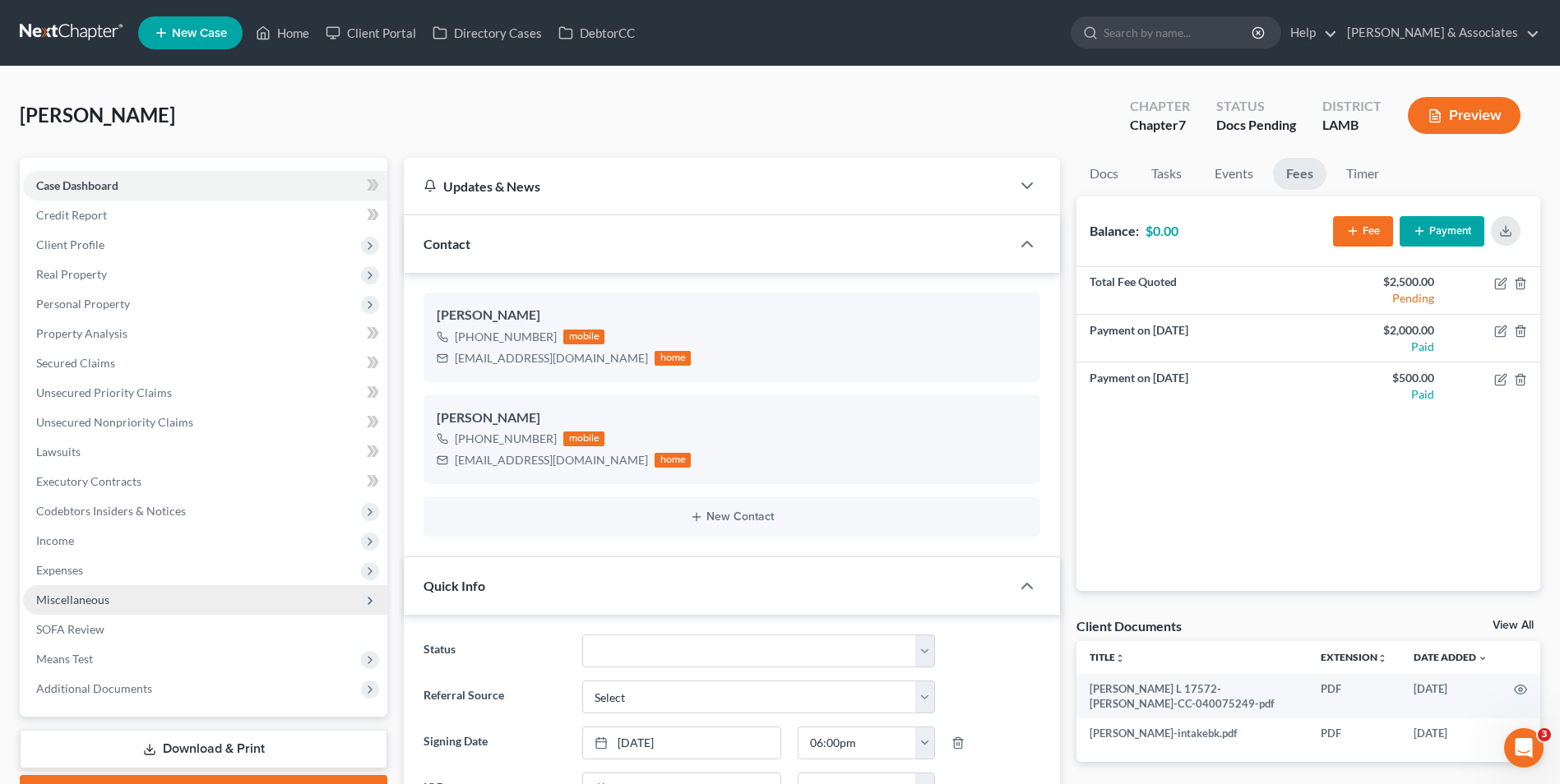
click at [169, 610] on span "Miscellaneous" at bounding box center [204, 600] width 364 height 29
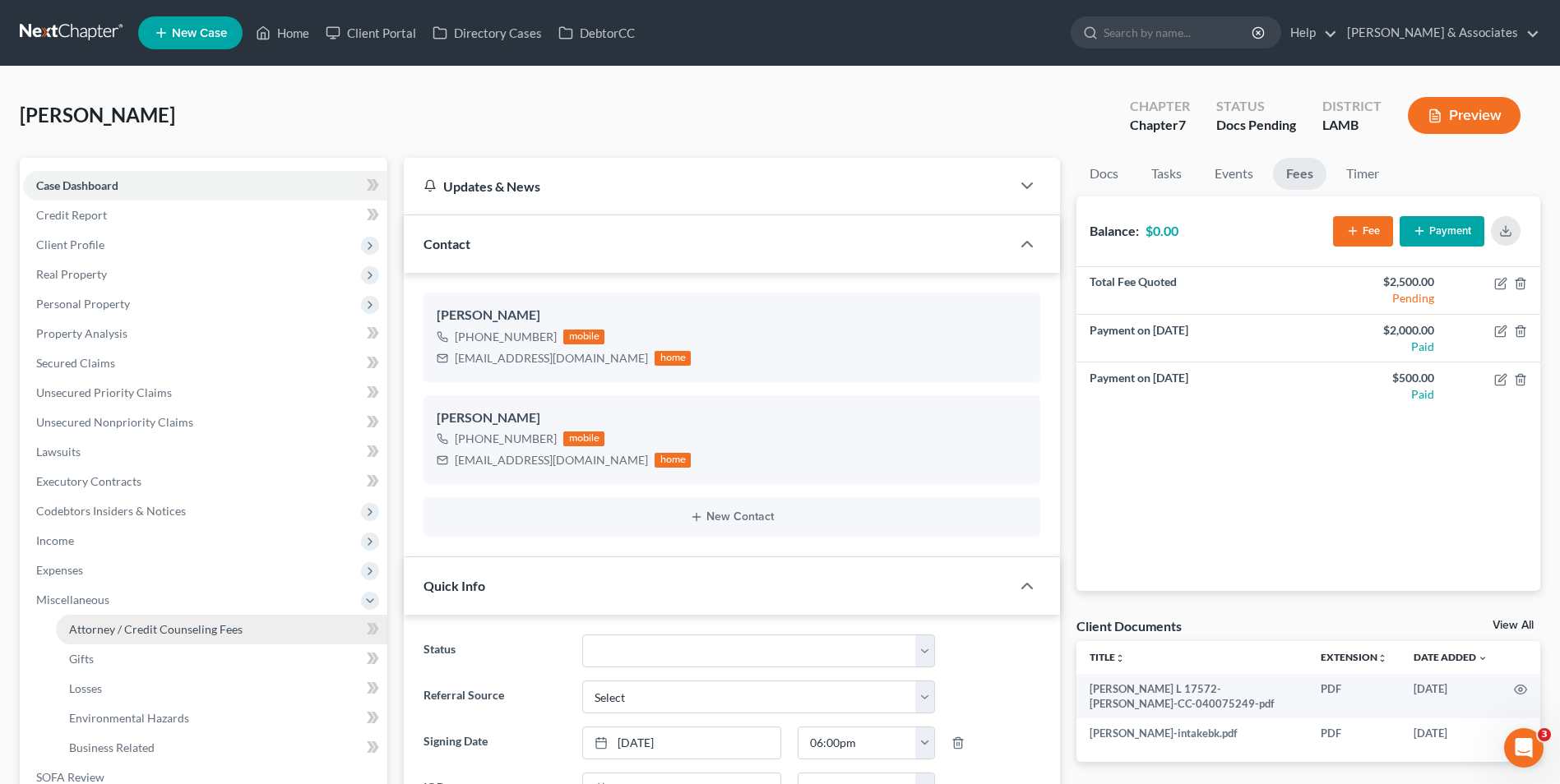
click at [181, 631] on span "Attorney / Credit Counseling Fees" at bounding box center [155, 629] width 174 height 14
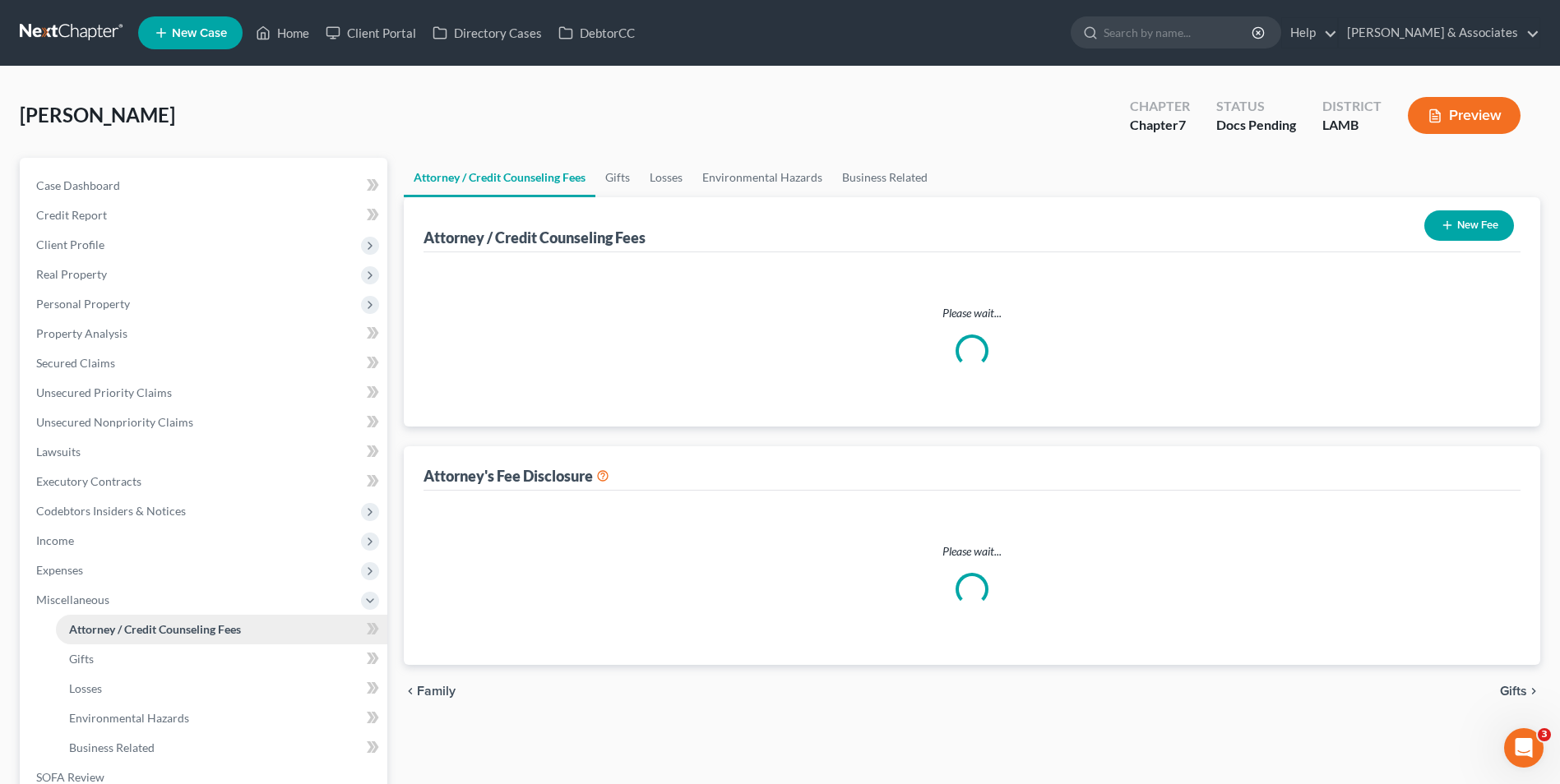
select select "4"
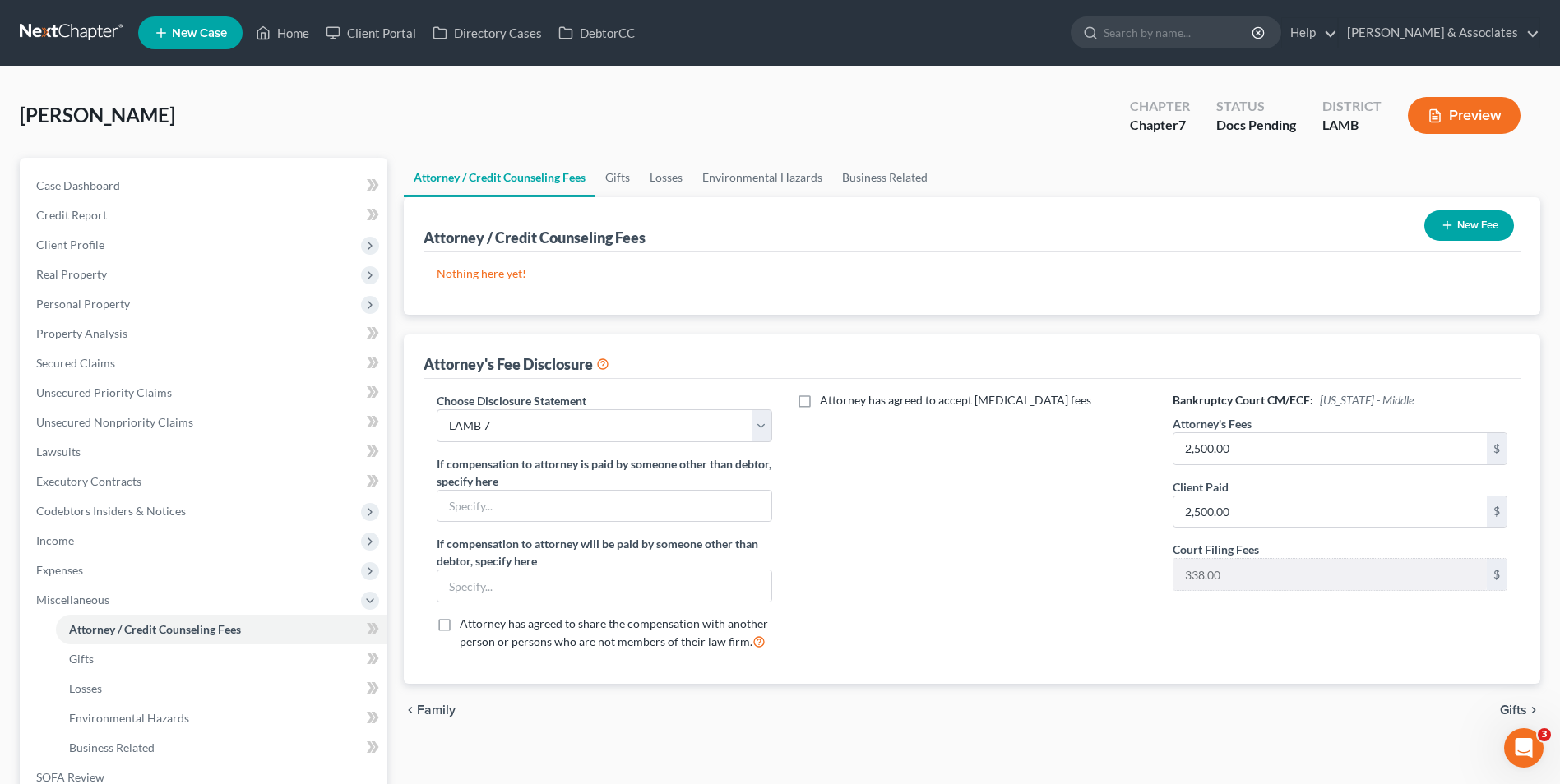
click at [1487, 220] on button "New Fee" at bounding box center [1469, 225] width 89 height 30
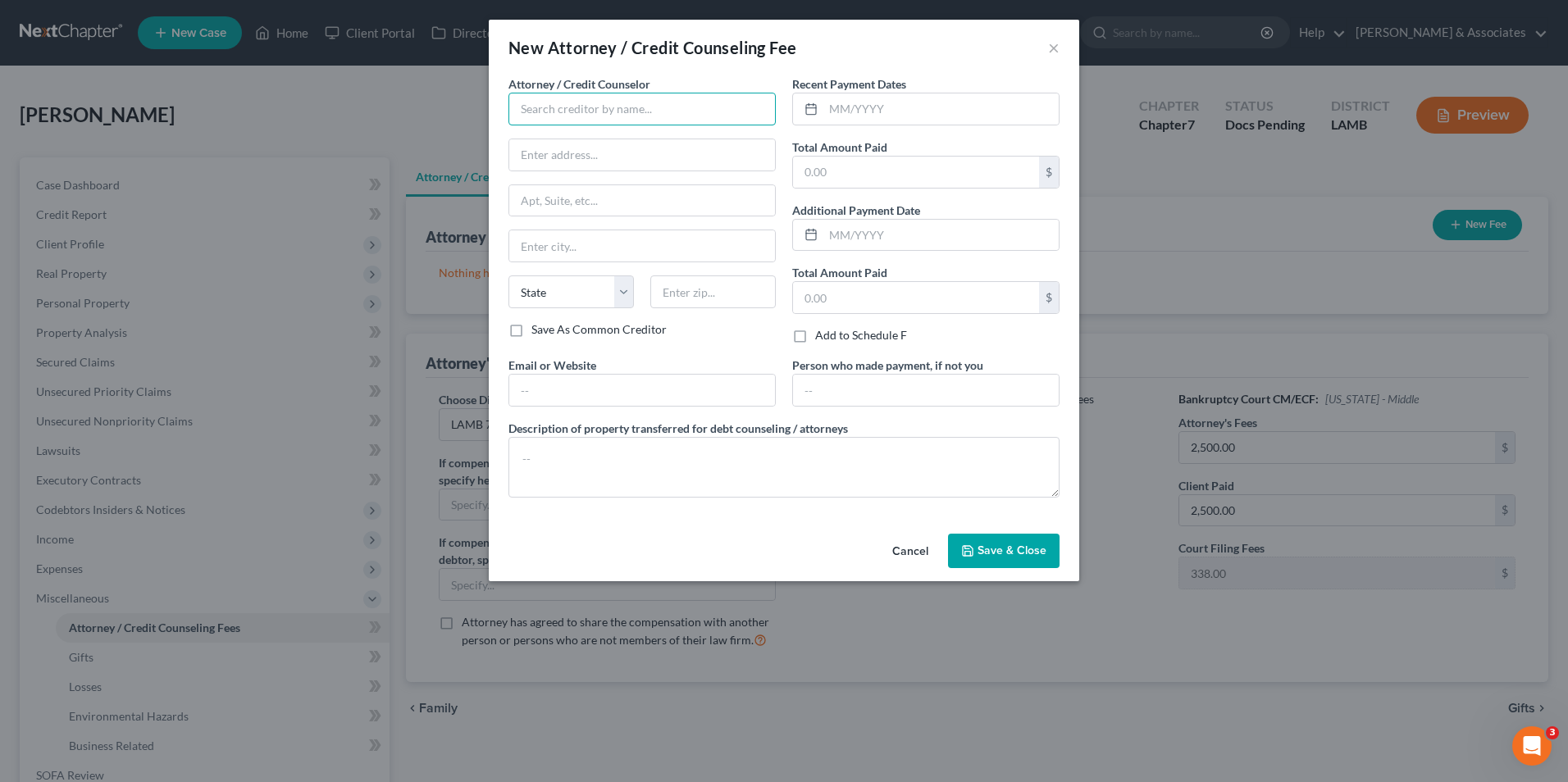
click at [725, 101] on input "text" at bounding box center [641, 110] width 267 height 33
type input "[PERSON_NAME] and Associates"
type input "[STREET_ADDRESS]"
type input "SUITE 108"
type input "Baton Rouge"
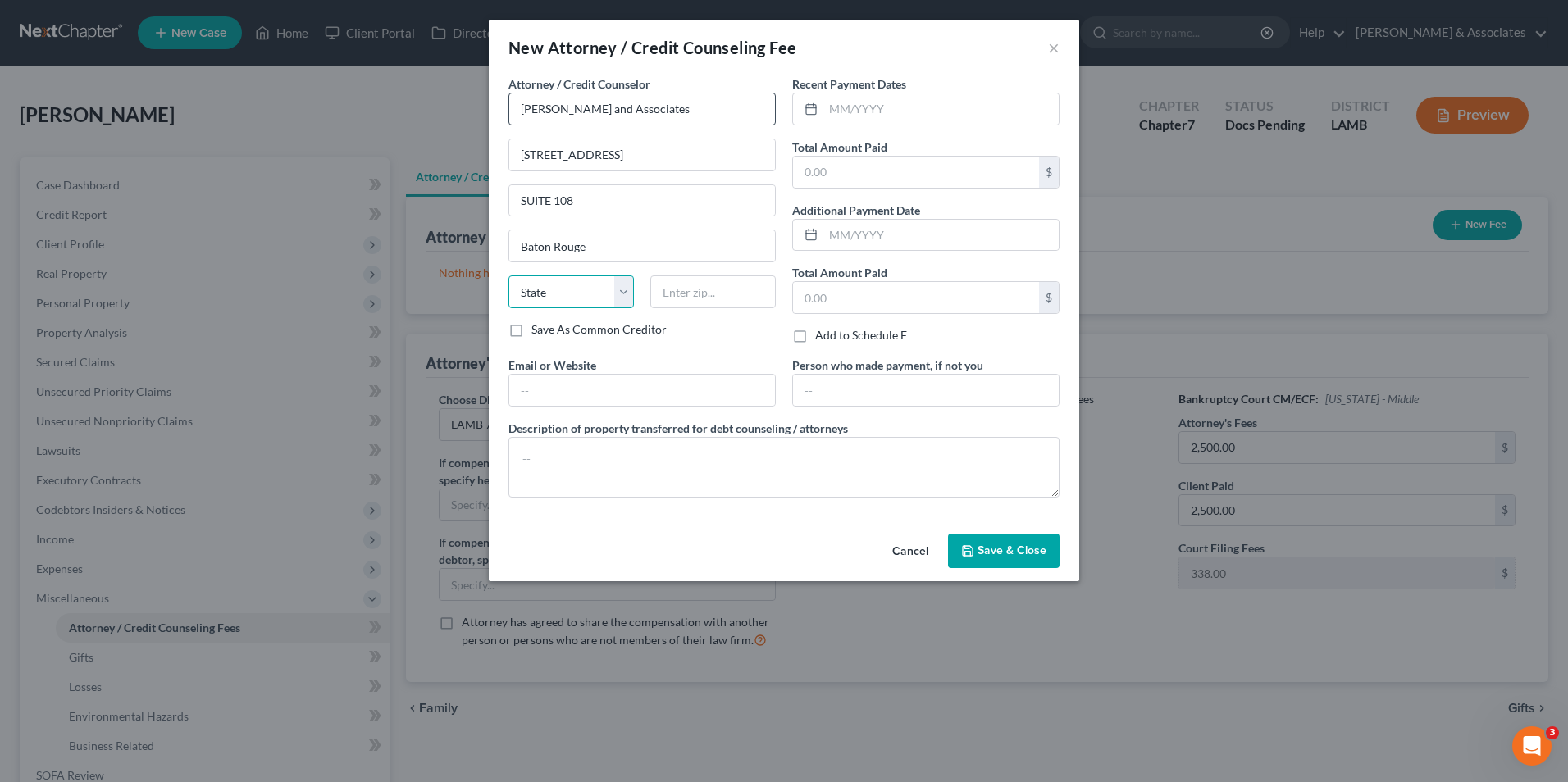
select select "19"
type input "70816"
type input "[EMAIL_ADDRESS][DOMAIN_NAME]"
drag, startPoint x: 669, startPoint y: 393, endPoint x: 432, endPoint y: 361, distance: 239.2
click at [432, 361] on div "New Attorney / Credit Counseling Fee × Attorney / Credit Counselor * [PERSON_NA…" at bounding box center [784, 391] width 1568 height 782
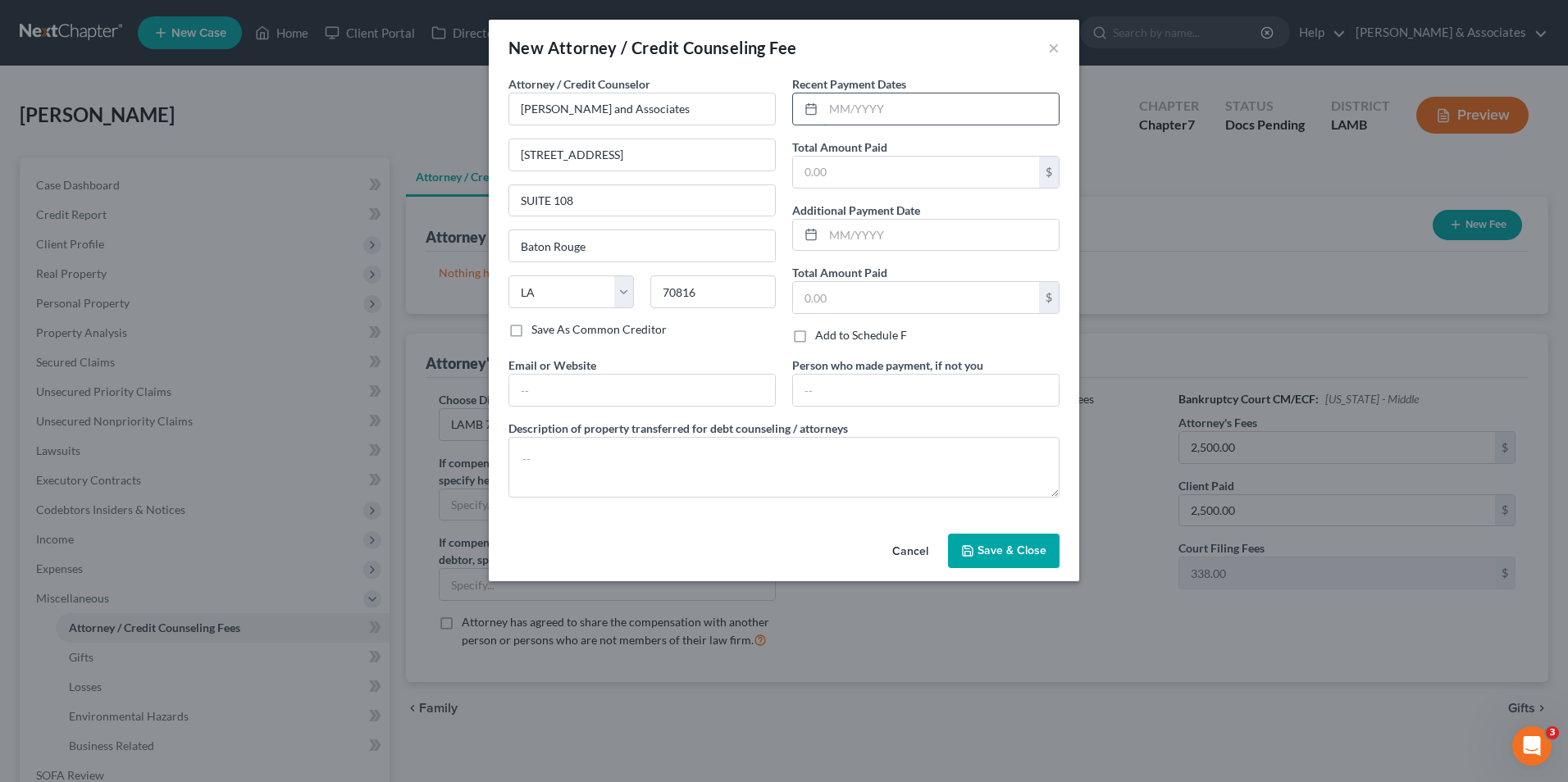
click at [907, 114] on input "text" at bounding box center [941, 109] width 235 height 31
type input "08/2025"
click at [906, 164] on input "text" at bounding box center [915, 172] width 246 height 31
type input "2,000.00"
click at [995, 550] on span "Save & Close" at bounding box center [1012, 550] width 69 height 14
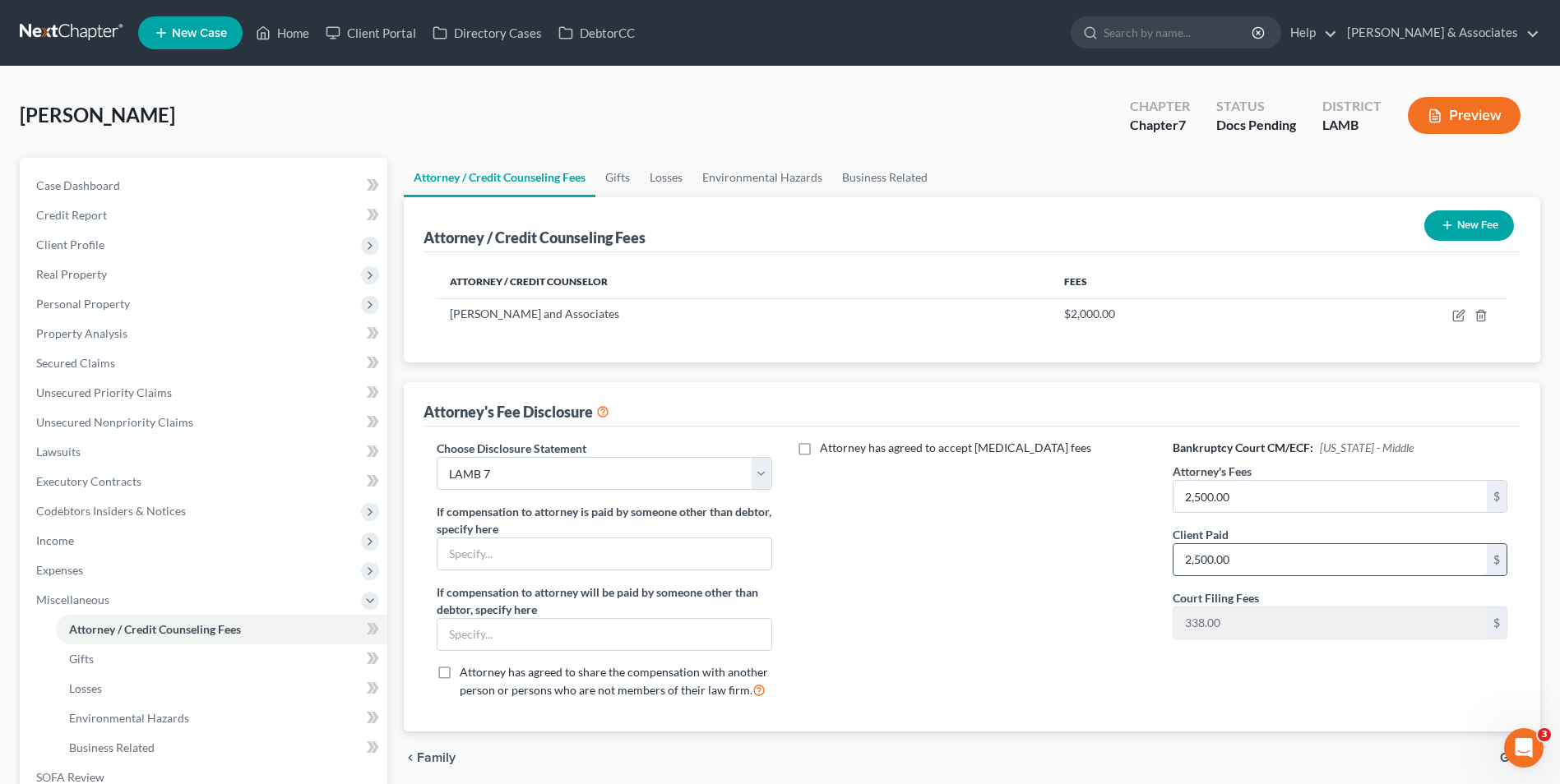
click at [1283, 557] on input "2,500.00" at bounding box center [1329, 560] width 313 height 31
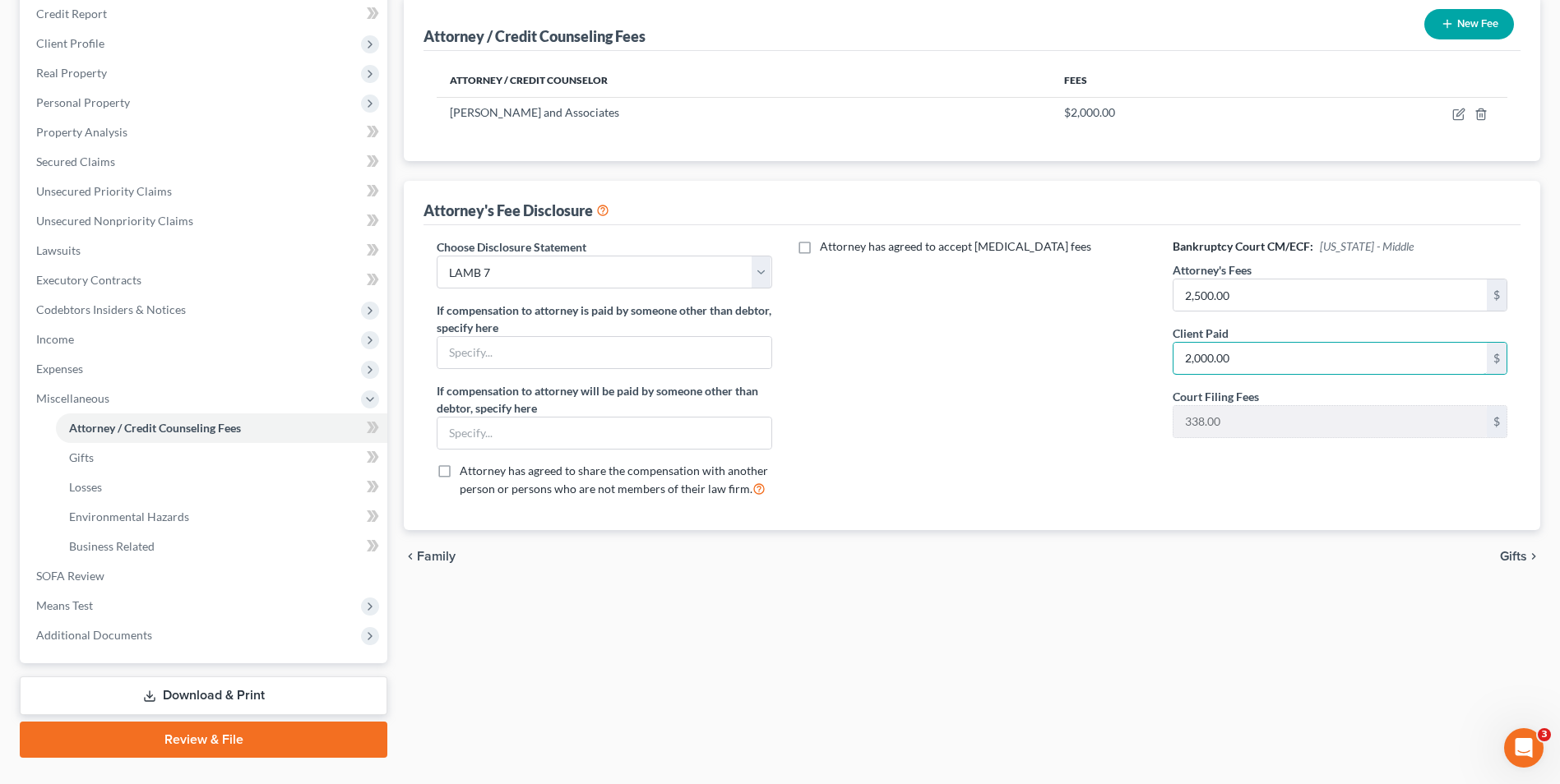
scroll to position [237, 0]
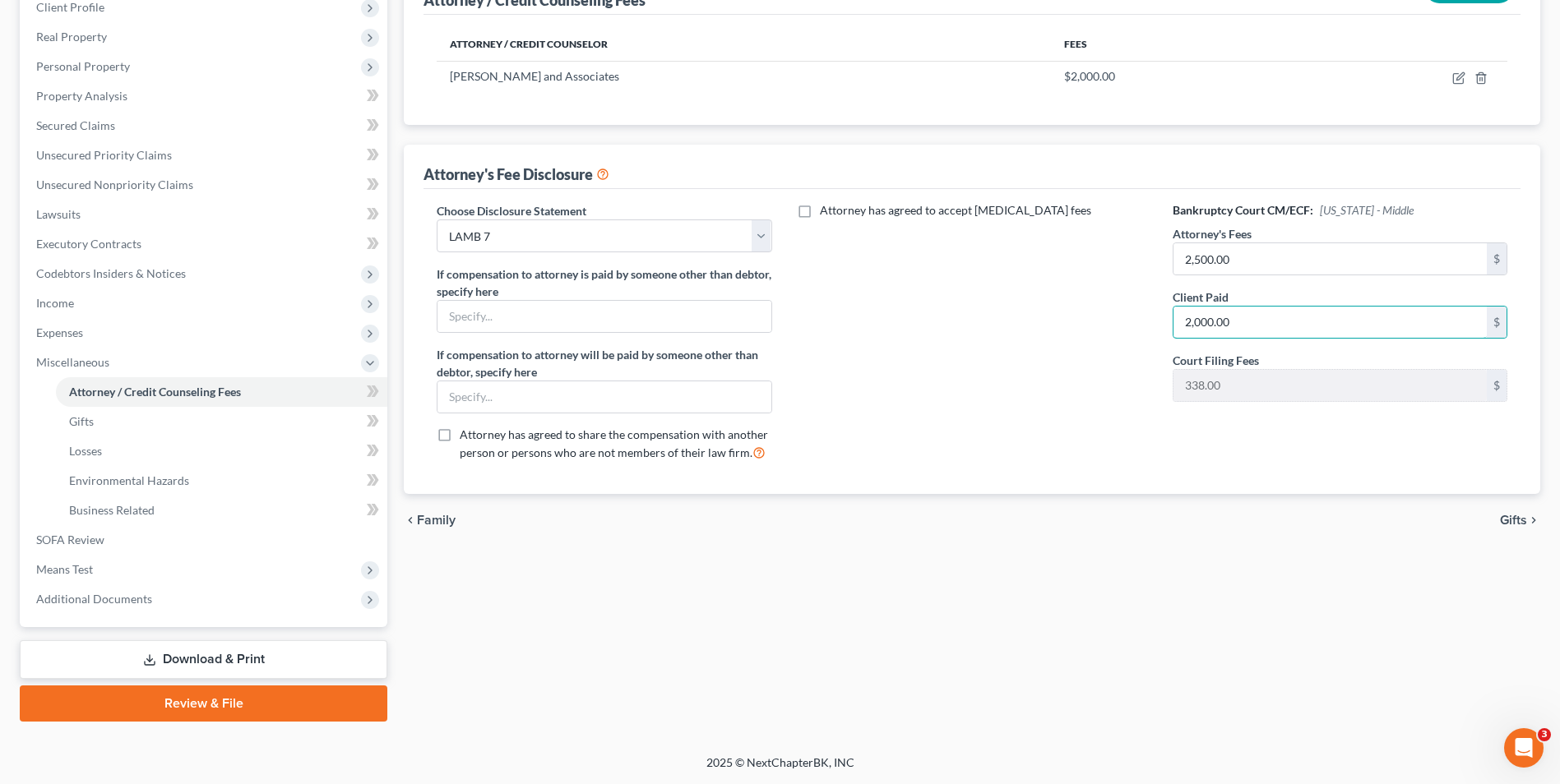
type input "2,000.00"
click at [1502, 515] on span "Gifts" at bounding box center [1514, 520] width 27 height 13
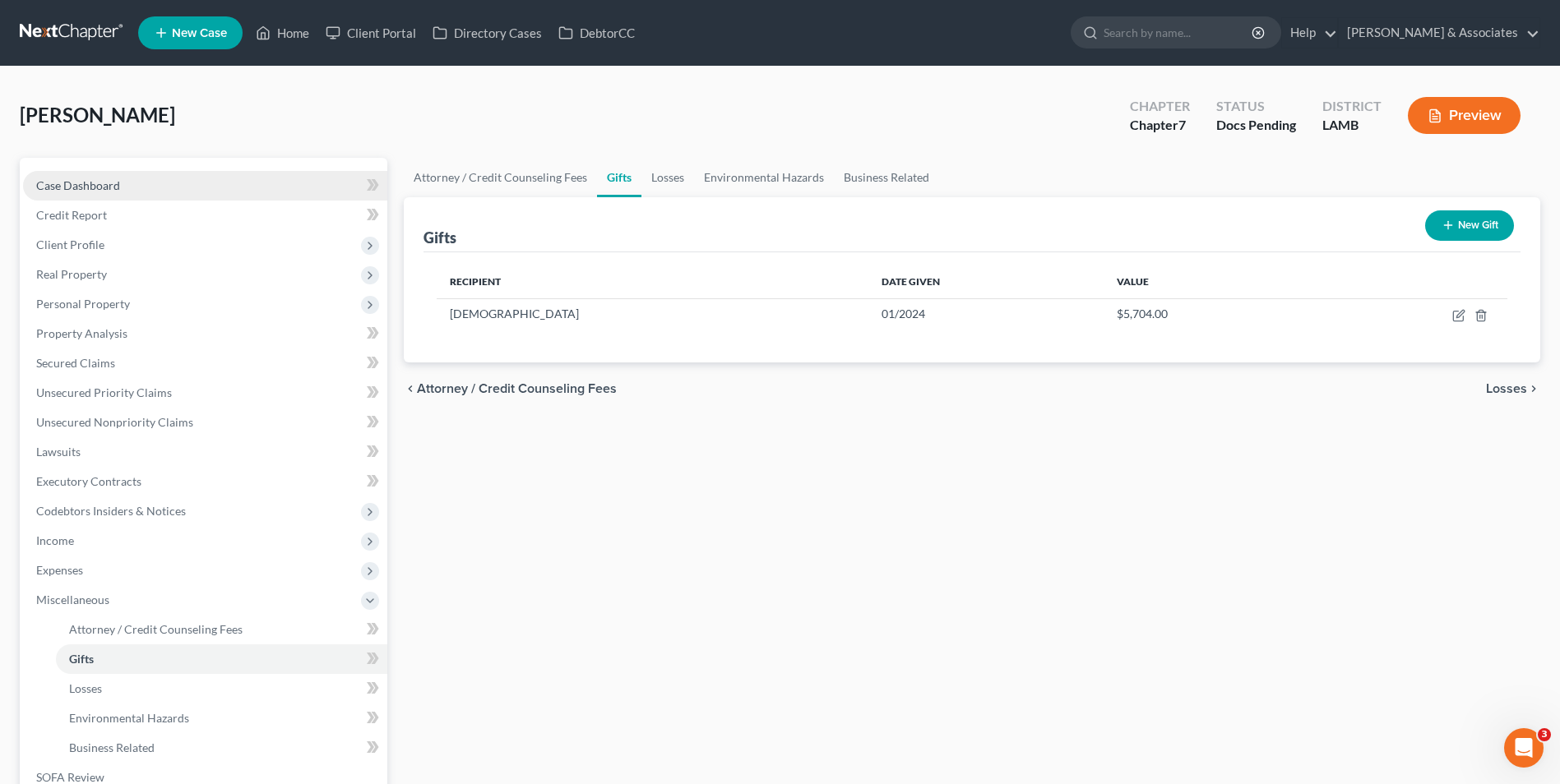
click at [100, 197] on link "Case Dashboard" at bounding box center [204, 185] width 364 height 29
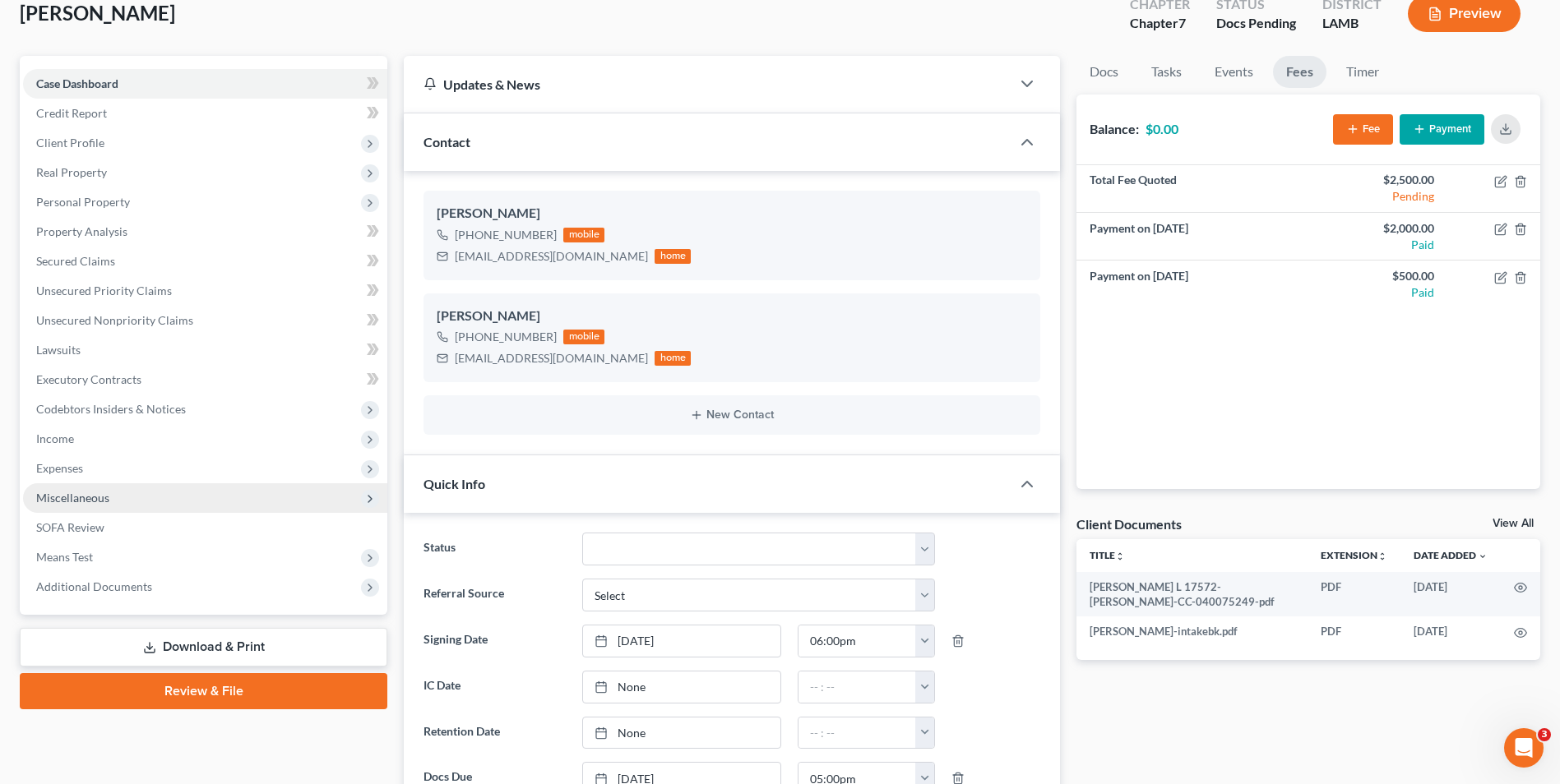
scroll to position [82, 0]
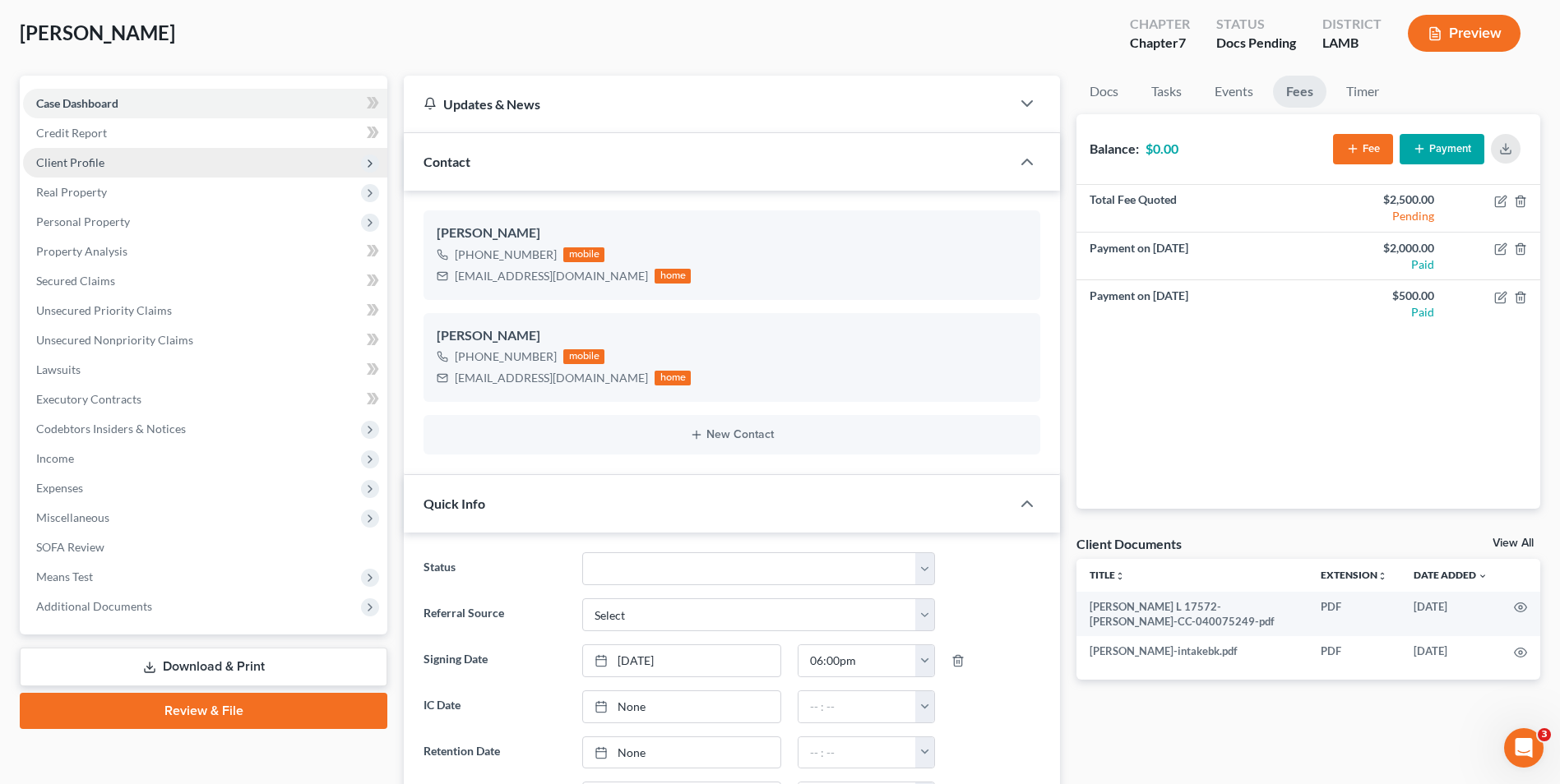
click at [195, 175] on span "Client Profile" at bounding box center [204, 163] width 364 height 29
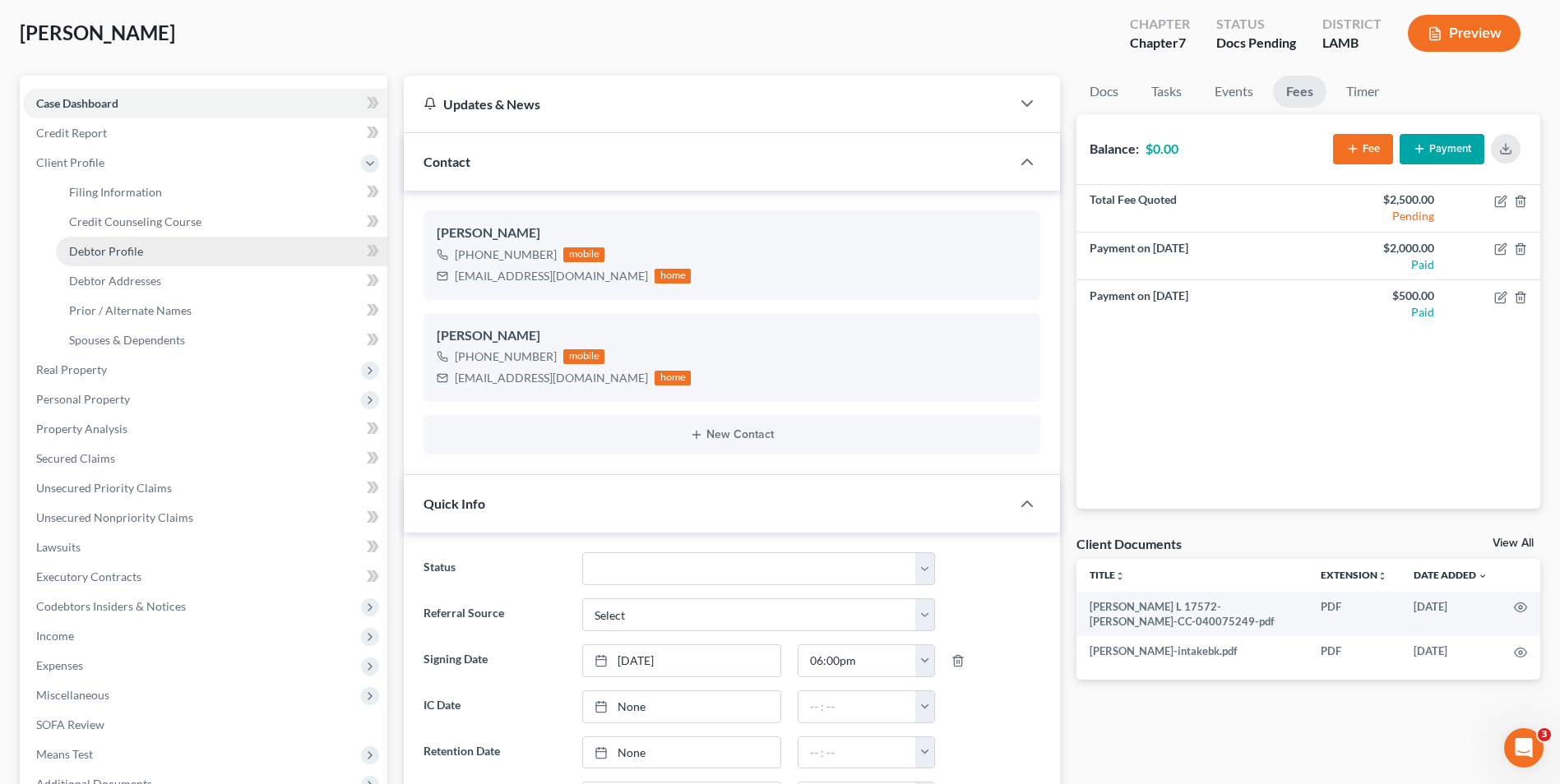
click at [181, 262] on link "Debtor Profile" at bounding box center [222, 251] width 332 height 29
select select "0"
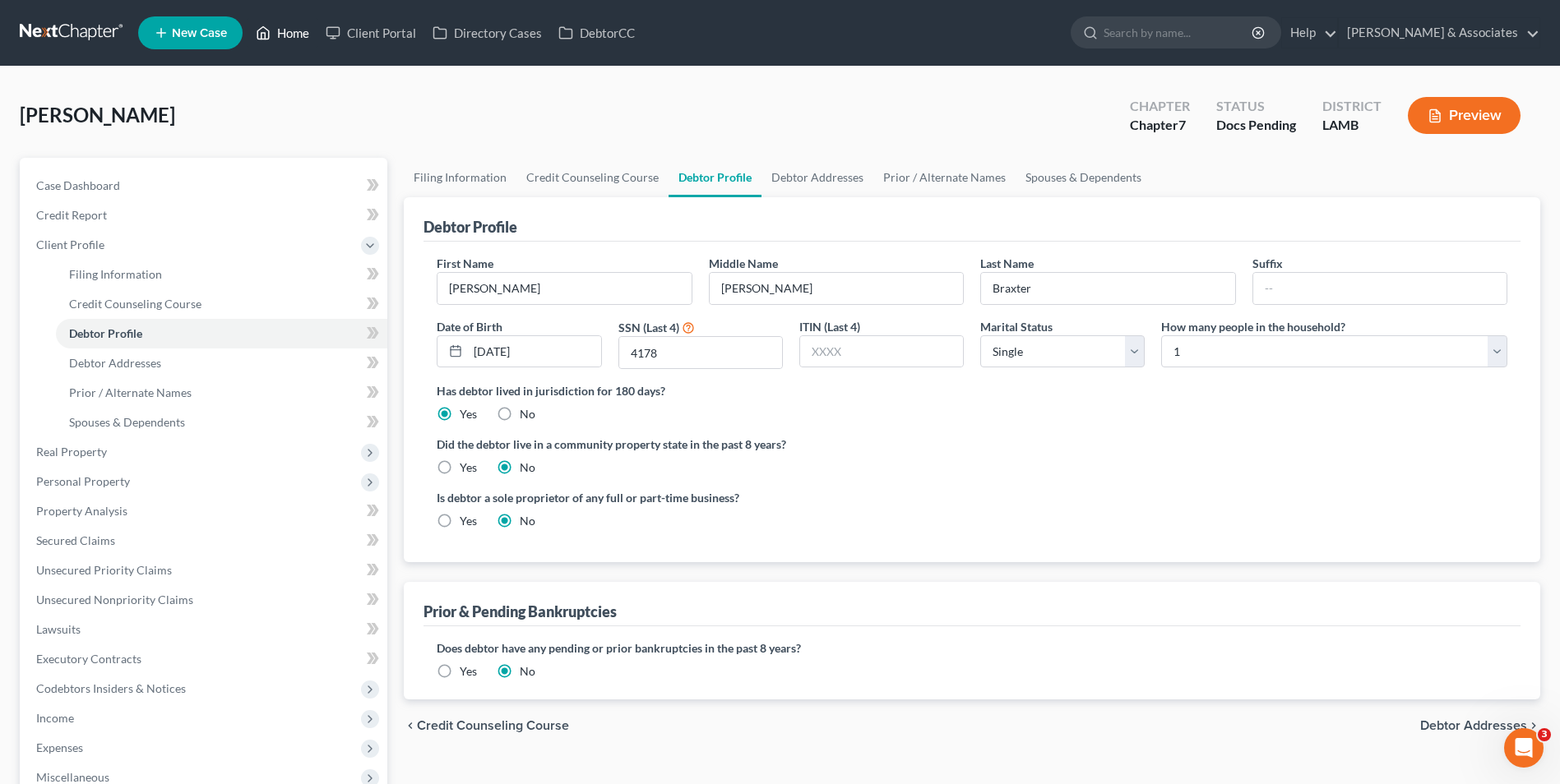
click at [276, 33] on link "Home" at bounding box center [282, 32] width 70 height 29
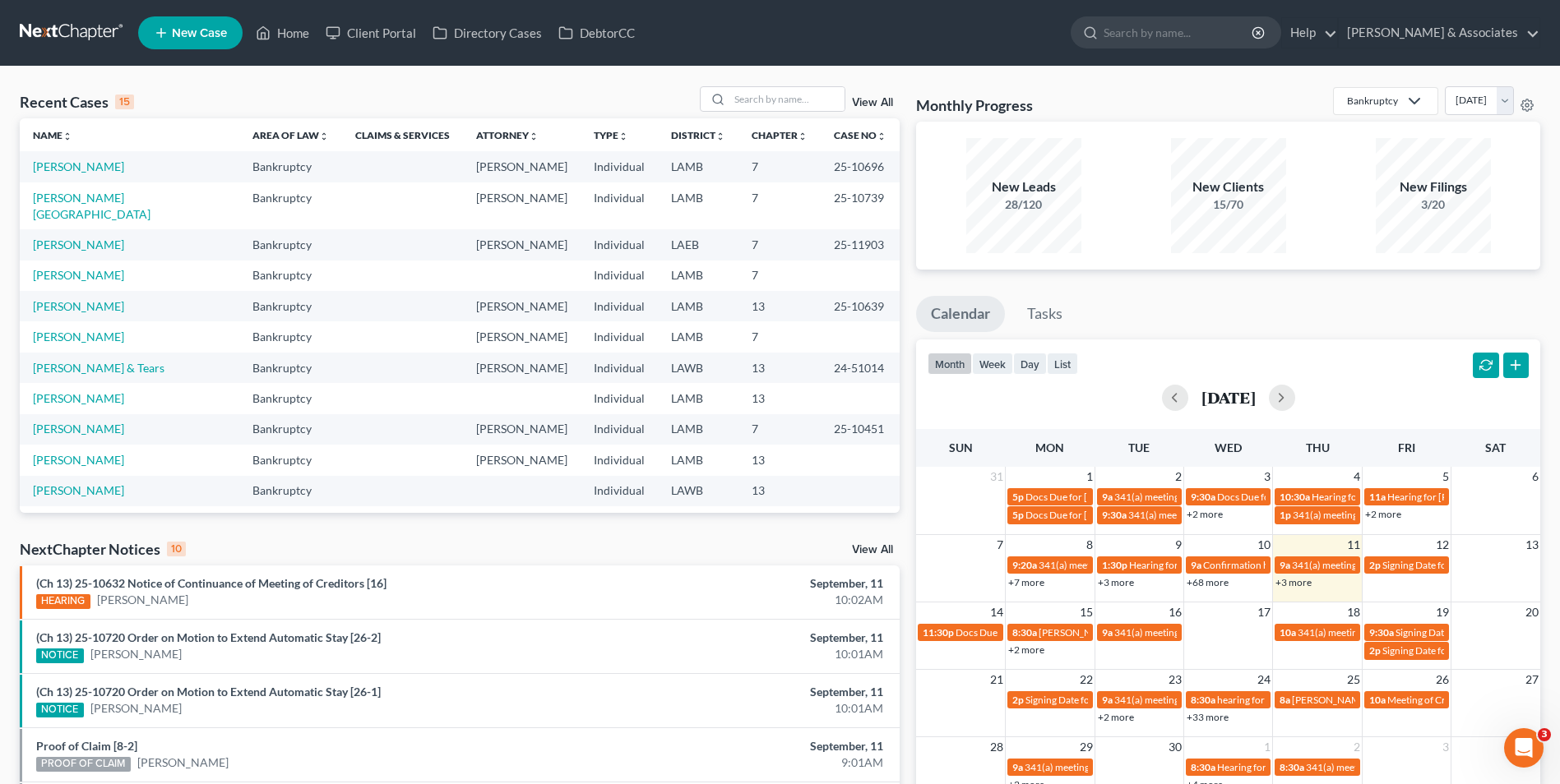
click at [831, 120] on th "Case No unfold_more expand_more expand_less" at bounding box center [860, 135] width 79 height 33
drag, startPoint x: 831, startPoint y: 119, endPoint x: 813, endPoint y: 98, distance: 27.7
click at [813, 98] on input "search" at bounding box center [786, 99] width 115 height 24
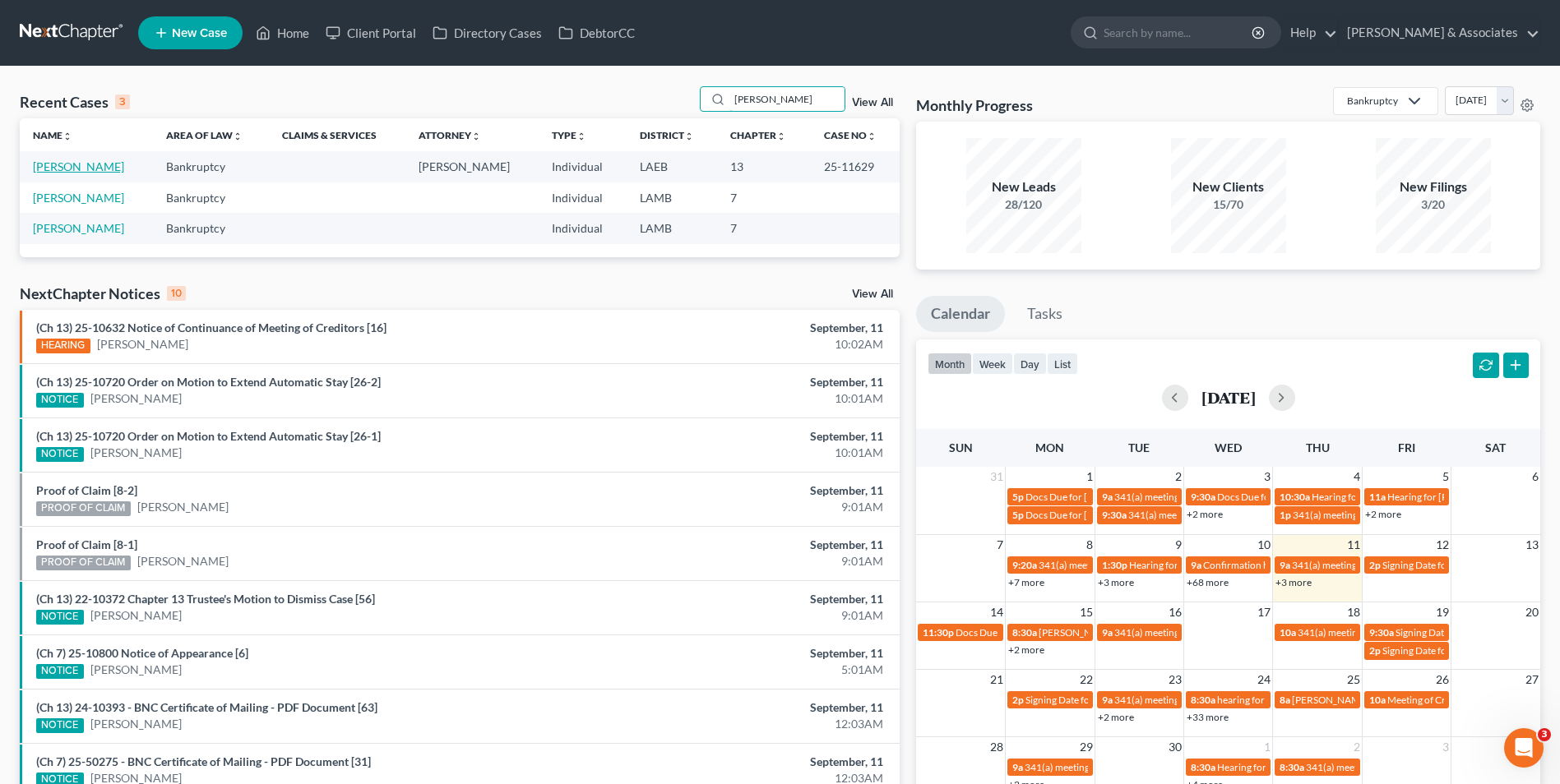
type input "[PERSON_NAME]"
click at [91, 168] on link "[PERSON_NAME]" at bounding box center [79, 167] width 91 height 14
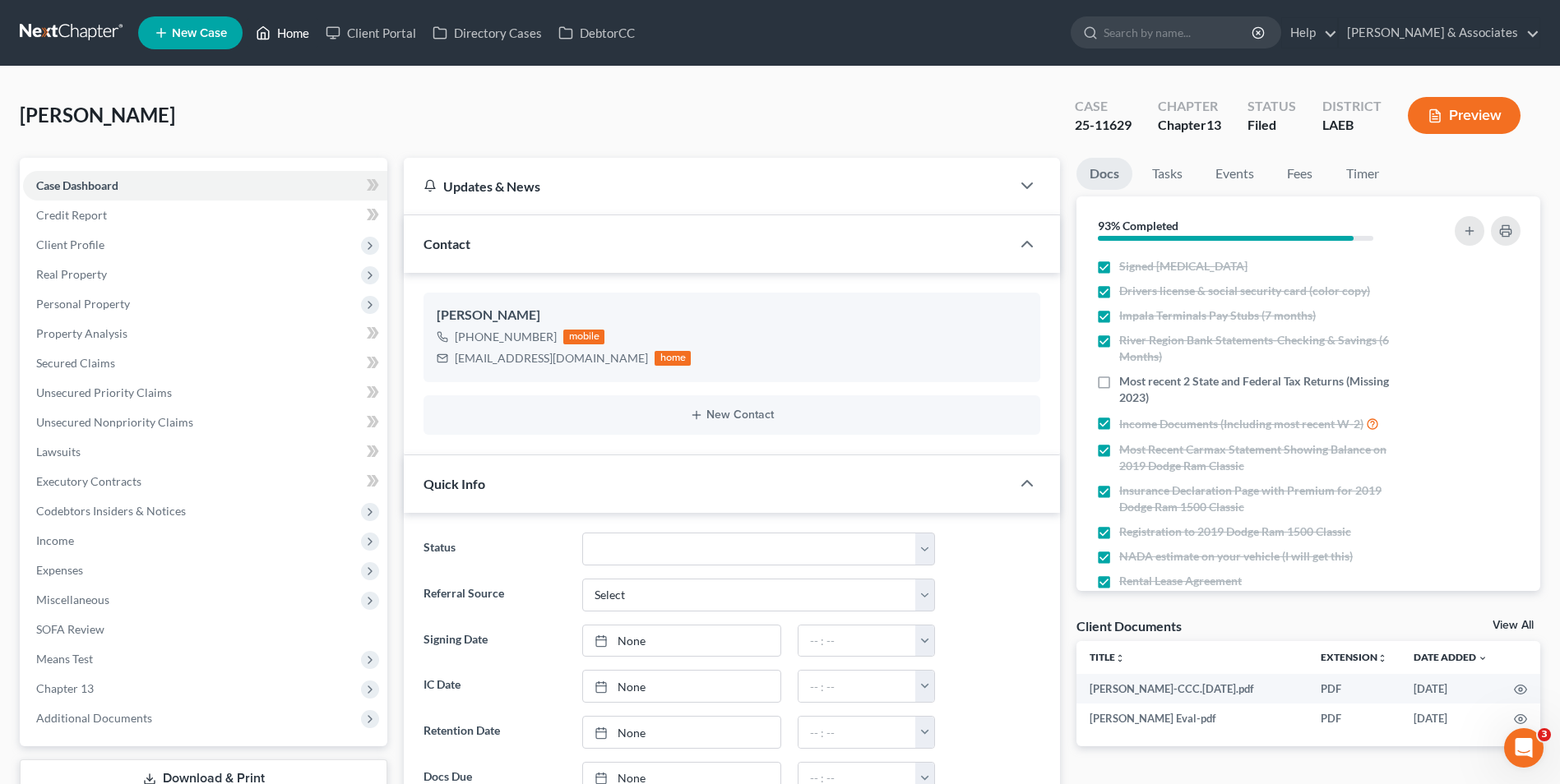
drag, startPoint x: 270, startPoint y: 38, endPoint x: 340, endPoint y: 90, distance: 87.2
click at [270, 38] on icon at bounding box center [264, 33] width 12 height 13
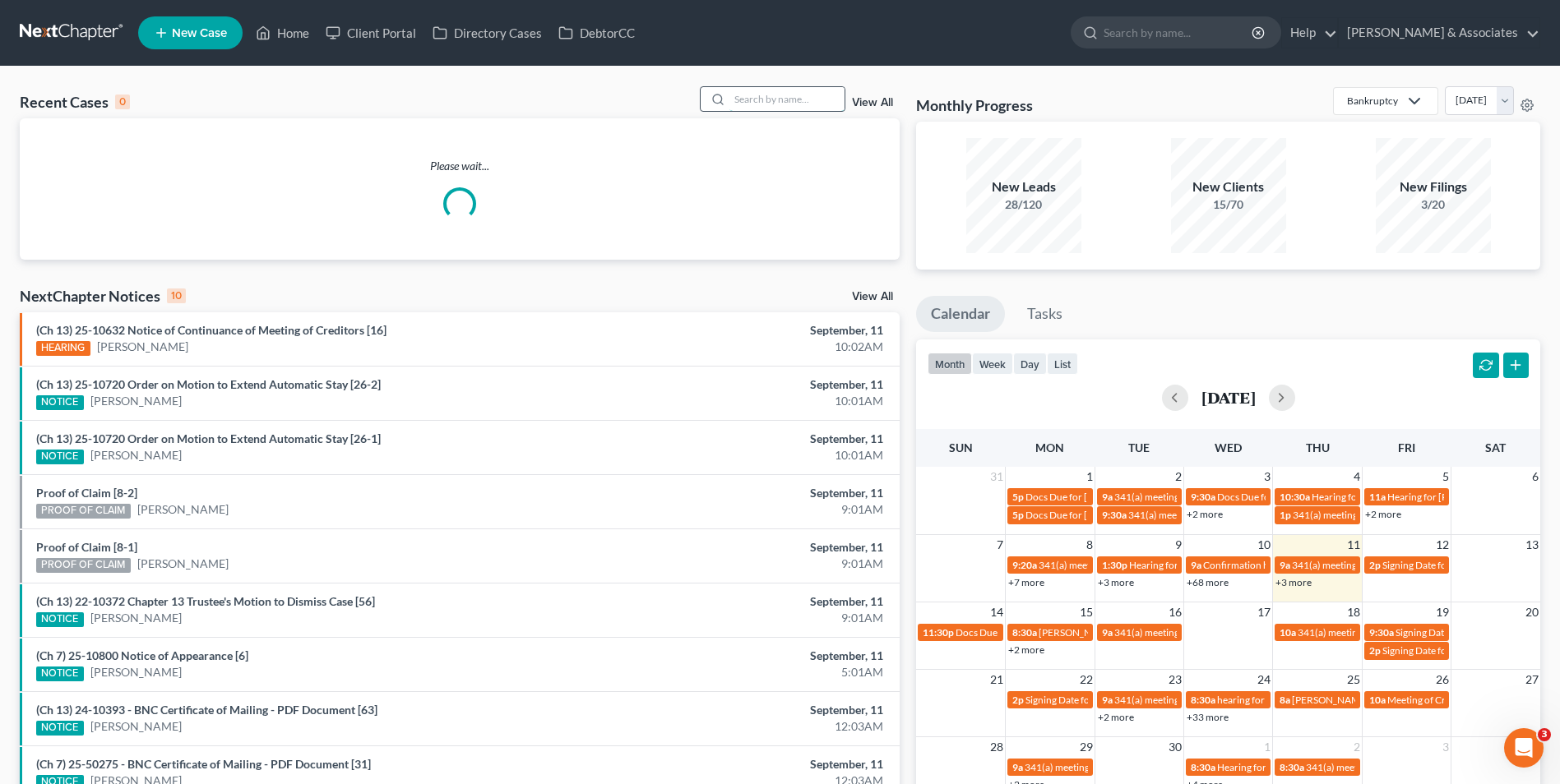
click at [773, 100] on input "search" at bounding box center [786, 99] width 115 height 24
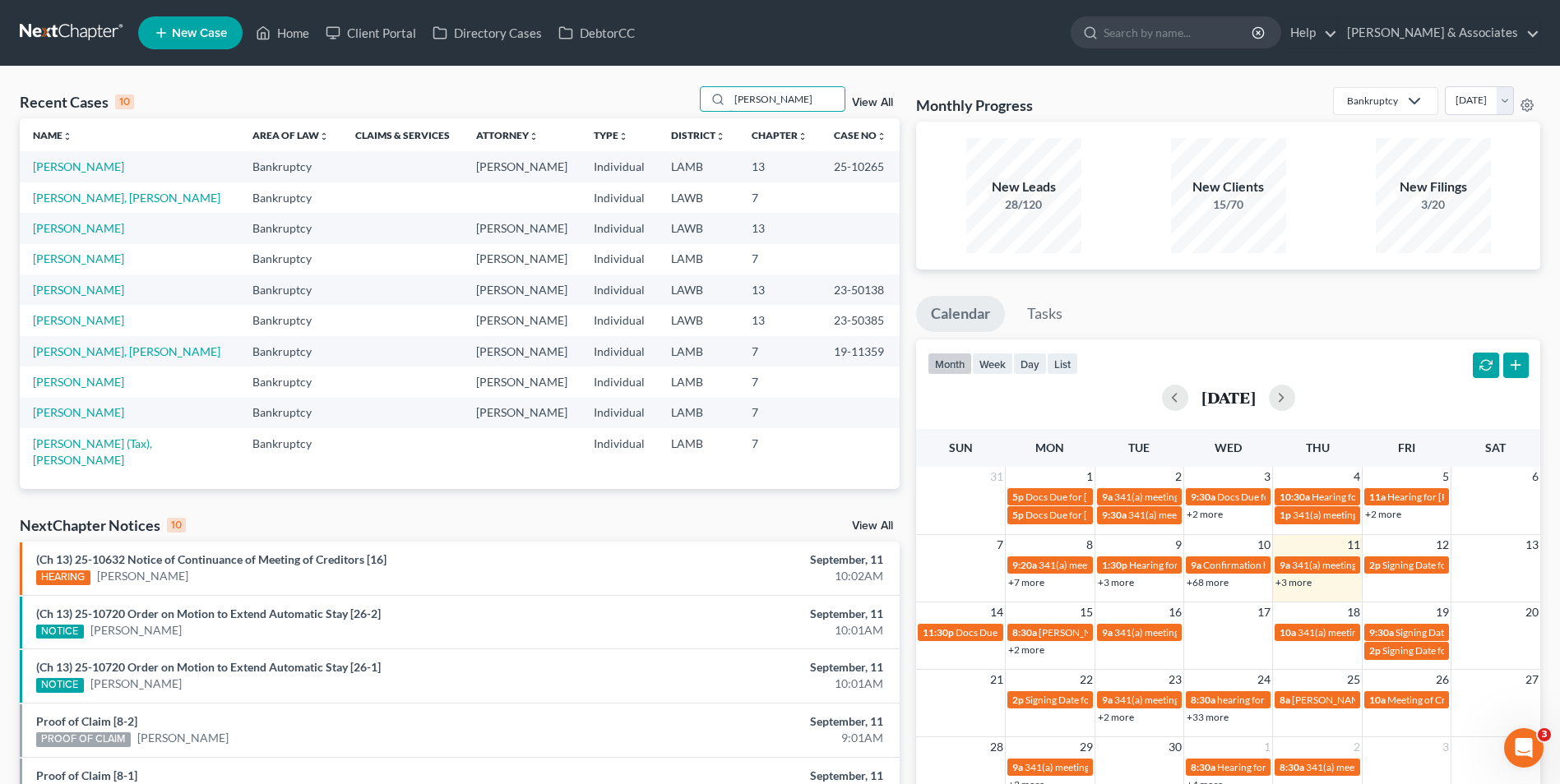
type input "[PERSON_NAME]"
click at [58, 176] on td "[PERSON_NAME]" at bounding box center [130, 166] width 220 height 30
click at [61, 171] on link "[PERSON_NAME]" at bounding box center [79, 167] width 91 height 14
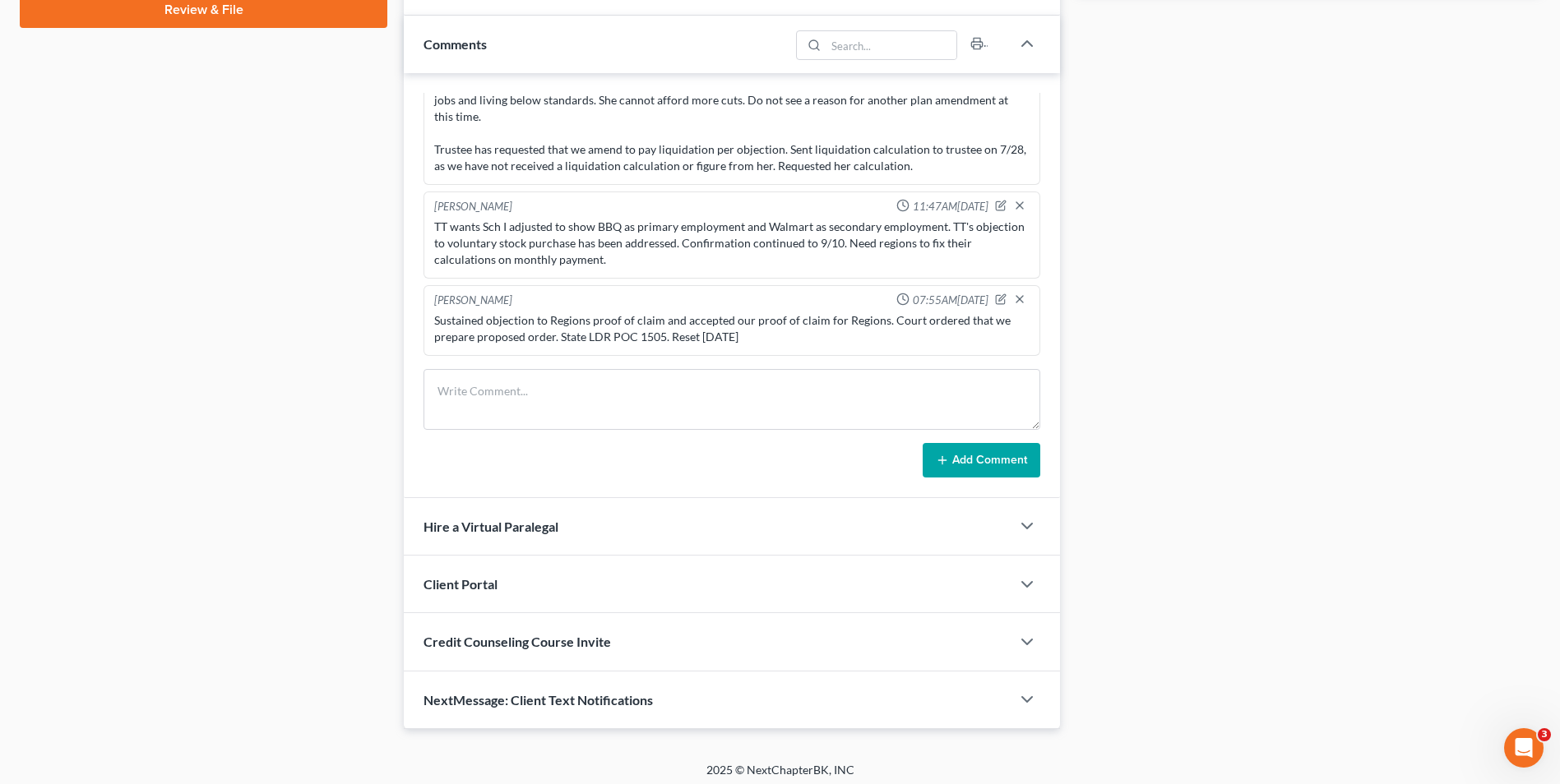
scroll to position [820, 0]
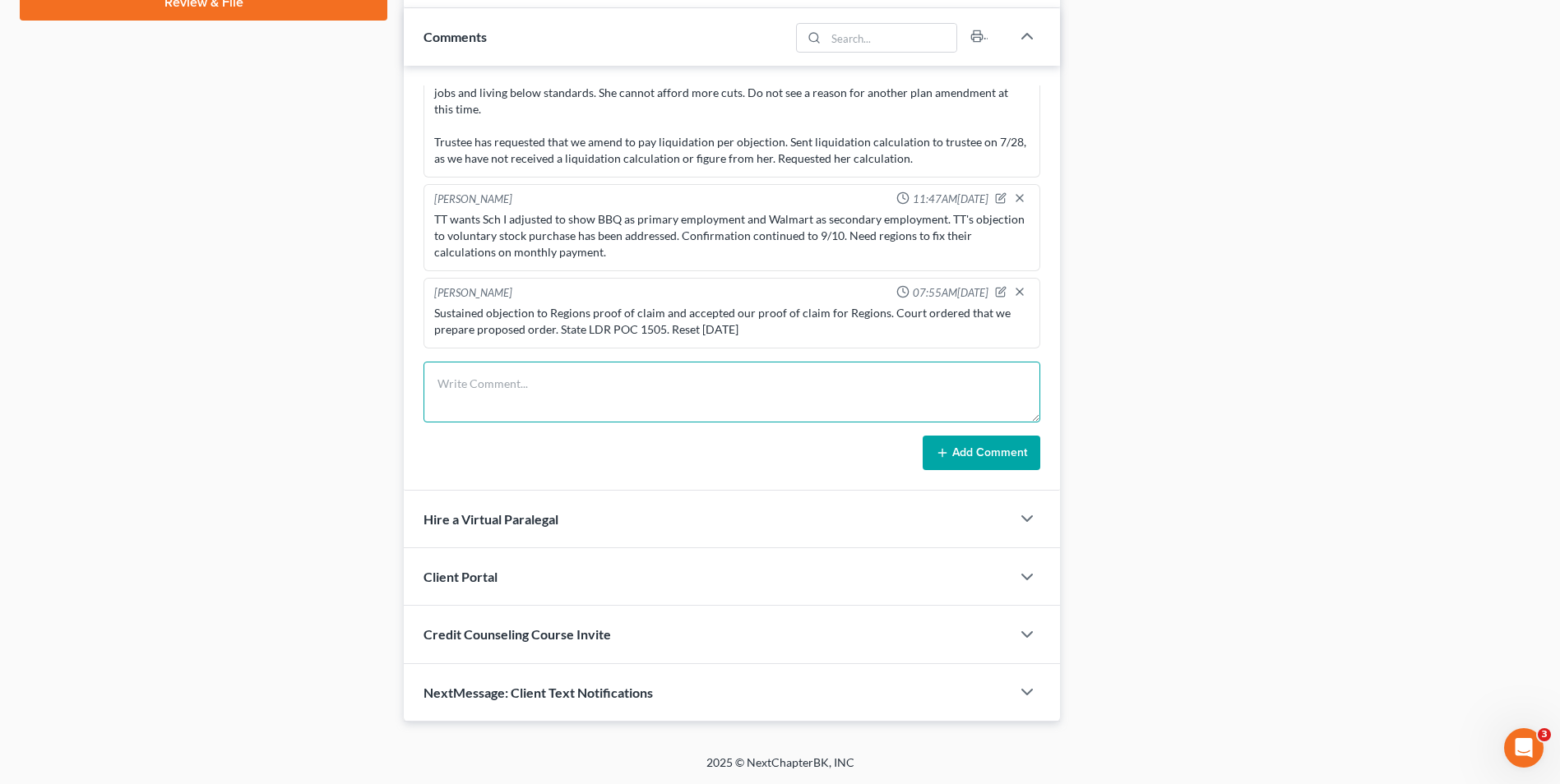
click at [555, 397] on textarea at bounding box center [731, 392] width 617 height 61
paste textarea "For reasons rendered orally, the court sustained the Objection to Claim Number …"
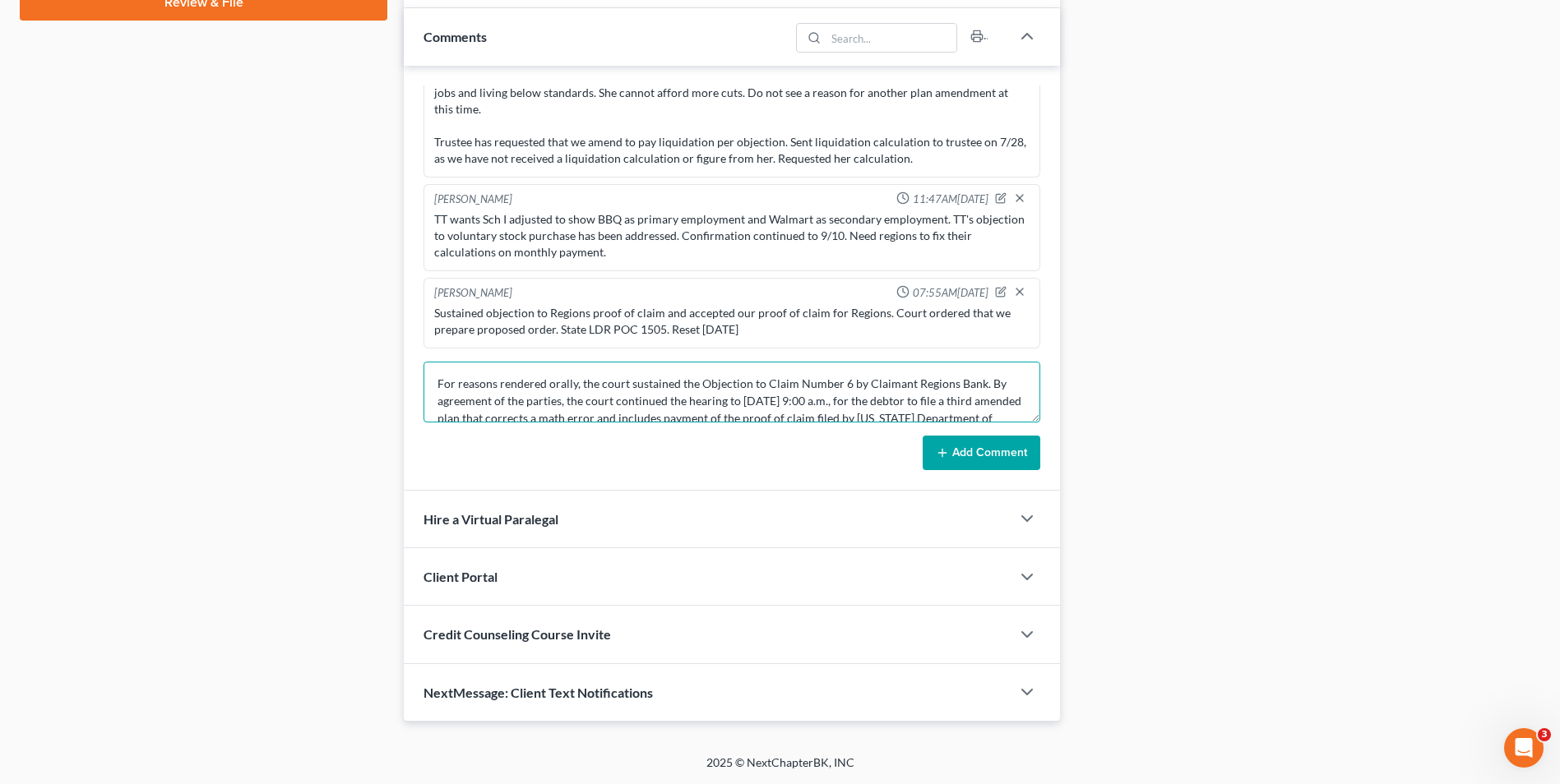
scroll to position [22, 0]
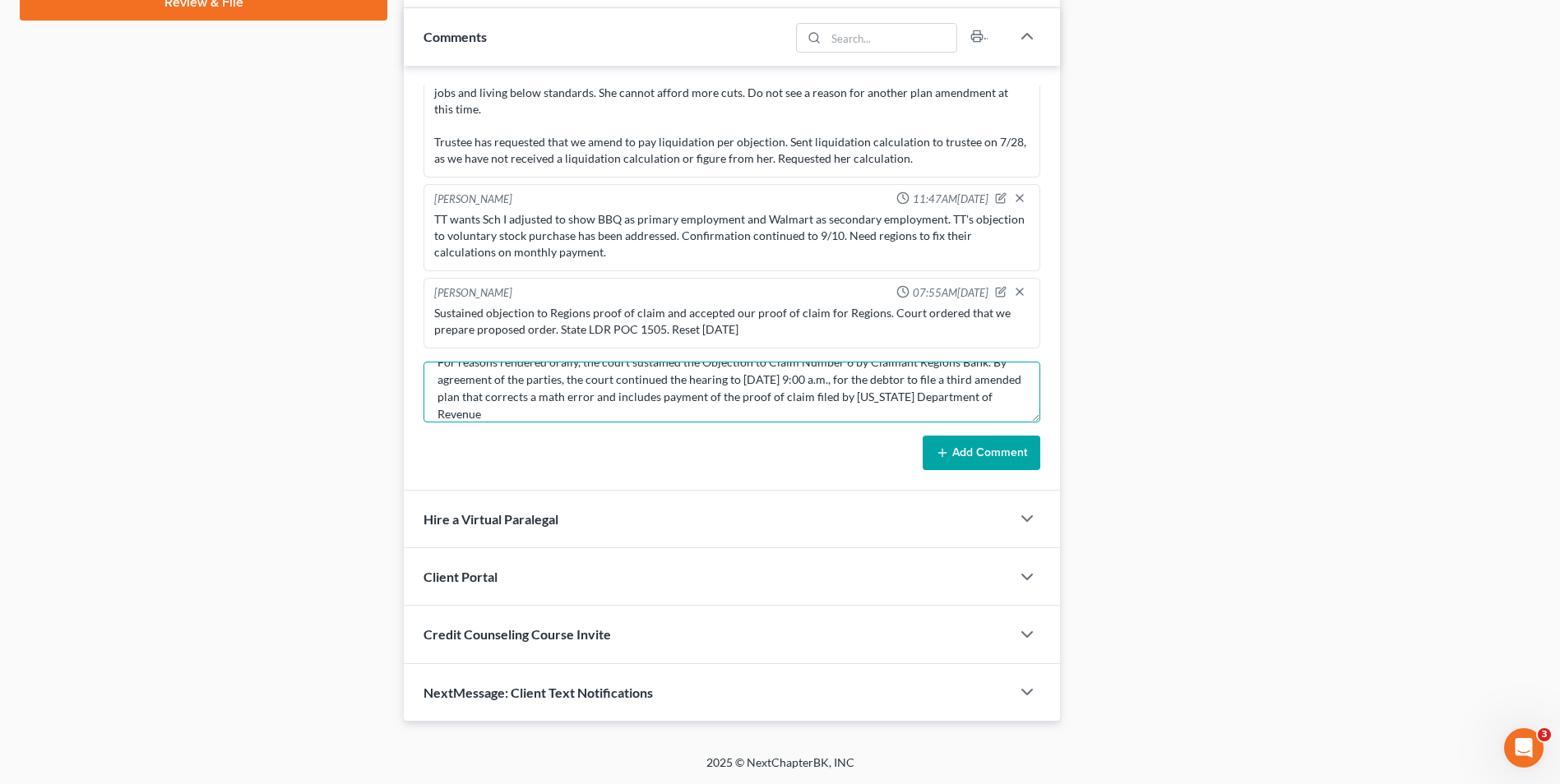
type textarea "For reasons rendered orally, the court sustained the Objection to Claim Number …"
click at [965, 449] on button "Add Comment" at bounding box center [982, 452] width 118 height 34
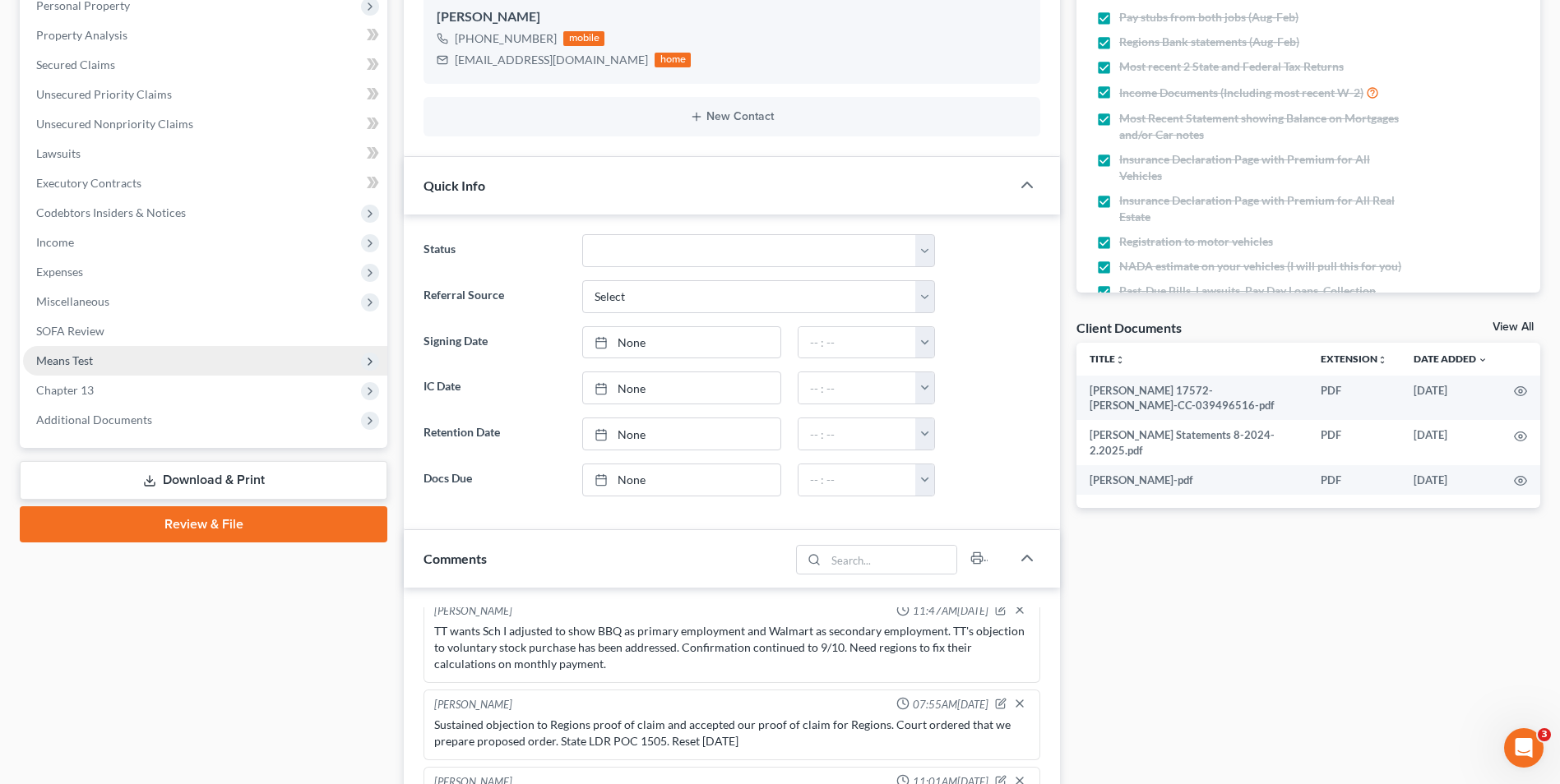
scroll to position [0, 0]
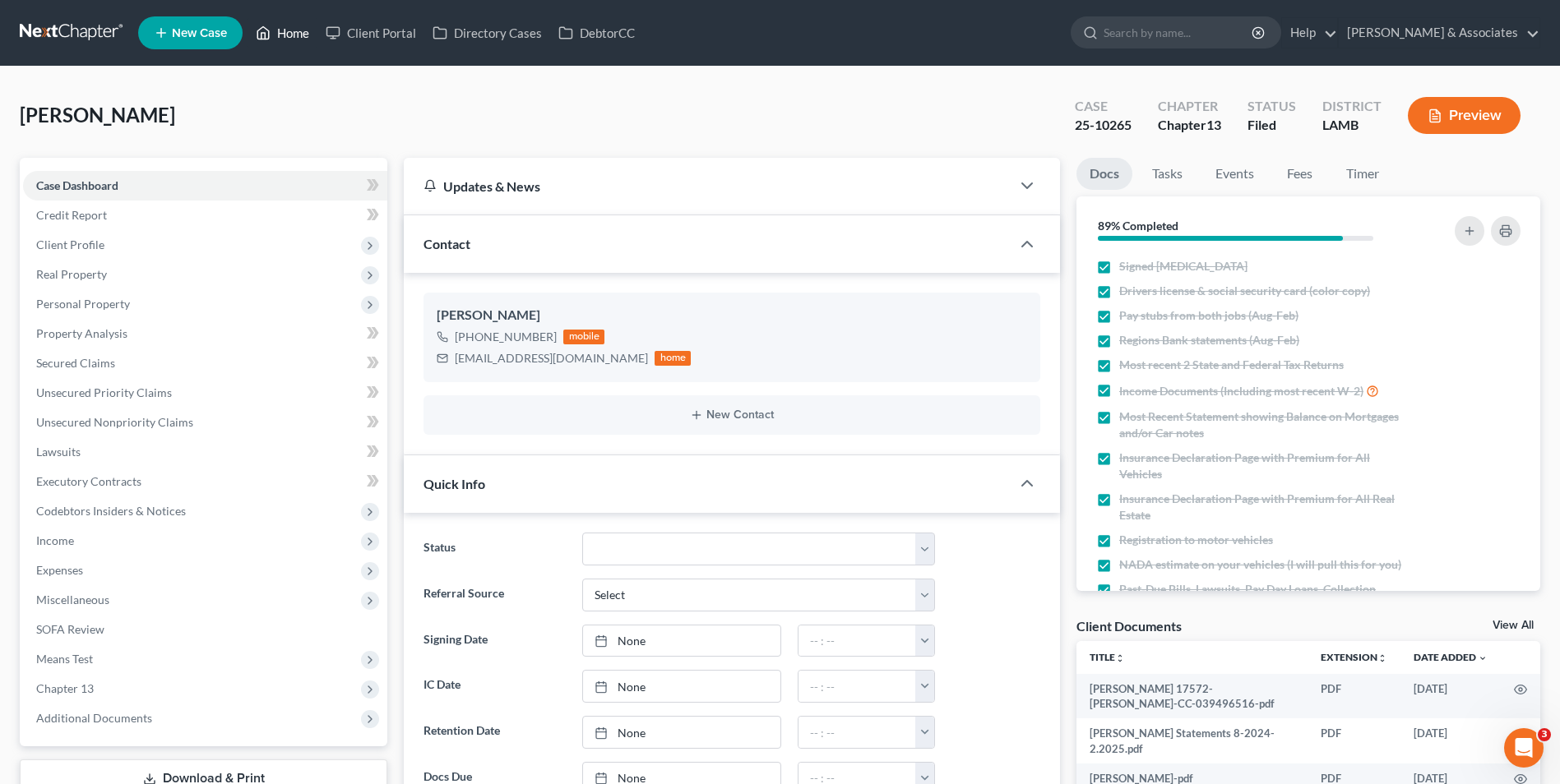
click at [293, 35] on link "Home" at bounding box center [282, 32] width 70 height 29
